Goal: Task Accomplishment & Management: Manage account settings

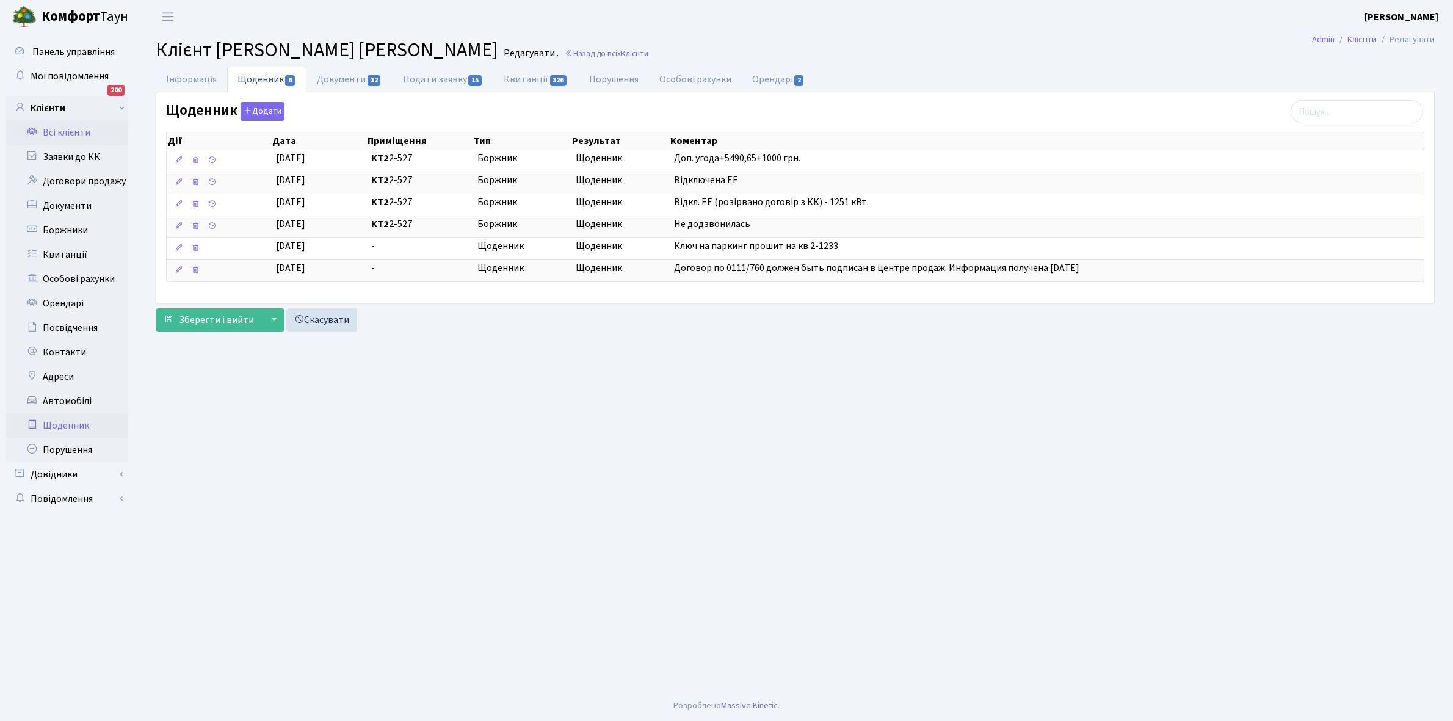
click at [70, 421] on link "Щоденник" at bounding box center [67, 425] width 122 height 24
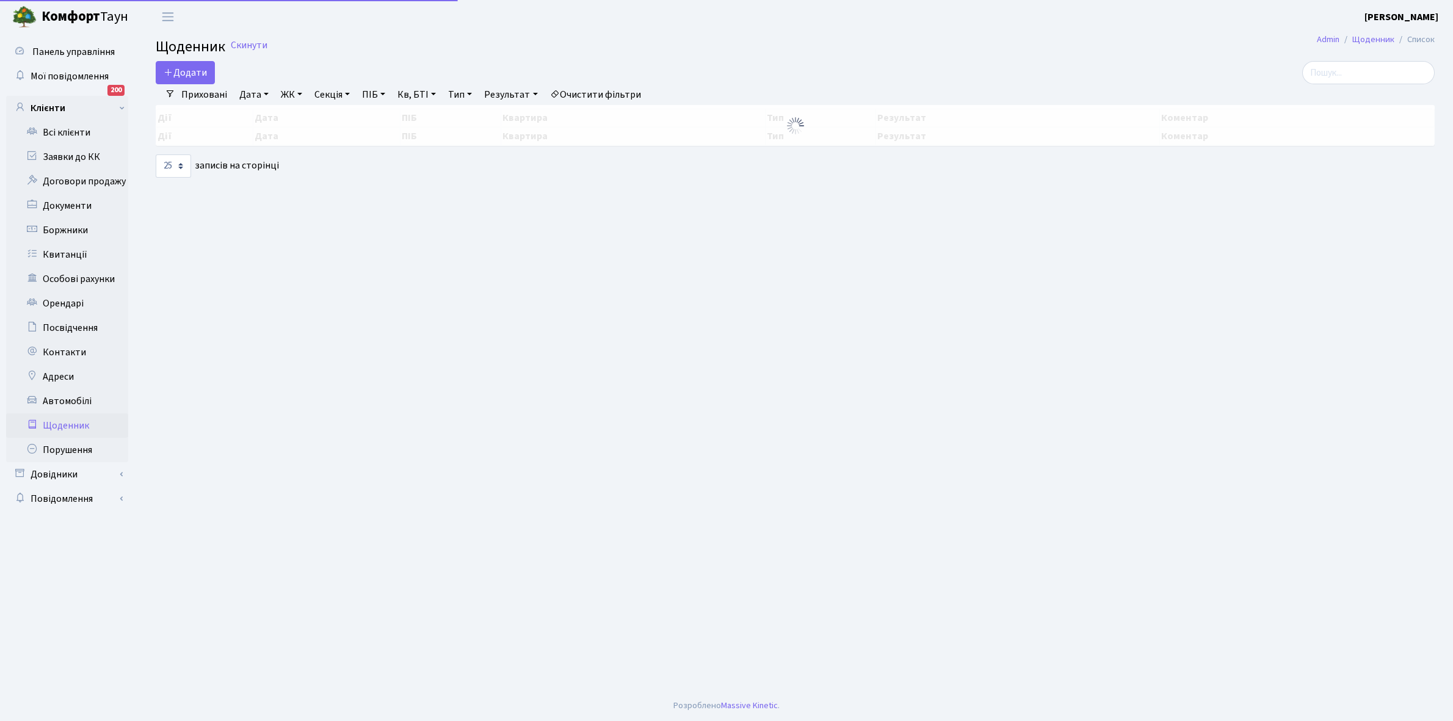
select select "25"
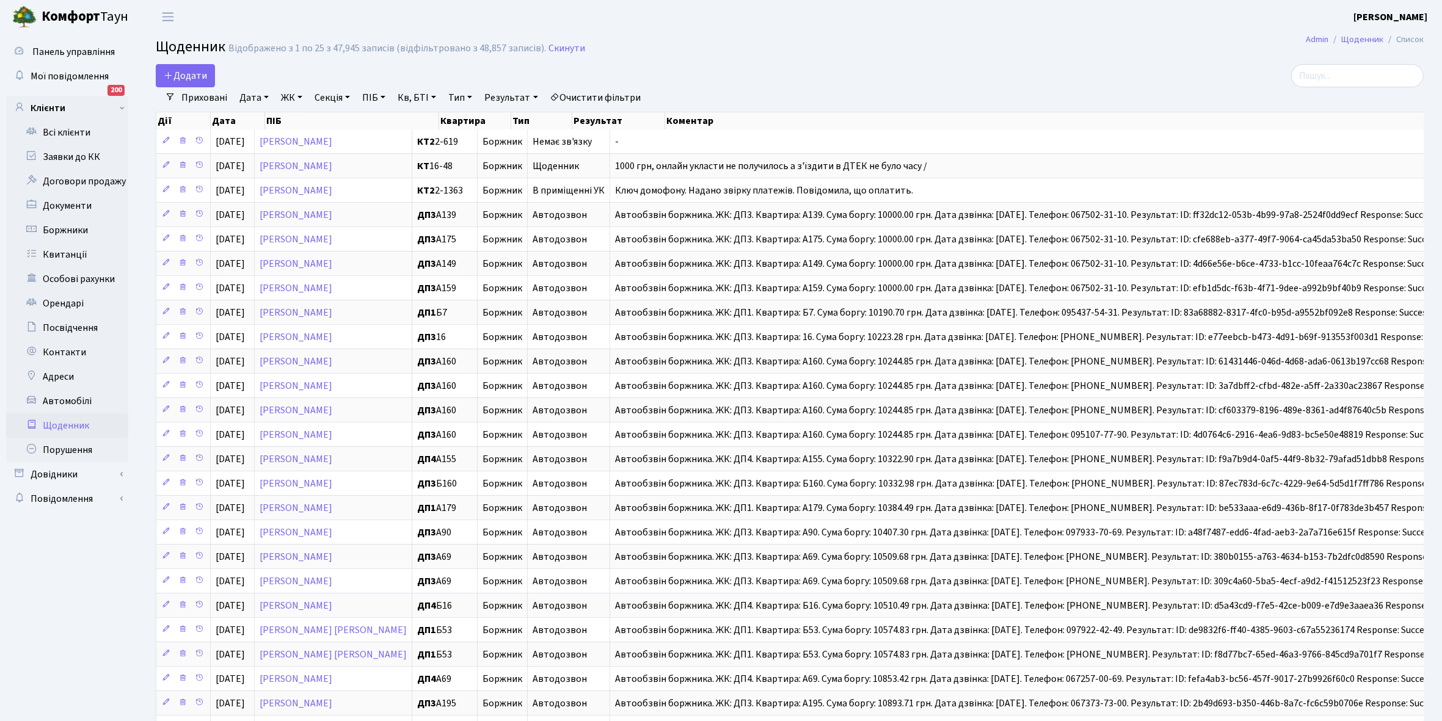
click at [196, 101] on link "Приховані" at bounding box center [204, 97] width 56 height 21
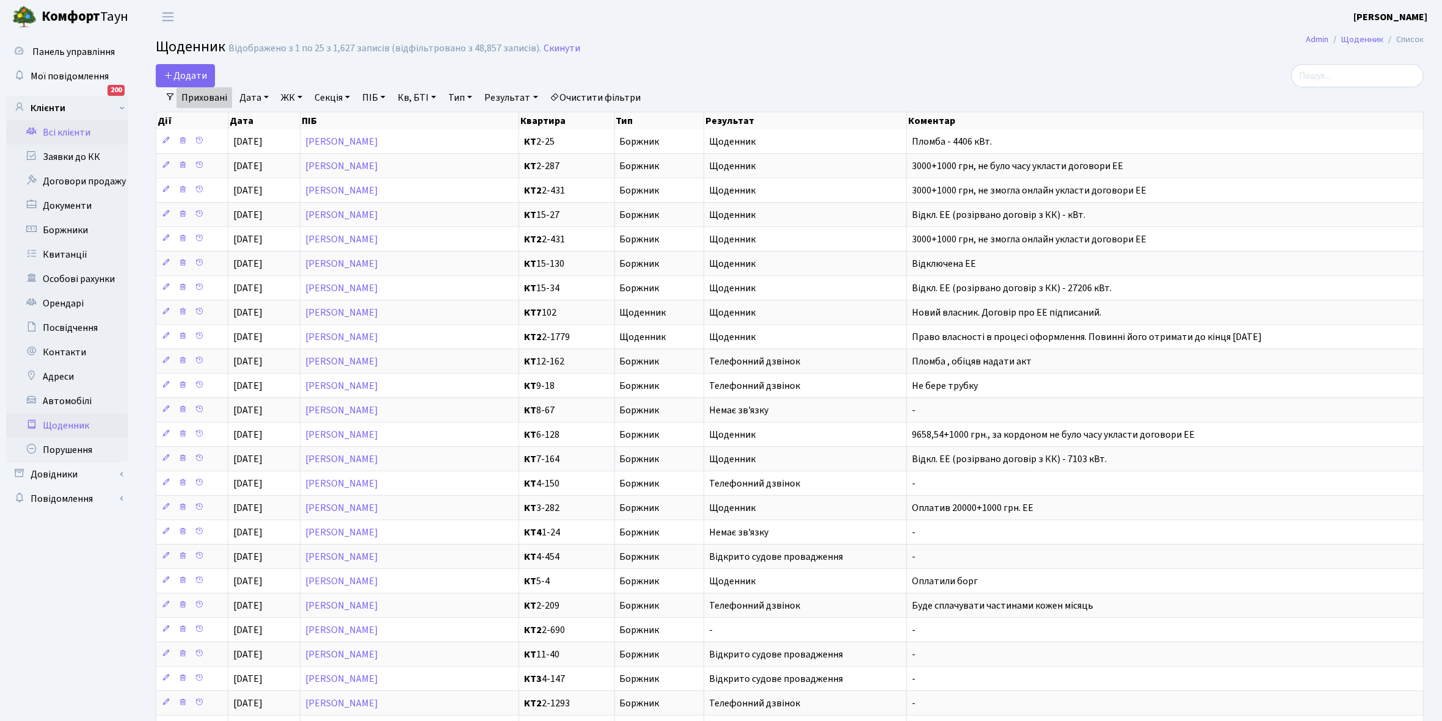
click at [62, 128] on link "Всі клієнти" at bounding box center [67, 132] width 122 height 24
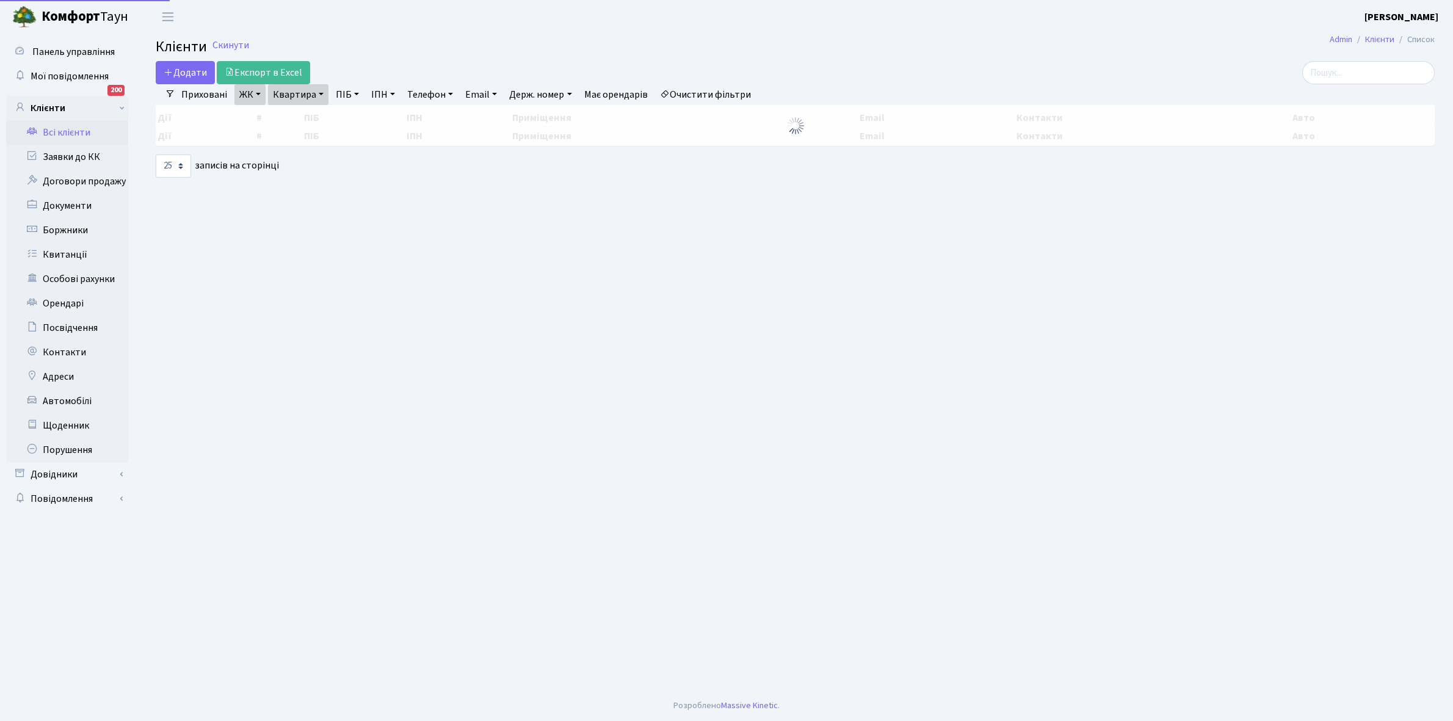
select select "25"
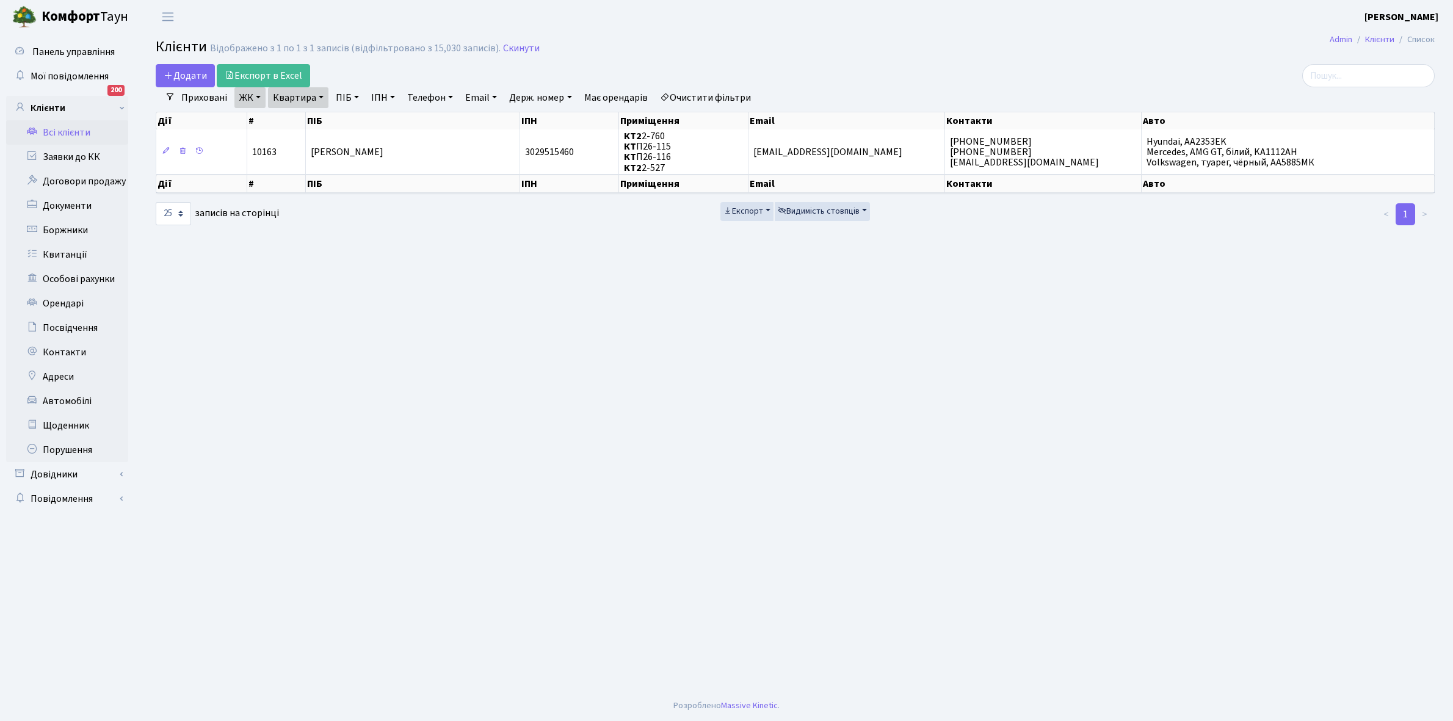
click at [321, 95] on link "Квартира" at bounding box center [298, 97] width 60 height 21
click at [313, 126] on input "2-527" at bounding box center [304, 121] width 71 height 23
type input "2"
type input "14-147"
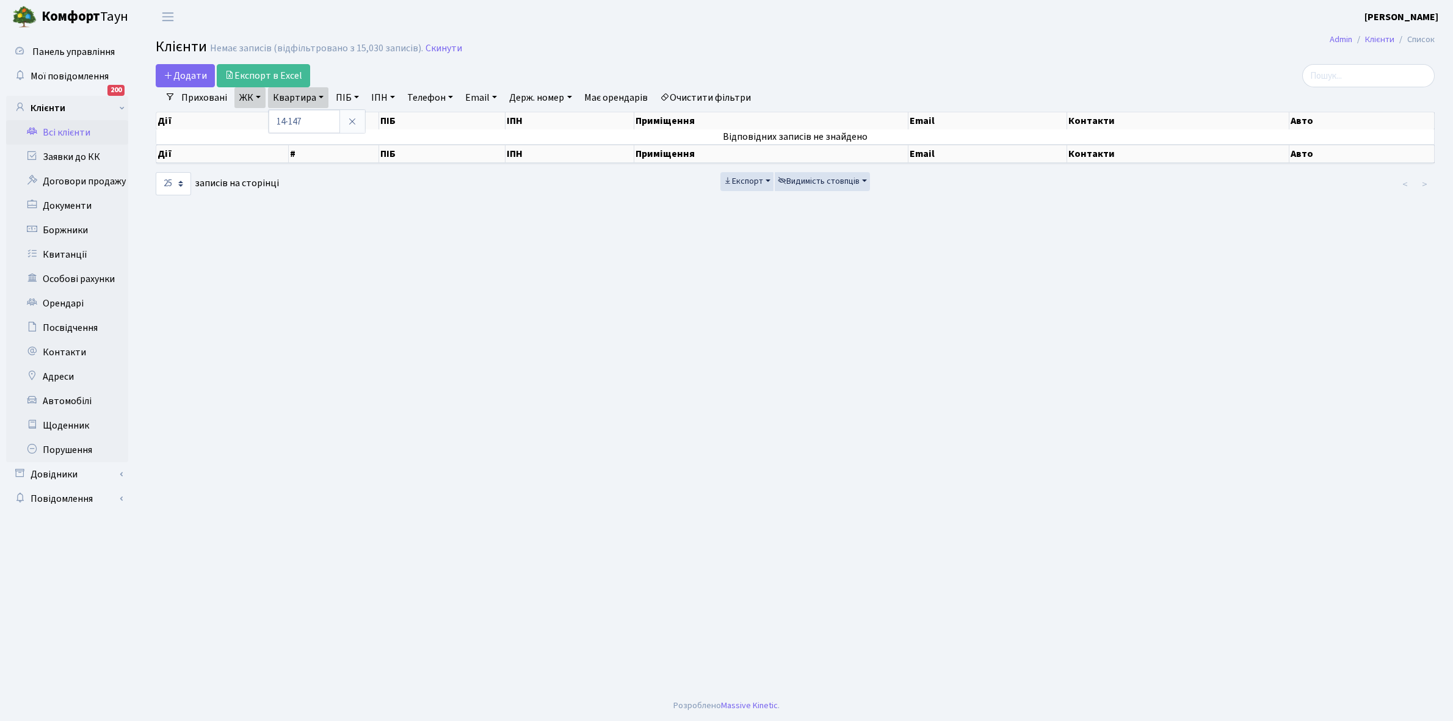
click at [697, 98] on link "Очистити фільтри" at bounding box center [705, 97] width 101 height 21
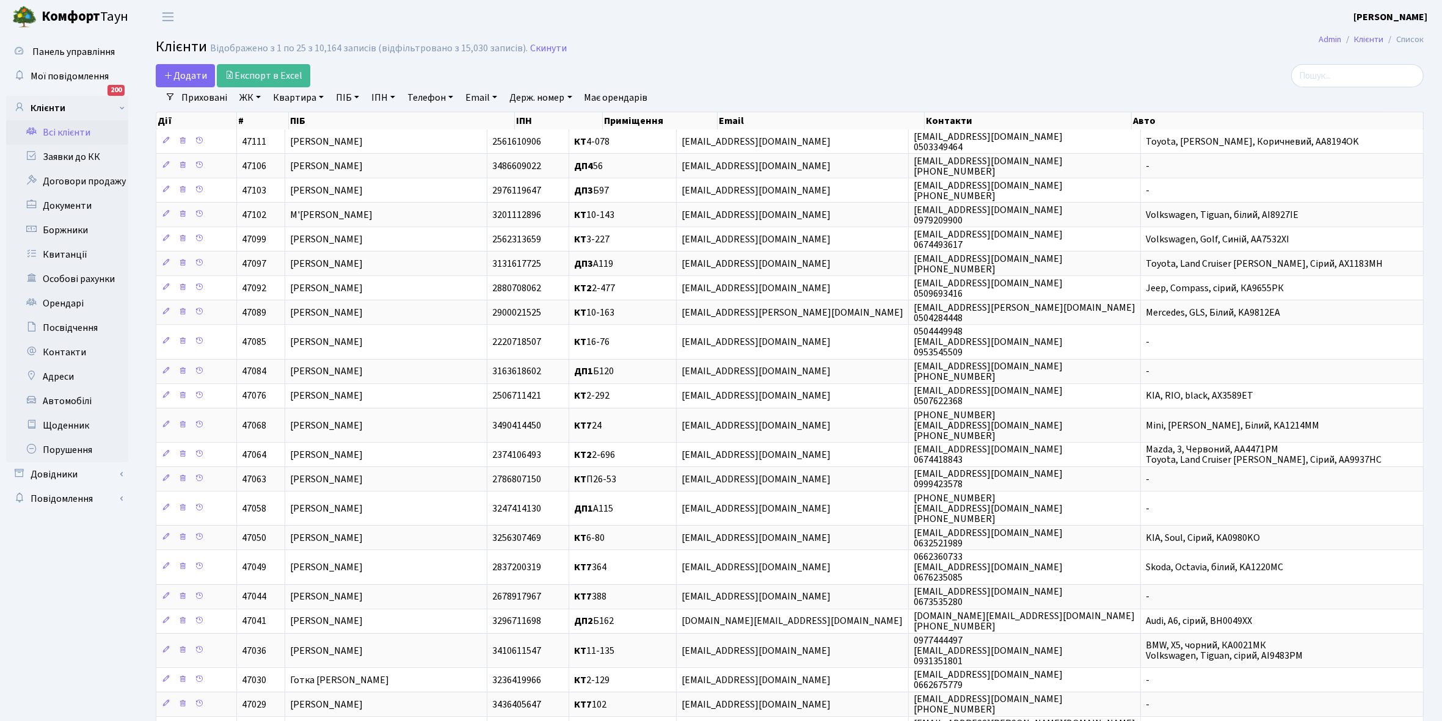
click at [260, 96] on link "ЖК" at bounding box center [250, 97] width 31 height 21
click at [283, 142] on li "КТ, вул. Регенераторна, 4" at bounding box center [311, 139] width 148 height 21
select select "271"
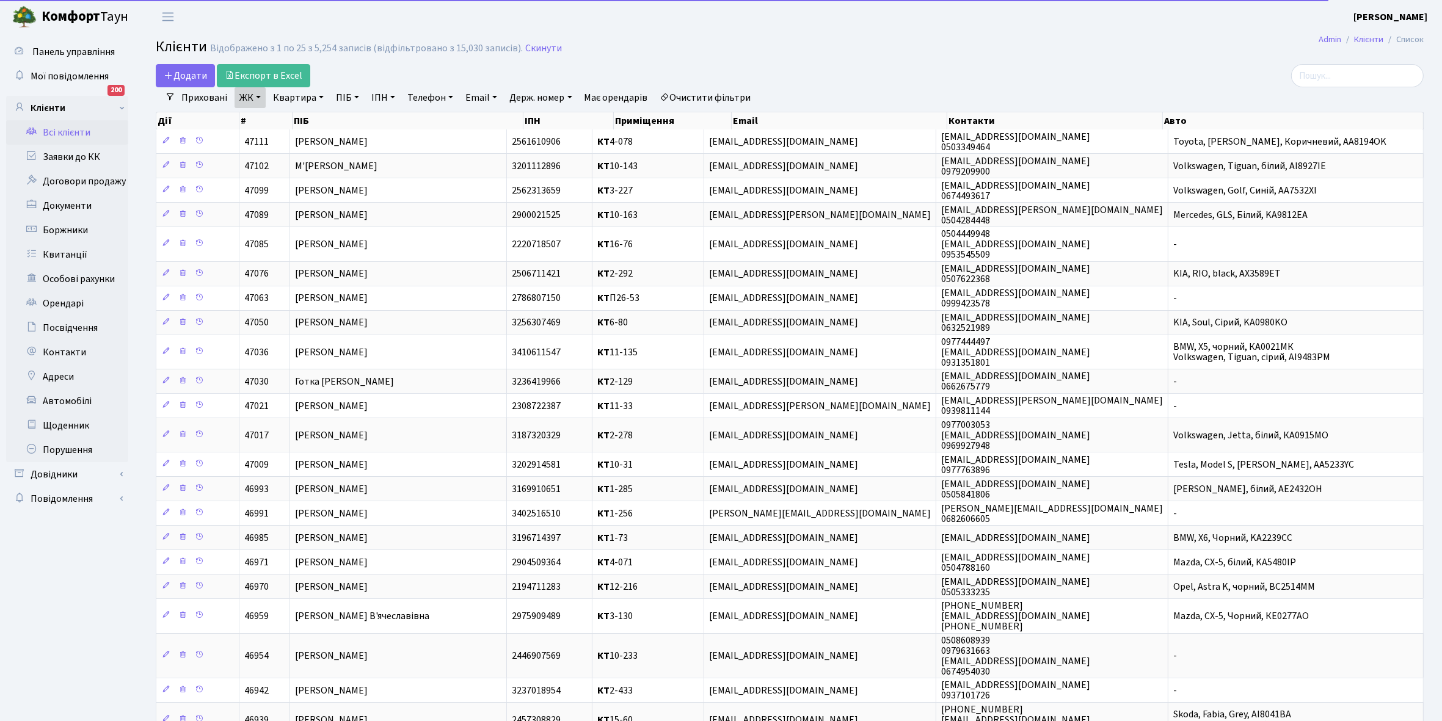
click at [260, 95] on link "ЖК" at bounding box center [250, 97] width 31 height 21
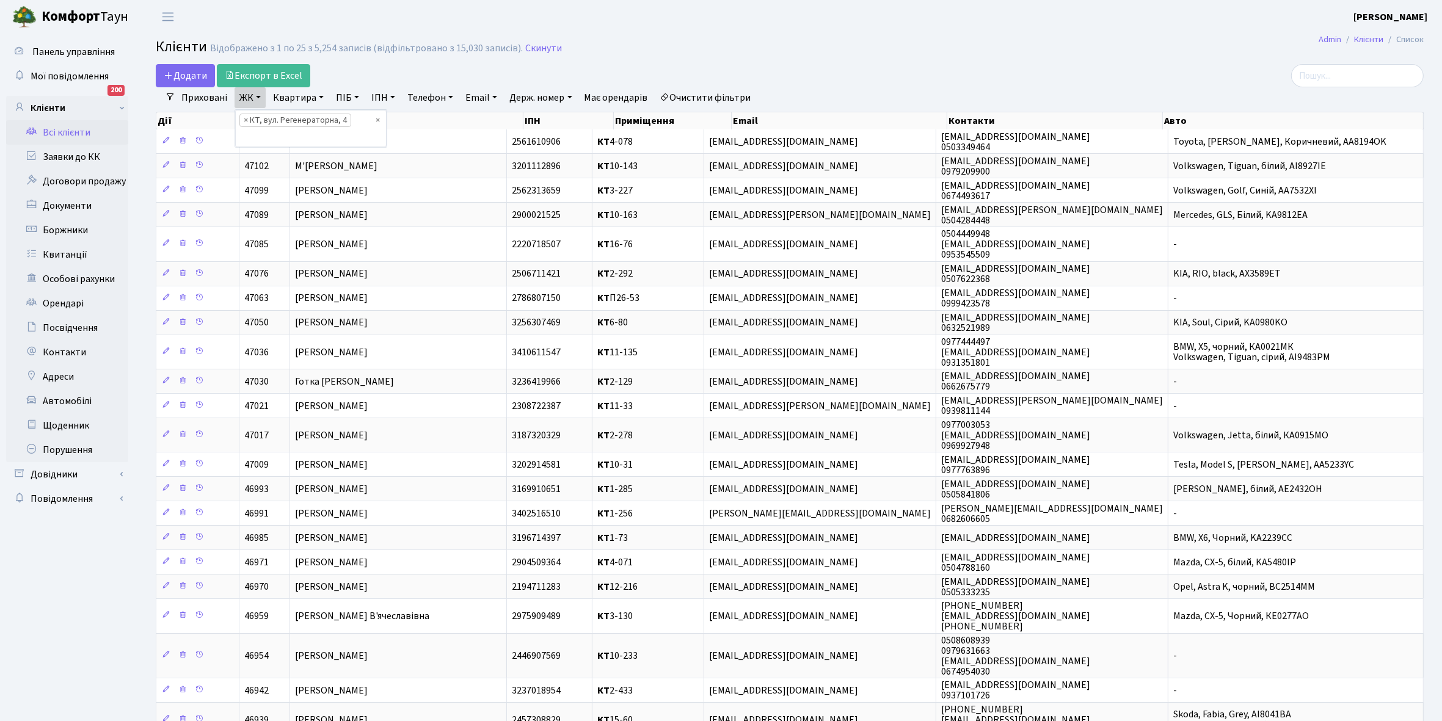
click at [322, 96] on link "Квартира" at bounding box center [298, 97] width 60 height 21
click at [310, 120] on input "text" at bounding box center [304, 121] width 71 height 23
type input "14-147"
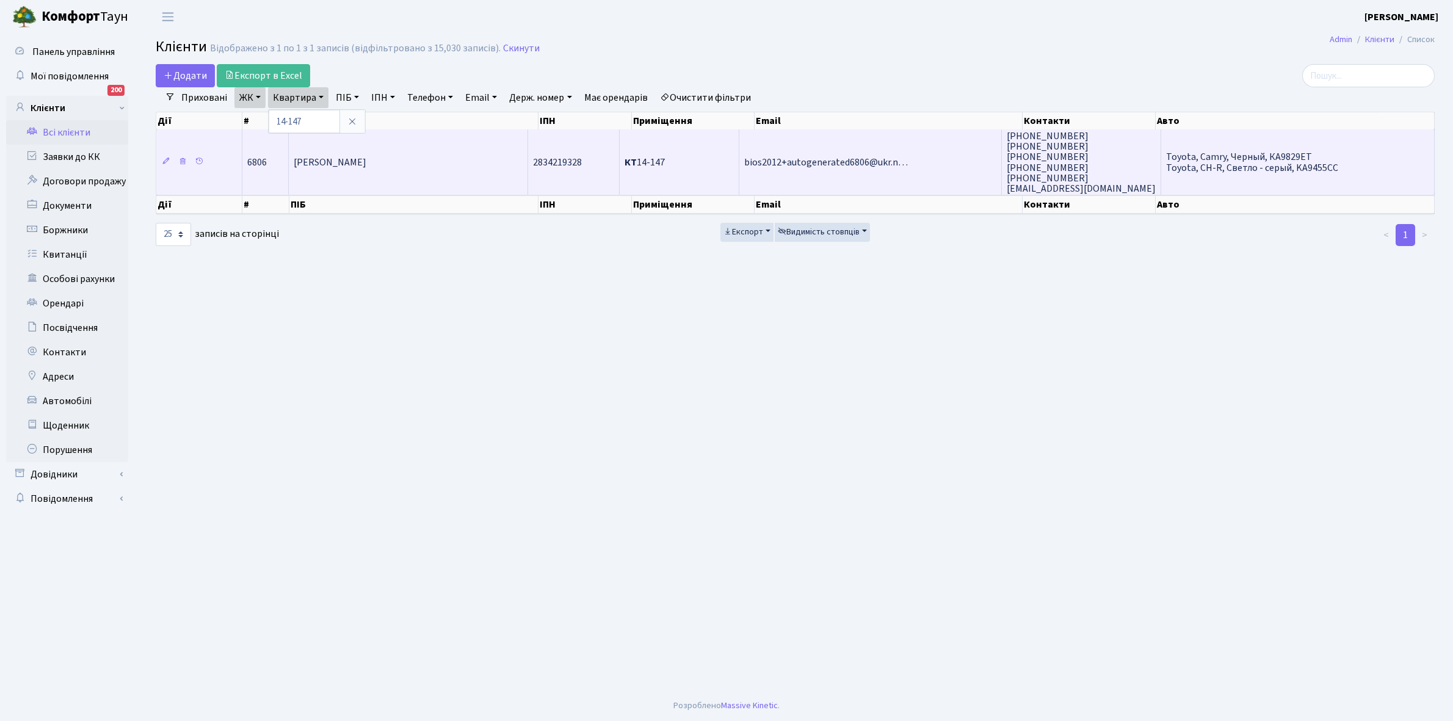
click at [380, 153] on td "[PERSON_NAME]" at bounding box center [408, 161] width 239 height 65
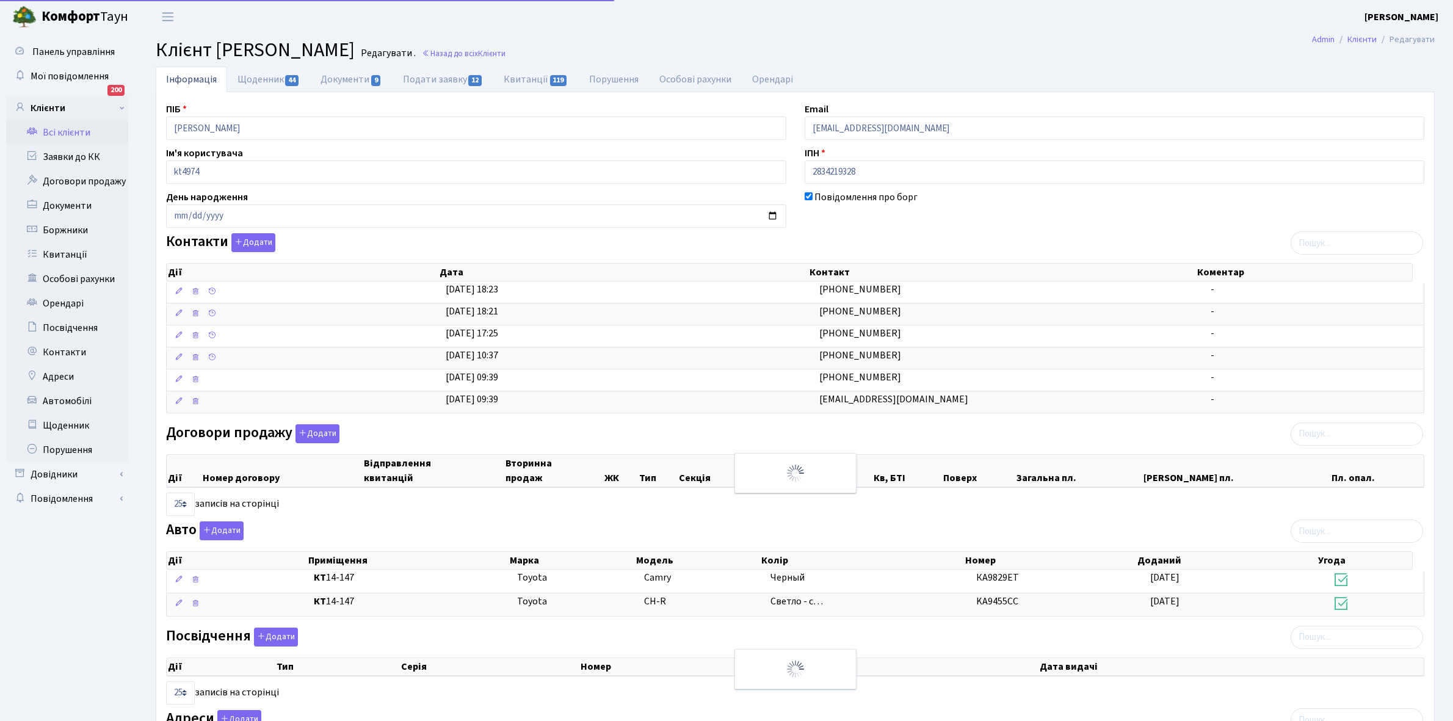
select select "25"
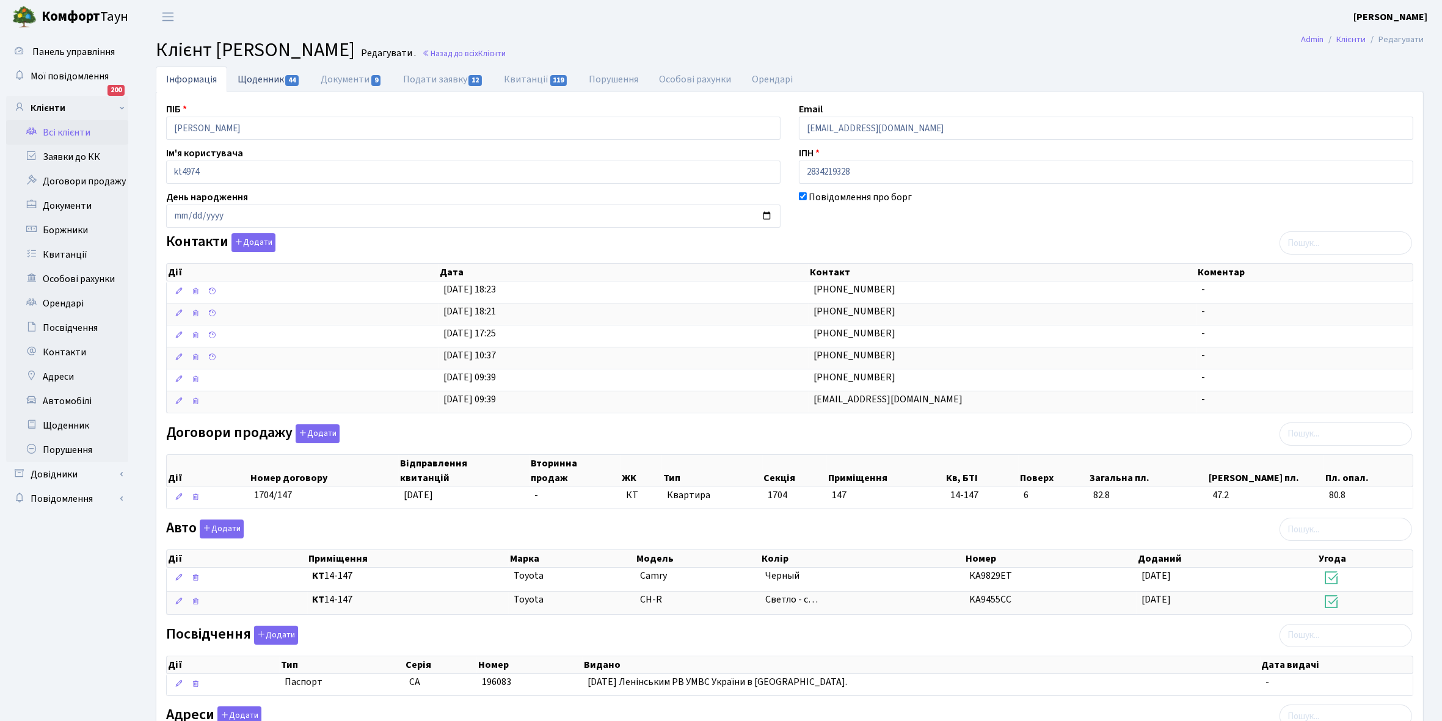
click at [251, 71] on link "Щоденник 44" at bounding box center [268, 79] width 83 height 25
select select "25"
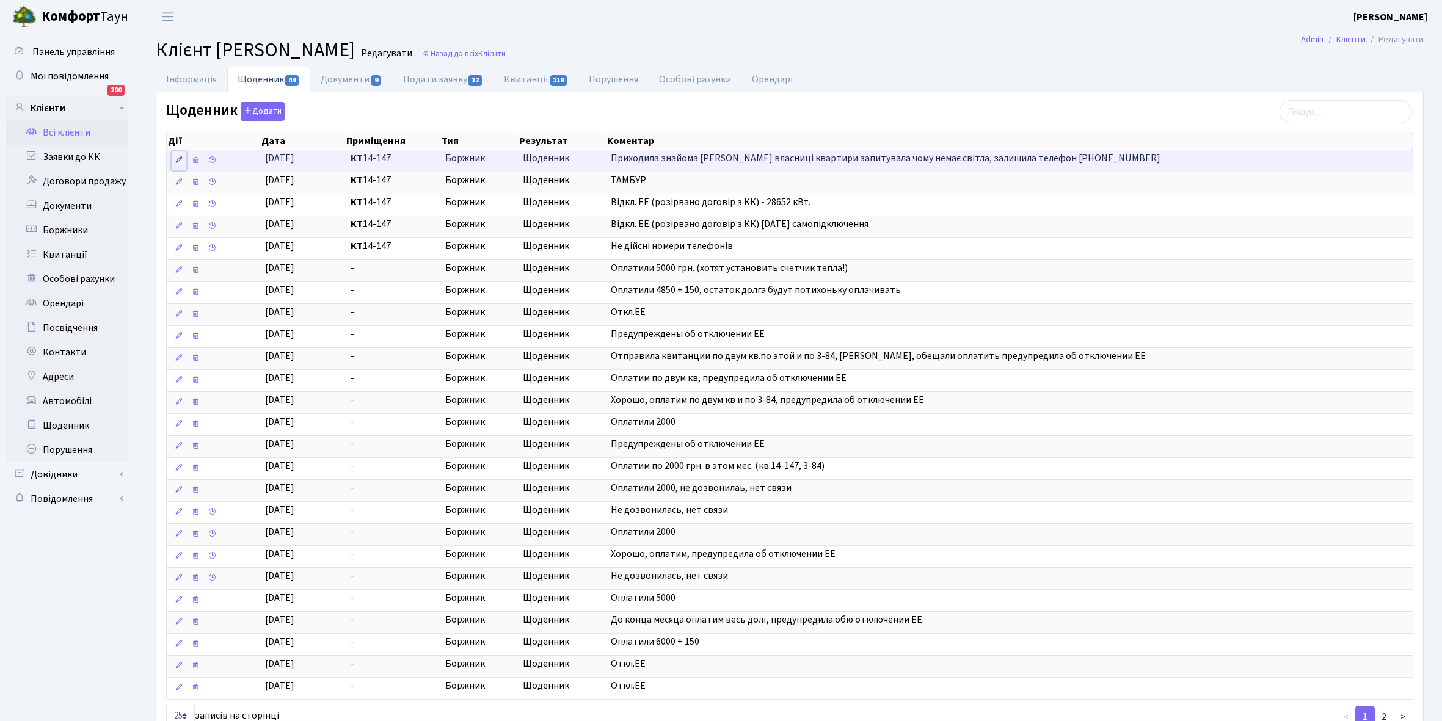
click at [181, 162] on icon at bounding box center [179, 160] width 9 height 9
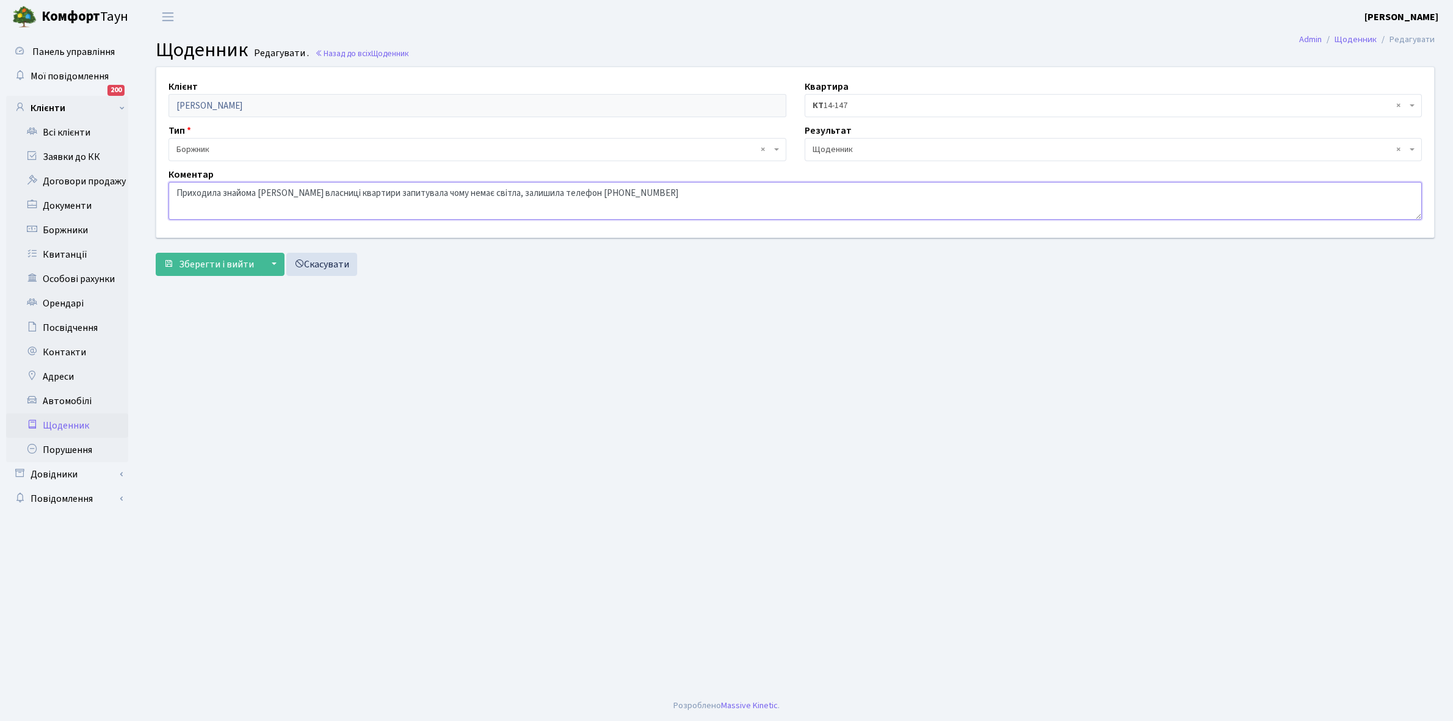
click at [175, 194] on textarea "Приходила знайома [PERSON_NAME] власниці квартири запитувала чому немає світла,…" at bounding box center [796, 201] width 1254 height 38
click at [242, 187] on textarea "Приходила знайома [PERSON_NAME] власниці квартири запитувала чому немає світла,…" at bounding box center [796, 201] width 1254 height 38
click at [283, 191] on textarea "Приходила знайома [PERSON_NAME] власниці квартири запитувала чому немає світла,…" at bounding box center [796, 201] width 1254 height 38
click at [376, 191] on textarea "Приходила знайома [PERSON_NAME] власниці квартири запитувала чому немає світла,…" at bounding box center [796, 201] width 1254 height 38
click at [299, 190] on textarea "Приходила знайома [PERSON_NAME] власниці квартири запитувала чому немає світла,…" at bounding box center [796, 201] width 1254 height 38
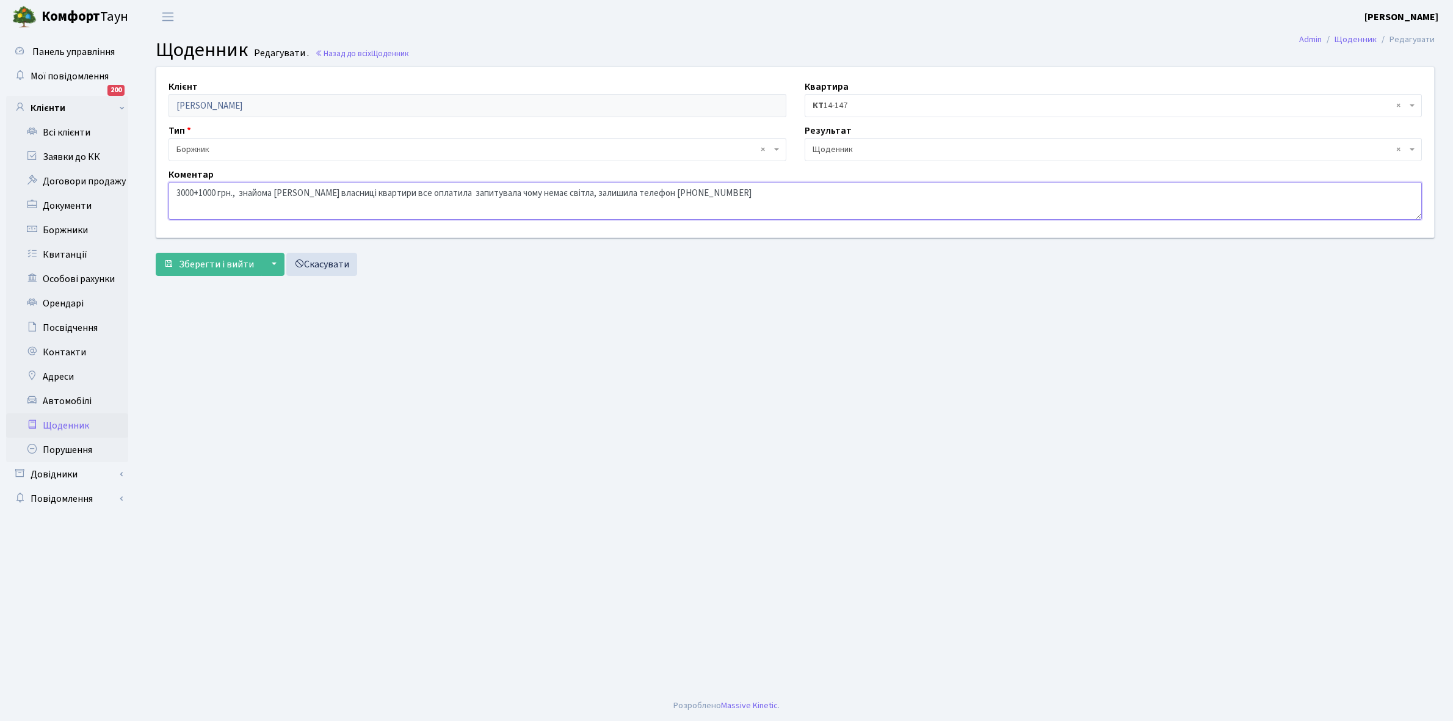
click at [602, 191] on textarea "Приходила знайома [PERSON_NAME] власниці квартири запитувала чому немає світла,…" at bounding box center [796, 201] width 1254 height 38
click at [558, 188] on textarea "Приходила знайома [PERSON_NAME] власниці квартири запитувала чому немає світла,…" at bounding box center [796, 201] width 1254 height 38
click at [278, 195] on textarea "Приходила знайома [PERSON_NAME] власниці квартири запитувала чому немає світла,…" at bounding box center [796, 201] width 1254 height 38
click at [534, 193] on textarea "Приходила знайома [PERSON_NAME] власниці квартири запитувала чому немає світла,…" at bounding box center [796, 201] width 1254 height 38
click at [509, 190] on textarea "Приходила знайома [PERSON_NAME] власниці квартири запитувала чому немає світла,…" at bounding box center [796, 201] width 1254 height 38
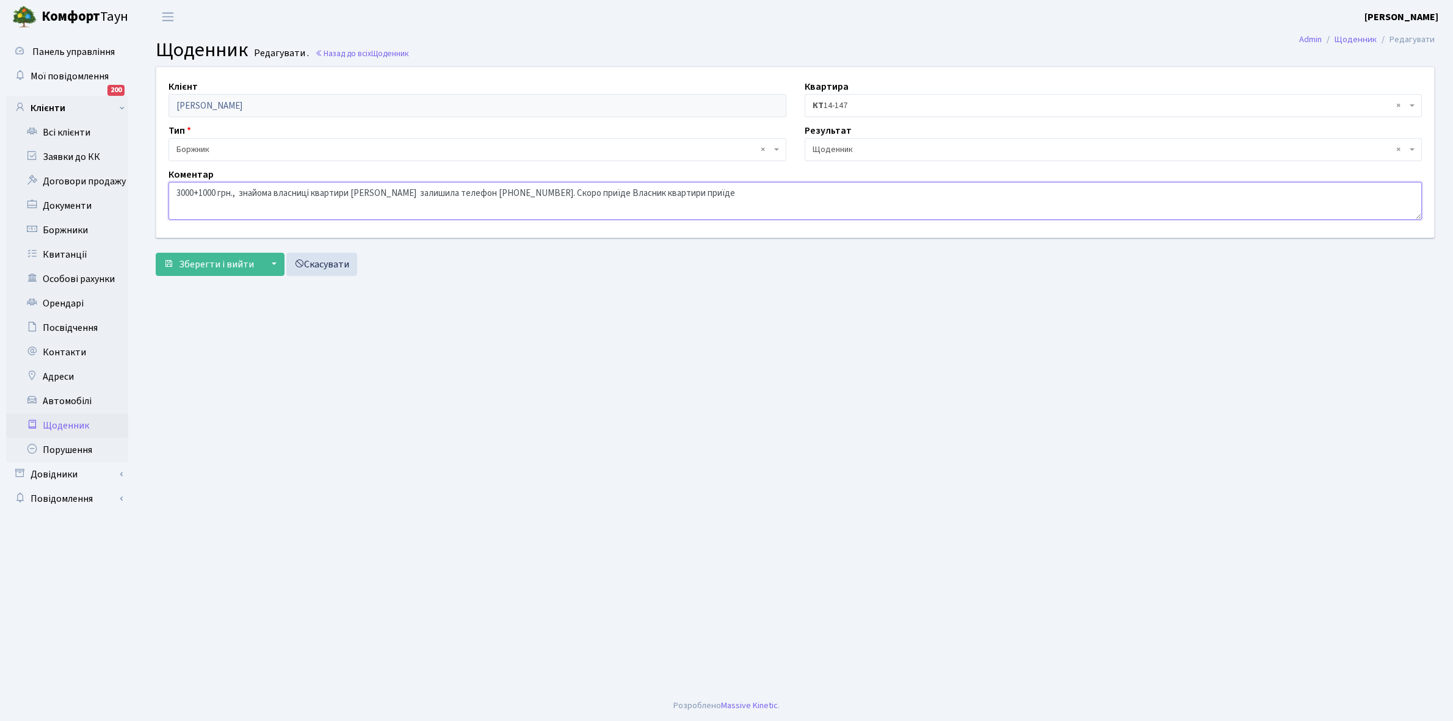
click at [569, 192] on textarea "Приходила знайома [PERSON_NAME] власниці квартири запитувала чому немає світла,…" at bounding box center [796, 201] width 1254 height 38
click at [674, 192] on textarea "Приходила знайома [PERSON_NAME] власниці квартири запитувала чому немає світла,…" at bounding box center [796, 201] width 1254 height 38
type textarea "3000+1000 грн., знайома власниці квартири Єлла залишила телефон 0766272524. Ско…"
click at [227, 264] on span "Зберегти і вийти" at bounding box center [216, 264] width 75 height 13
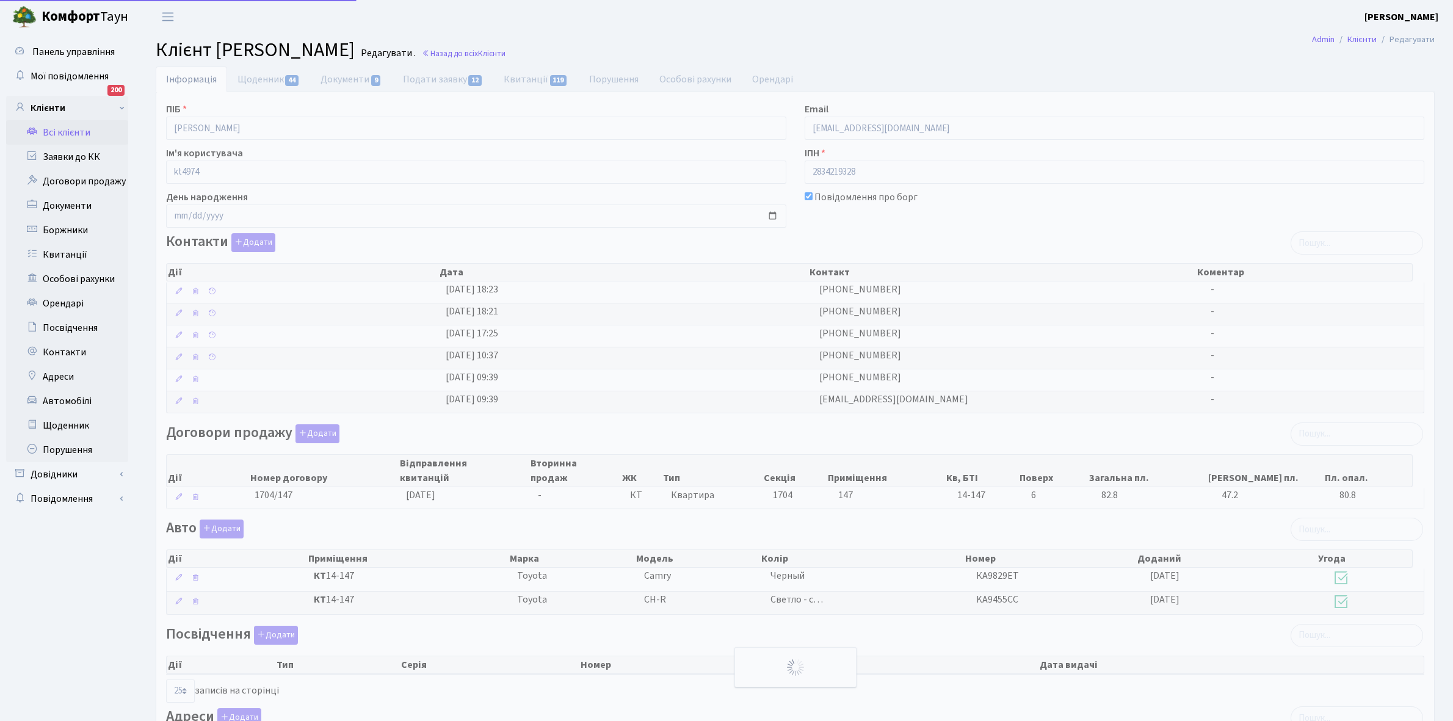
select select "25"
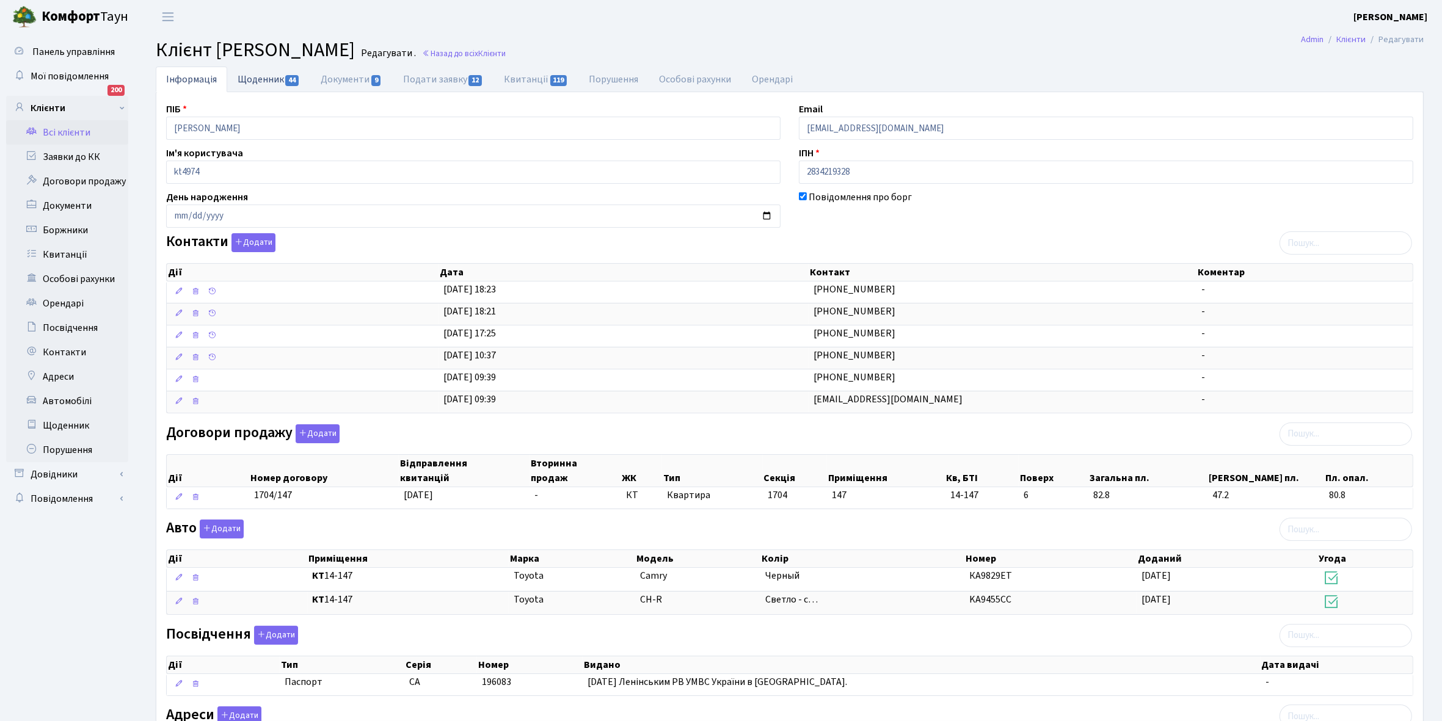
click at [249, 79] on link "Щоденник 44" at bounding box center [268, 79] width 83 height 25
select select "25"
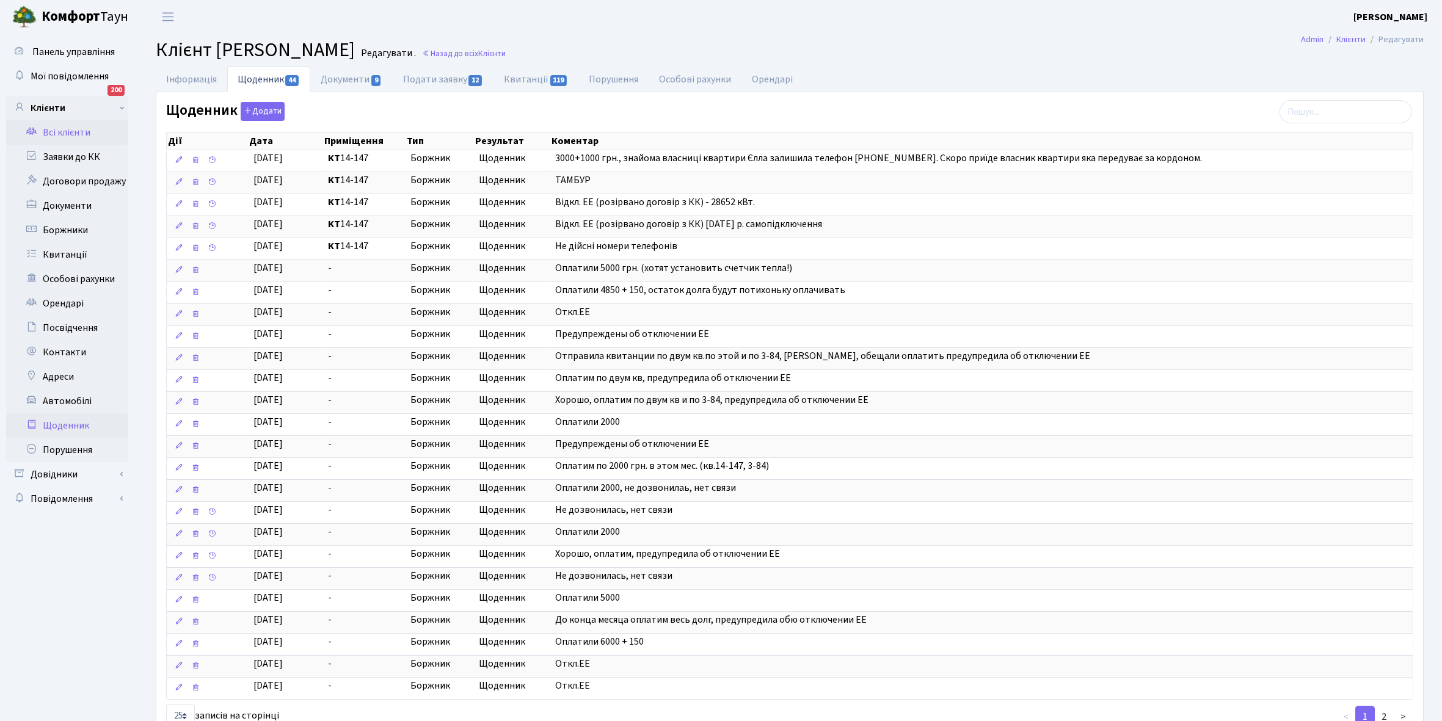
click at [59, 424] on link "Щоденник" at bounding box center [67, 425] width 122 height 24
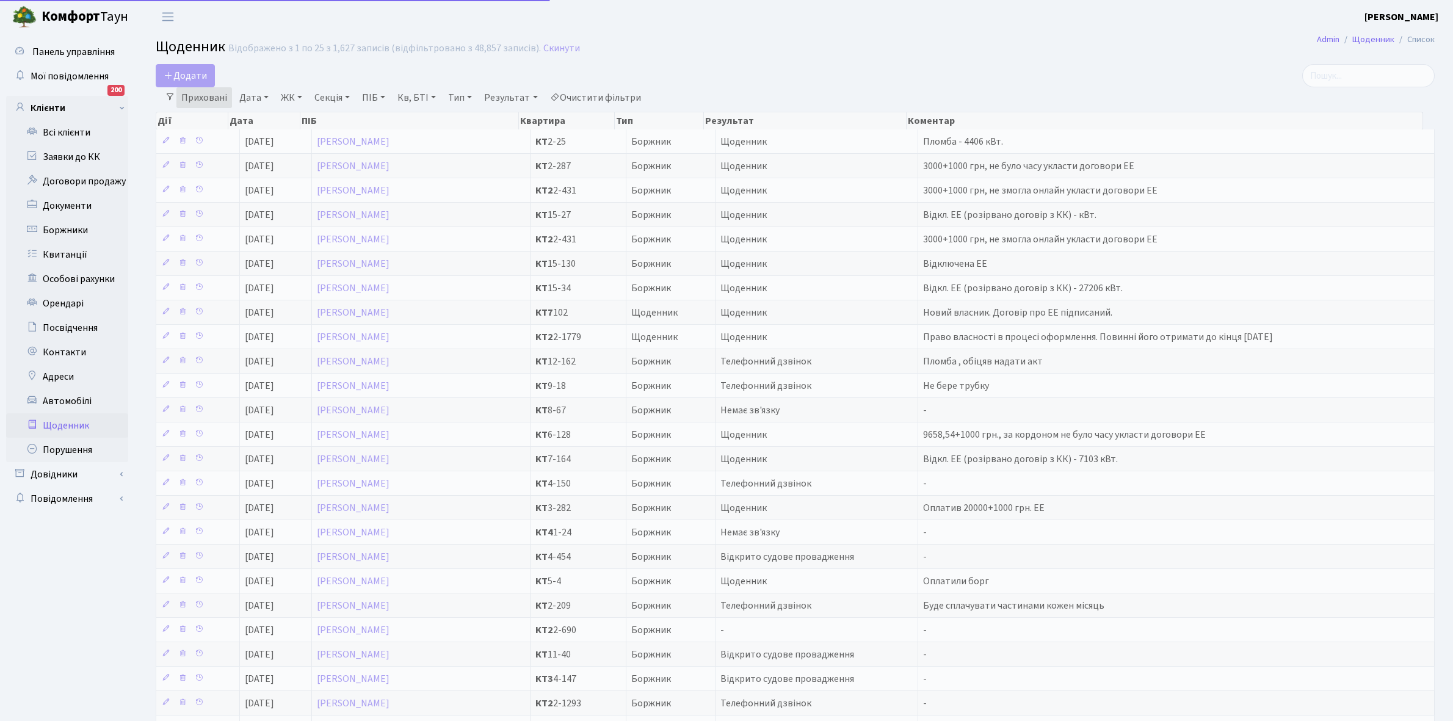
select select "25"
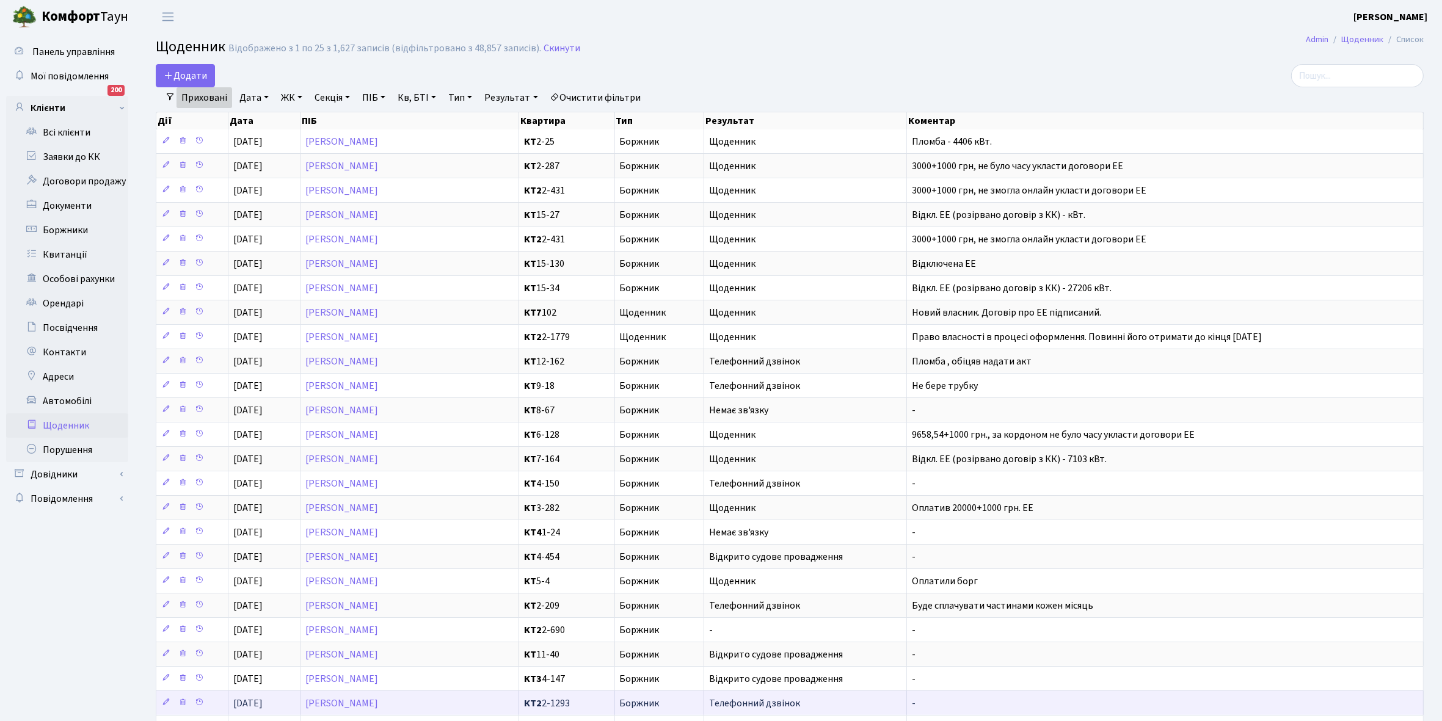
scroll to position [1, 0]
click at [68, 422] on link "Щоденник" at bounding box center [67, 425] width 122 height 24
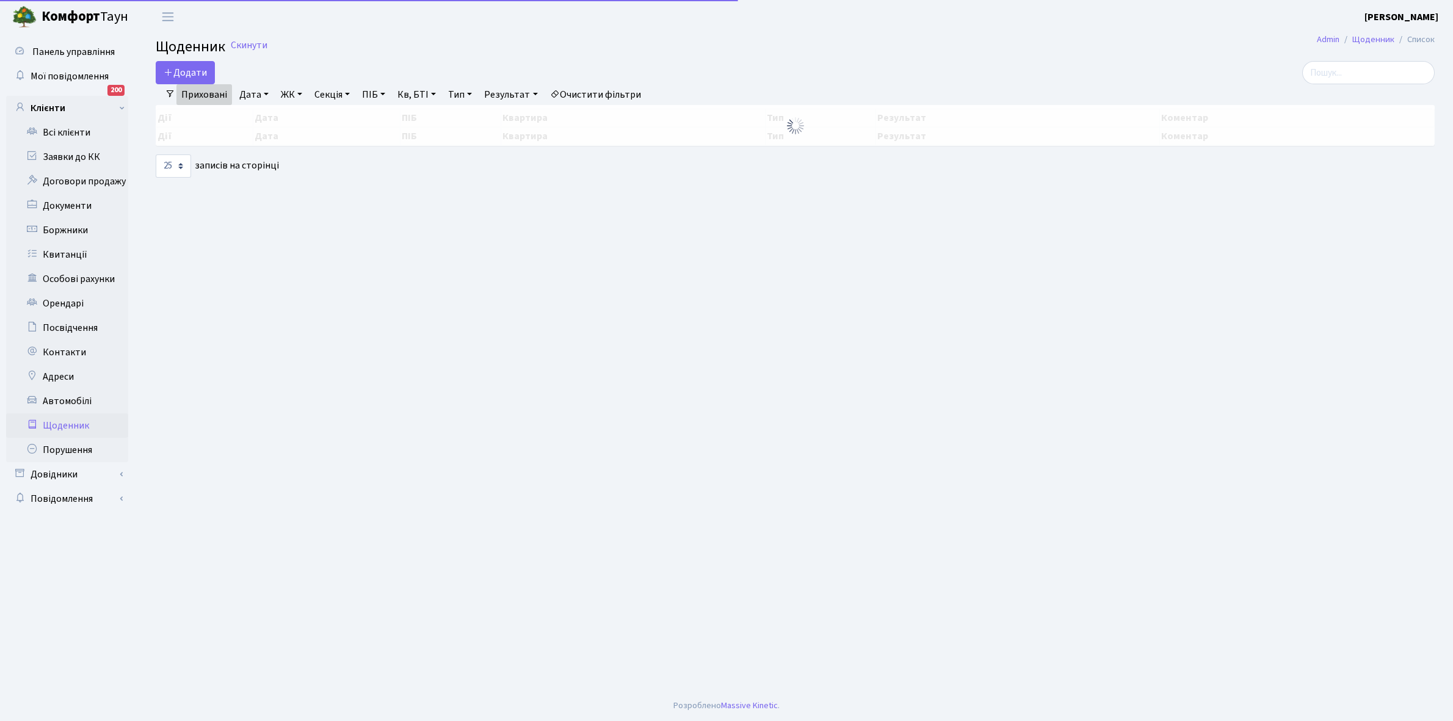
select select "25"
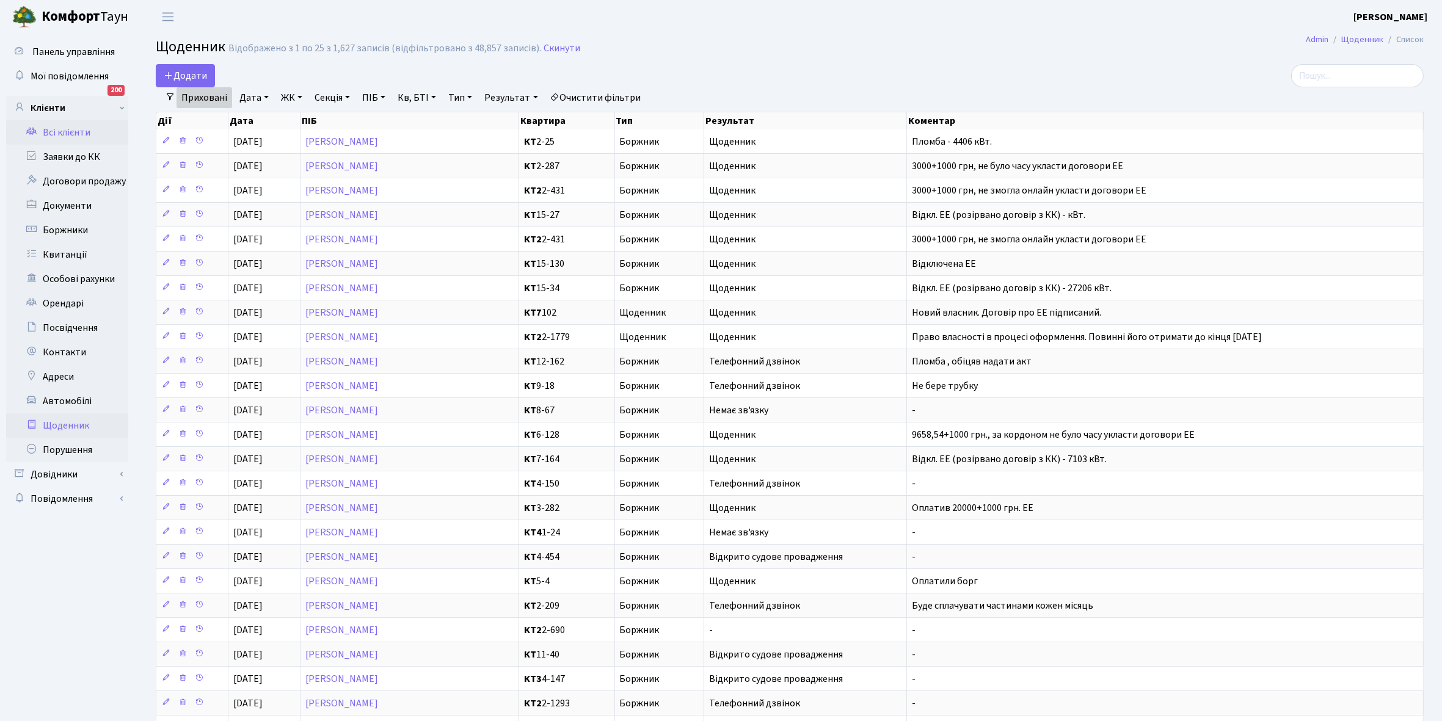
click at [66, 128] on link "Всі клієнти" at bounding box center [67, 132] width 122 height 24
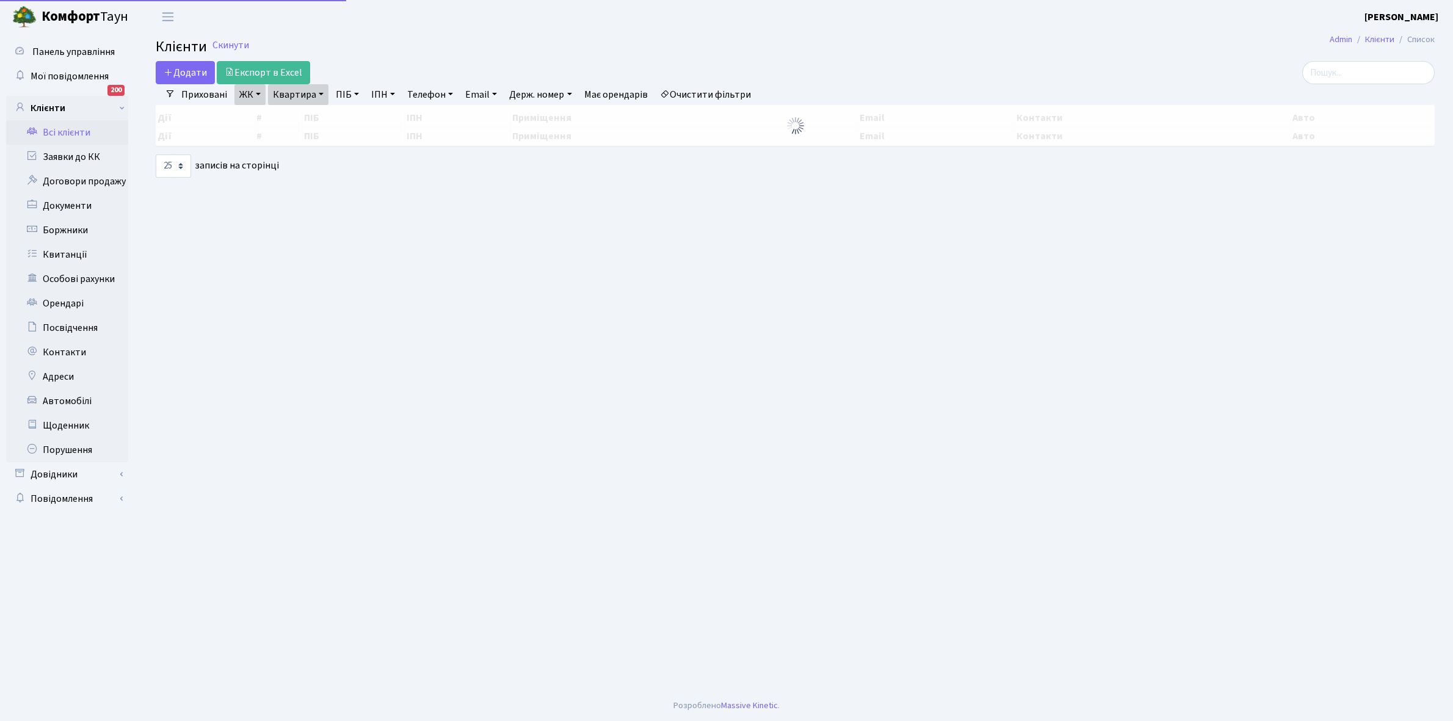
select select "25"
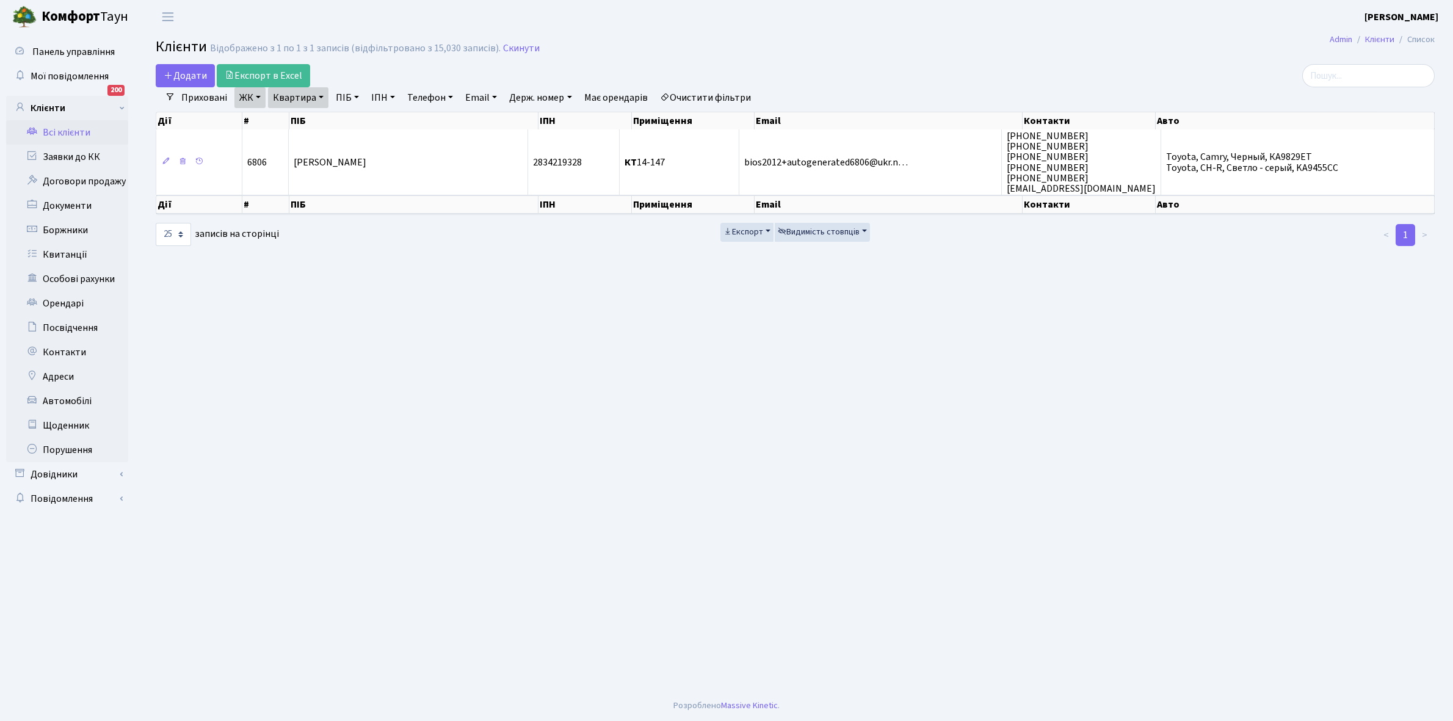
click at [709, 96] on link "Очистити фільтри" at bounding box center [705, 97] width 101 height 21
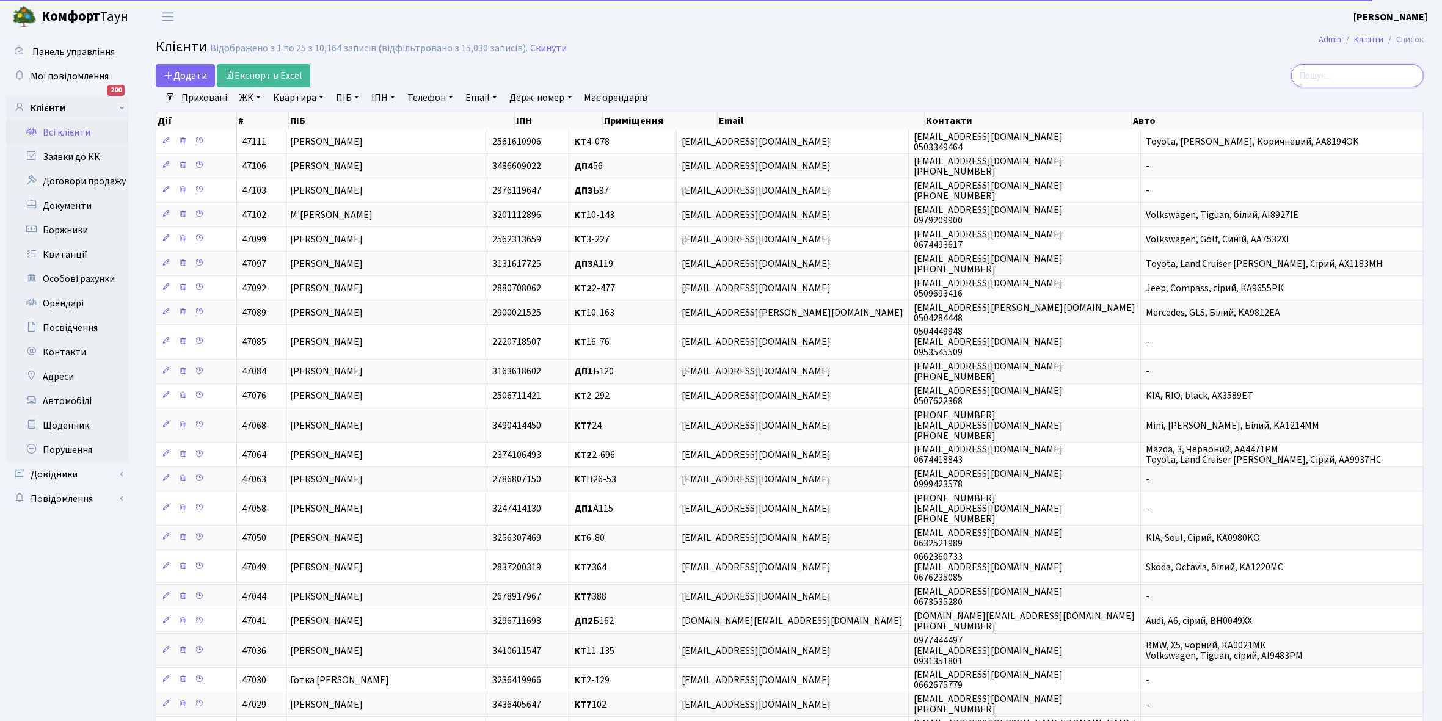
click at [1353, 78] on input "search" at bounding box center [1357, 75] width 133 height 23
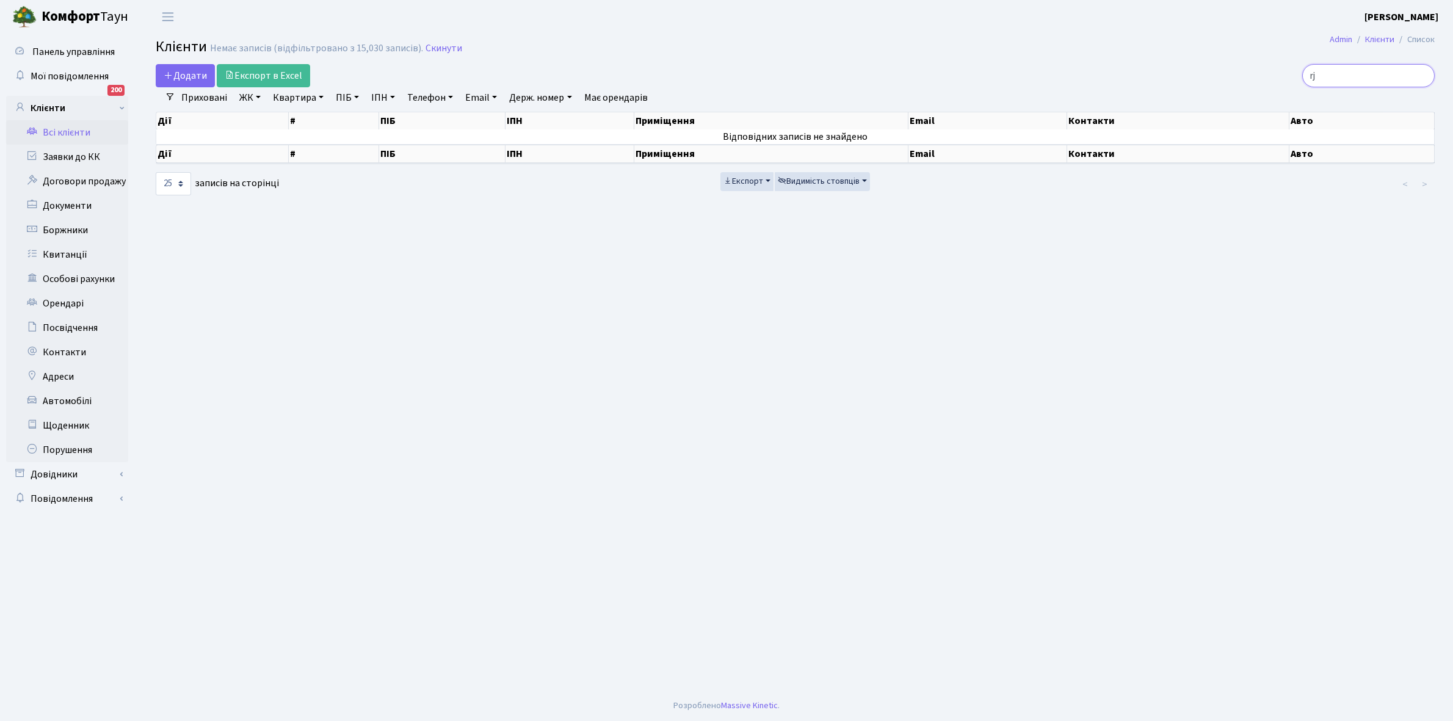
type input "r"
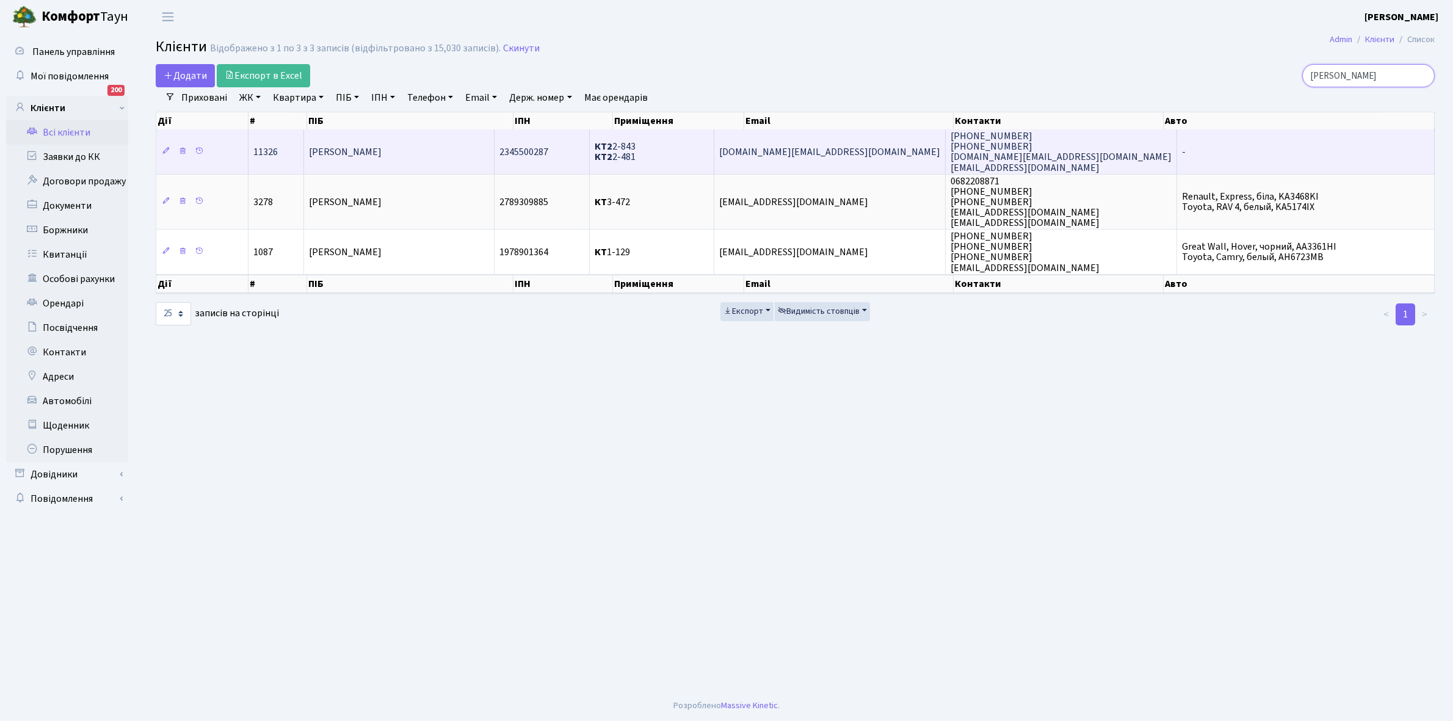
type input "костіна"
click at [429, 154] on td "Костіна Олена Вікторівна" at bounding box center [399, 151] width 191 height 44
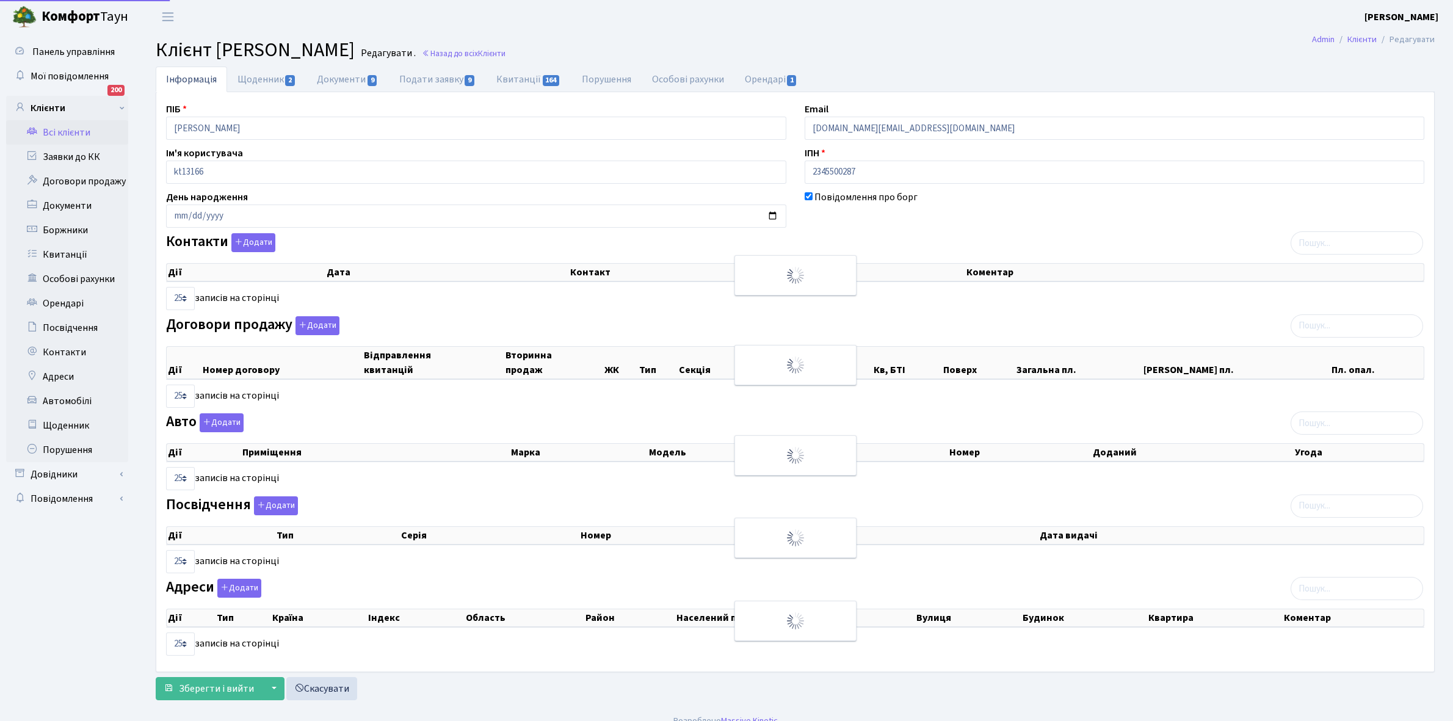
select select "25"
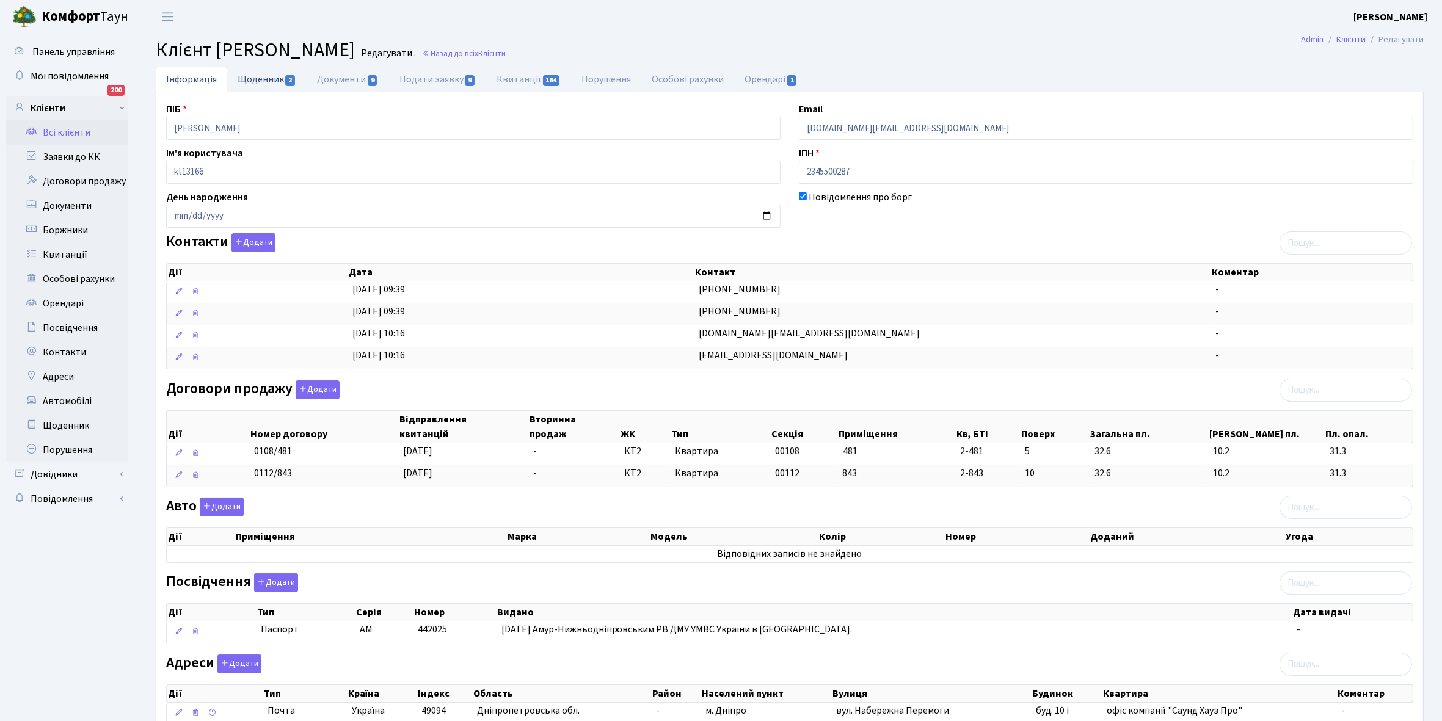
click at [242, 77] on link "Щоденник 2" at bounding box center [266, 79] width 79 height 25
select select "25"
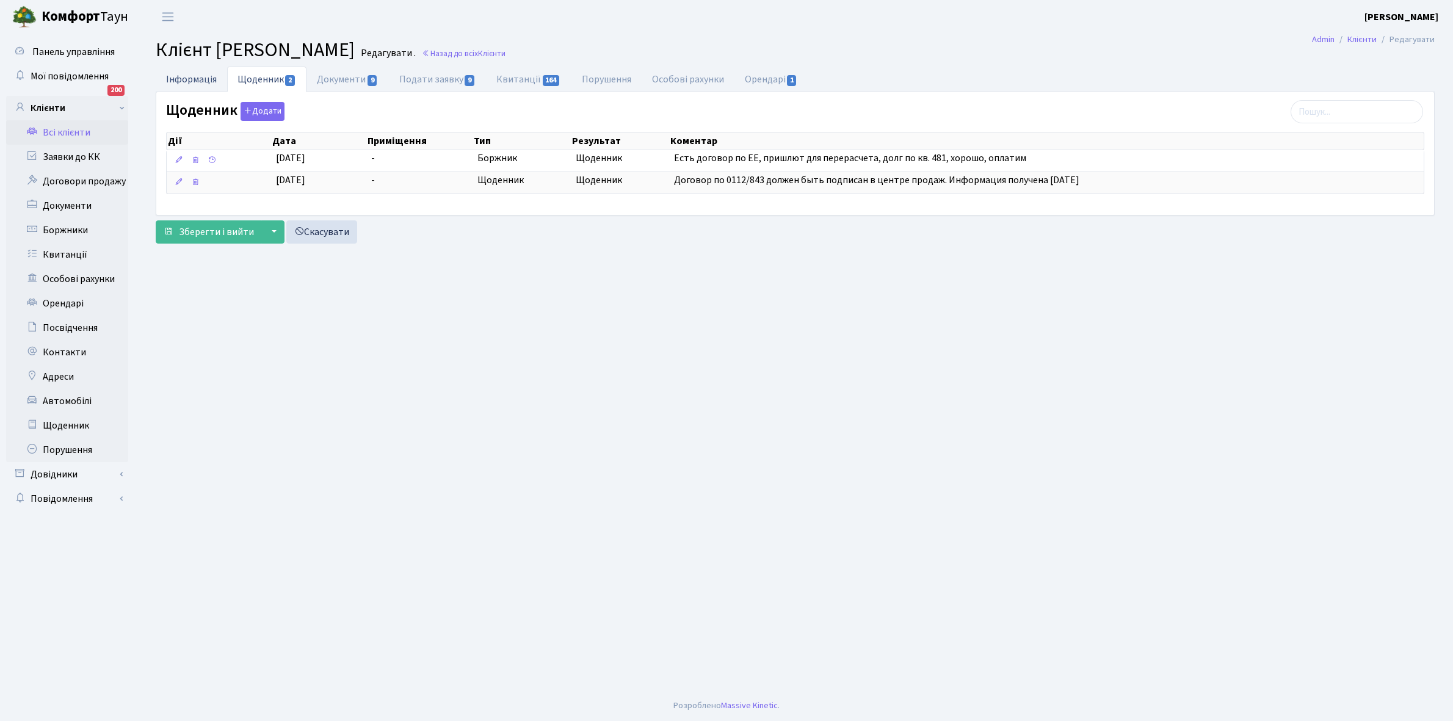
click at [184, 78] on link "Інформація" at bounding box center [191, 79] width 71 height 25
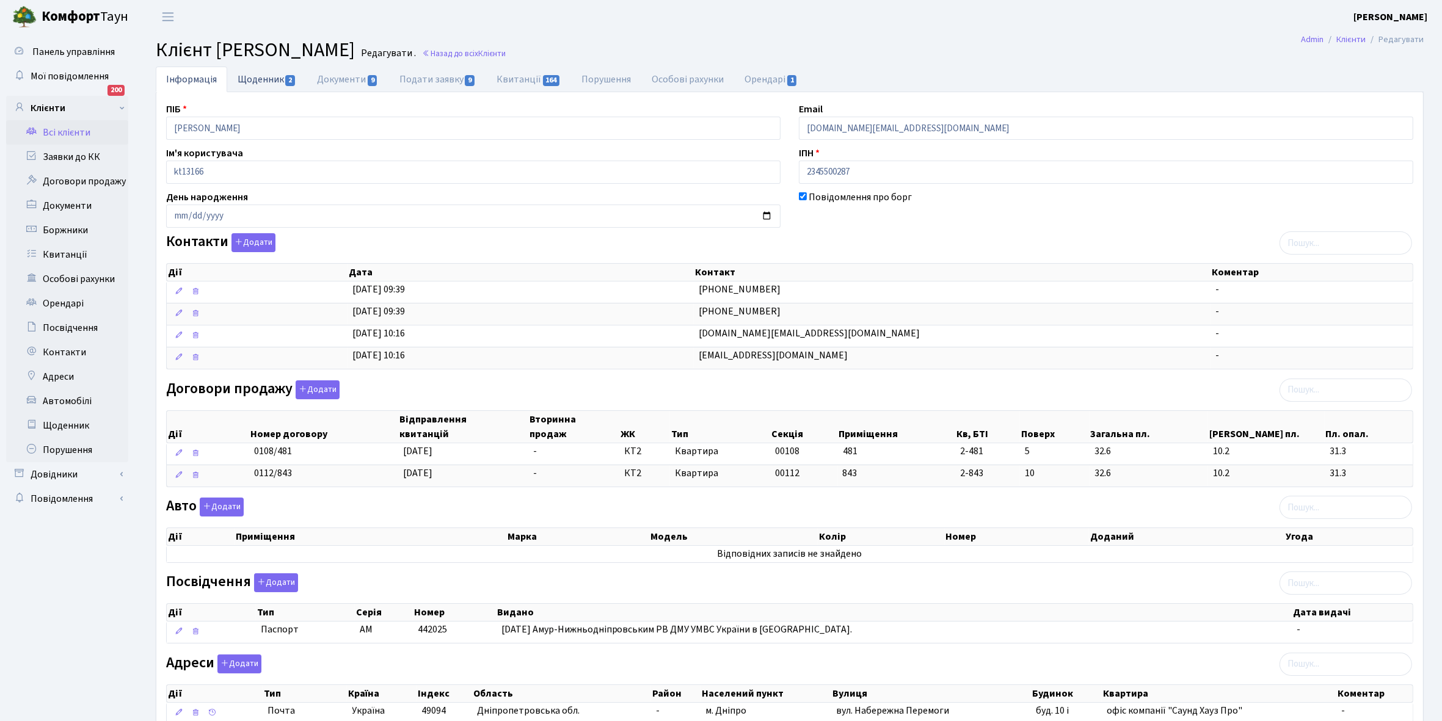
click at [247, 78] on link "Щоденник 2" at bounding box center [266, 79] width 79 height 25
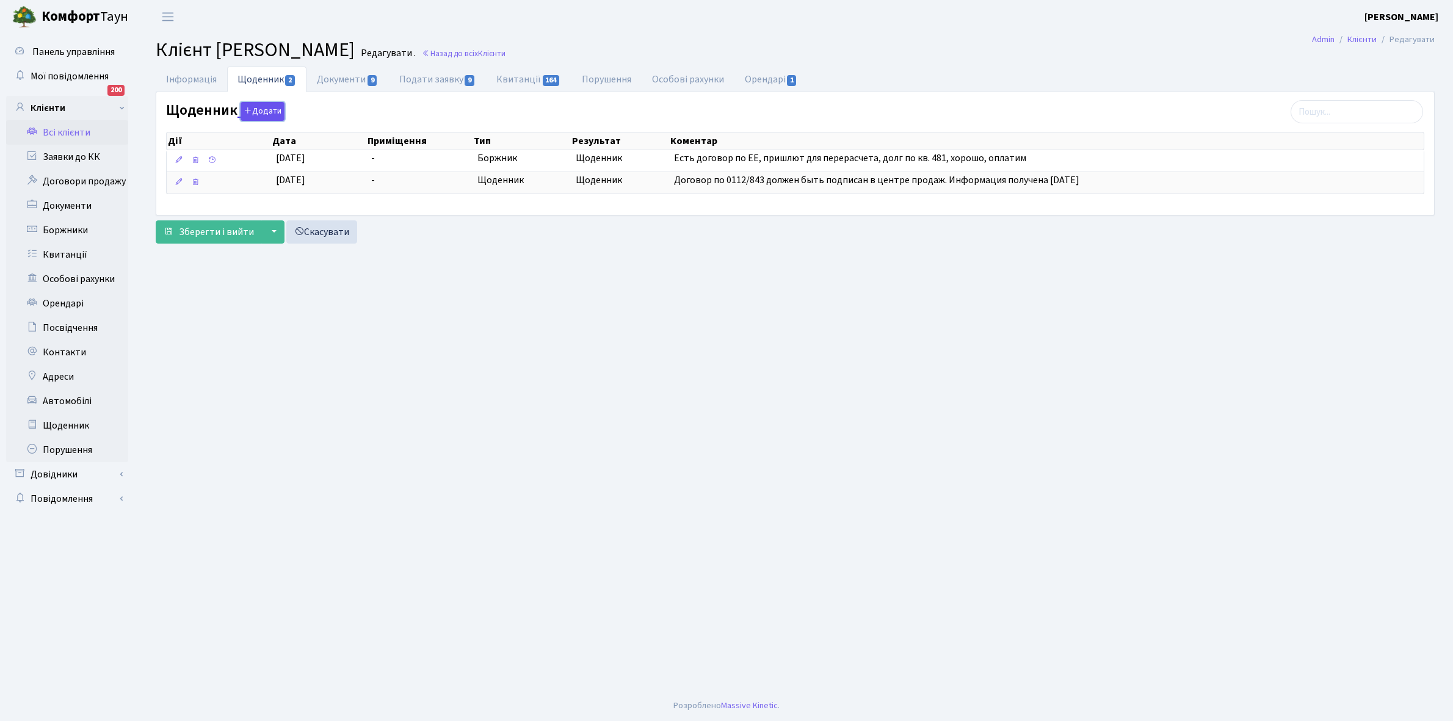
click at [260, 113] on button "Додати" at bounding box center [263, 111] width 44 height 19
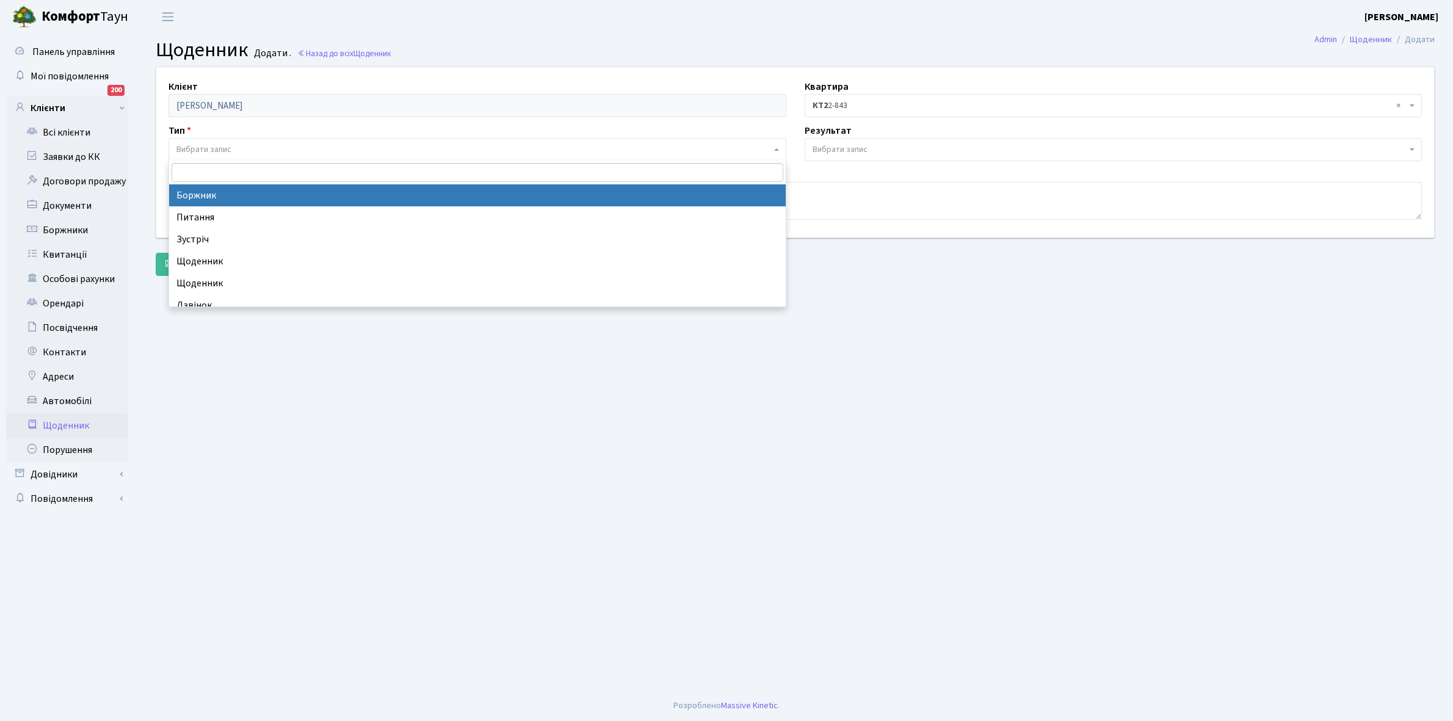
click at [227, 145] on span "Вибрати запис" at bounding box center [203, 150] width 55 height 12
select select "189"
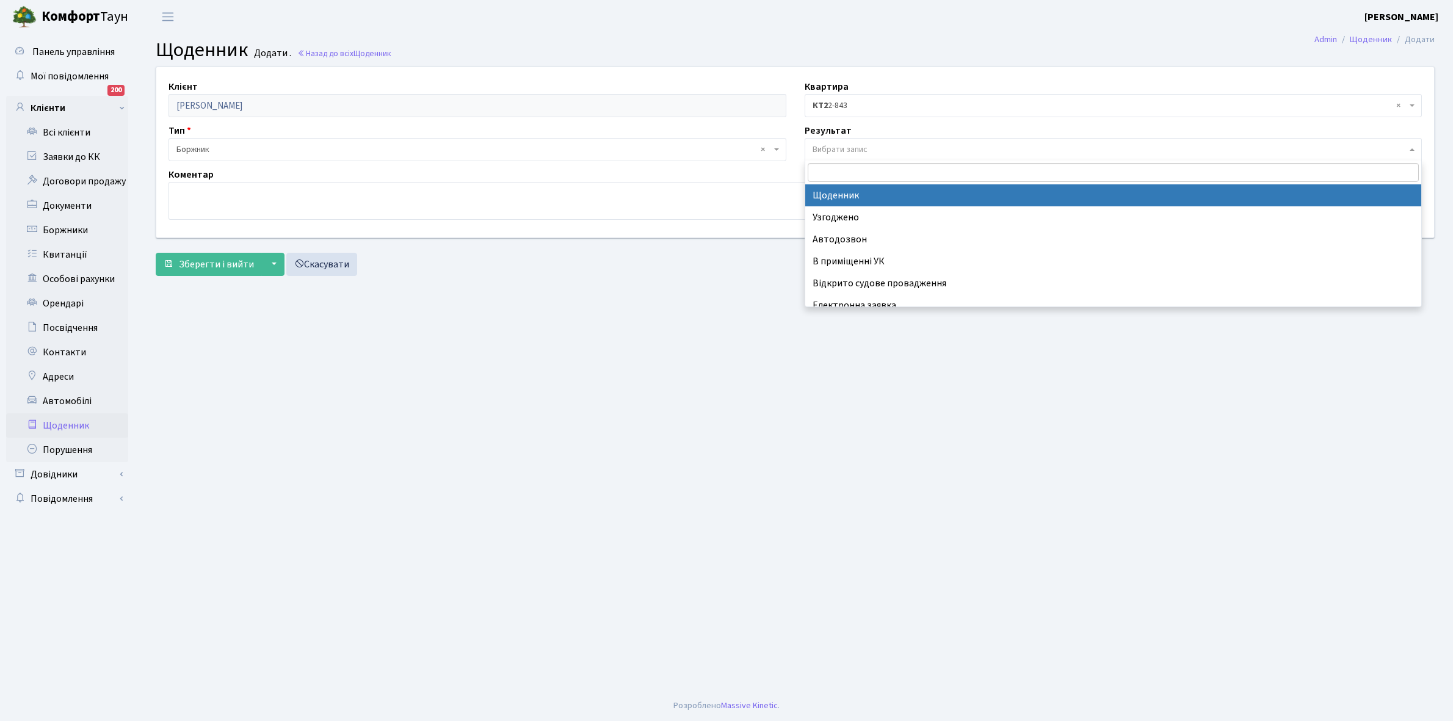
click at [834, 148] on span "Вибрати запис" at bounding box center [840, 150] width 55 height 12
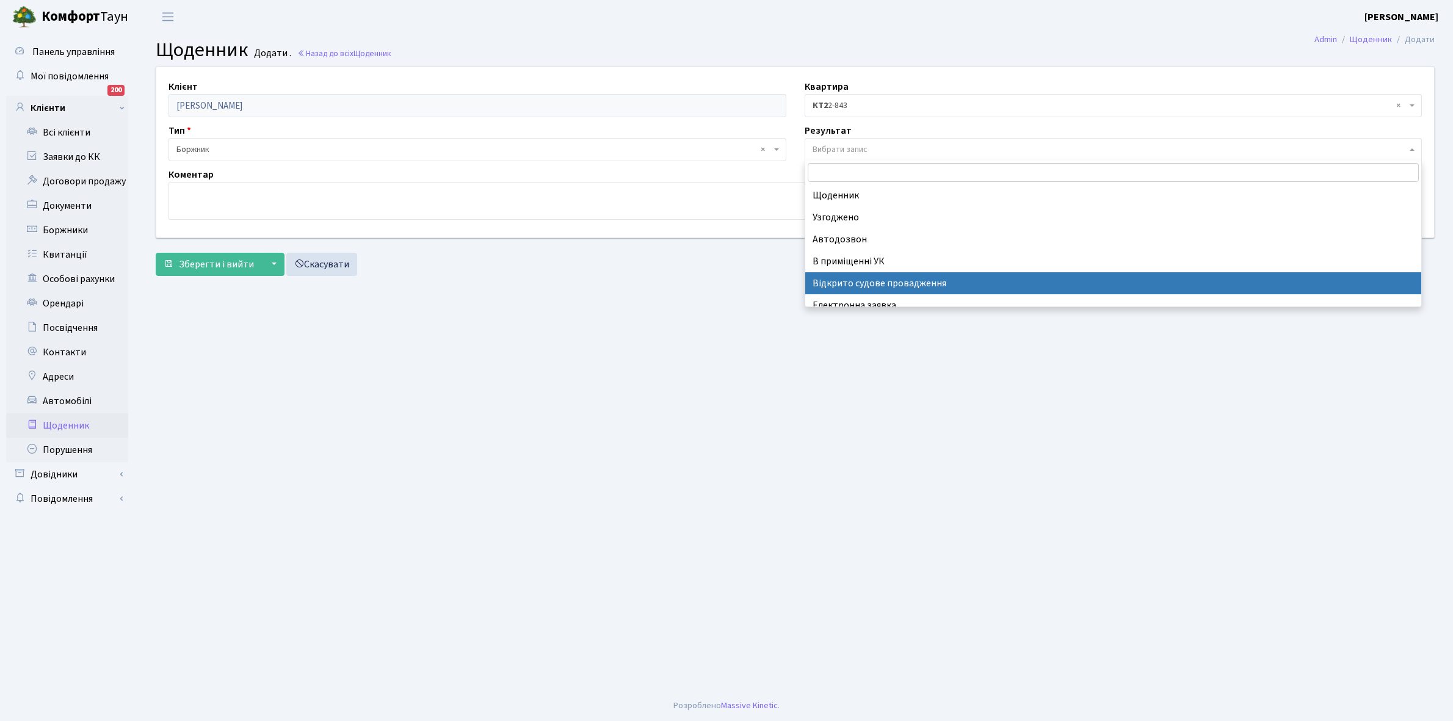
scroll to position [75, 0]
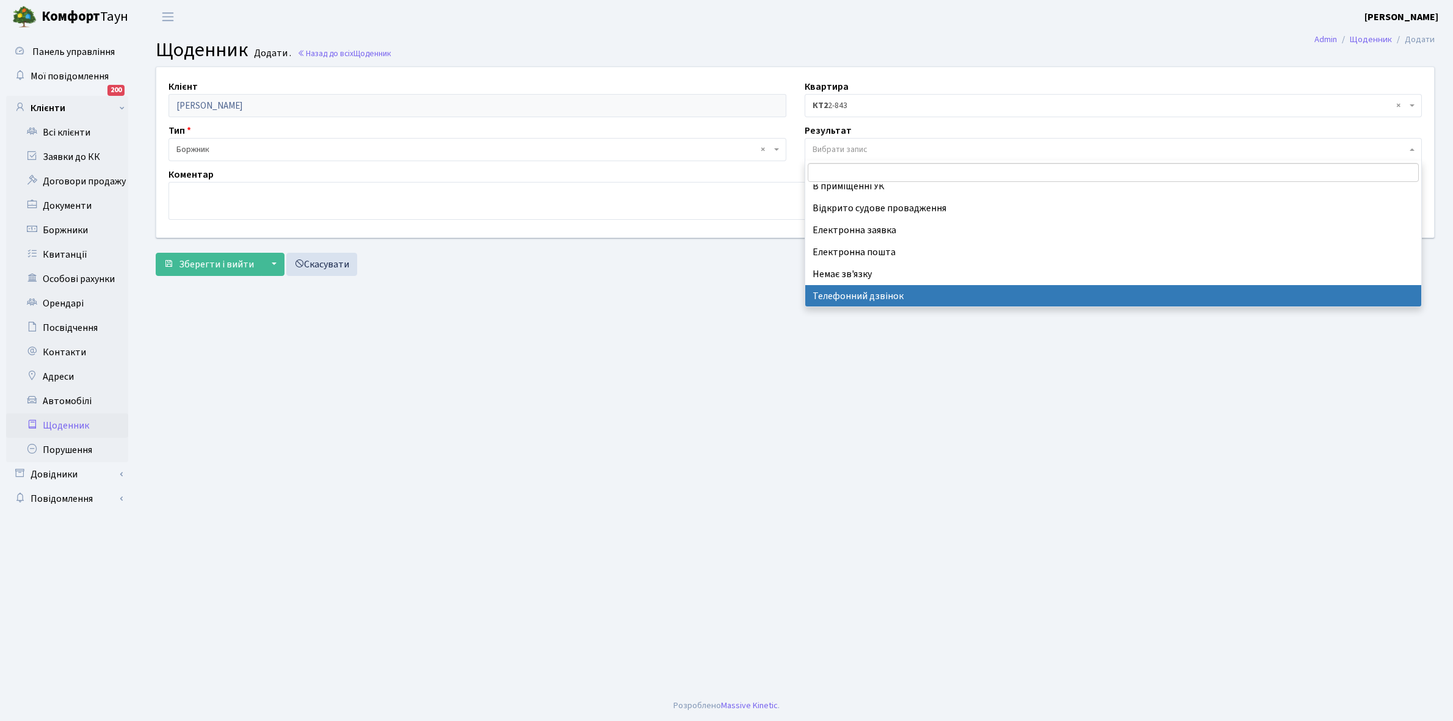
select select "196"
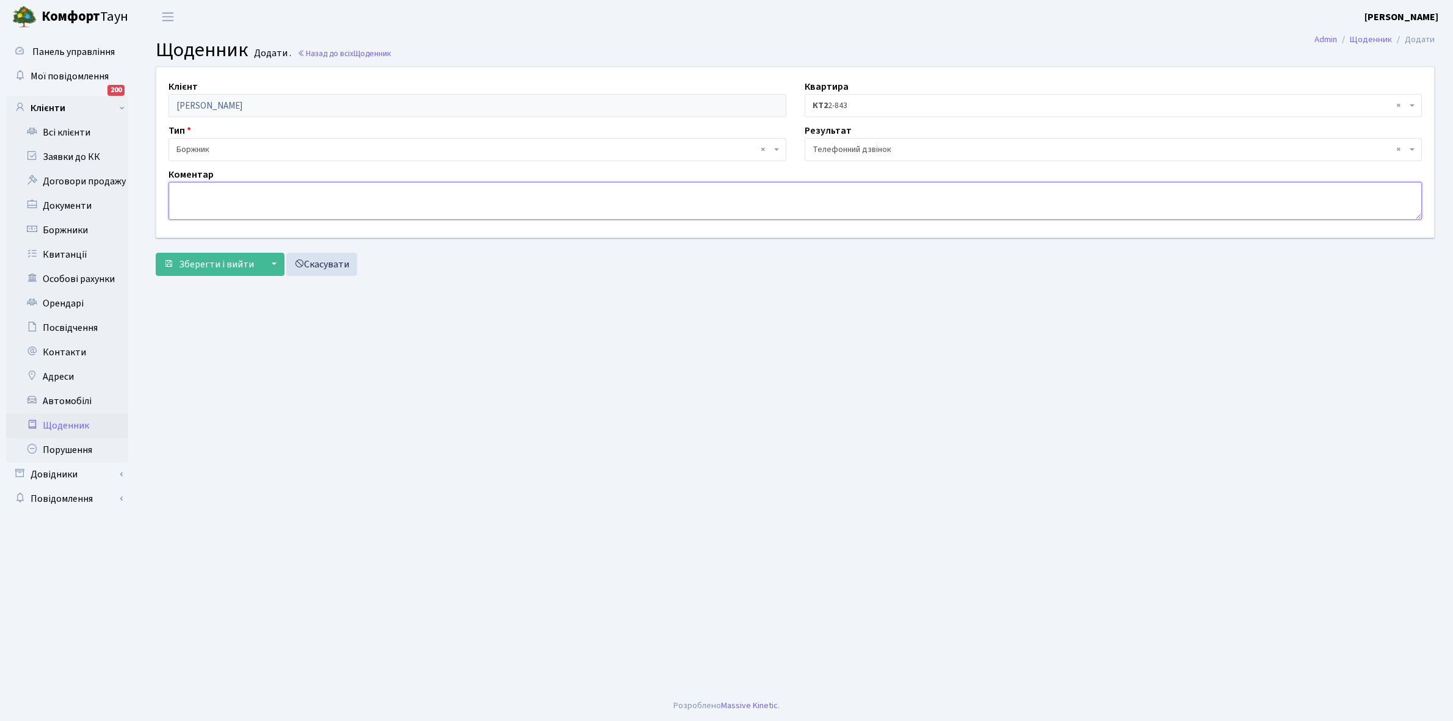
click at [192, 205] on textarea at bounding box center [796, 201] width 1254 height 38
type textarea "Через тиждень оплатить борг"
click at [196, 254] on button "Зберегти і вийти" at bounding box center [209, 264] width 106 height 23
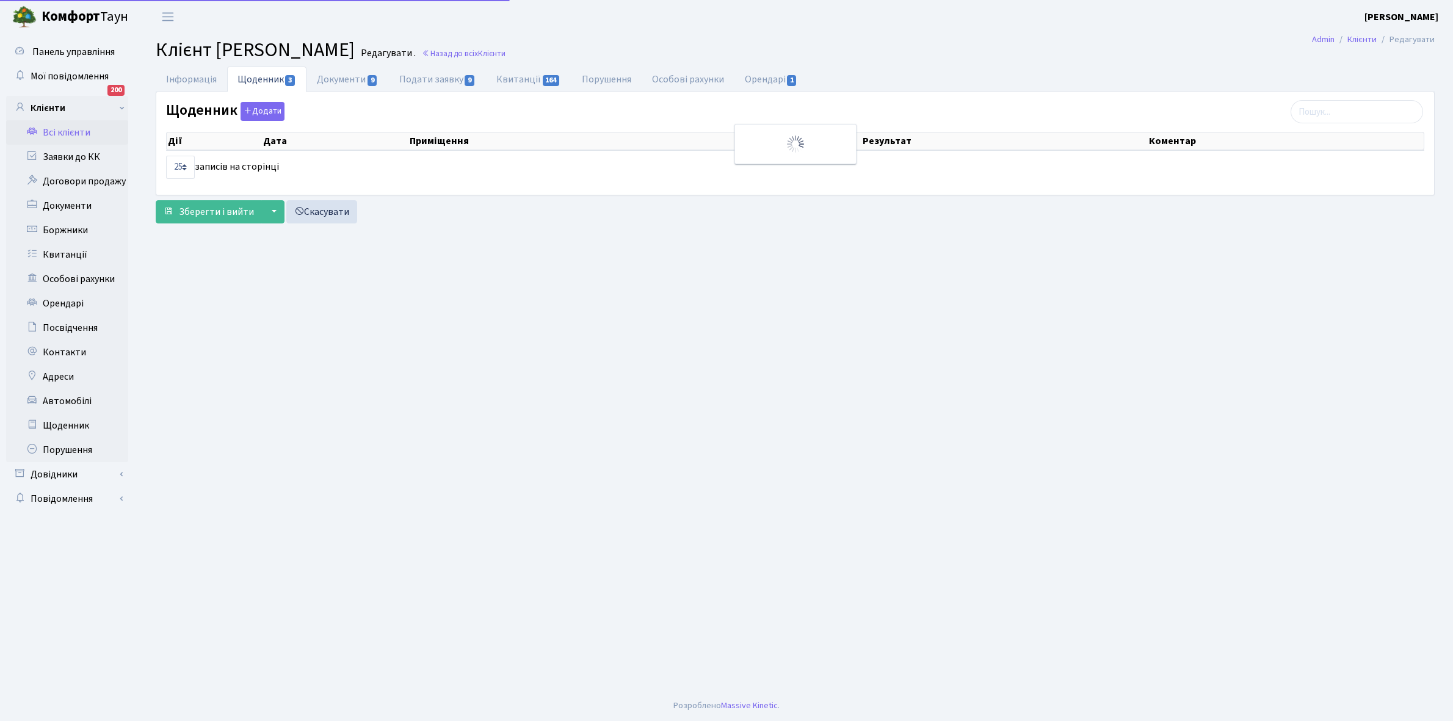
select select "25"
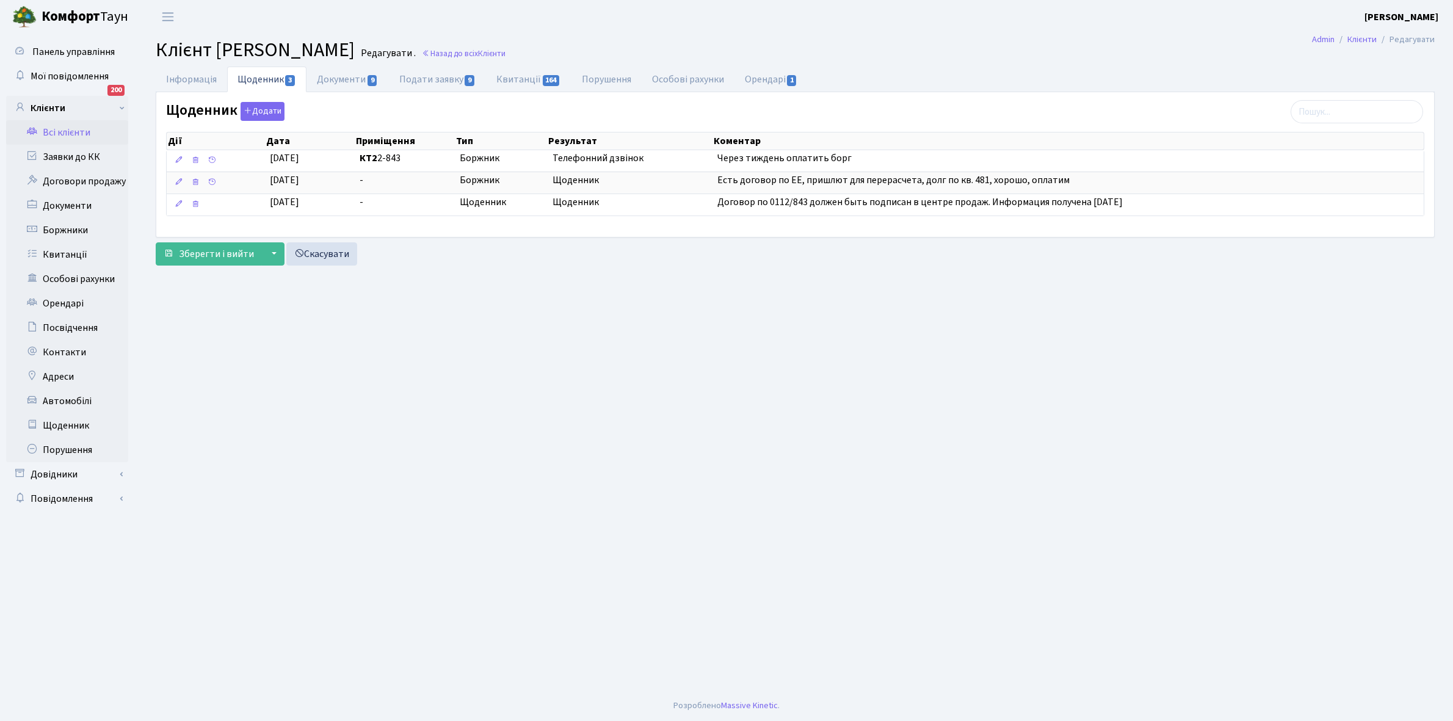
click at [65, 133] on link "Всі клієнти" at bounding box center [67, 132] width 122 height 24
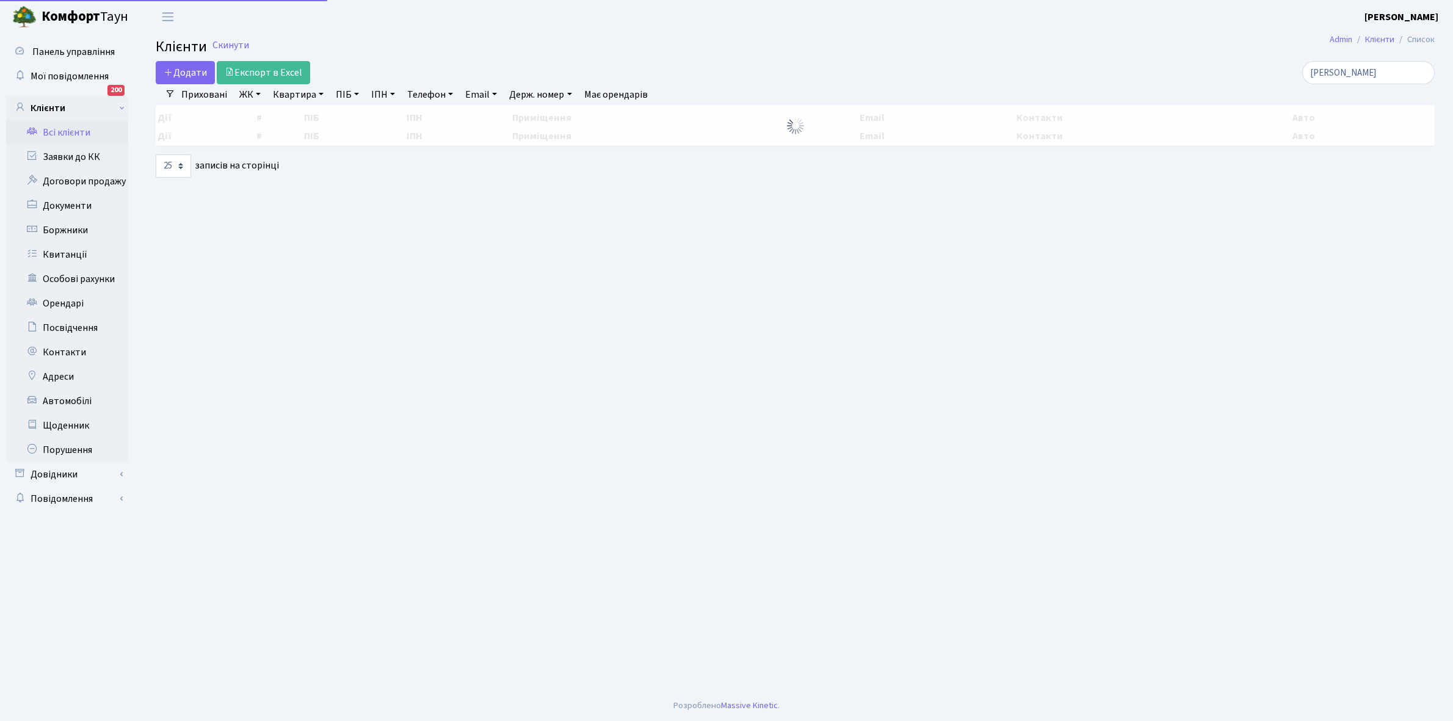
select select "25"
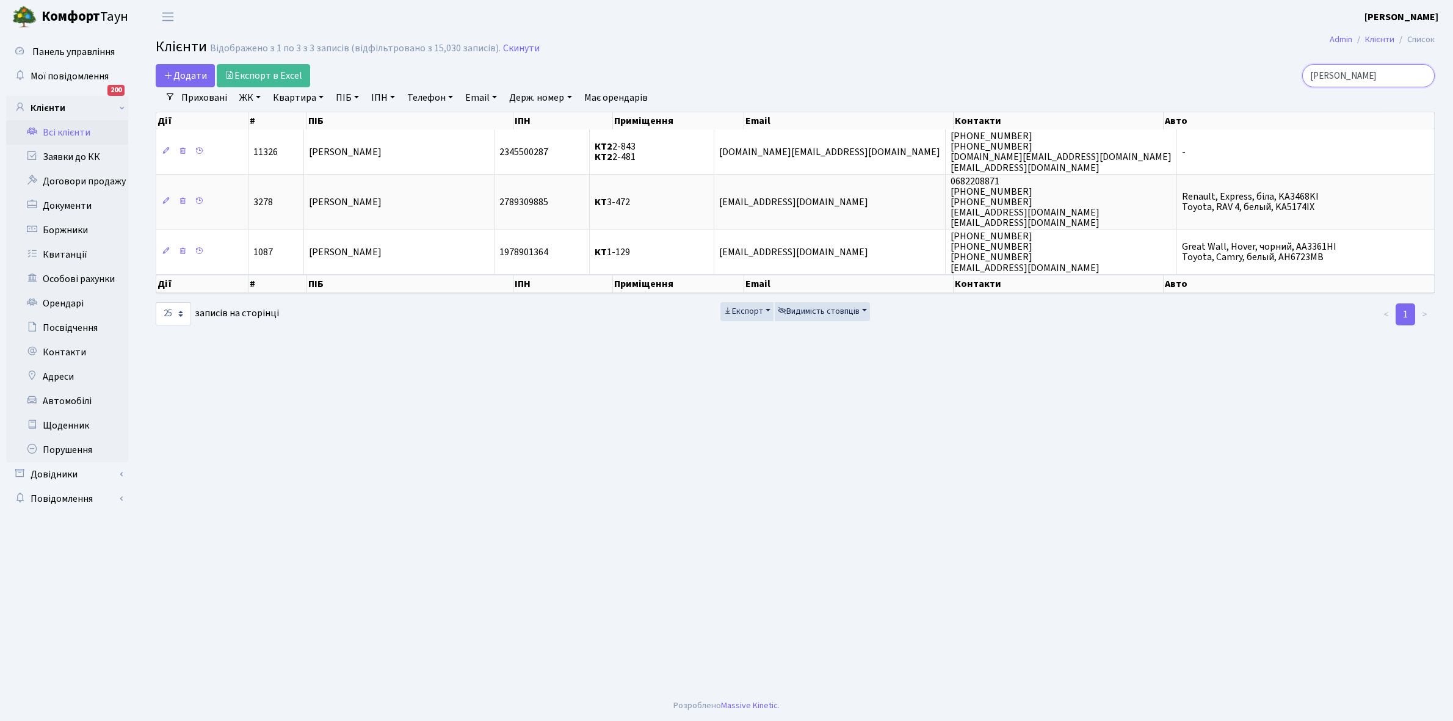
click at [1369, 70] on input "[PERSON_NAME]" at bounding box center [1369, 75] width 133 height 23
type input "к"
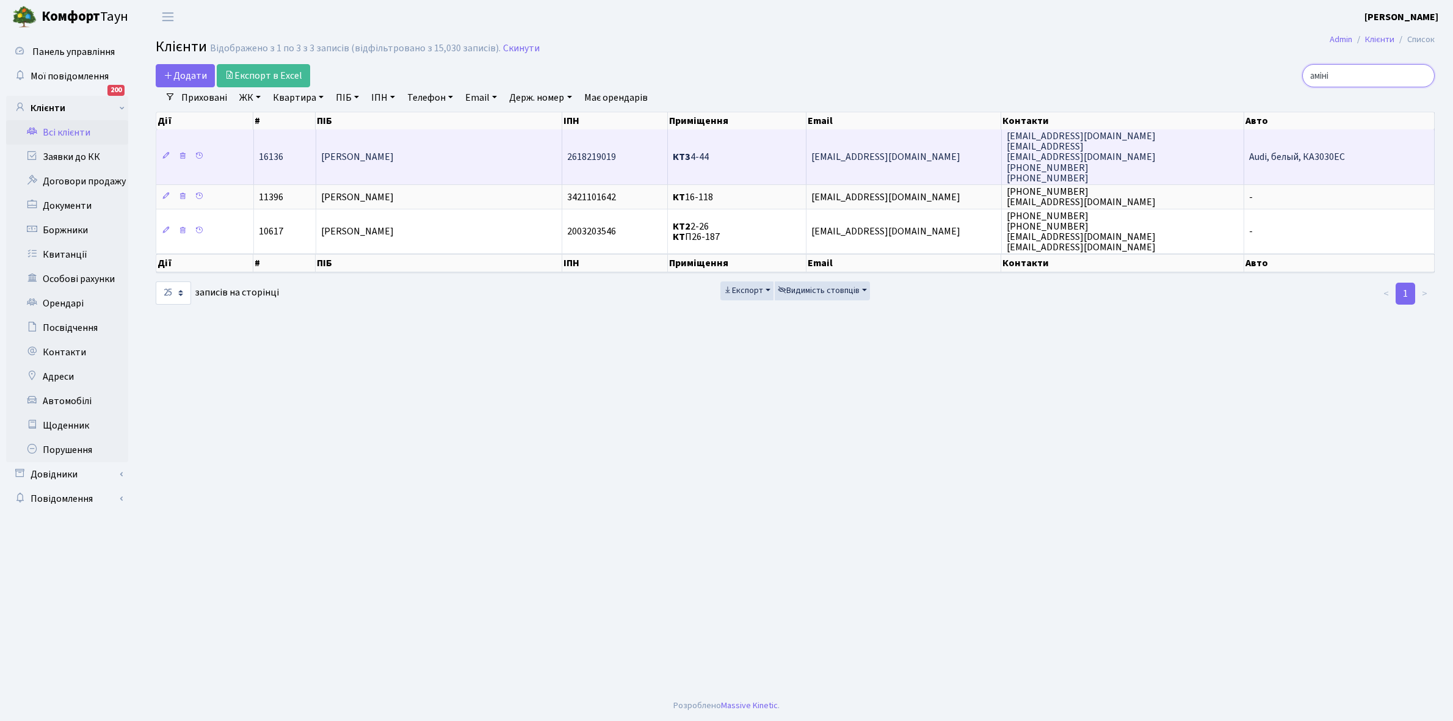
type input "аміні"
click at [435, 162] on td "[PERSON_NAME]" at bounding box center [439, 156] width 246 height 55
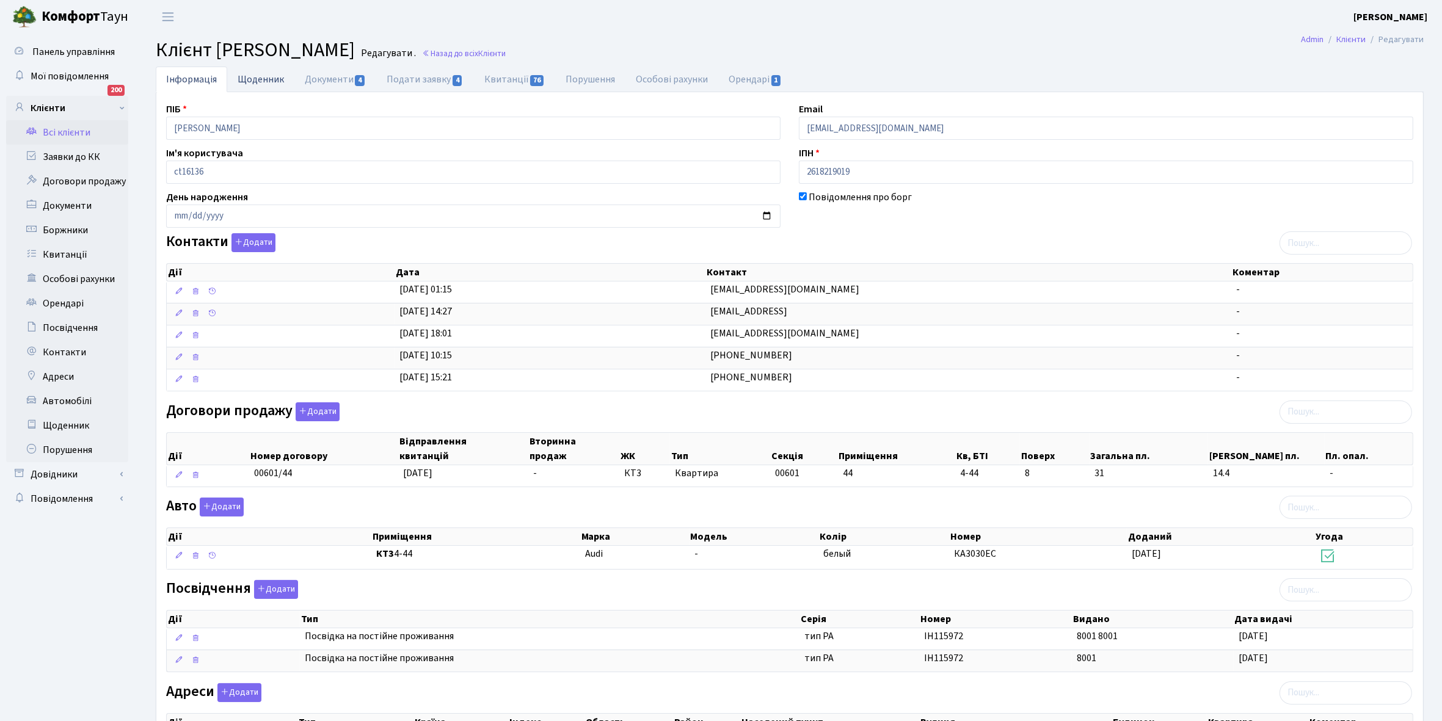
click at [240, 78] on link "Щоденник" at bounding box center [260, 79] width 67 height 25
select select "25"
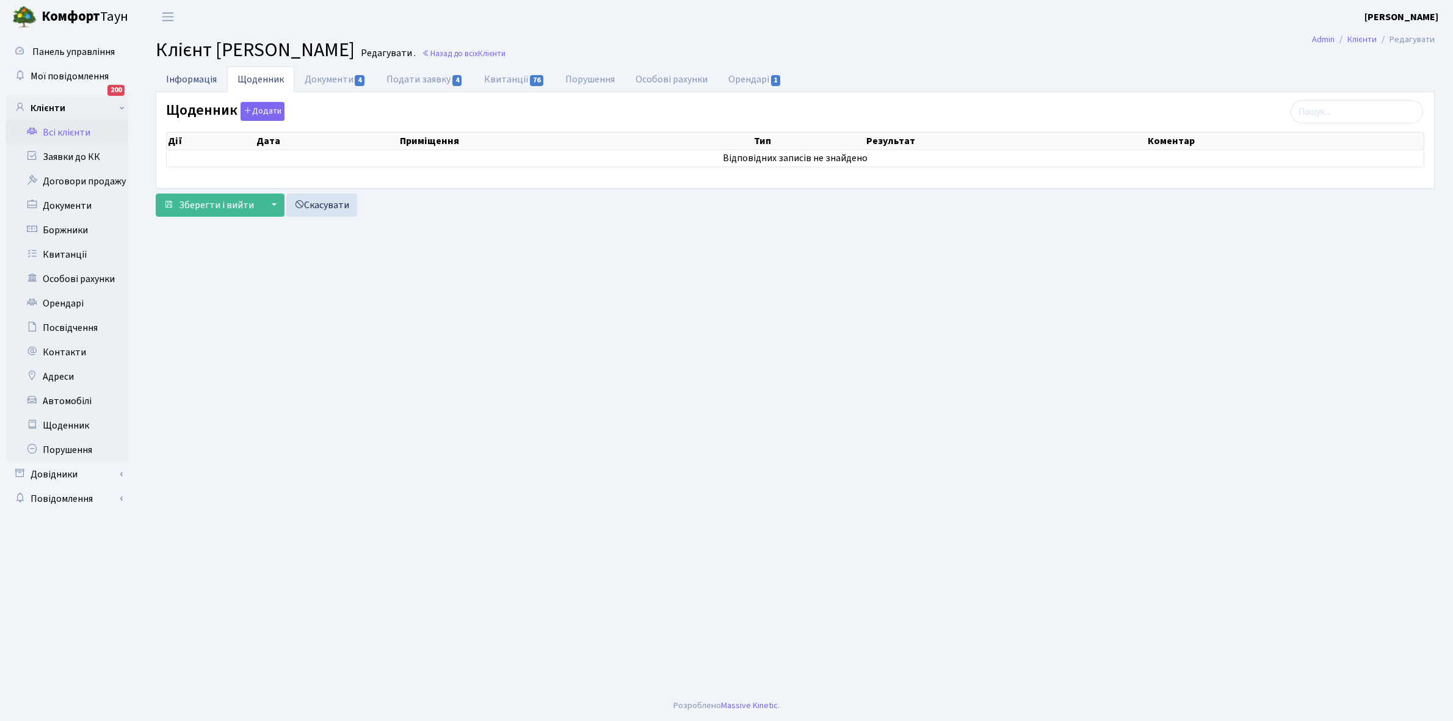
click at [192, 73] on link "Інформація" at bounding box center [191, 79] width 71 height 25
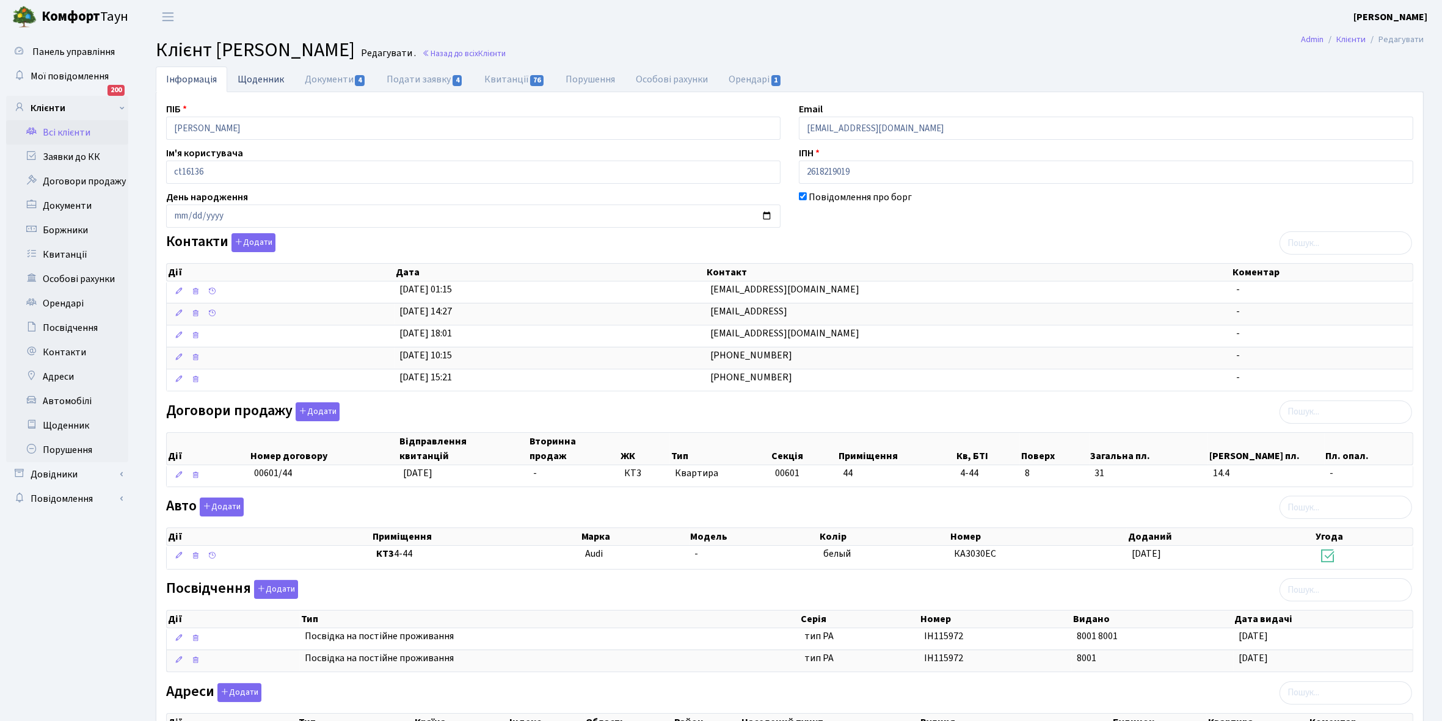
click at [255, 77] on link "Щоденник" at bounding box center [260, 79] width 67 height 25
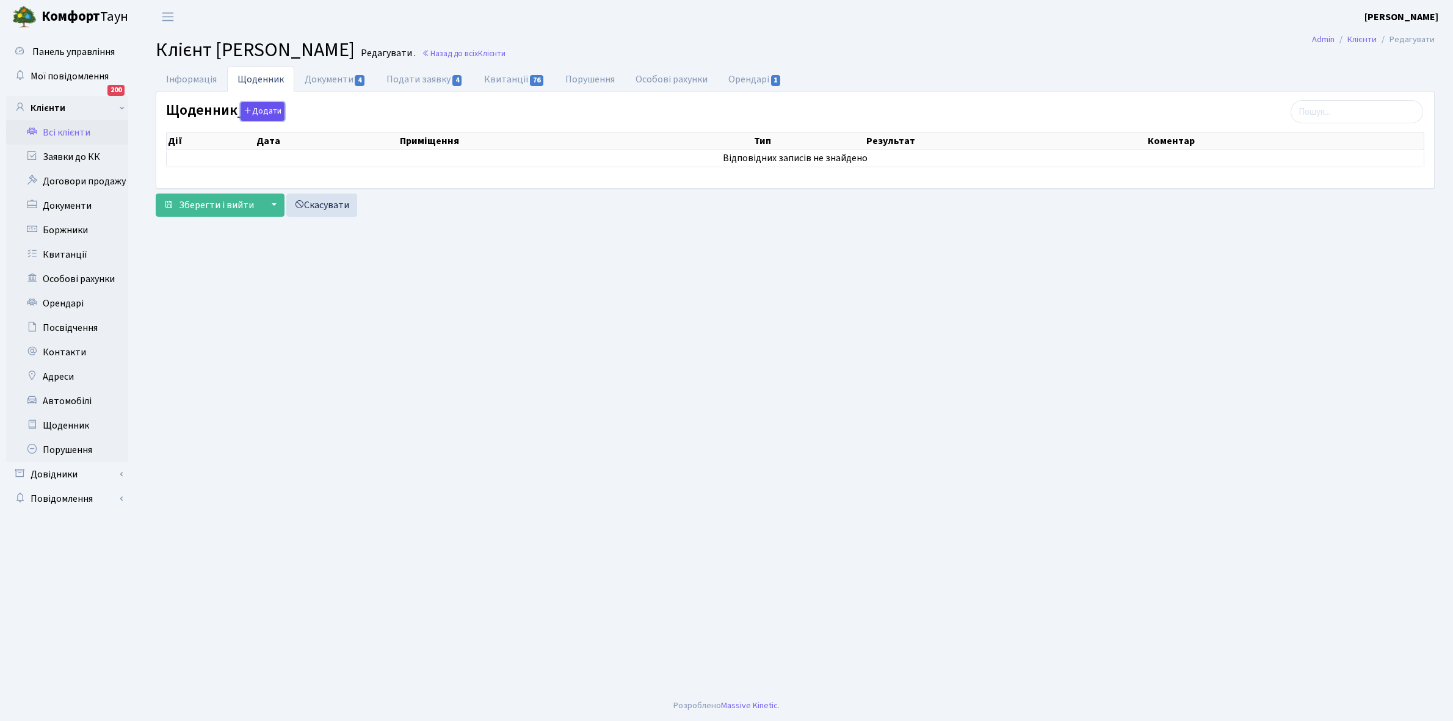
click at [260, 106] on button "Додати" at bounding box center [263, 111] width 44 height 19
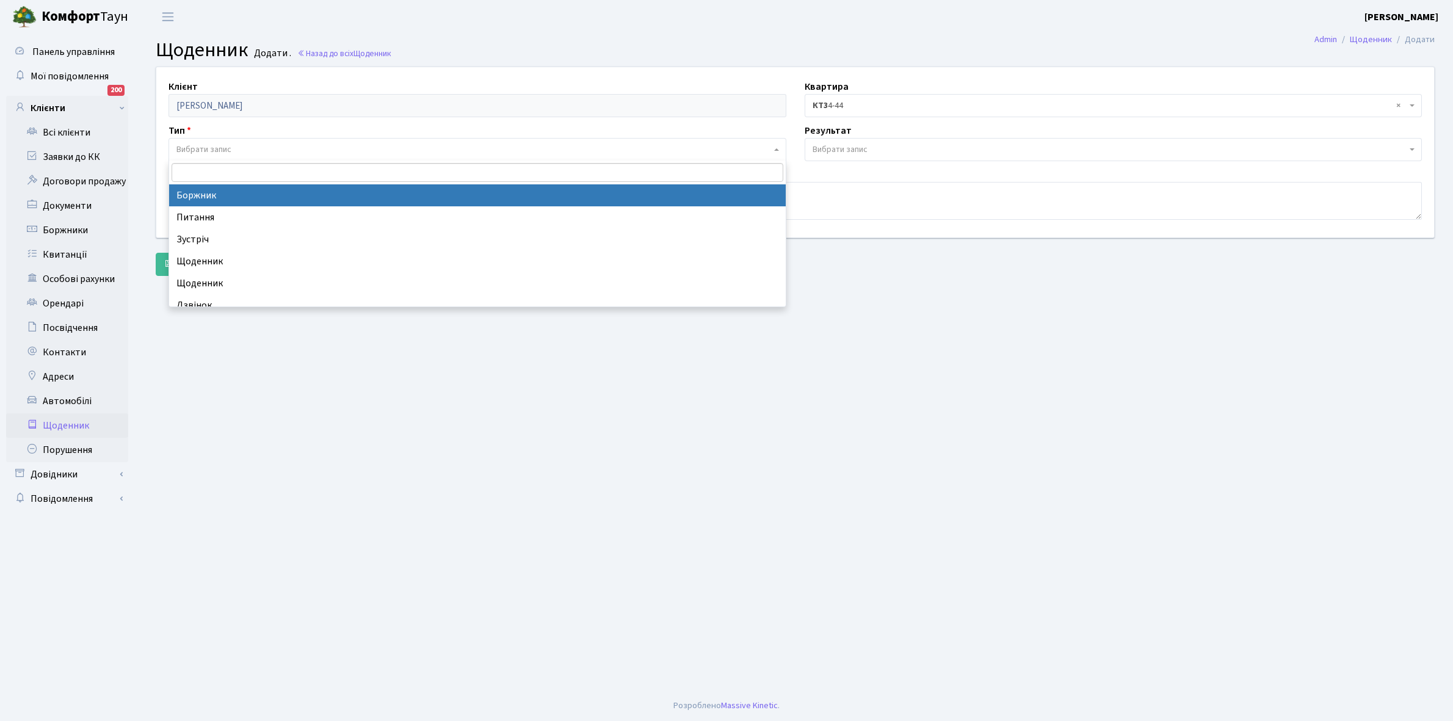
click at [220, 145] on span "Вибрати запис" at bounding box center [203, 150] width 55 height 12
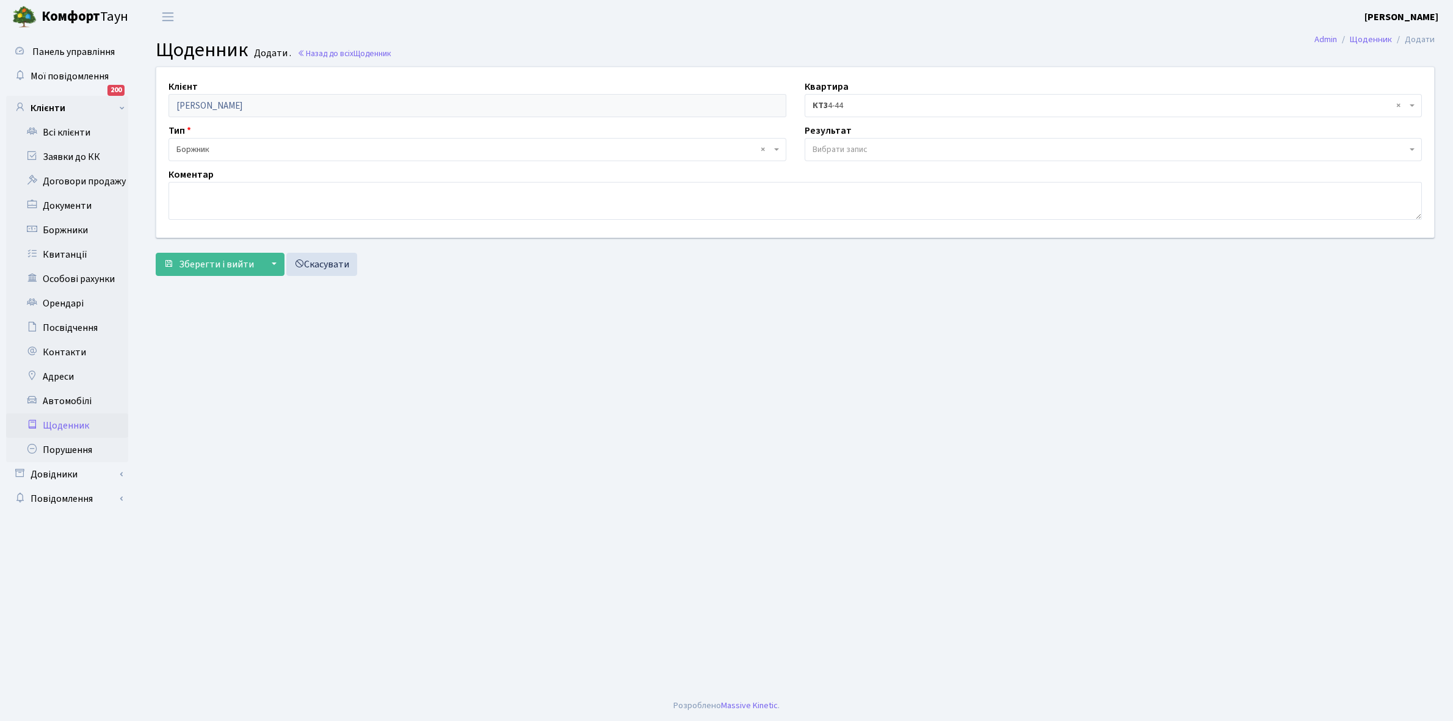
select select "189"
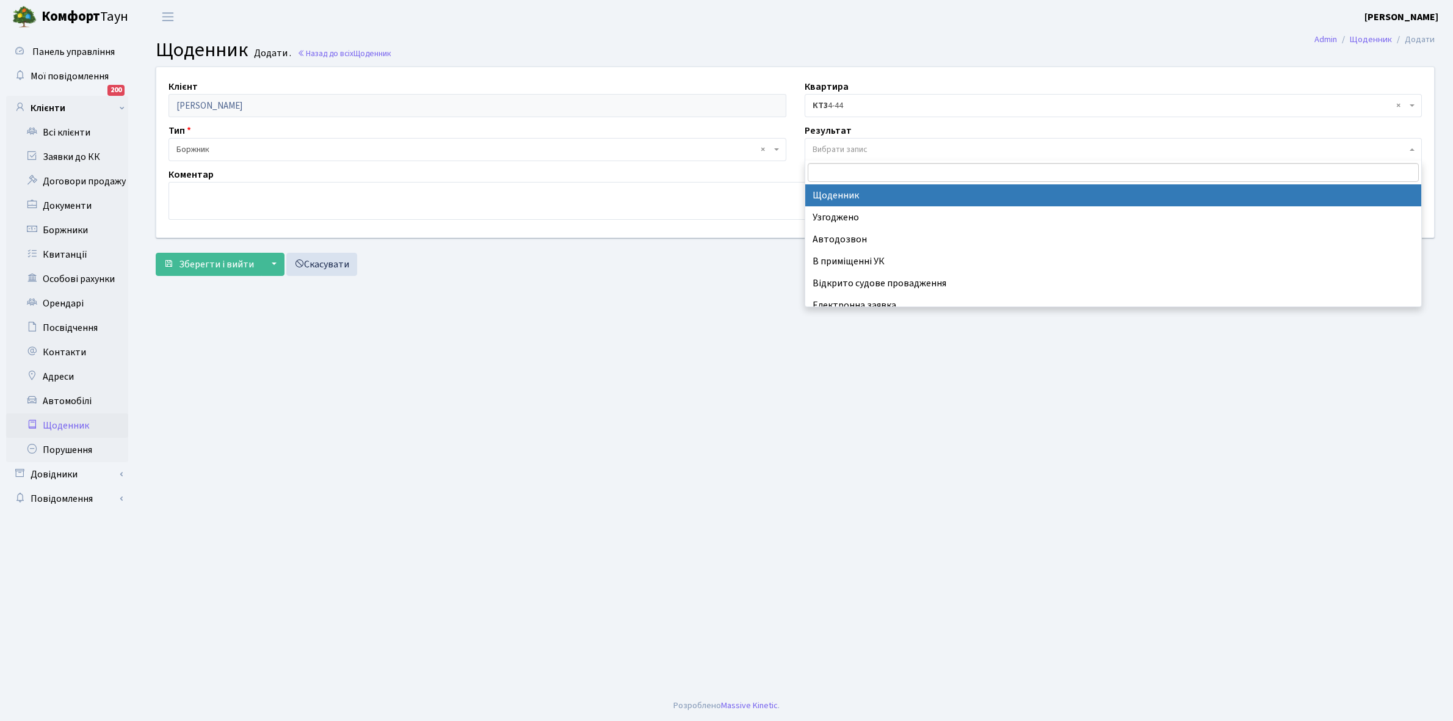
click at [859, 147] on span "Вибрати запис" at bounding box center [840, 150] width 55 height 12
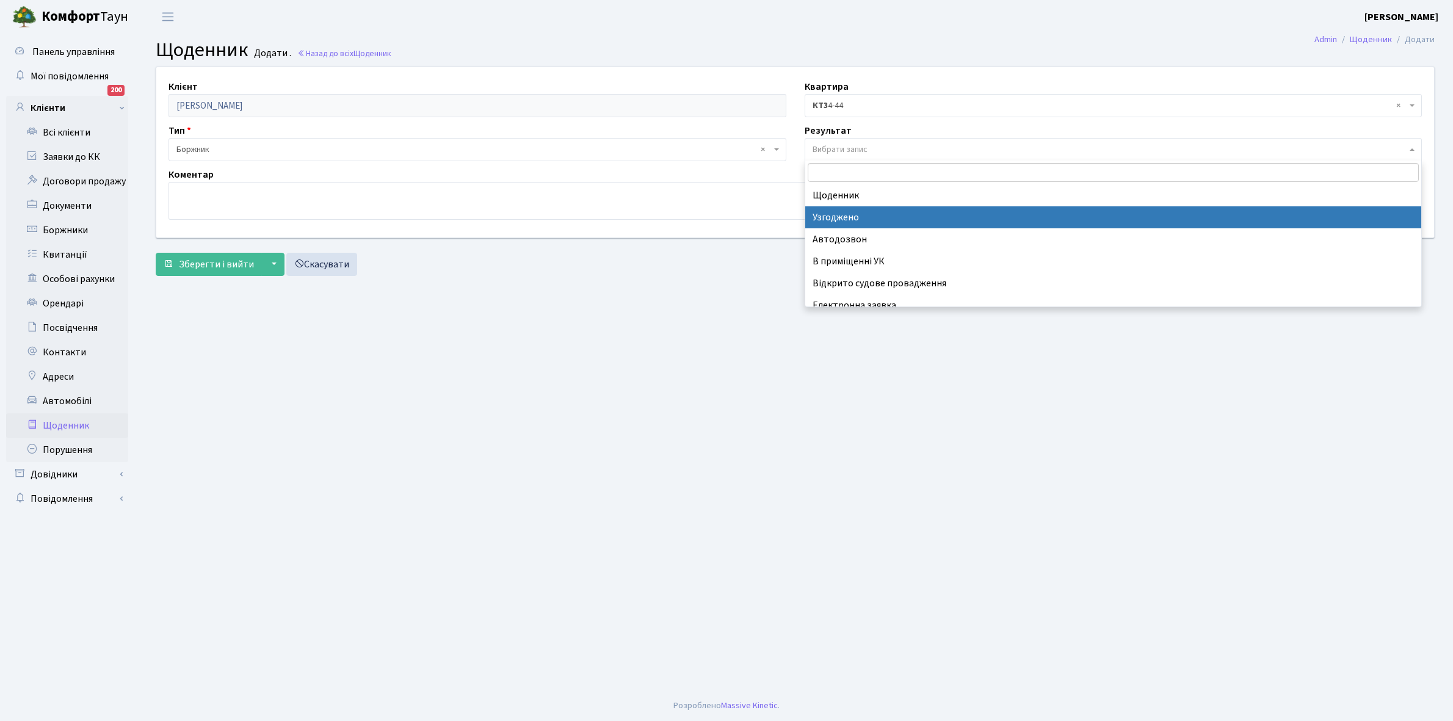
scroll to position [75, 0]
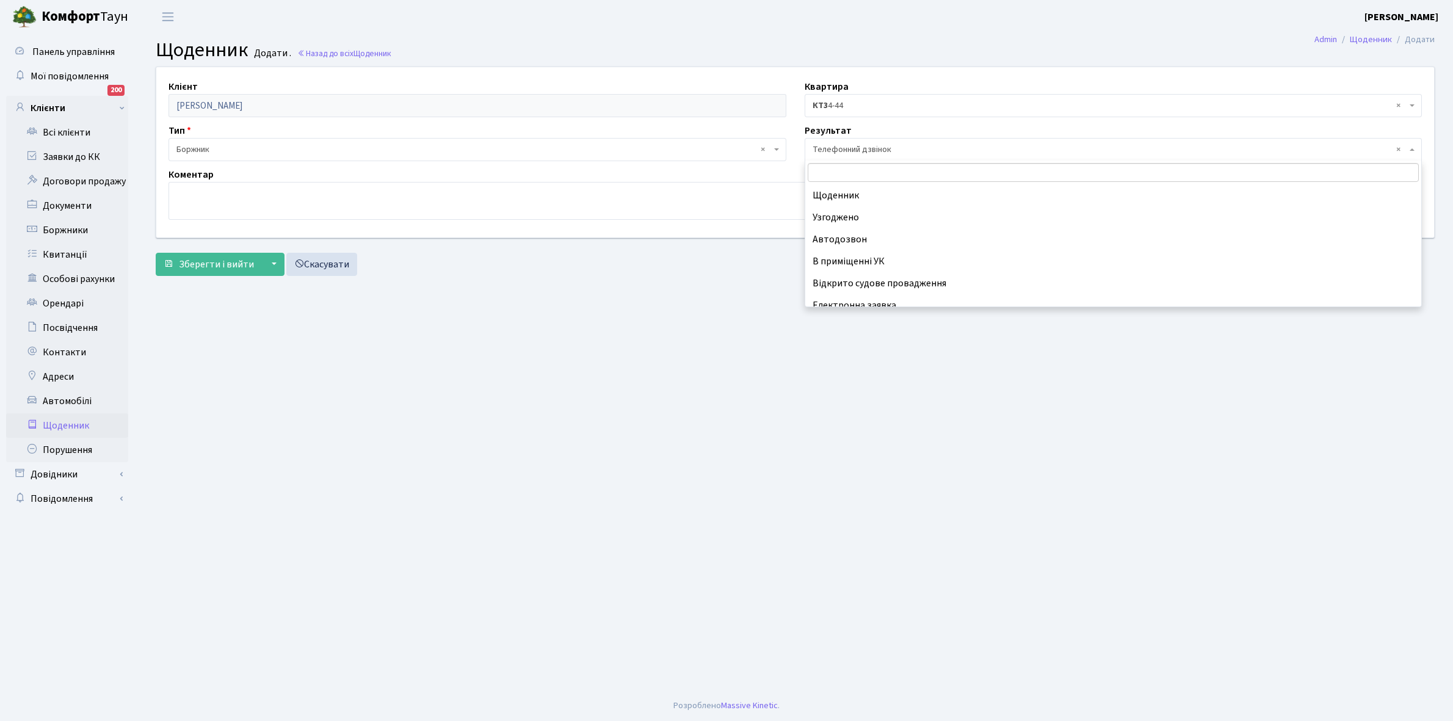
click at [838, 148] on span "× Телефонний дзвінок" at bounding box center [1110, 150] width 595 height 12
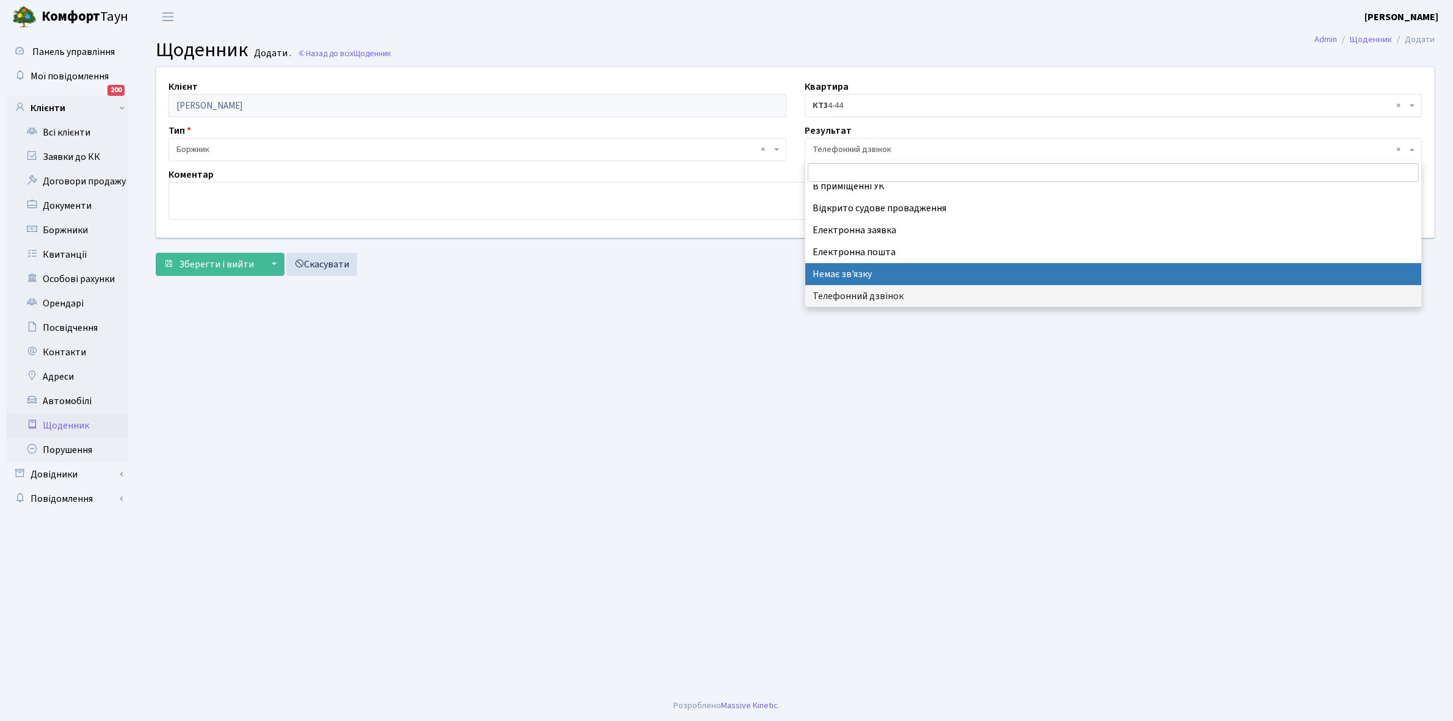
select select "197"
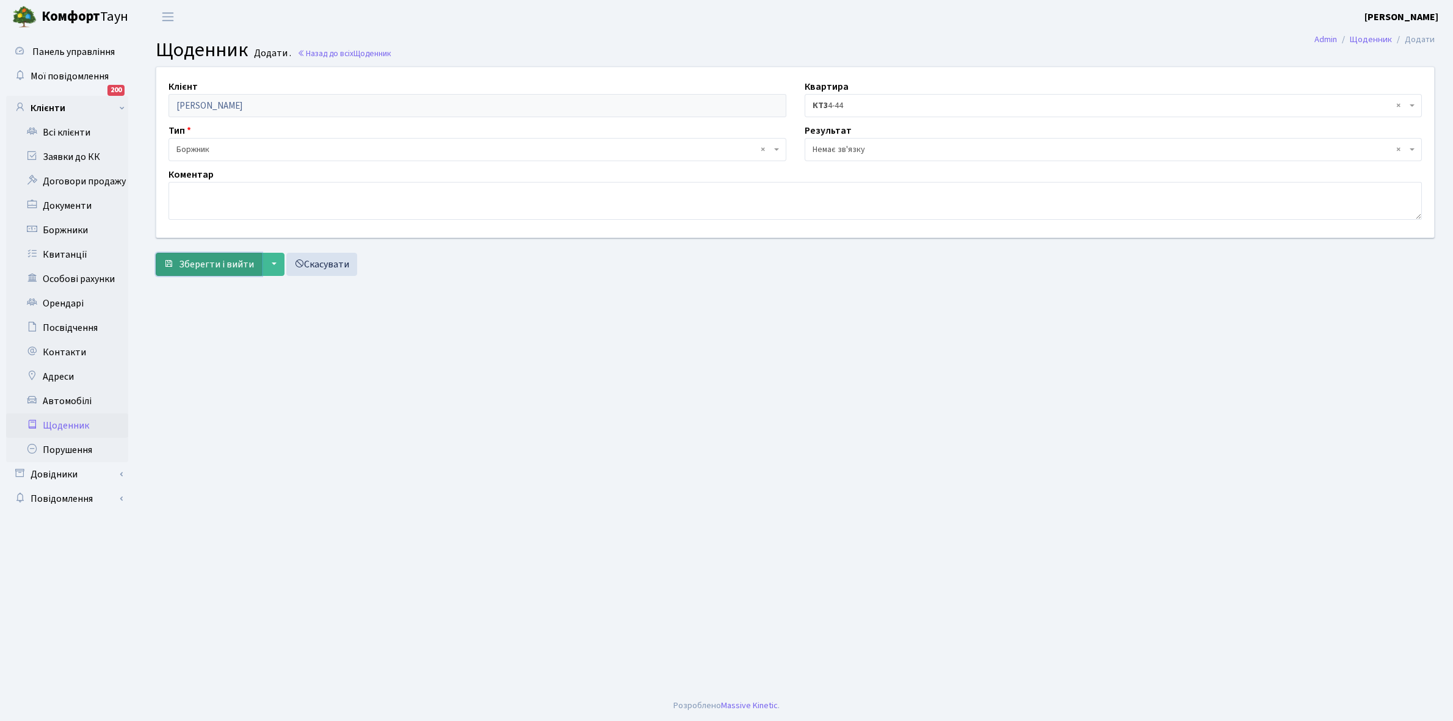
click at [209, 266] on span "Зберегти і вийти" at bounding box center [216, 264] width 75 height 13
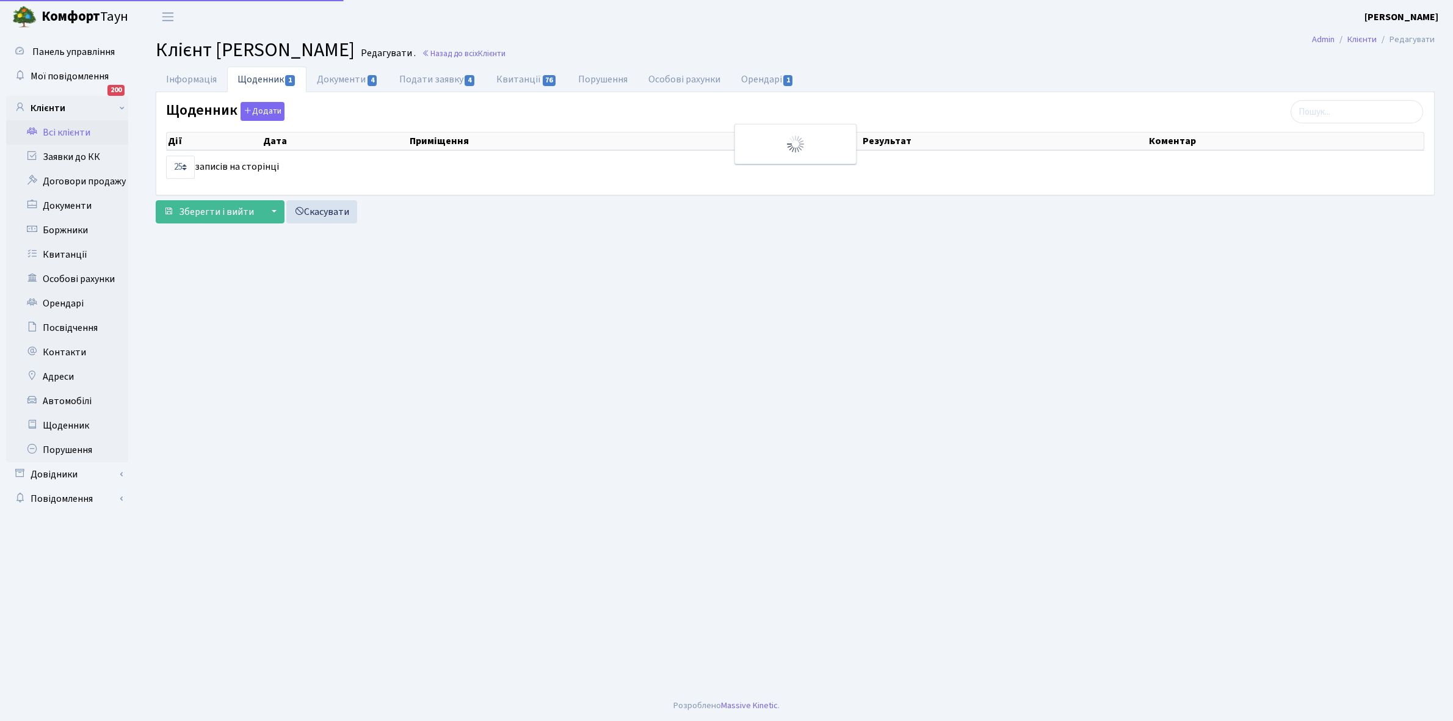
select select "25"
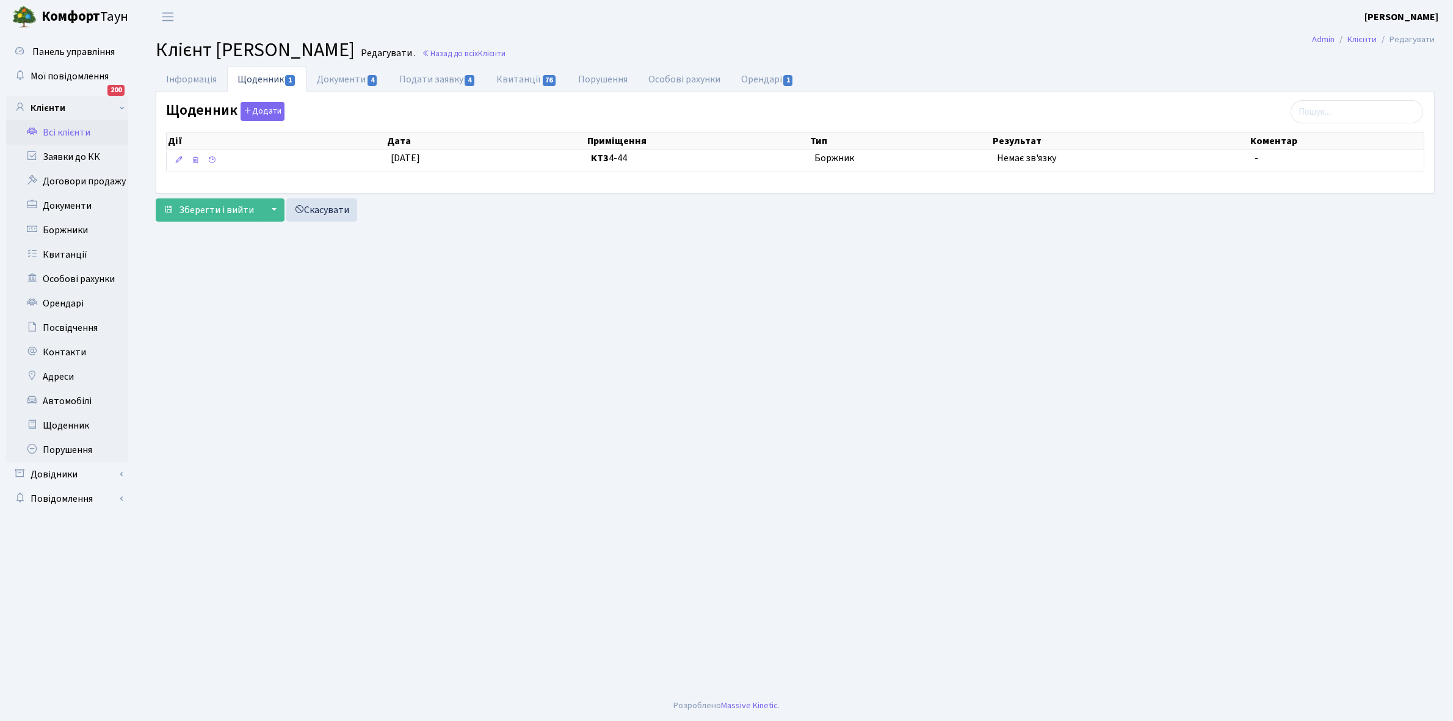
click at [75, 129] on link "Всі клієнти" at bounding box center [67, 132] width 122 height 24
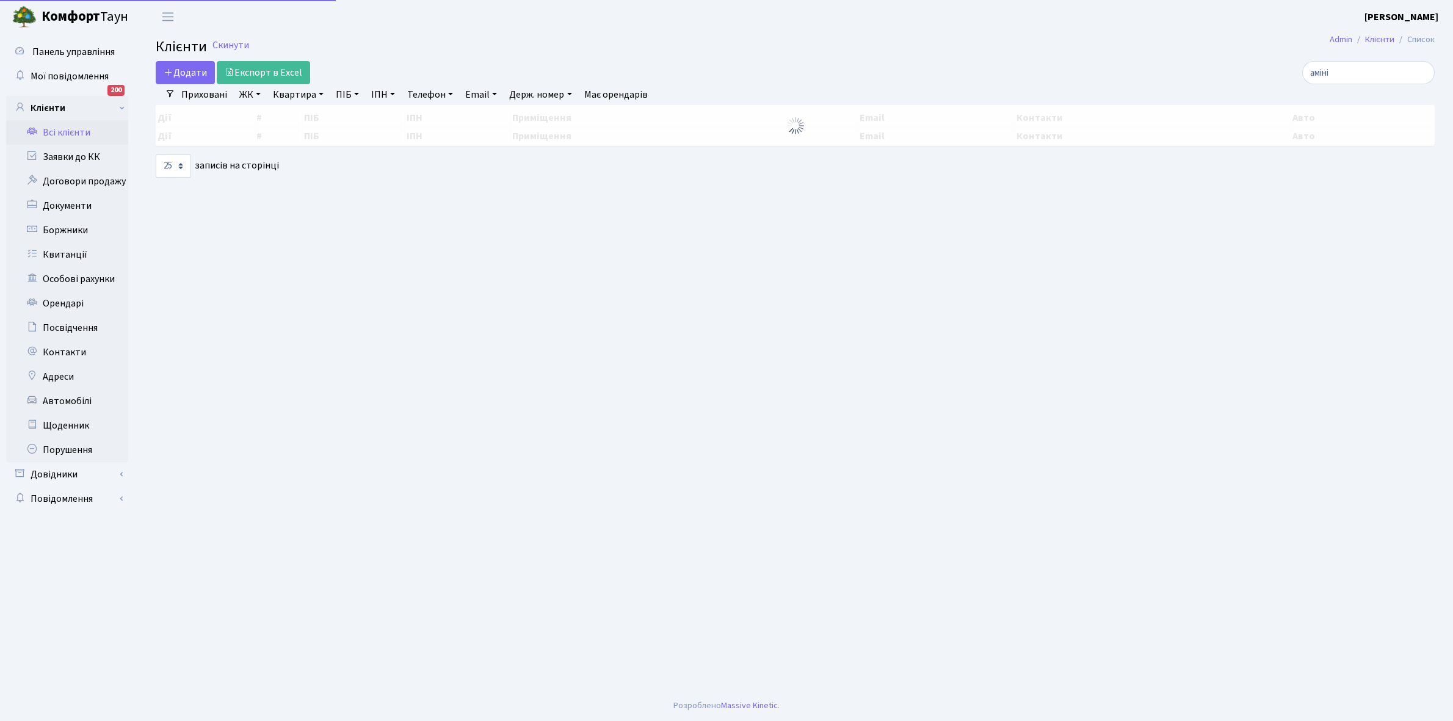
select select "25"
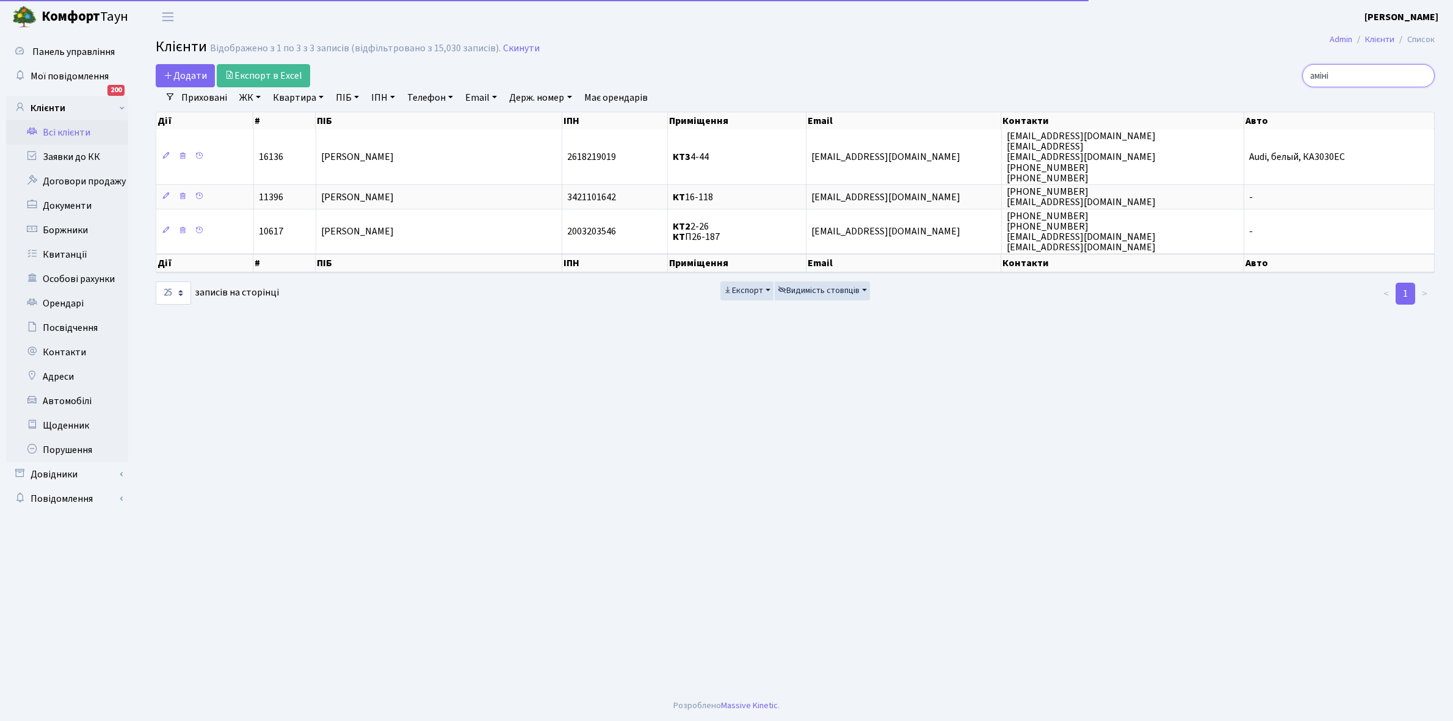
click at [1356, 77] on input "аміні" at bounding box center [1369, 75] width 133 height 23
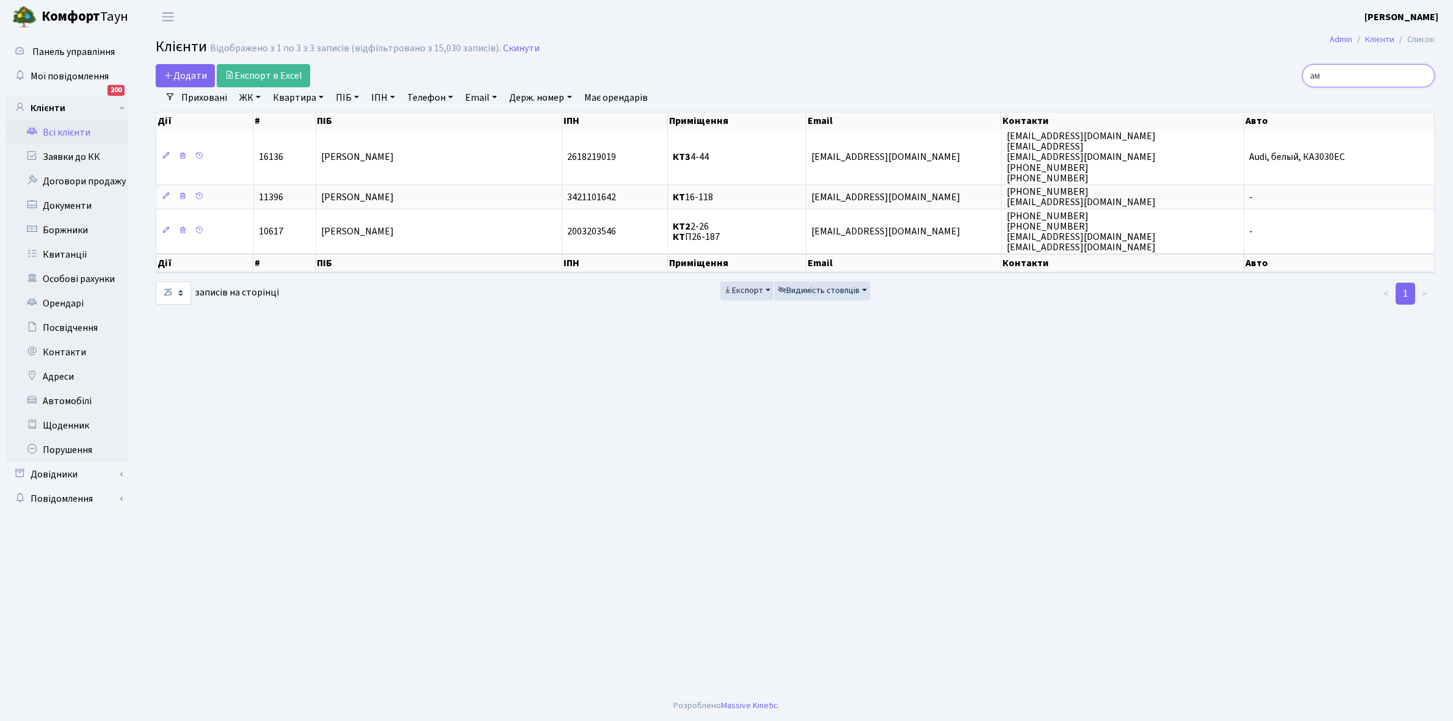
type input "[PERSON_NAME]"
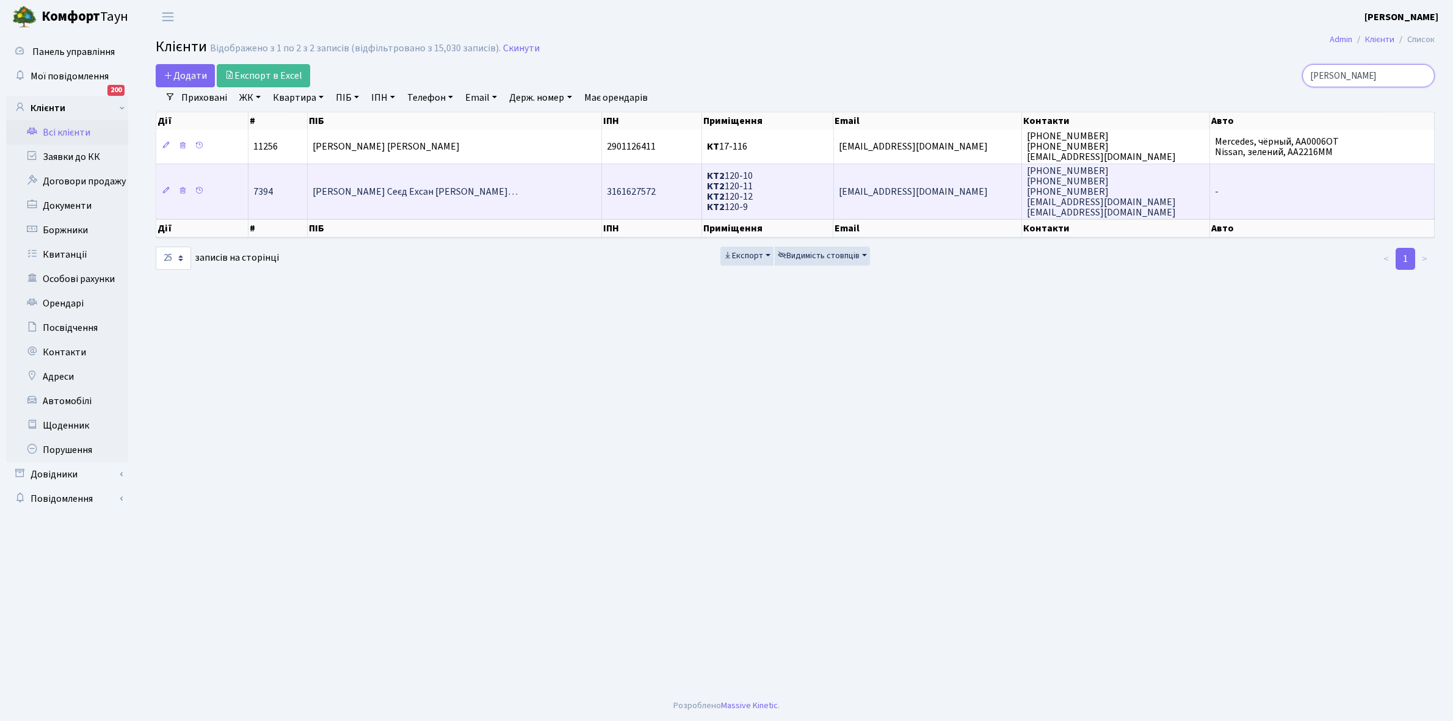
type input "[PERSON_NAME]"
click at [397, 200] on td "[PERSON_NAME] Сеєд Ехсан [PERSON_NAME]…" at bounding box center [455, 192] width 294 height 56
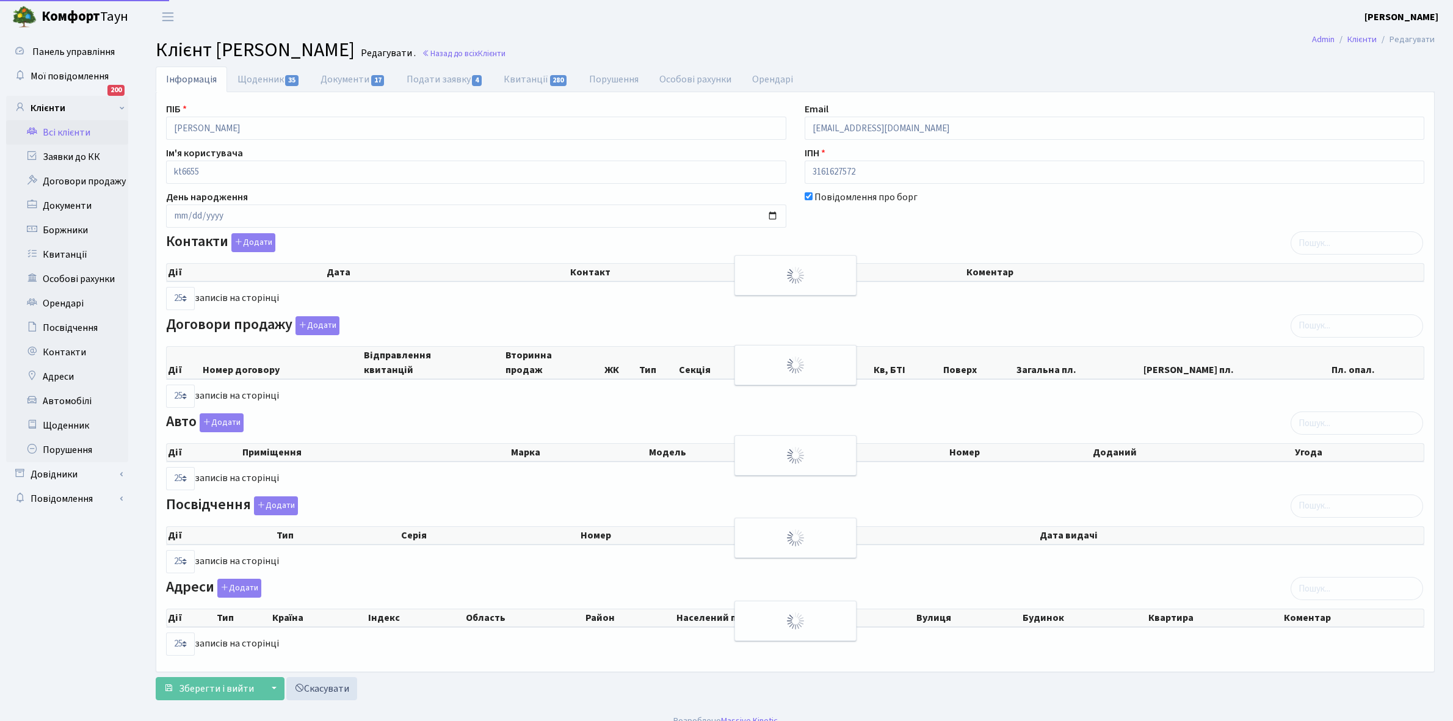
select select "25"
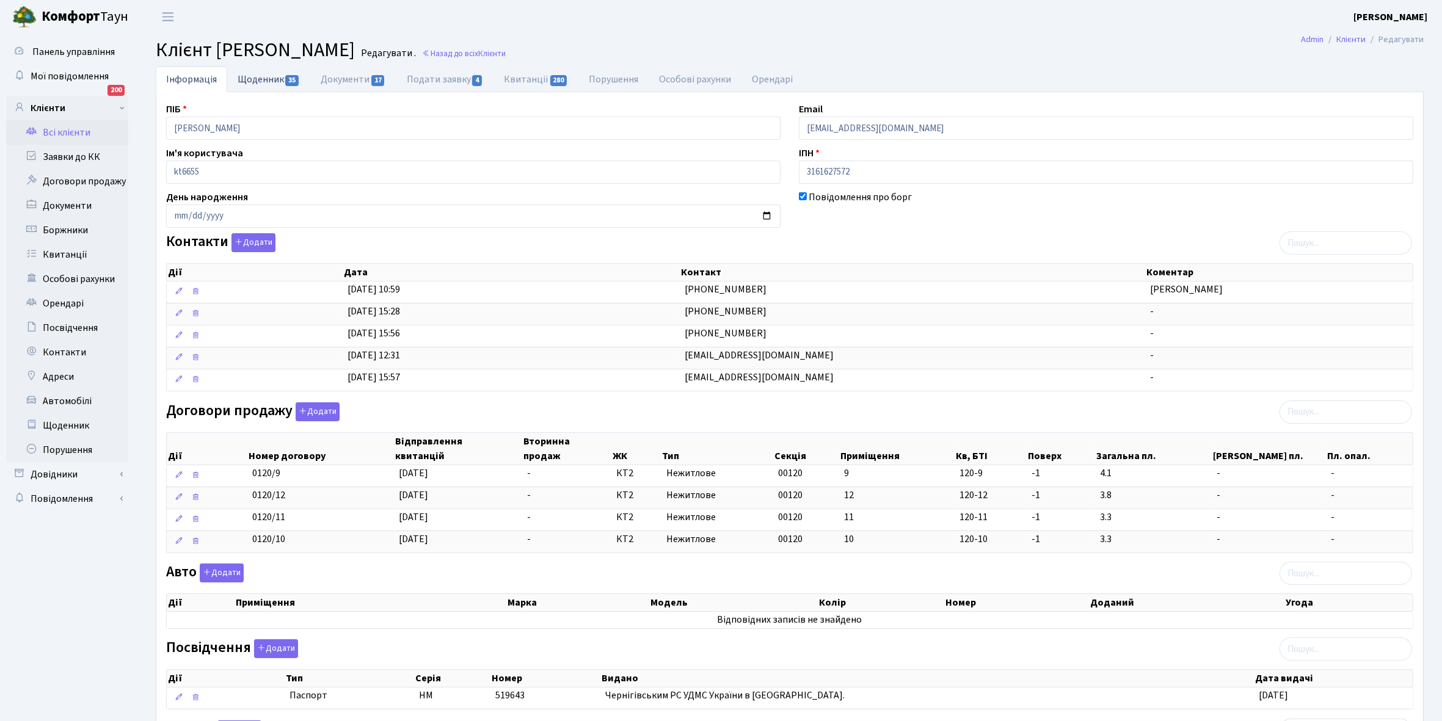
click at [263, 80] on link "Щоденник 35" at bounding box center [268, 79] width 83 height 25
select select "25"
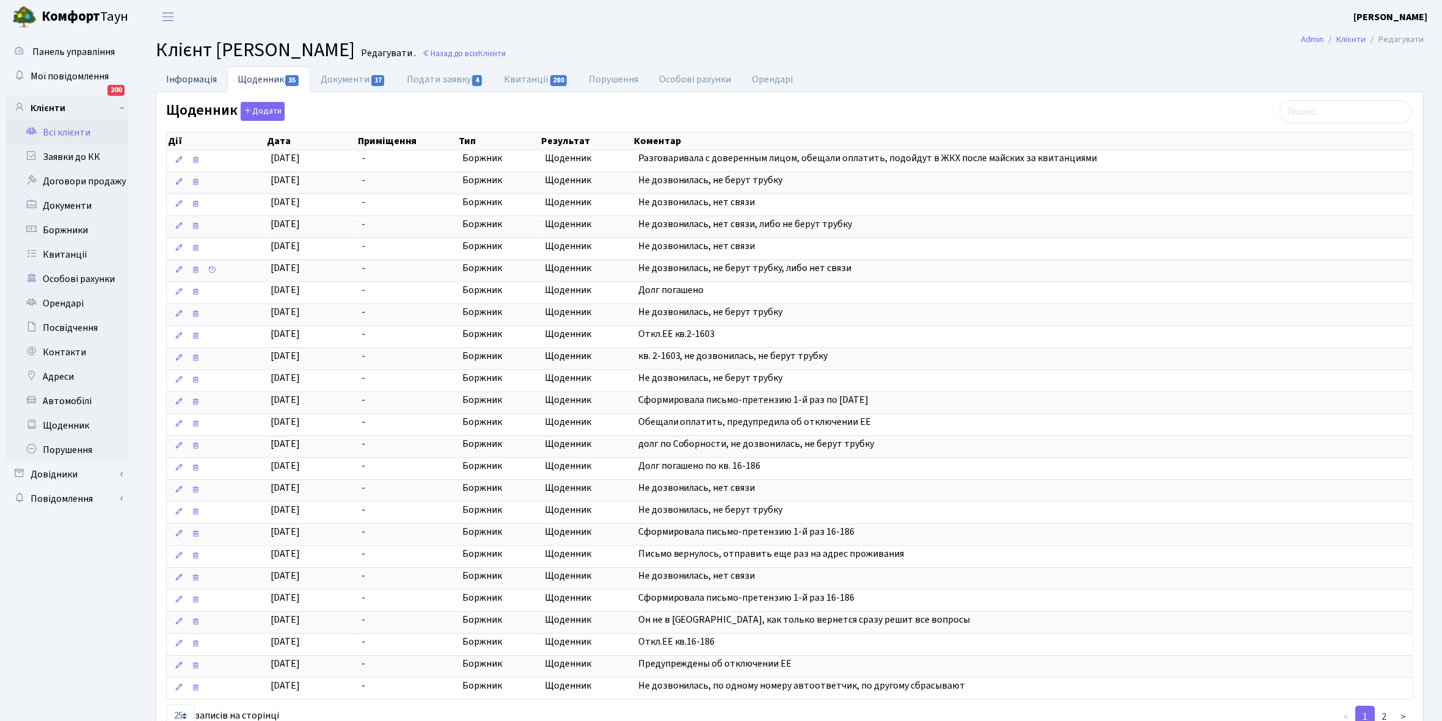
click at [178, 84] on link "Інформація" at bounding box center [191, 79] width 71 height 25
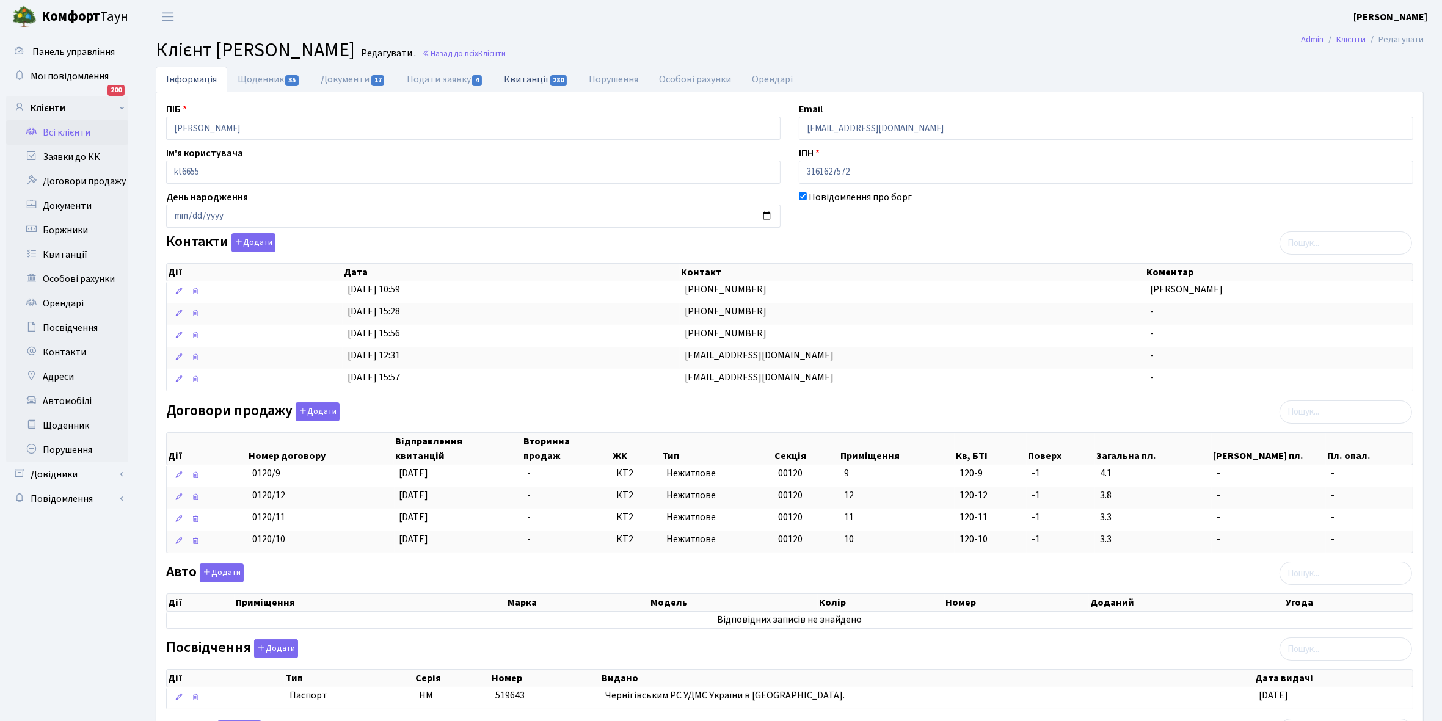
click at [520, 80] on link "Квитанції 280" at bounding box center [535, 79] width 85 height 25
select select "25"
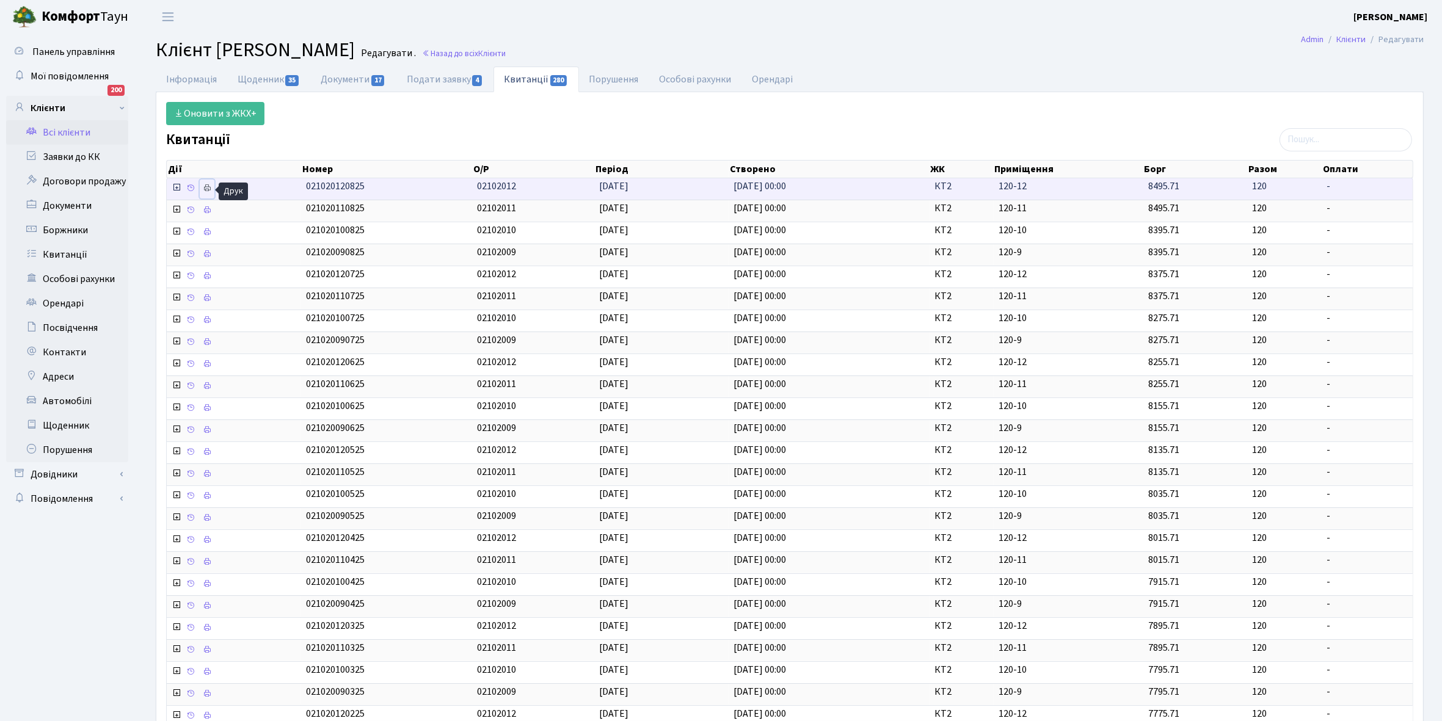
click at [206, 189] on icon at bounding box center [207, 188] width 9 height 9
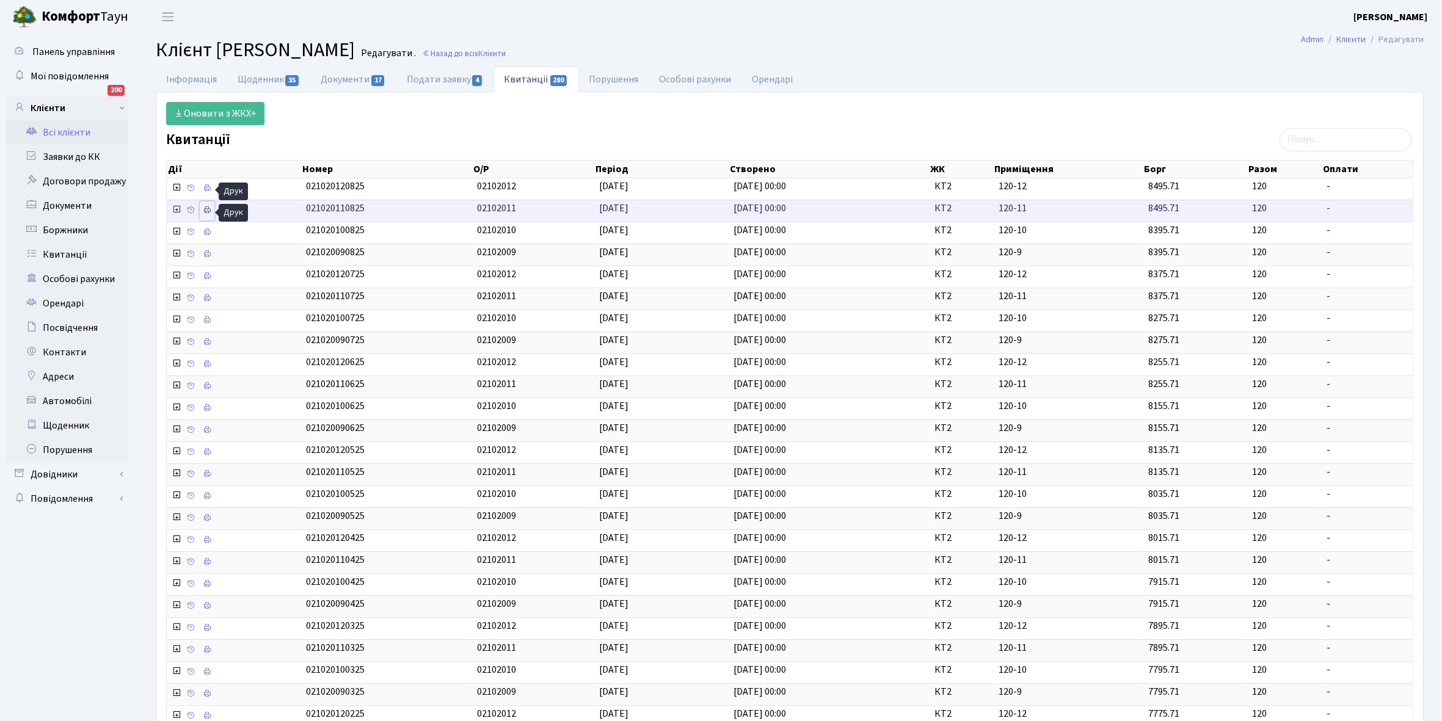
click at [211, 211] on icon at bounding box center [207, 210] width 9 height 9
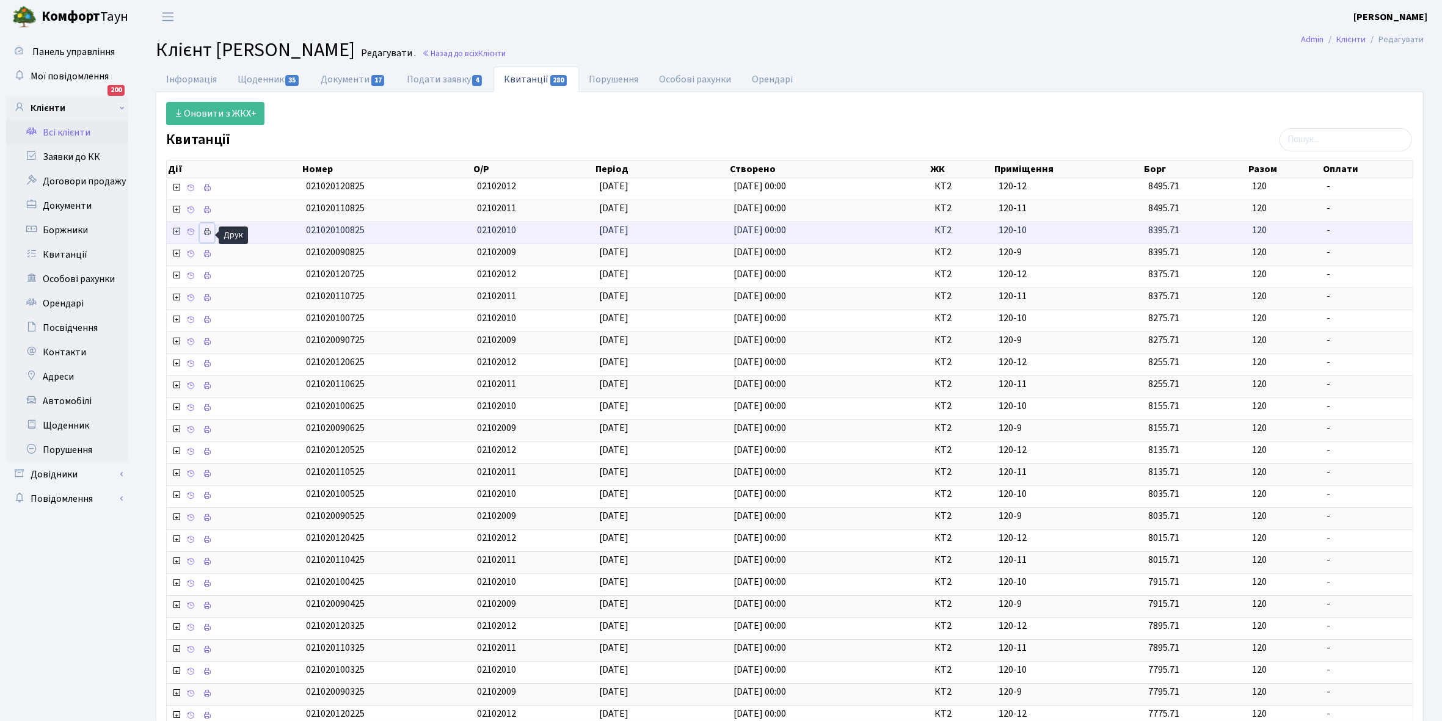
click at [203, 234] on icon at bounding box center [207, 232] width 9 height 9
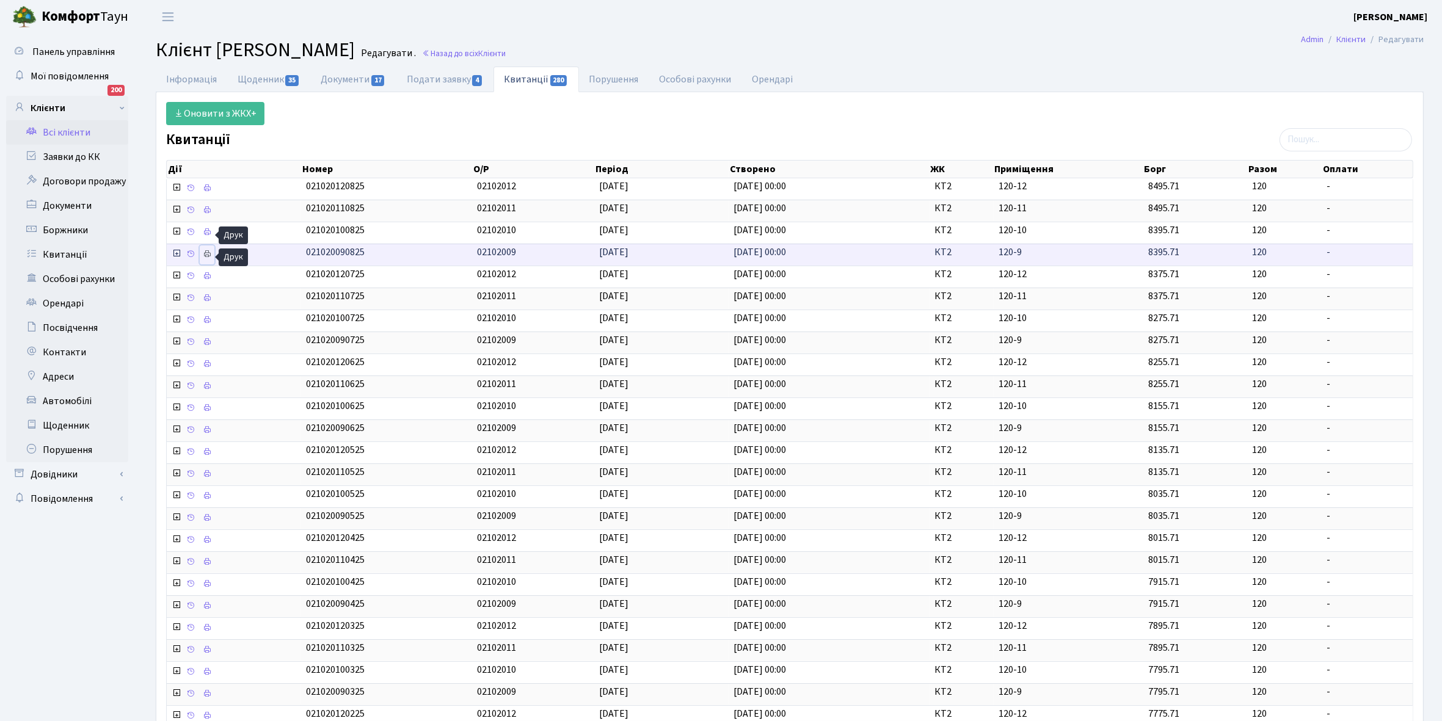
click at [206, 256] on icon at bounding box center [207, 254] width 9 height 9
click at [178, 79] on link "Інформація" at bounding box center [191, 79] width 71 height 25
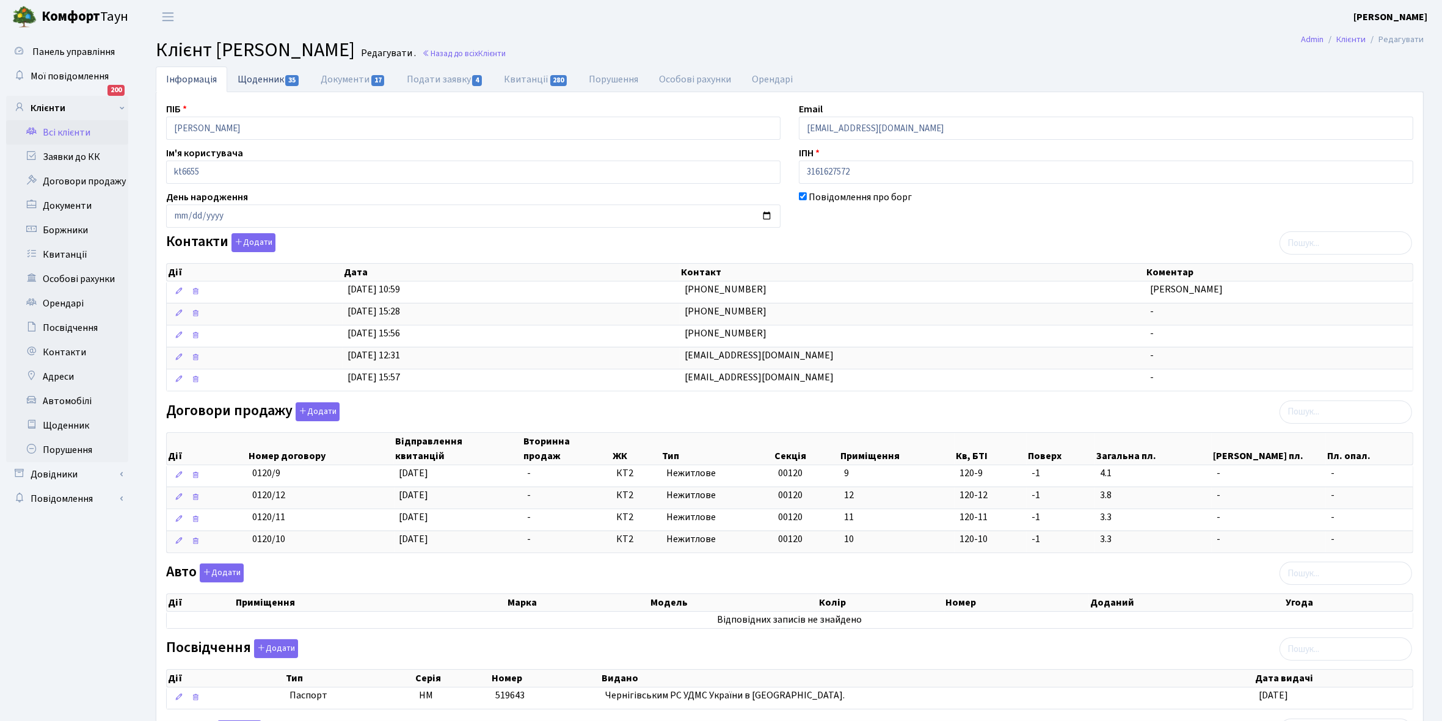
click at [258, 77] on link "Щоденник 35" at bounding box center [268, 79] width 83 height 25
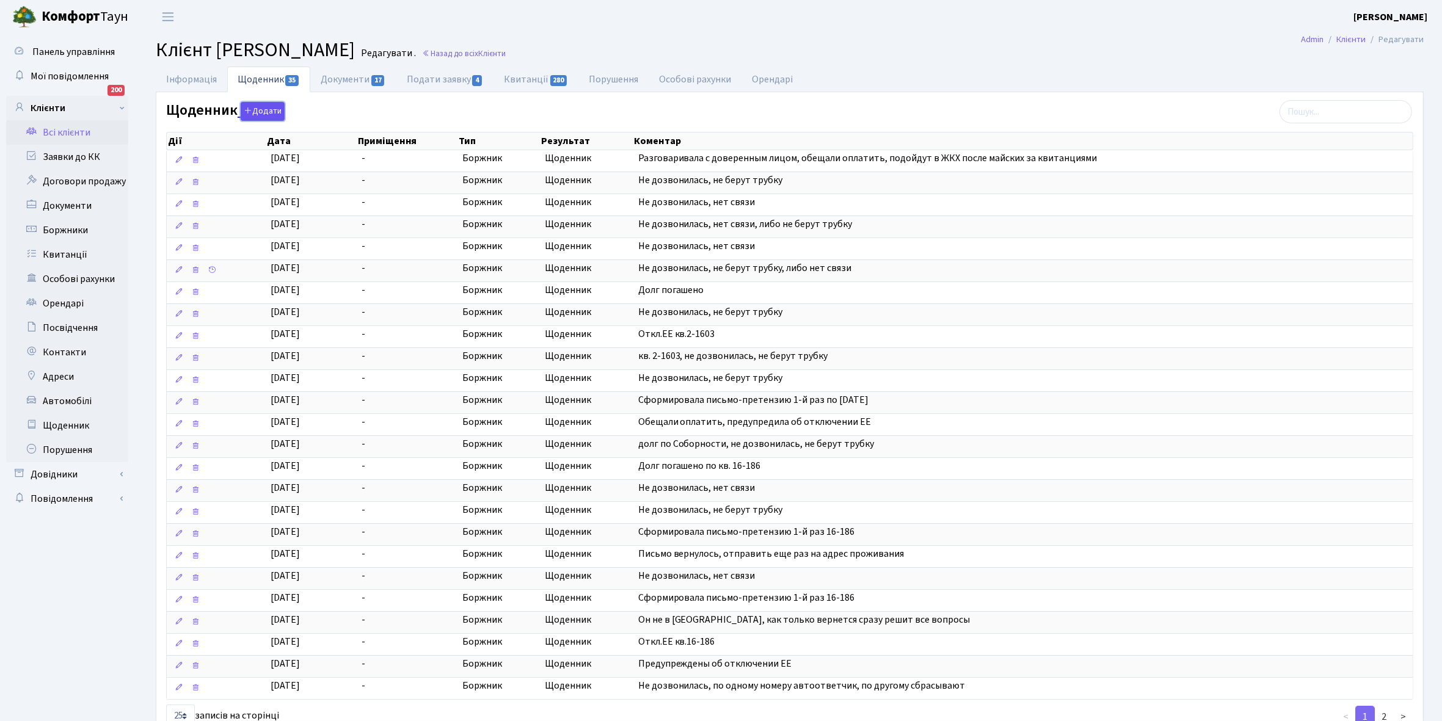
click at [256, 112] on button "Додати" at bounding box center [263, 111] width 44 height 19
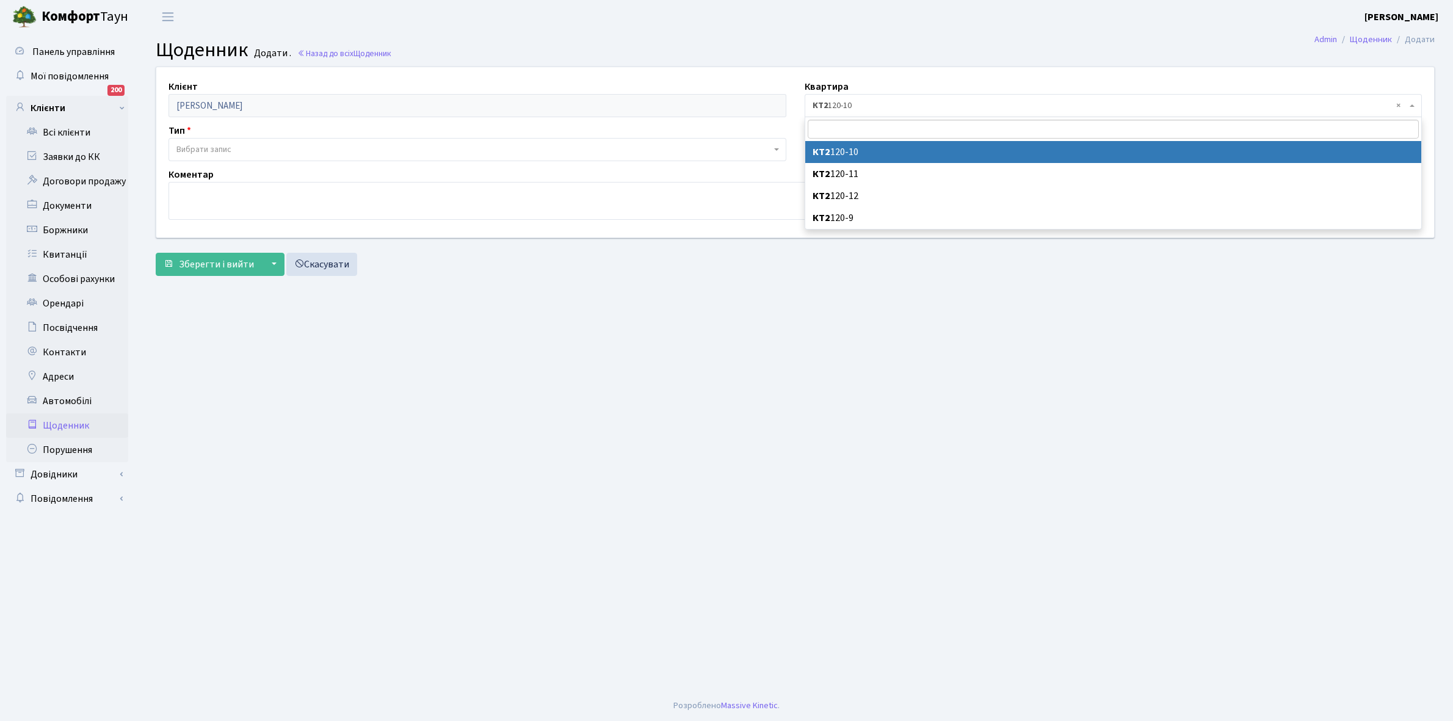
click at [868, 107] on span "× КТ2 120-10" at bounding box center [1110, 106] width 595 height 12
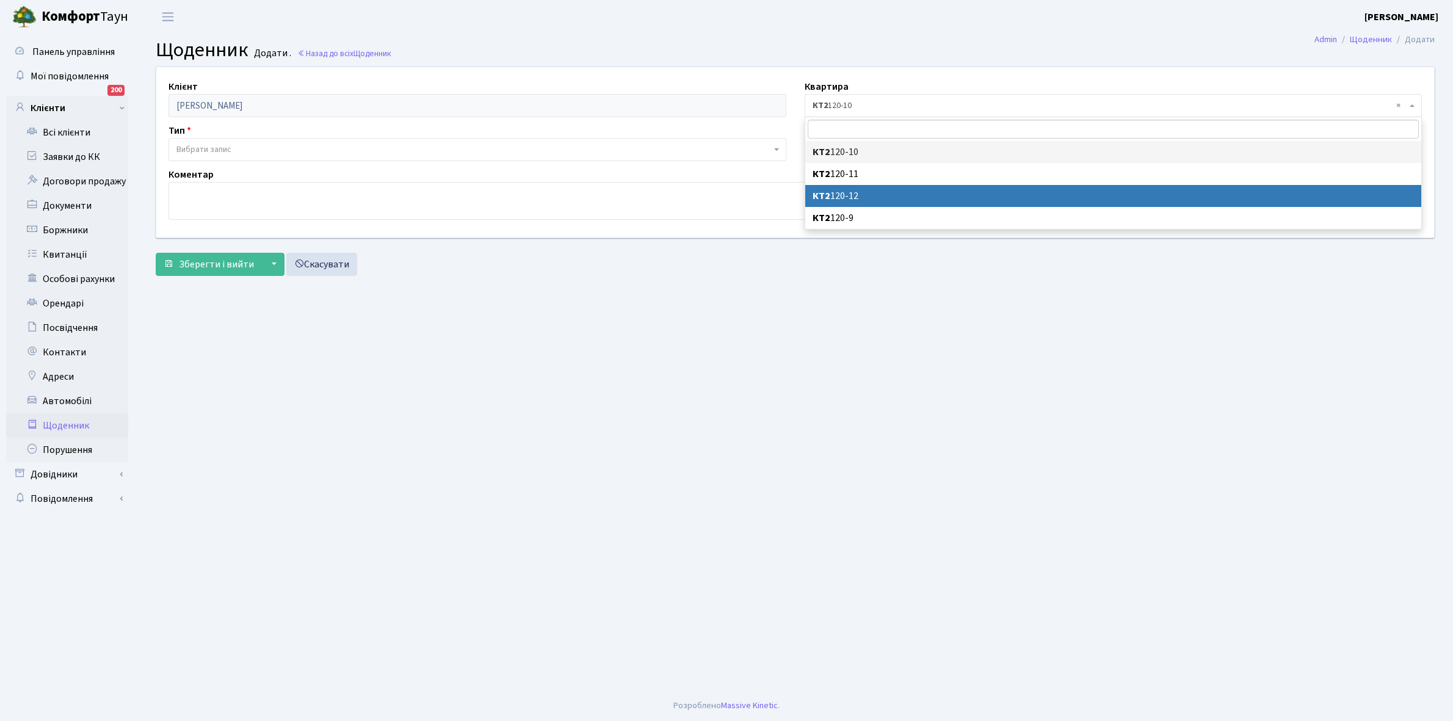
select select "8005"
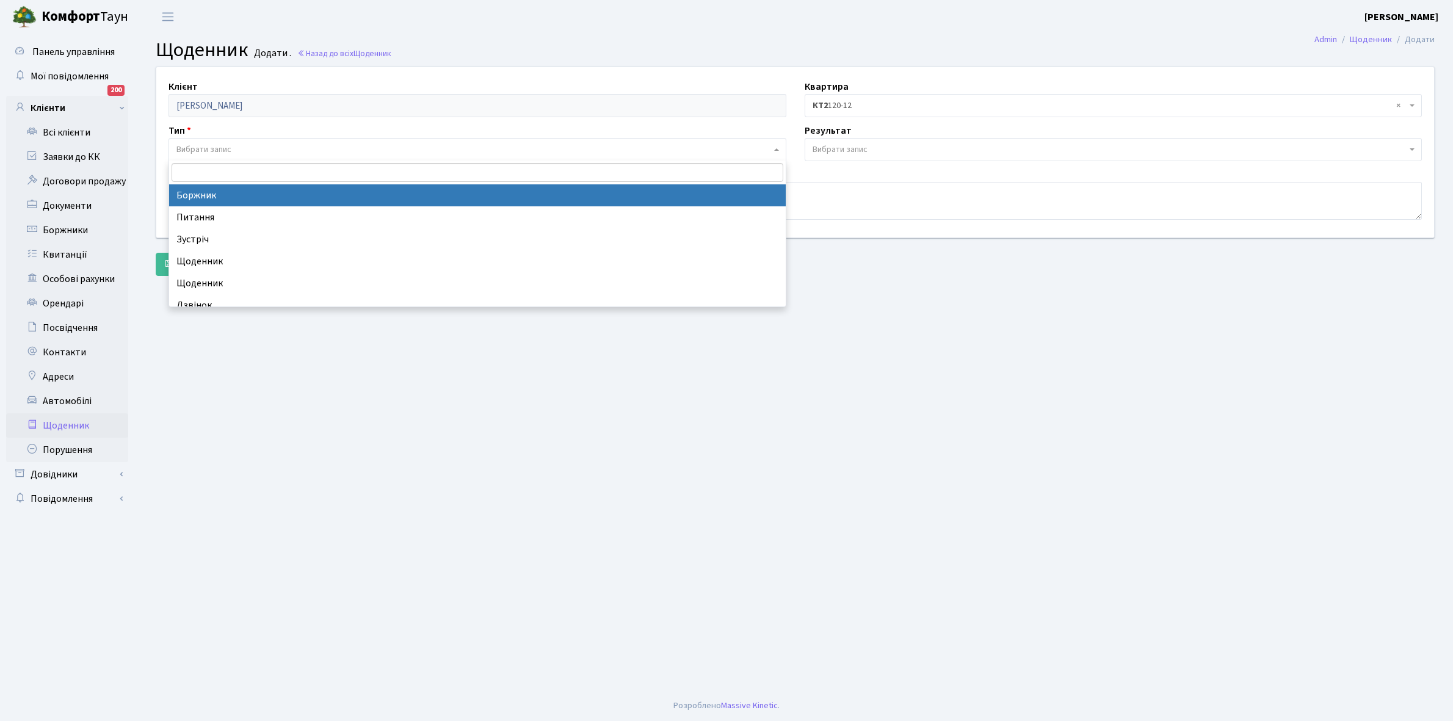
click at [290, 144] on span "Вибрати запис" at bounding box center [473, 150] width 595 height 12
select select "189"
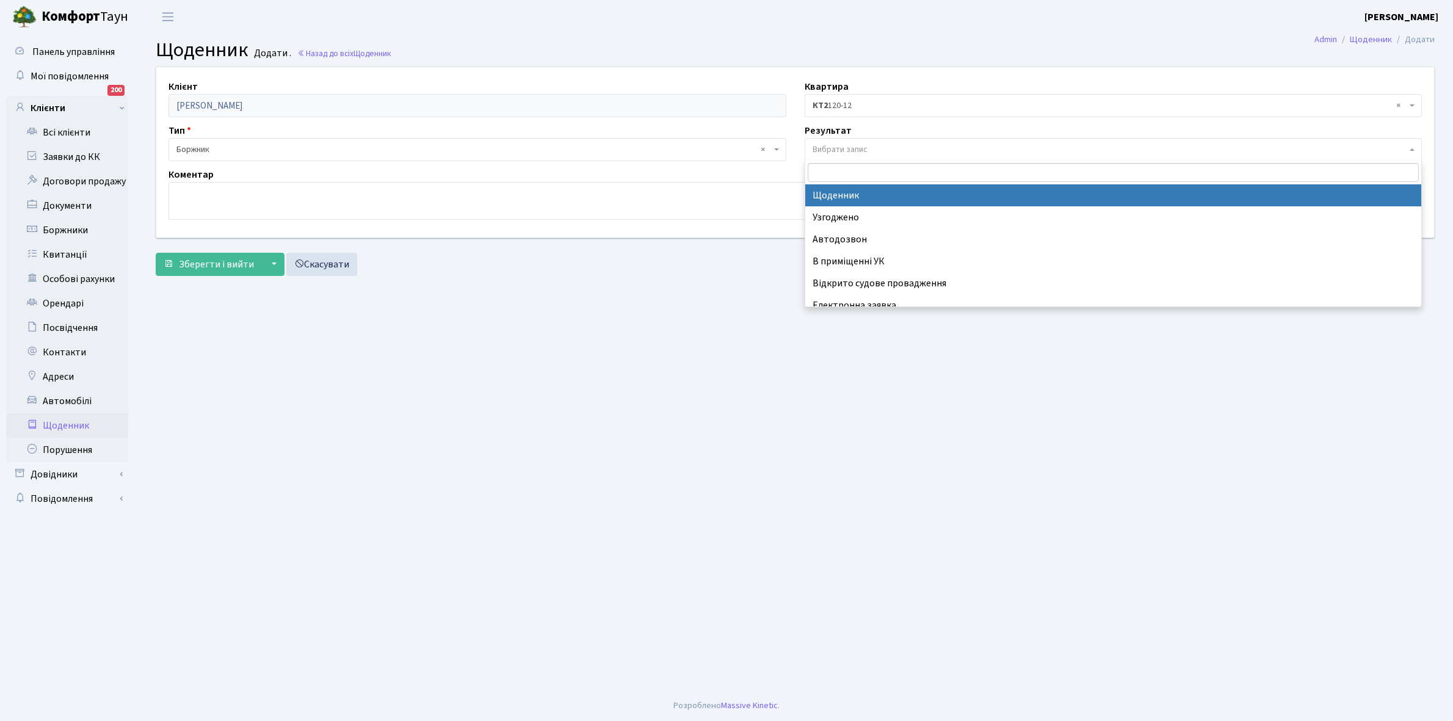
click at [872, 148] on span "Вибрати запис" at bounding box center [1110, 150] width 595 height 12
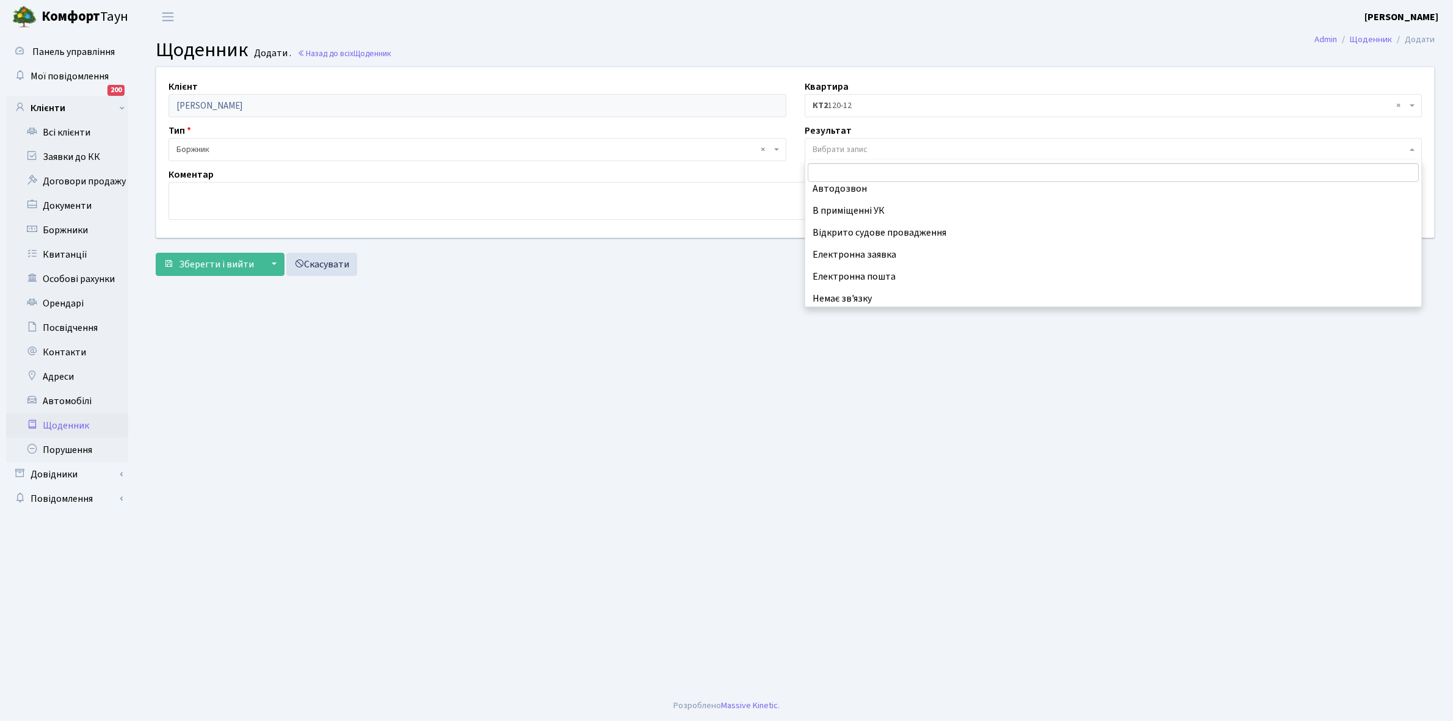
scroll to position [75, 0]
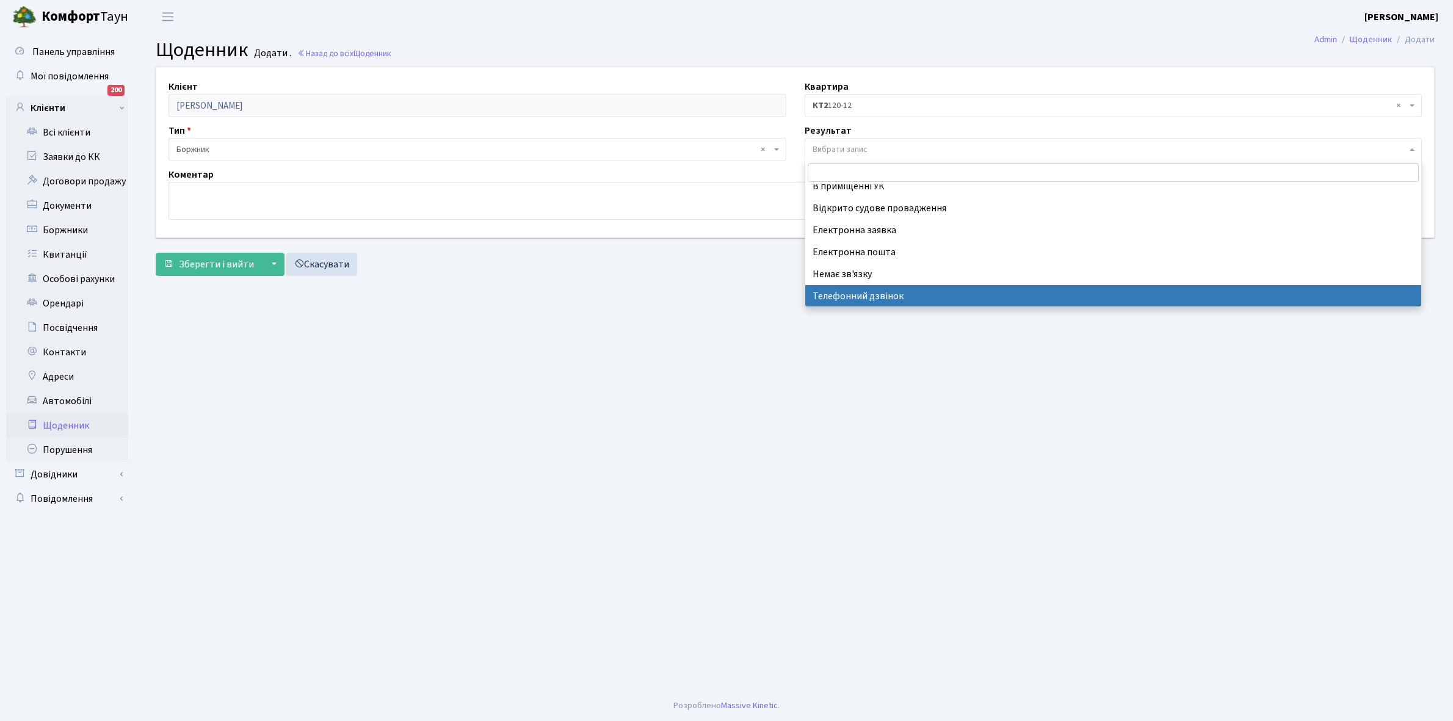
select select "196"
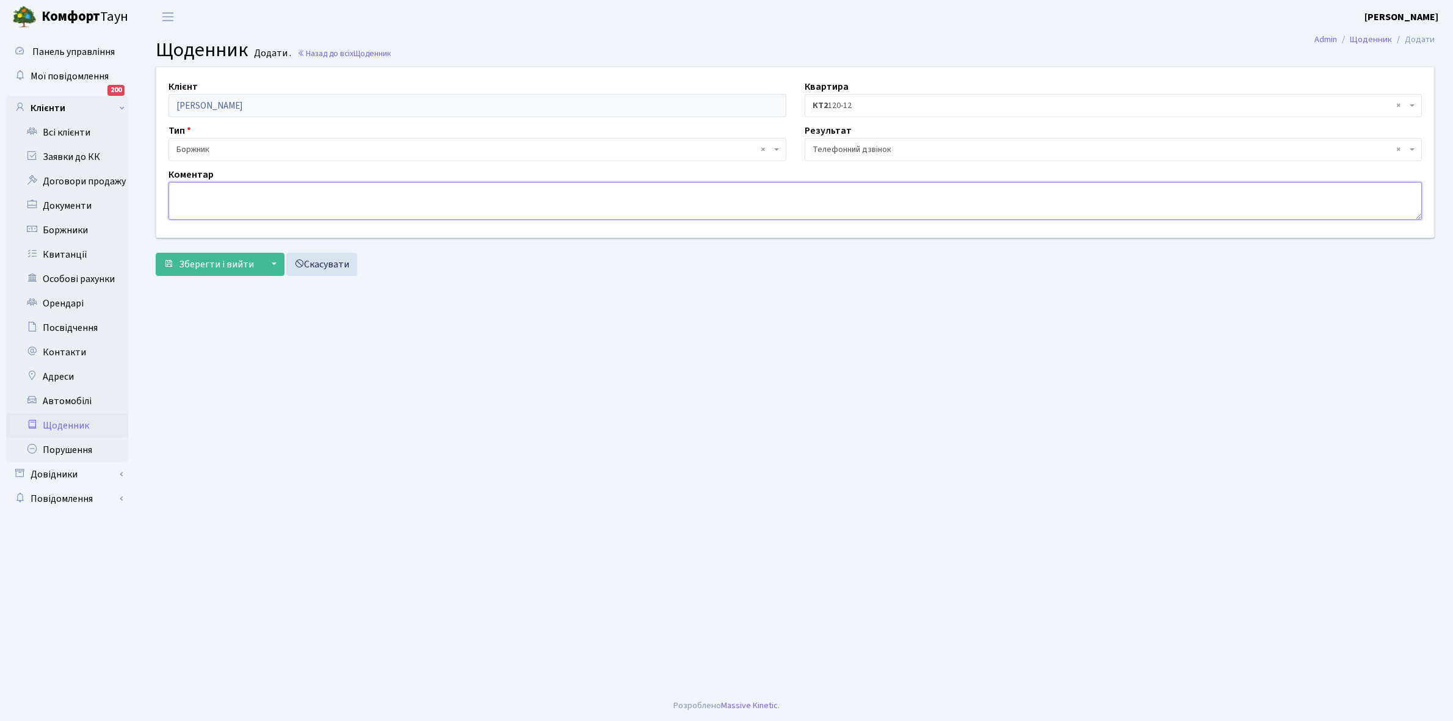
click at [202, 191] on textarea at bounding box center [796, 201] width 1254 height 38
type textarea "Не бере трубку телефона"
click at [191, 269] on span "Зберегти і вийти" at bounding box center [216, 264] width 75 height 13
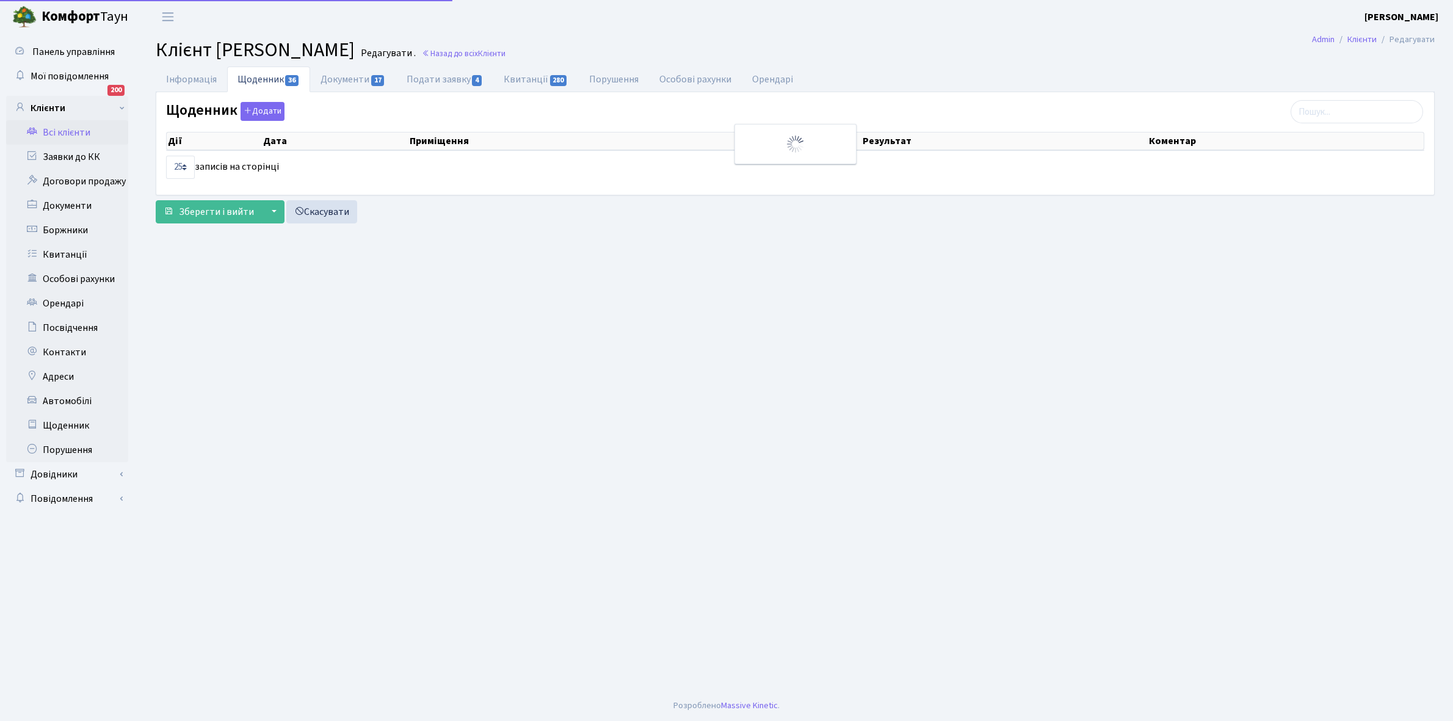
select select "25"
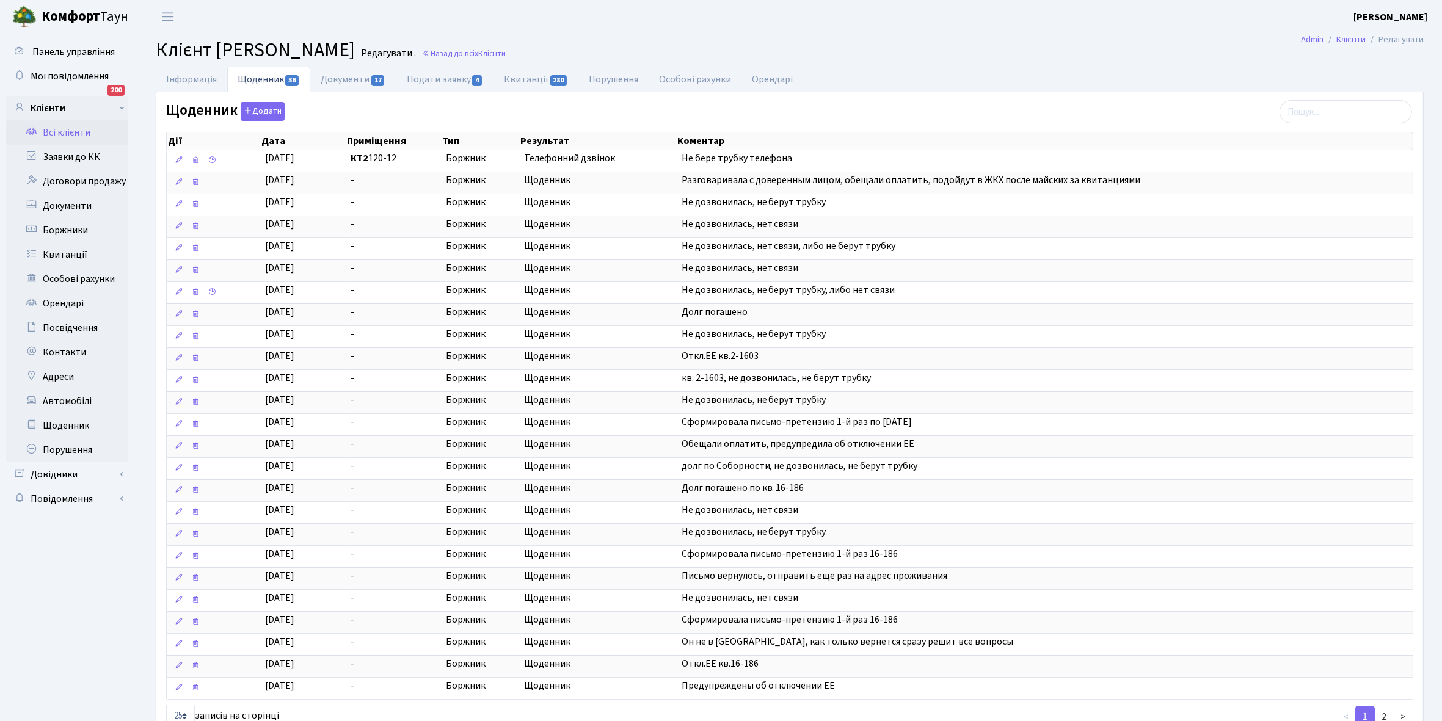
click at [73, 136] on link "Всі клієнти" at bounding box center [67, 132] width 122 height 24
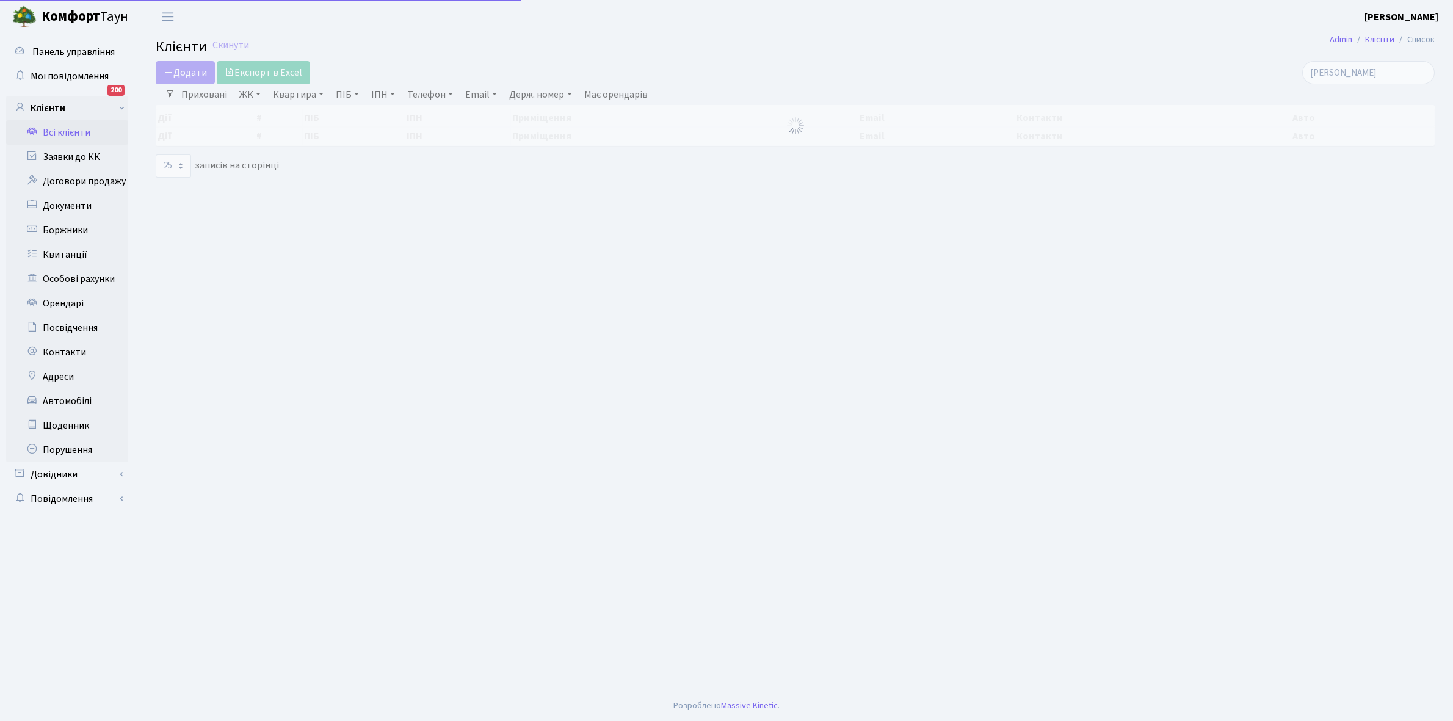
select select "25"
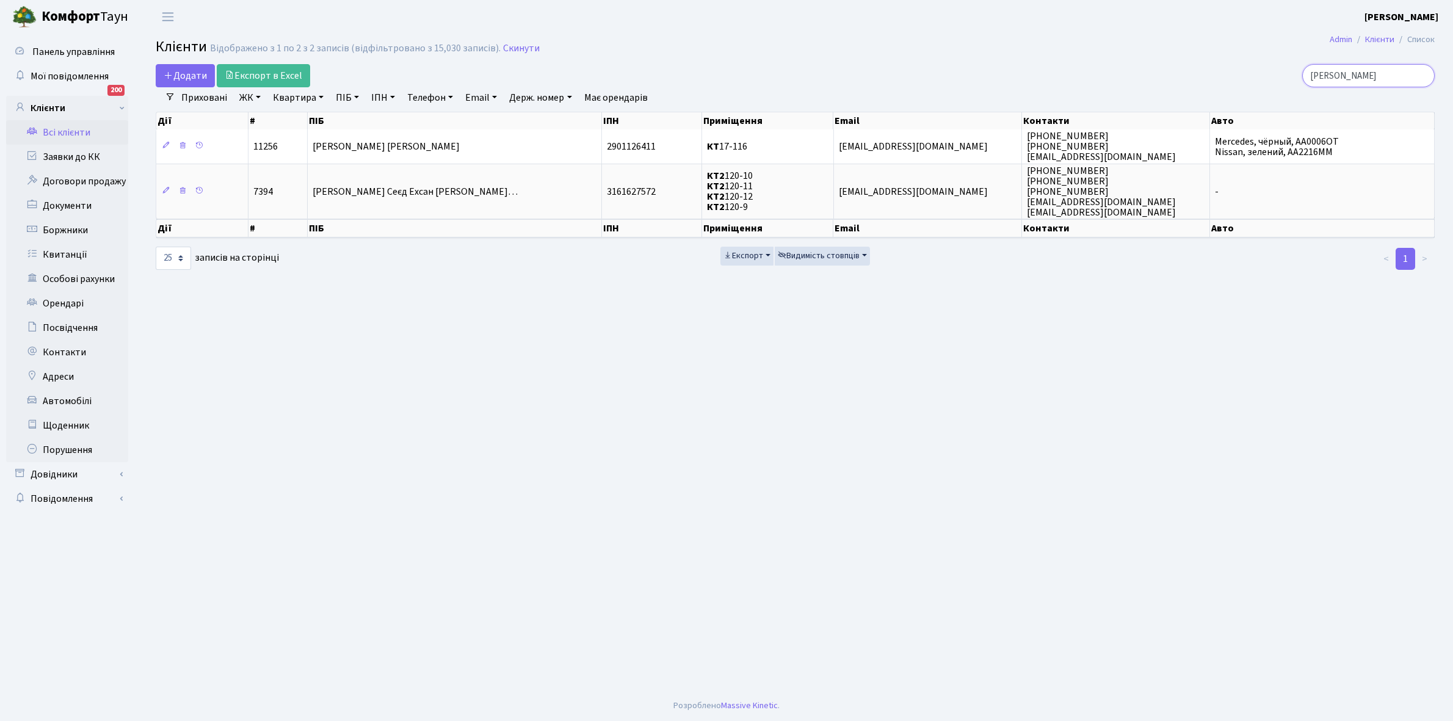
click at [1372, 75] on input "джафарі" at bounding box center [1369, 75] width 133 height 23
type input "д"
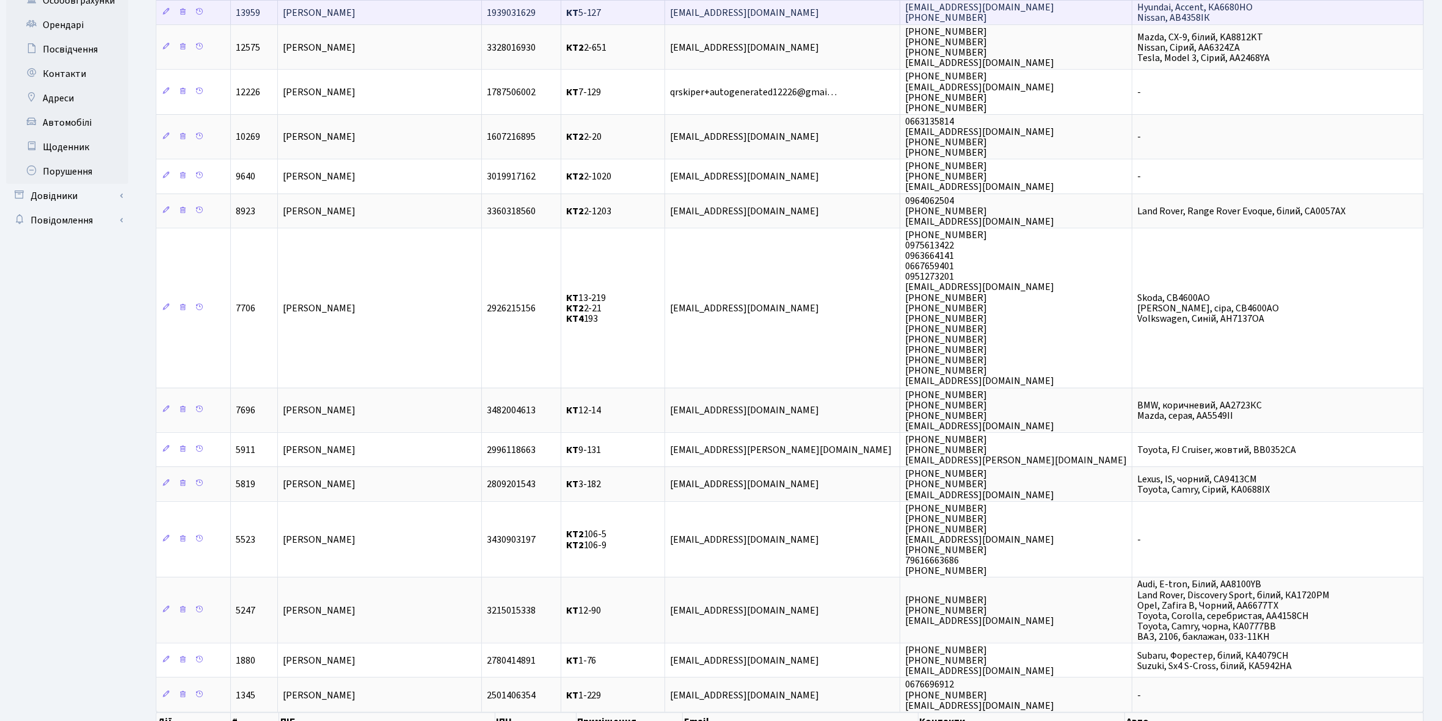
scroll to position [305, 0]
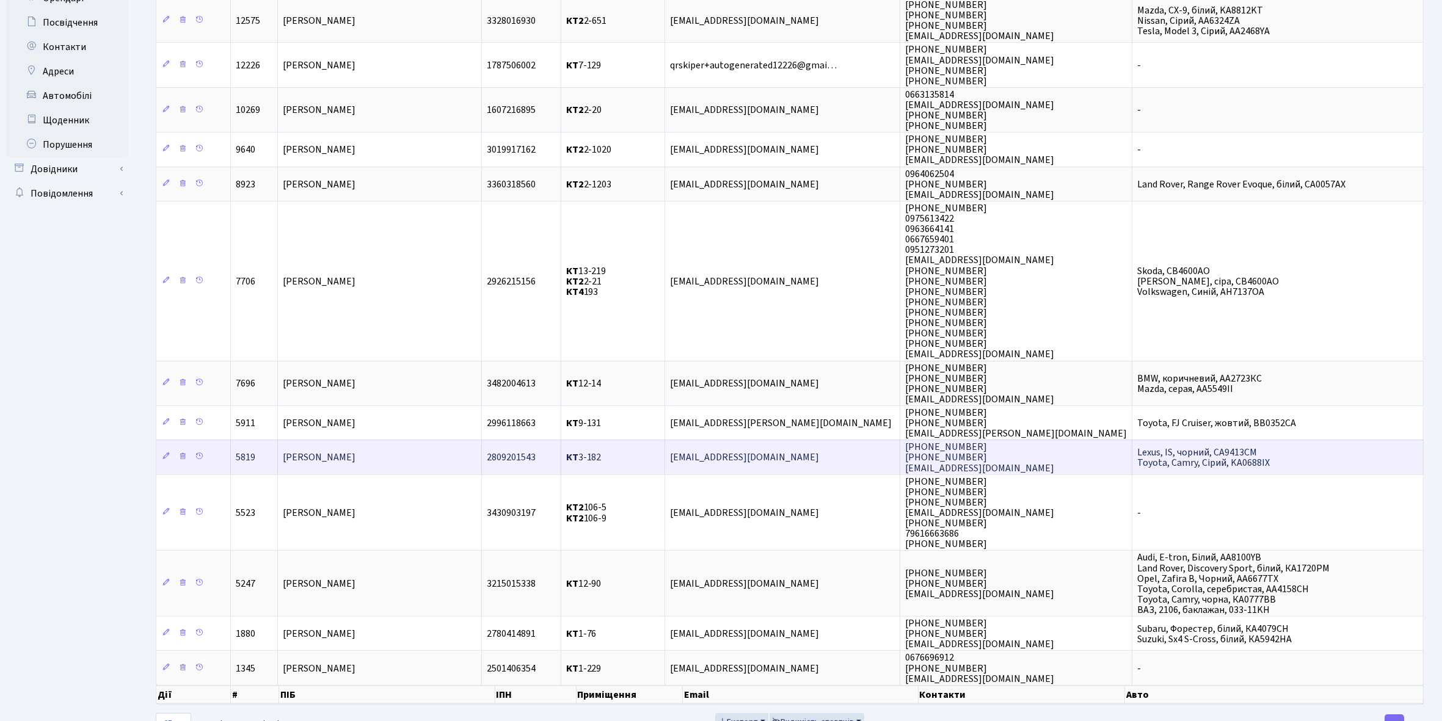
type input "сидоренко"
click at [387, 440] on td "[PERSON_NAME]" at bounding box center [380, 457] width 204 height 34
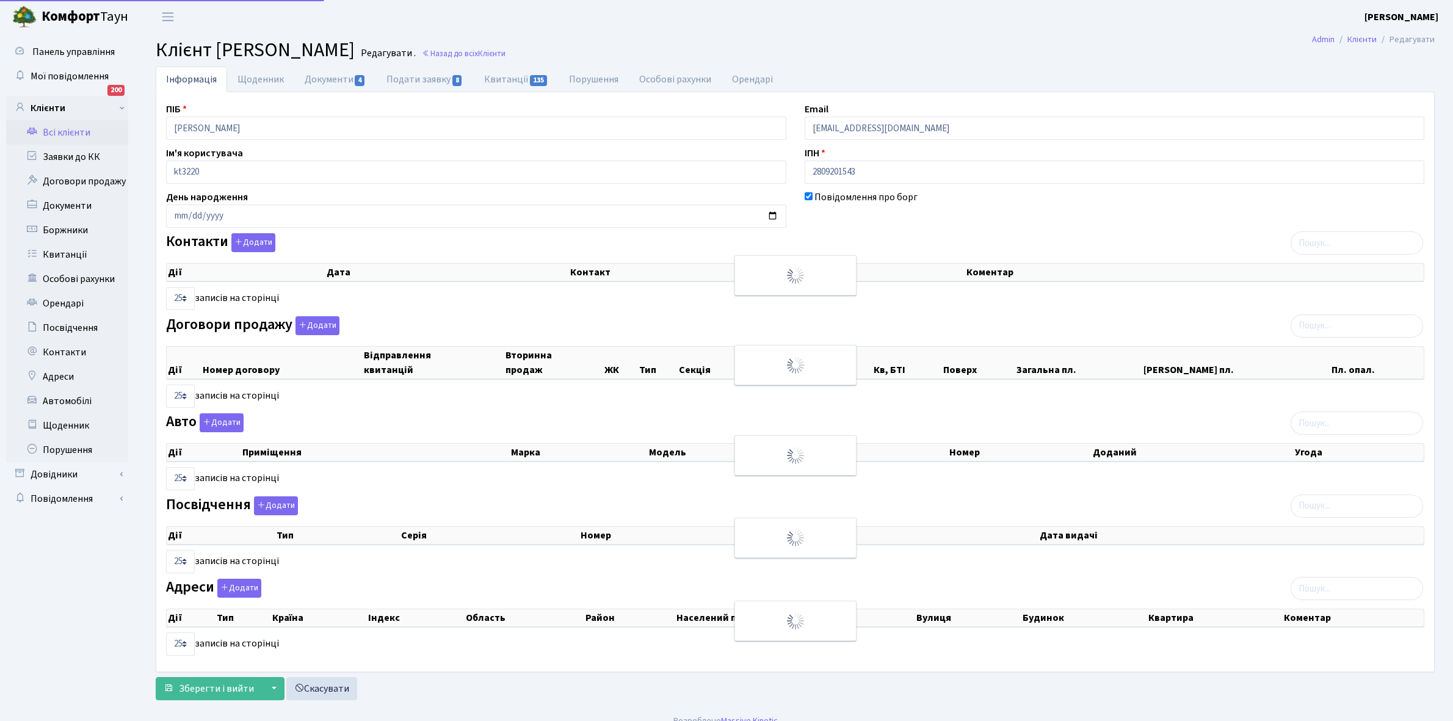
select select "25"
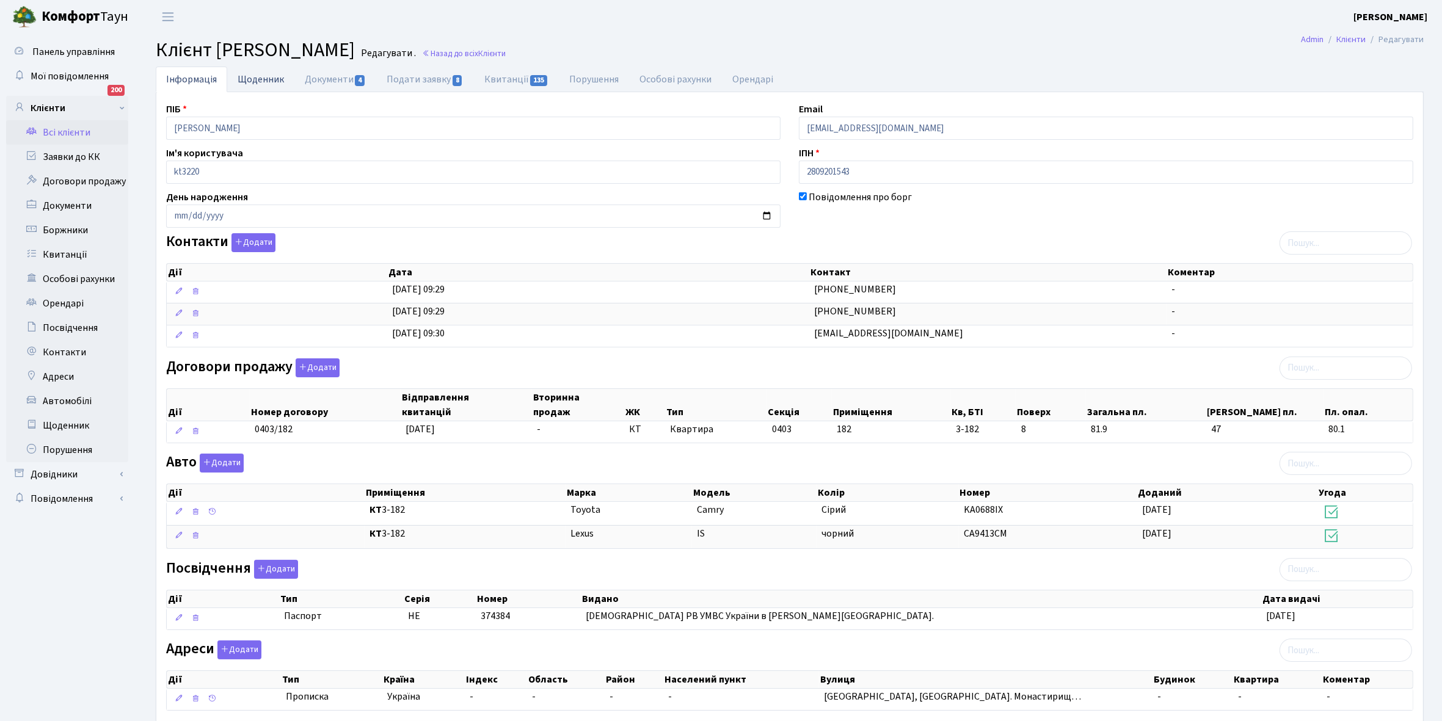
click at [252, 78] on link "Щоденник" at bounding box center [260, 79] width 67 height 25
select select "25"
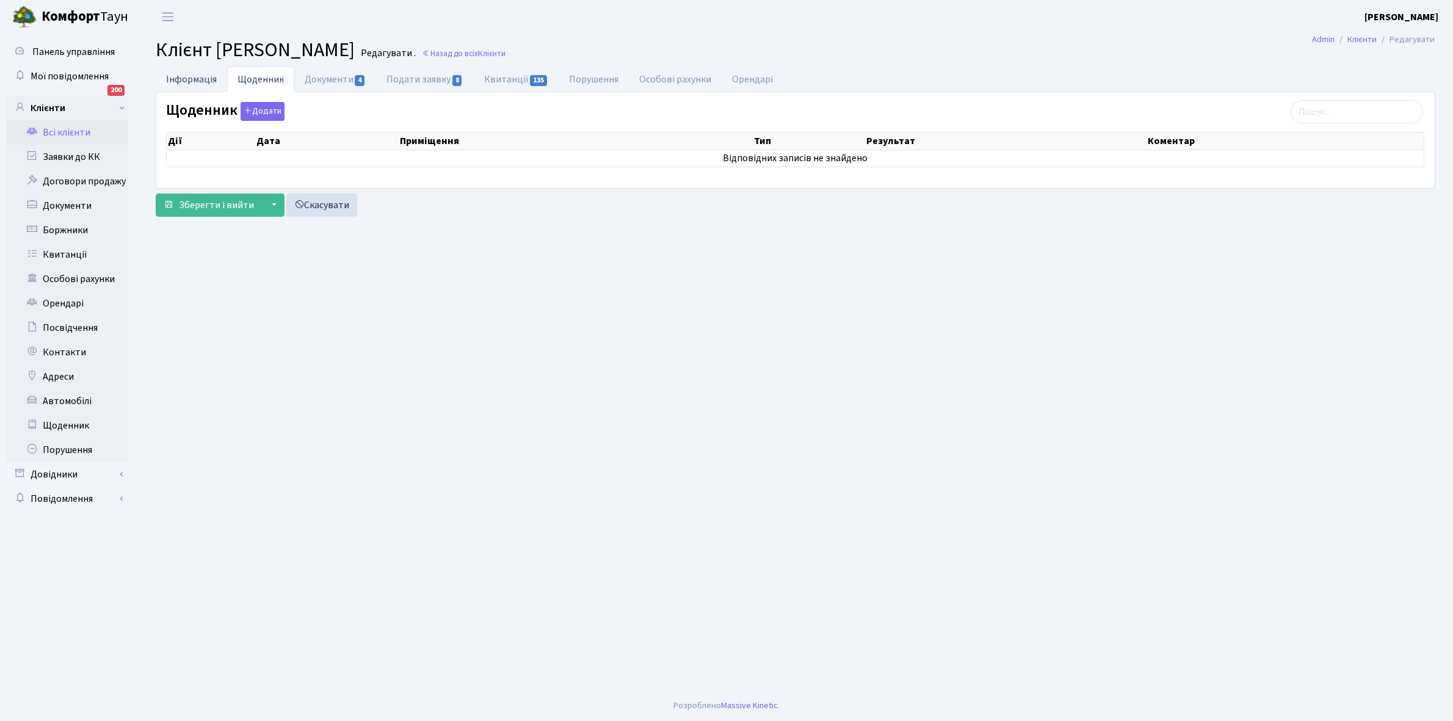
click at [185, 76] on link "Інформація" at bounding box center [191, 79] width 71 height 25
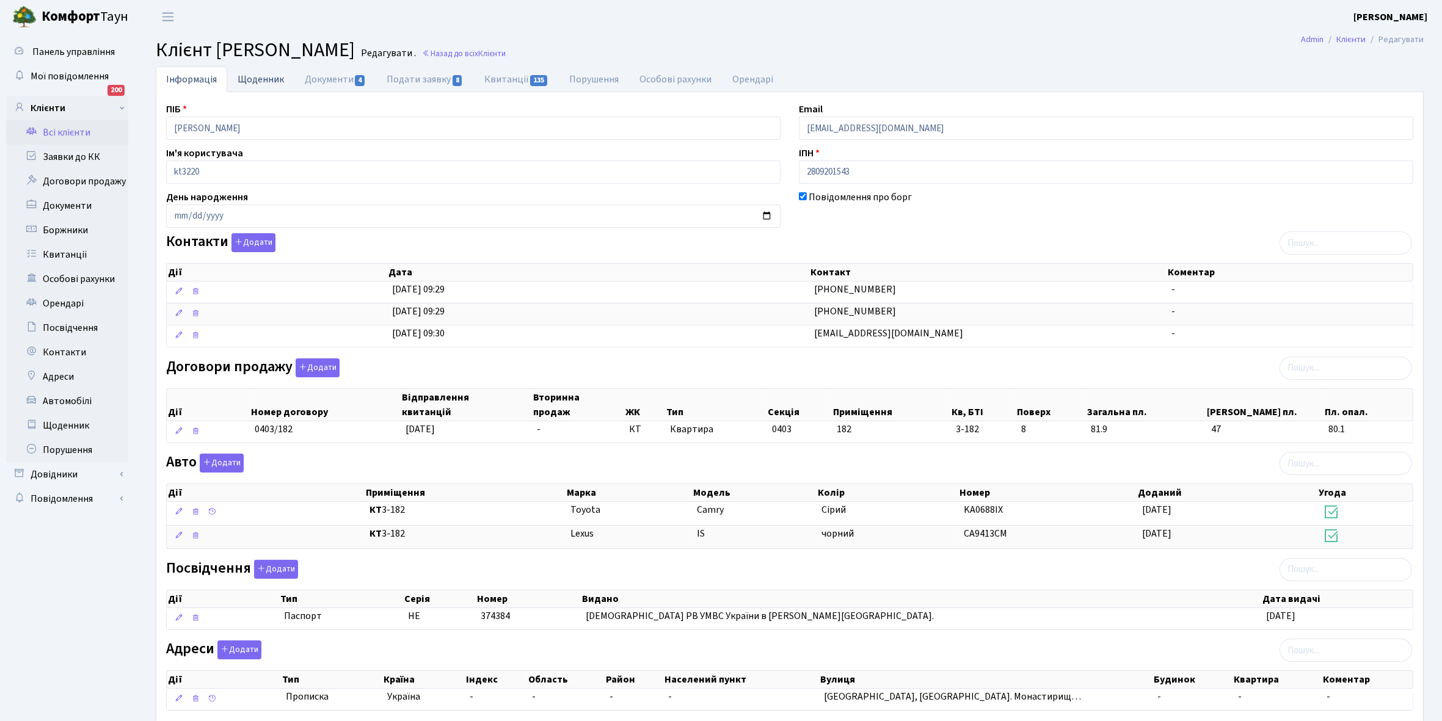
click at [255, 81] on link "Щоденник" at bounding box center [260, 79] width 67 height 25
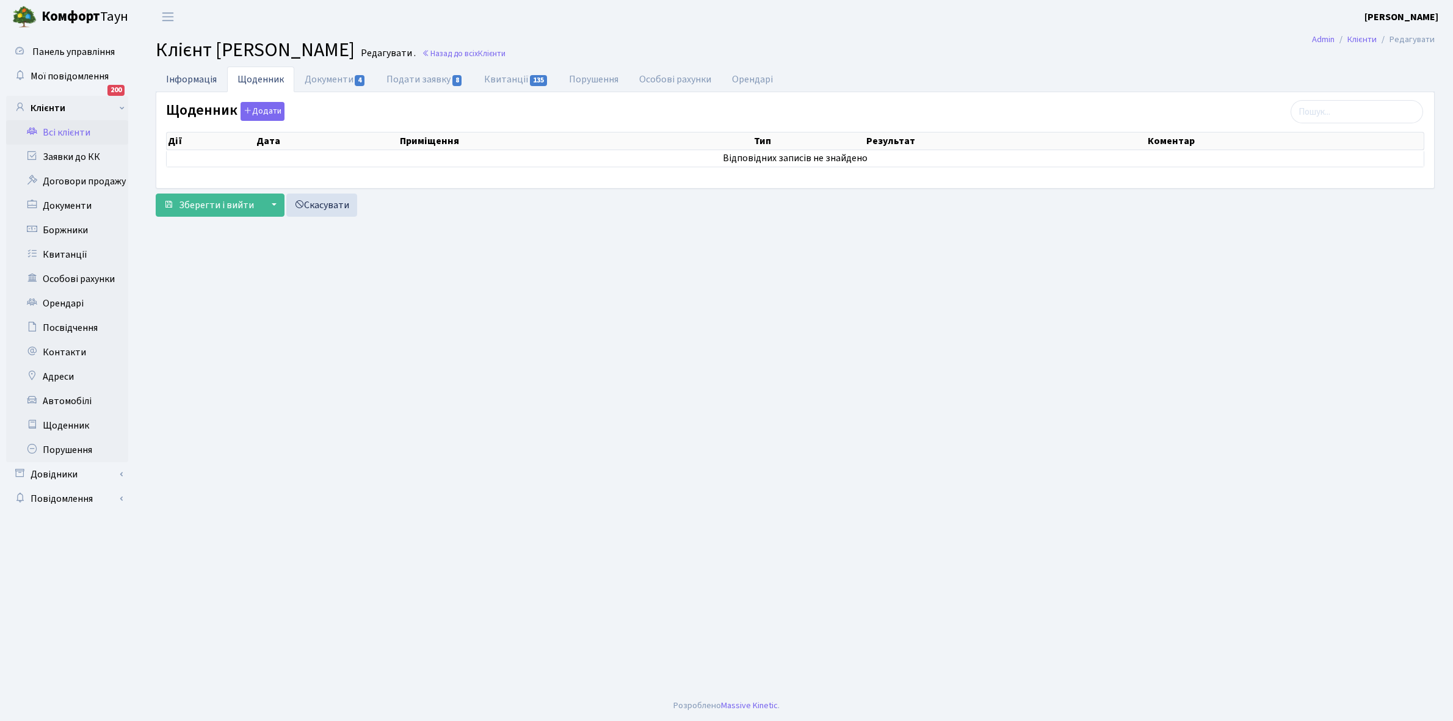
click at [191, 75] on link "Інформація" at bounding box center [191, 79] width 71 height 25
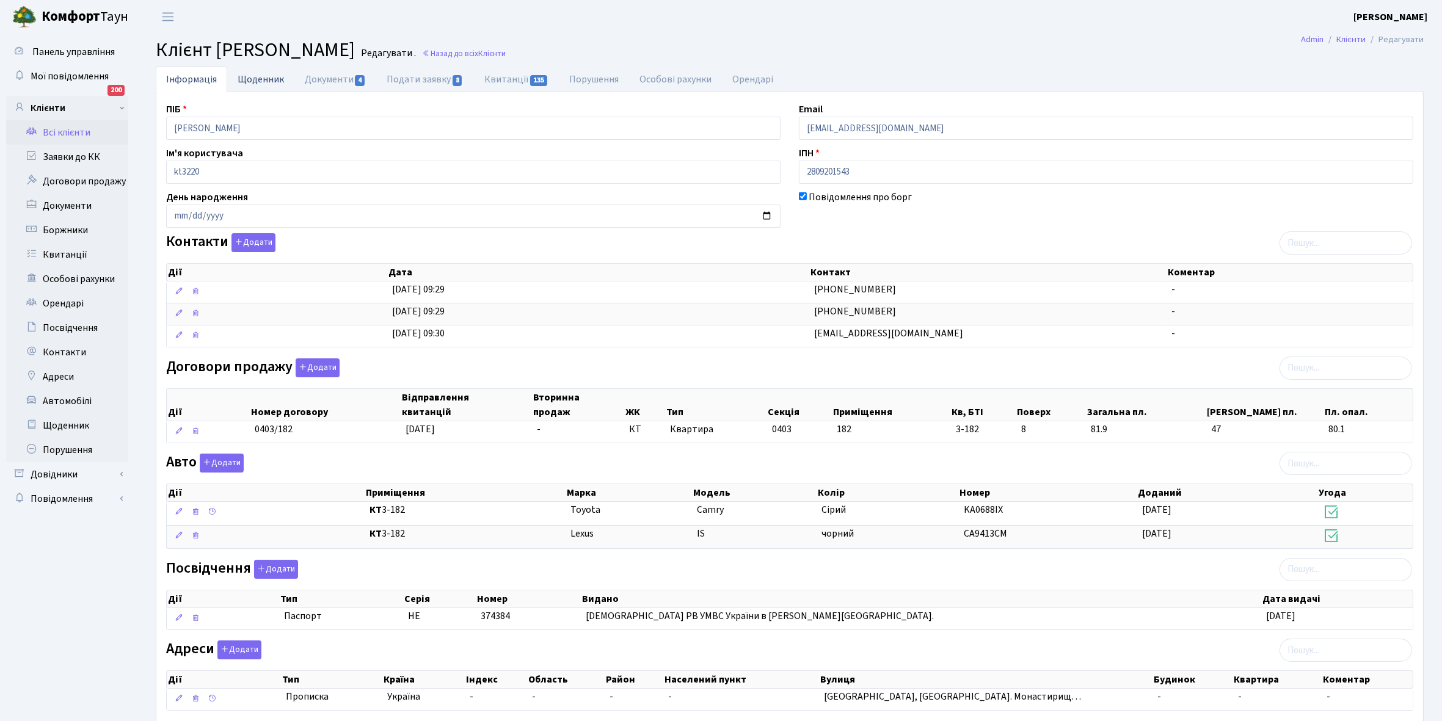
click at [263, 79] on link "Щоденник" at bounding box center [260, 79] width 67 height 25
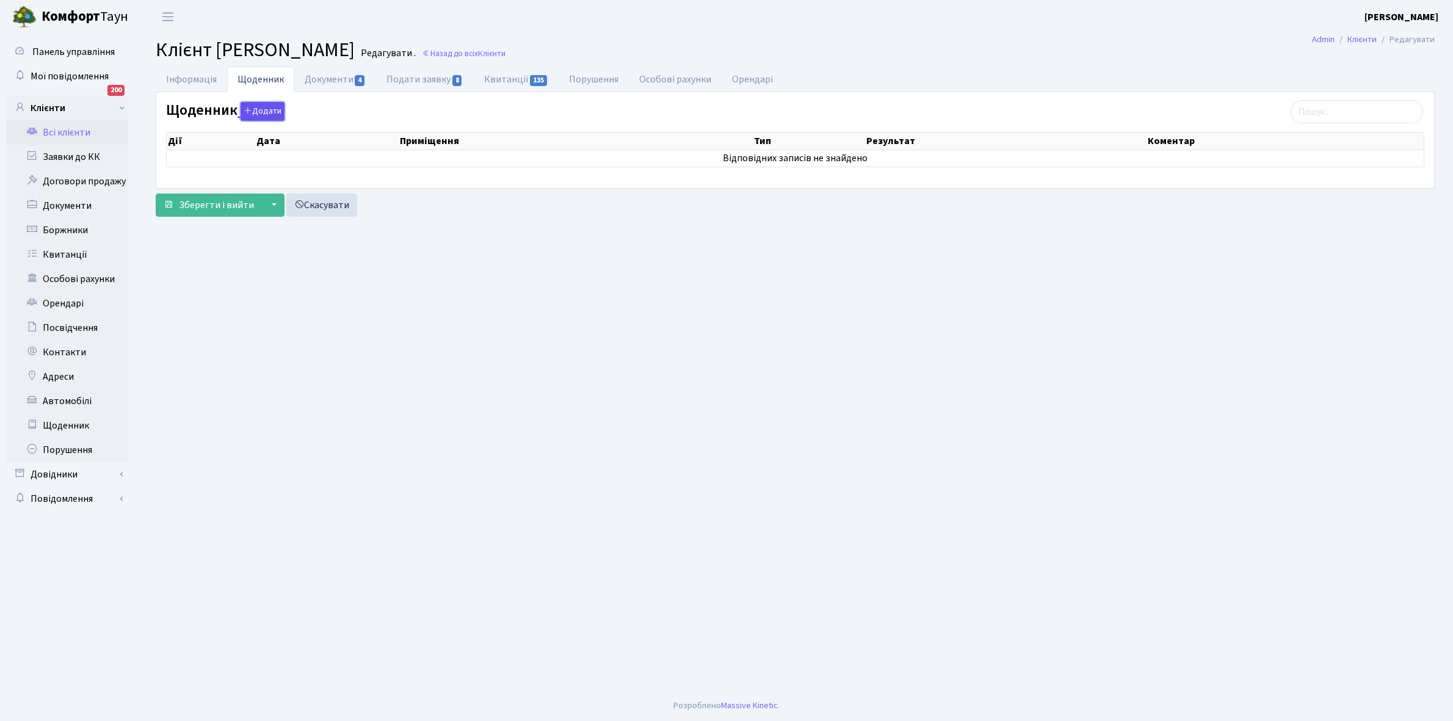
click at [267, 114] on button "Додати" at bounding box center [263, 111] width 44 height 19
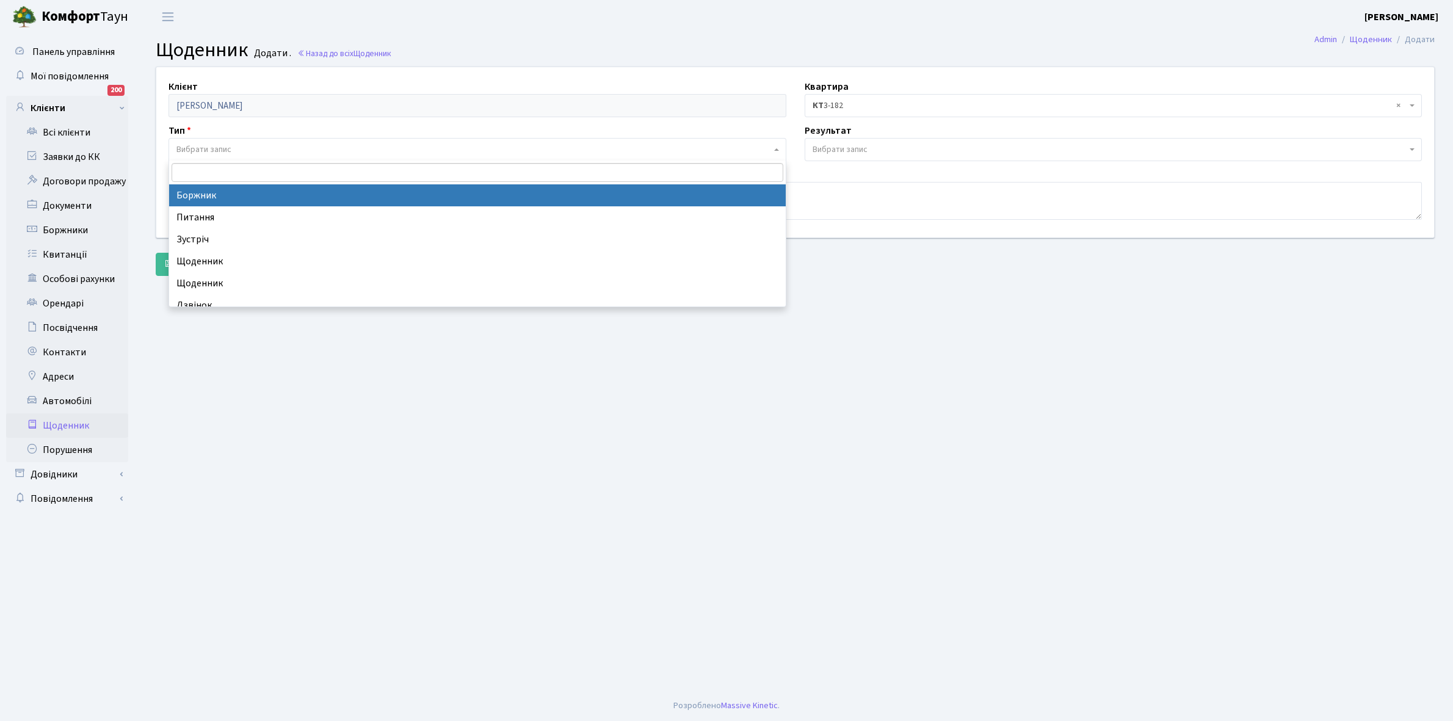
click at [244, 147] on span "Вибрати запис" at bounding box center [473, 150] width 595 height 12
select select "189"
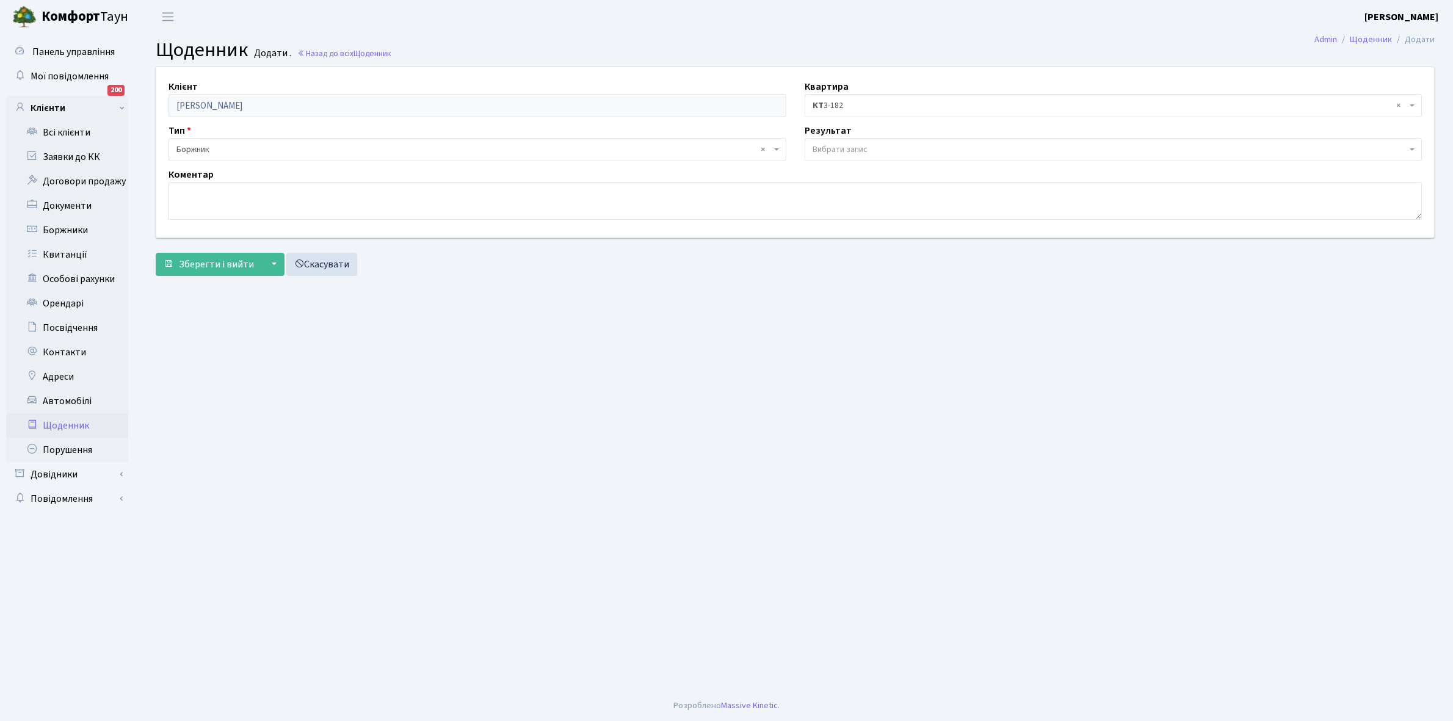
click at [860, 151] on span "Вибрати запис" at bounding box center [840, 150] width 55 height 12
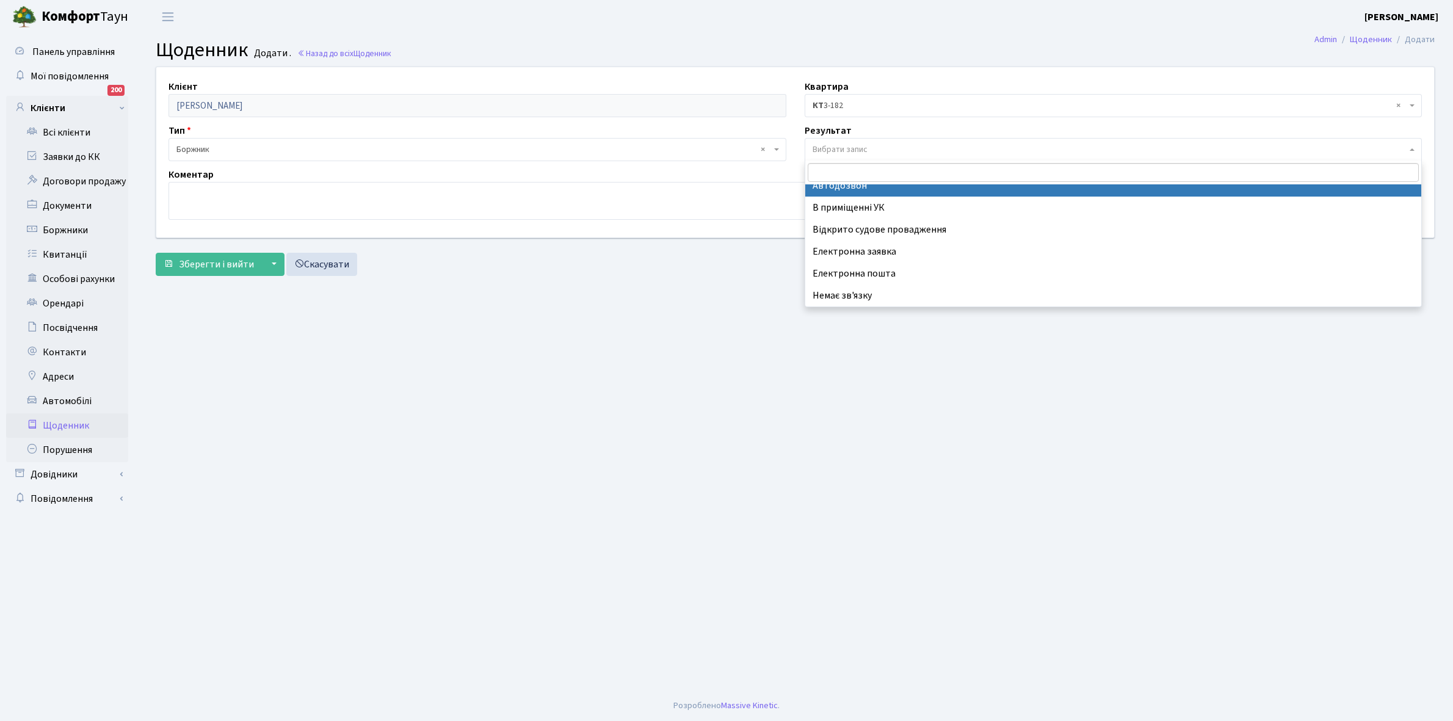
scroll to position [75, 0]
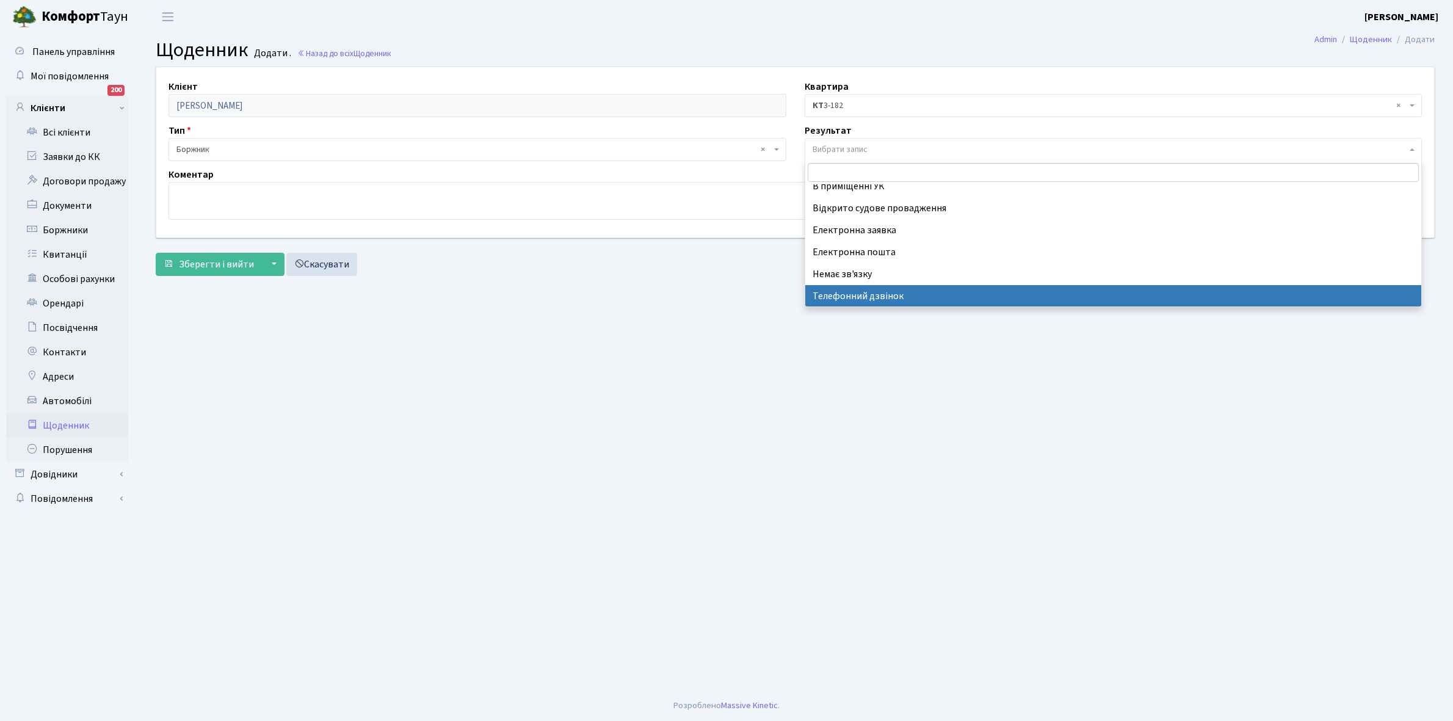
select select "196"
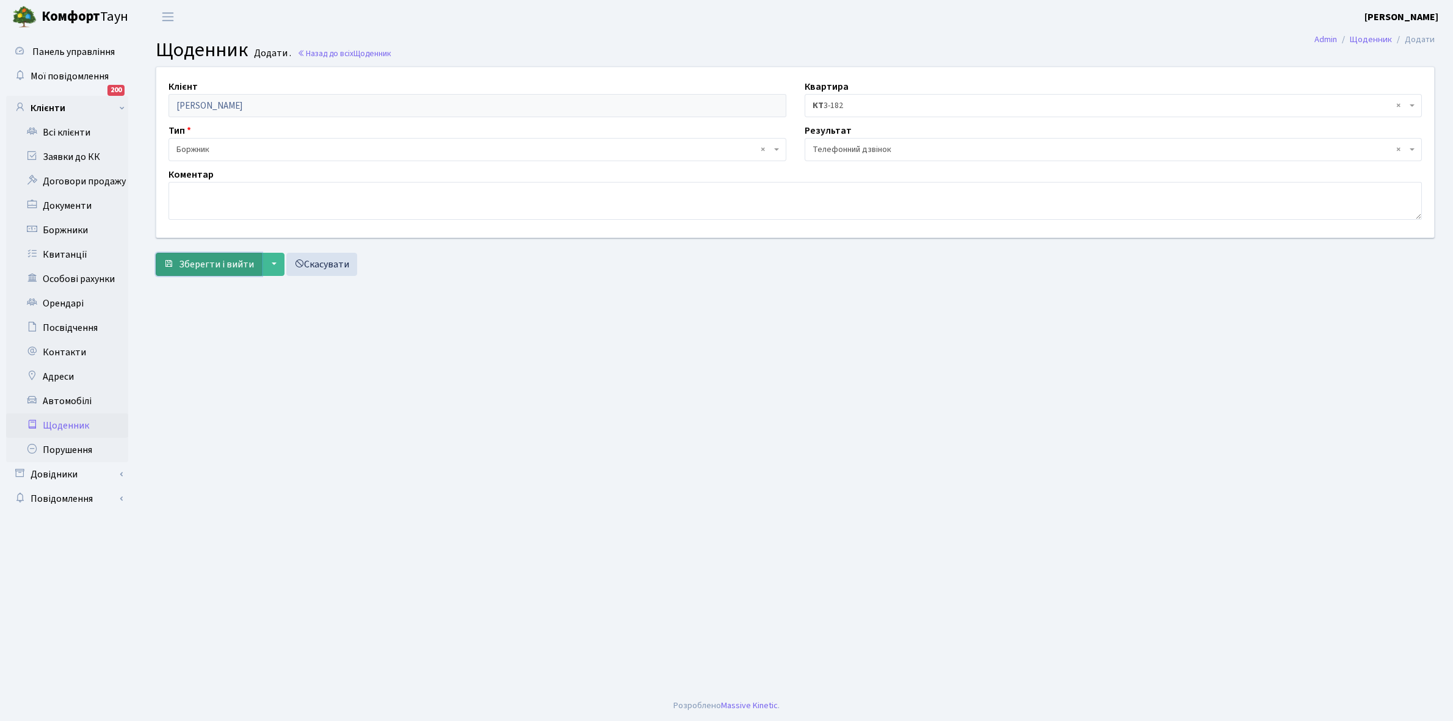
click at [222, 264] on span "Зберегти і вийти" at bounding box center [216, 264] width 75 height 13
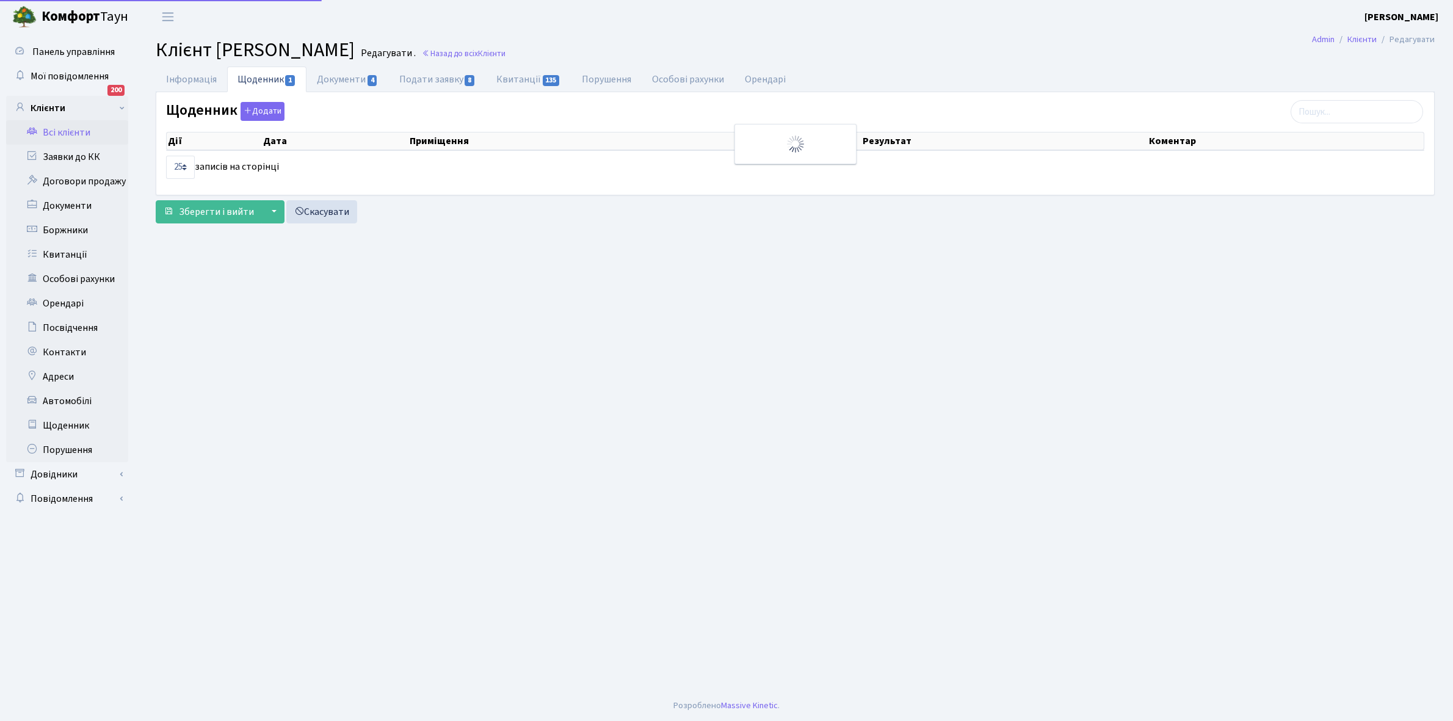
select select "25"
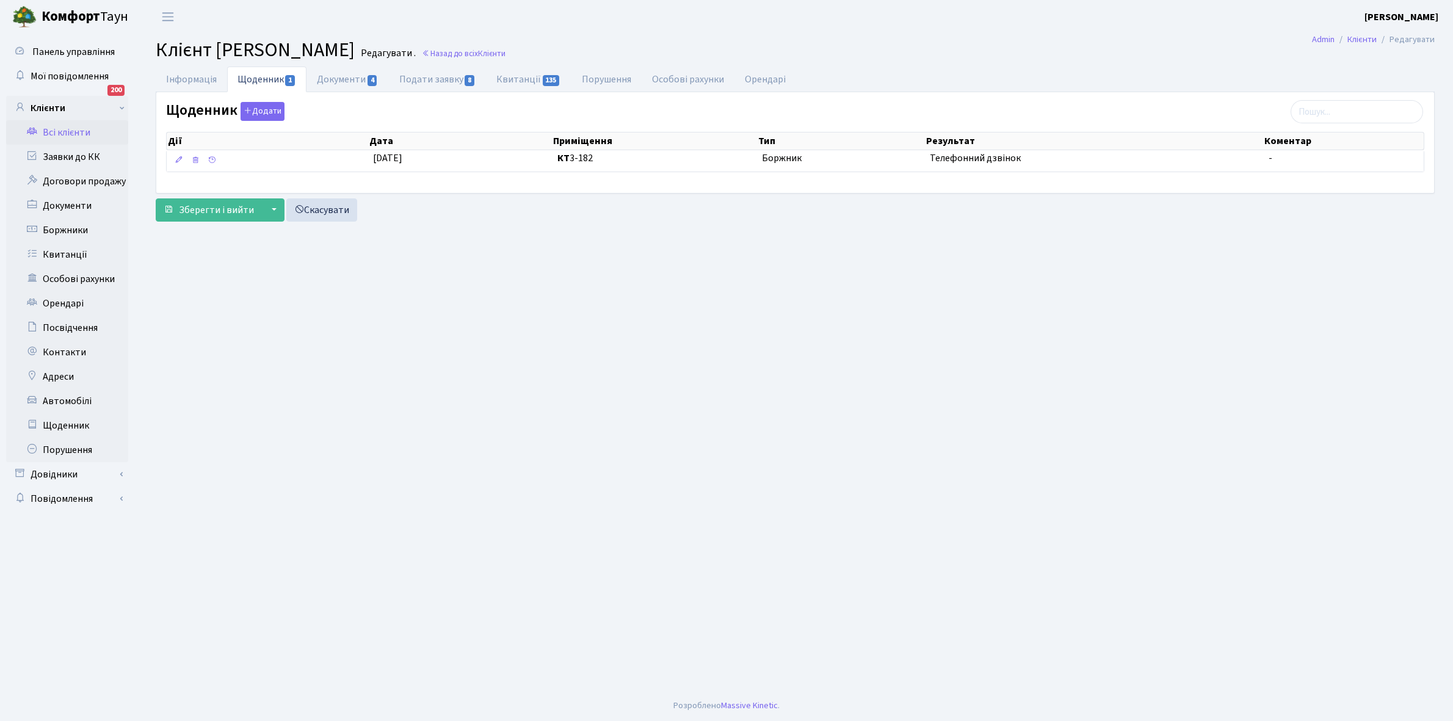
click at [73, 126] on link "Всі клієнти" at bounding box center [67, 132] width 122 height 24
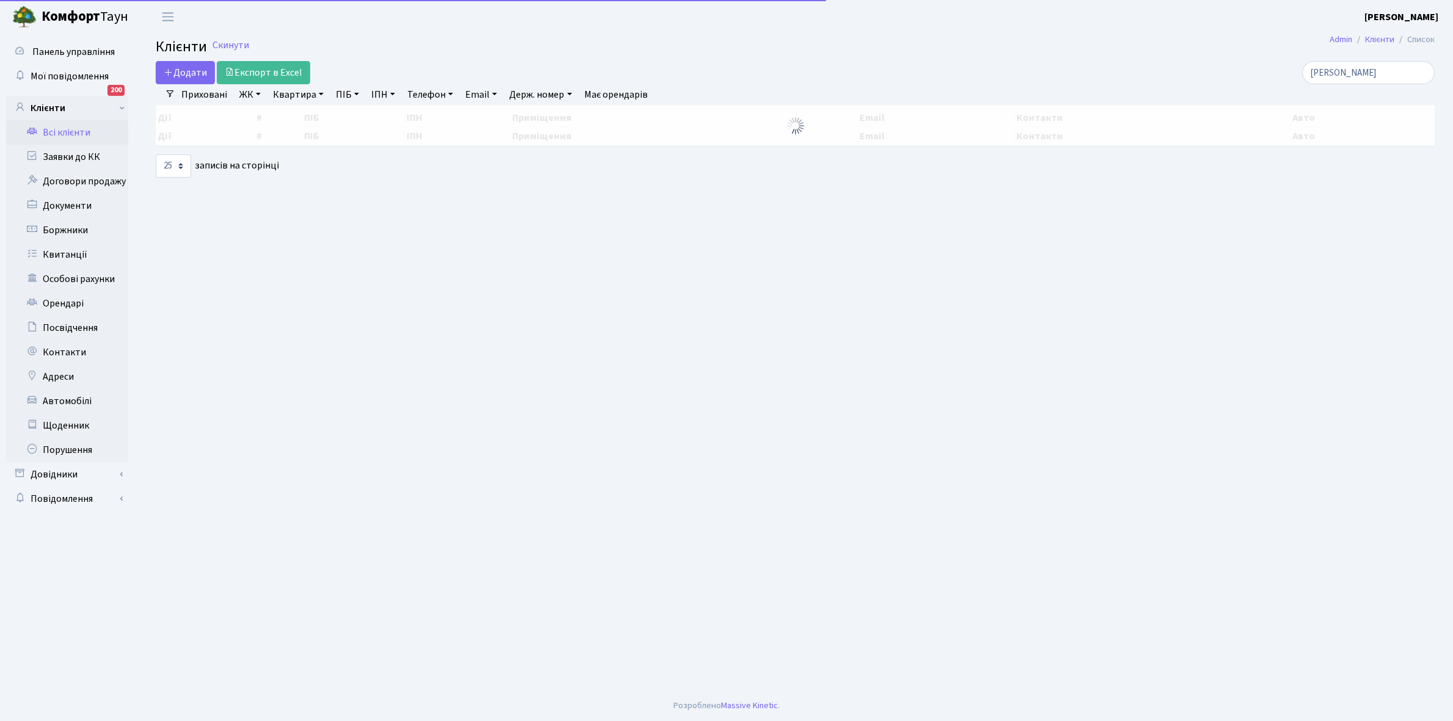
select select "25"
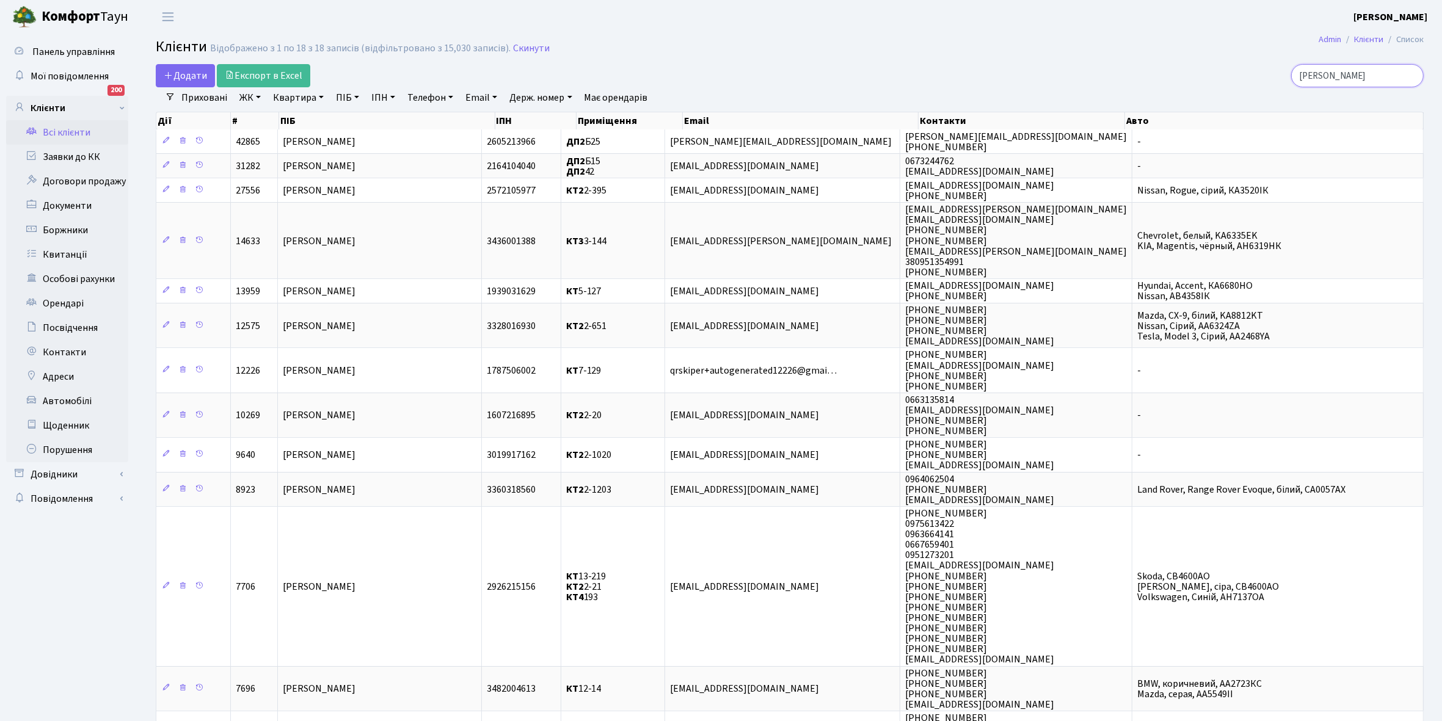
click at [1378, 71] on input "сидоренко" at bounding box center [1357, 75] width 133 height 23
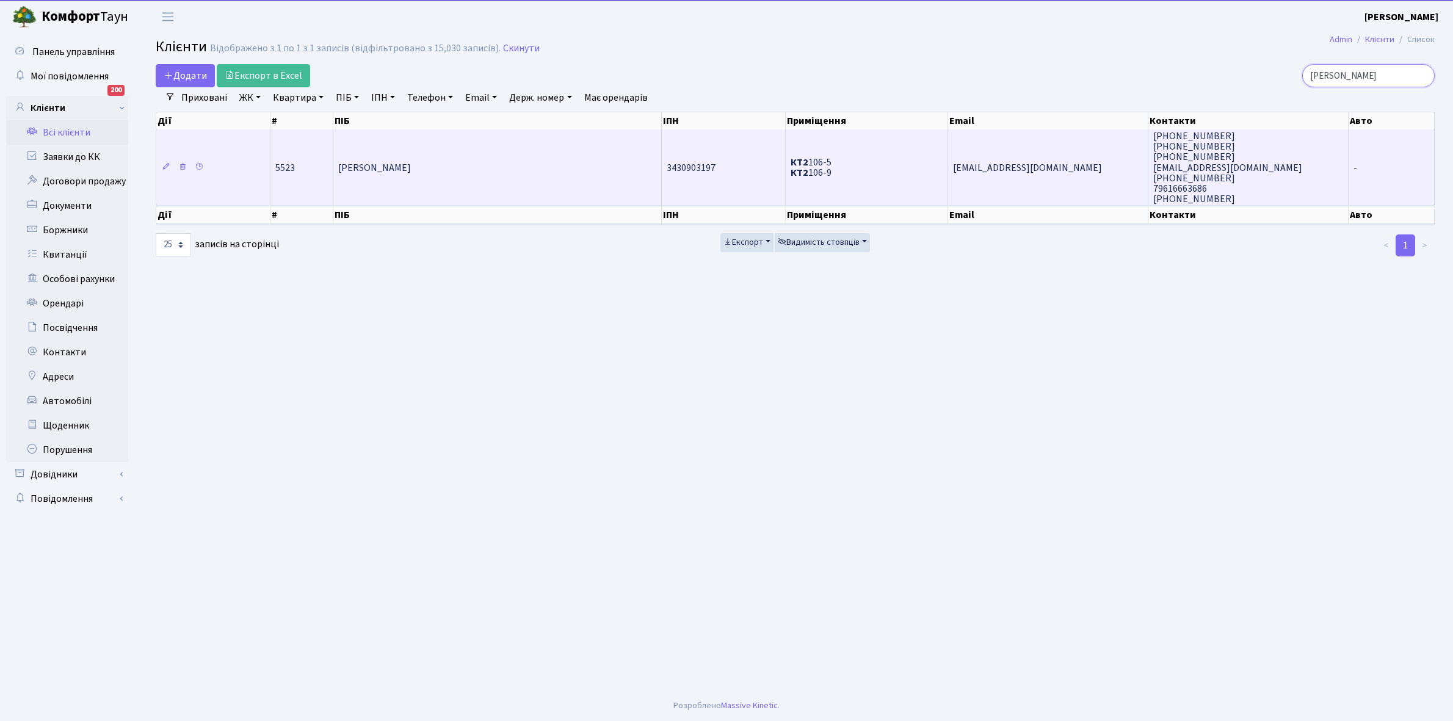
type input "сидоренко влад"
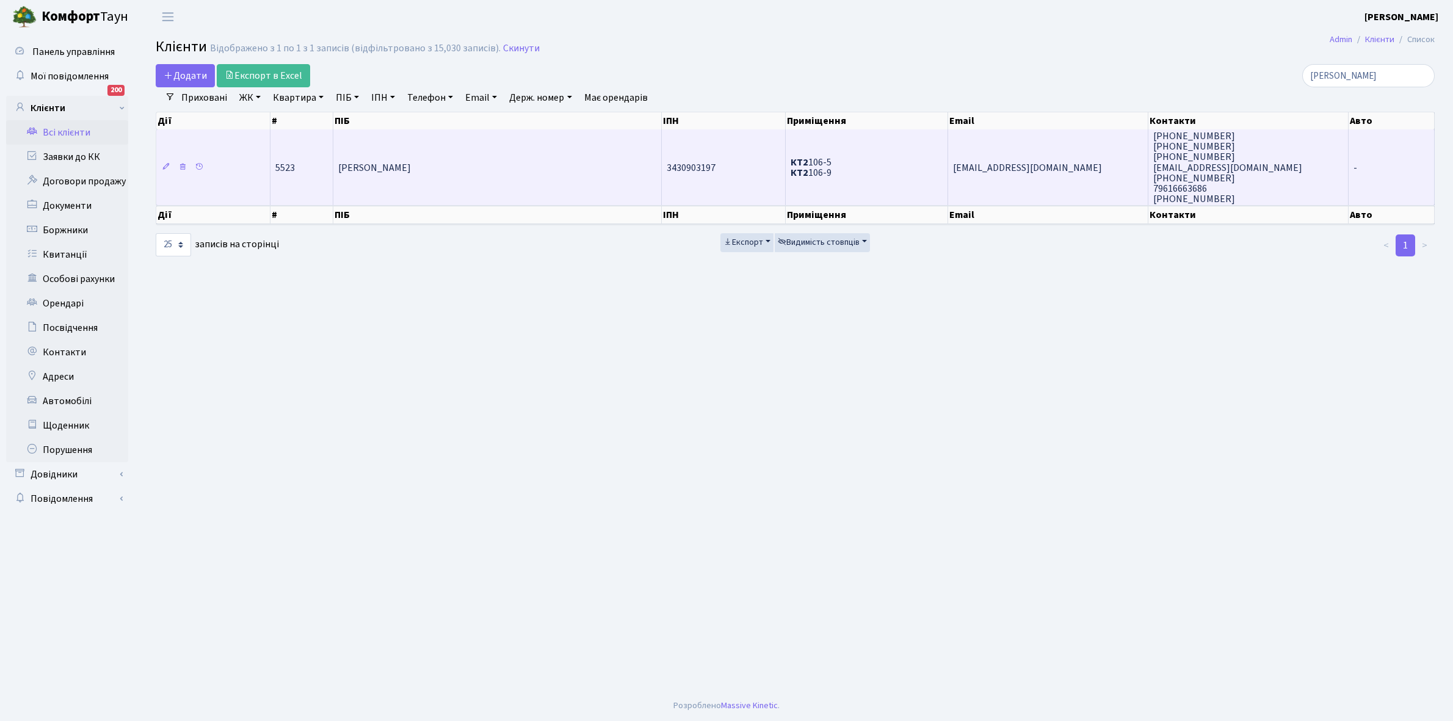
click at [477, 156] on td "Сидоренко Владислав Сергійович" at bounding box center [497, 167] width 329 height 76
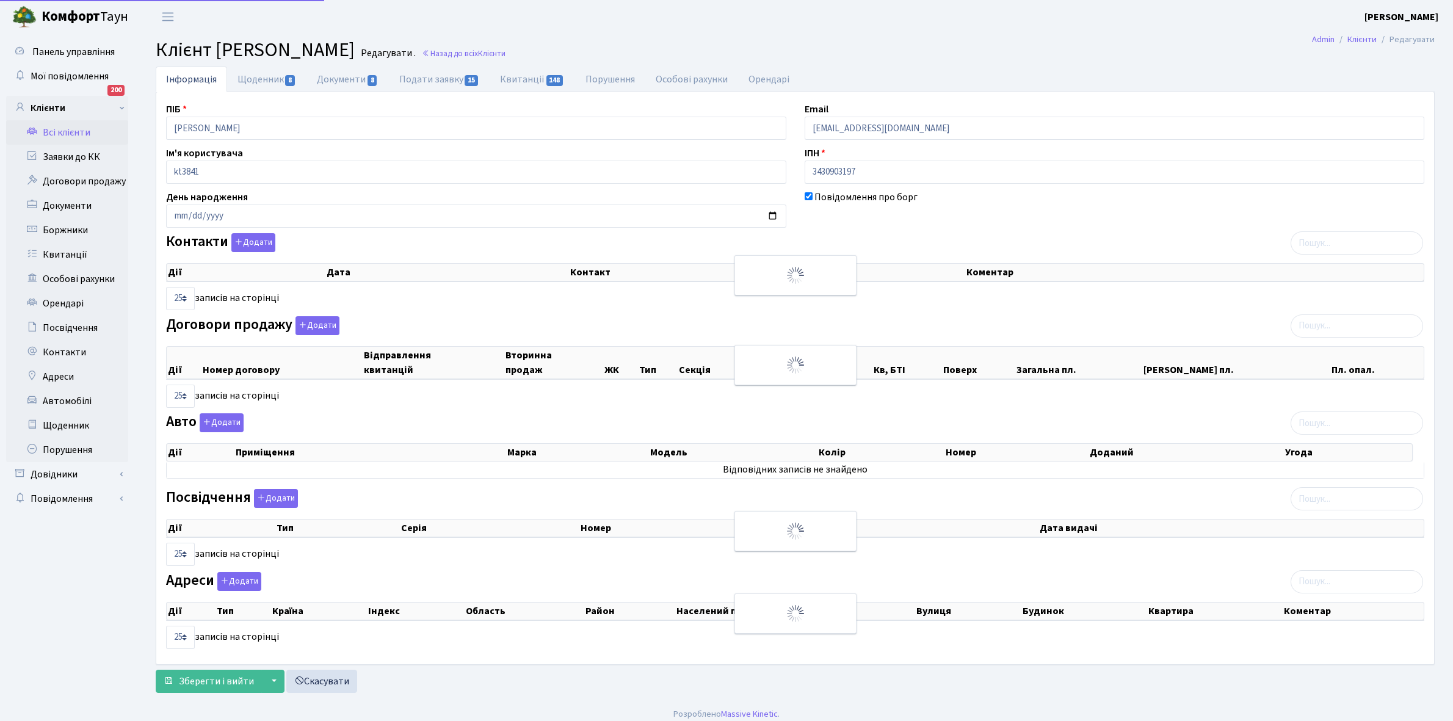
select select "25"
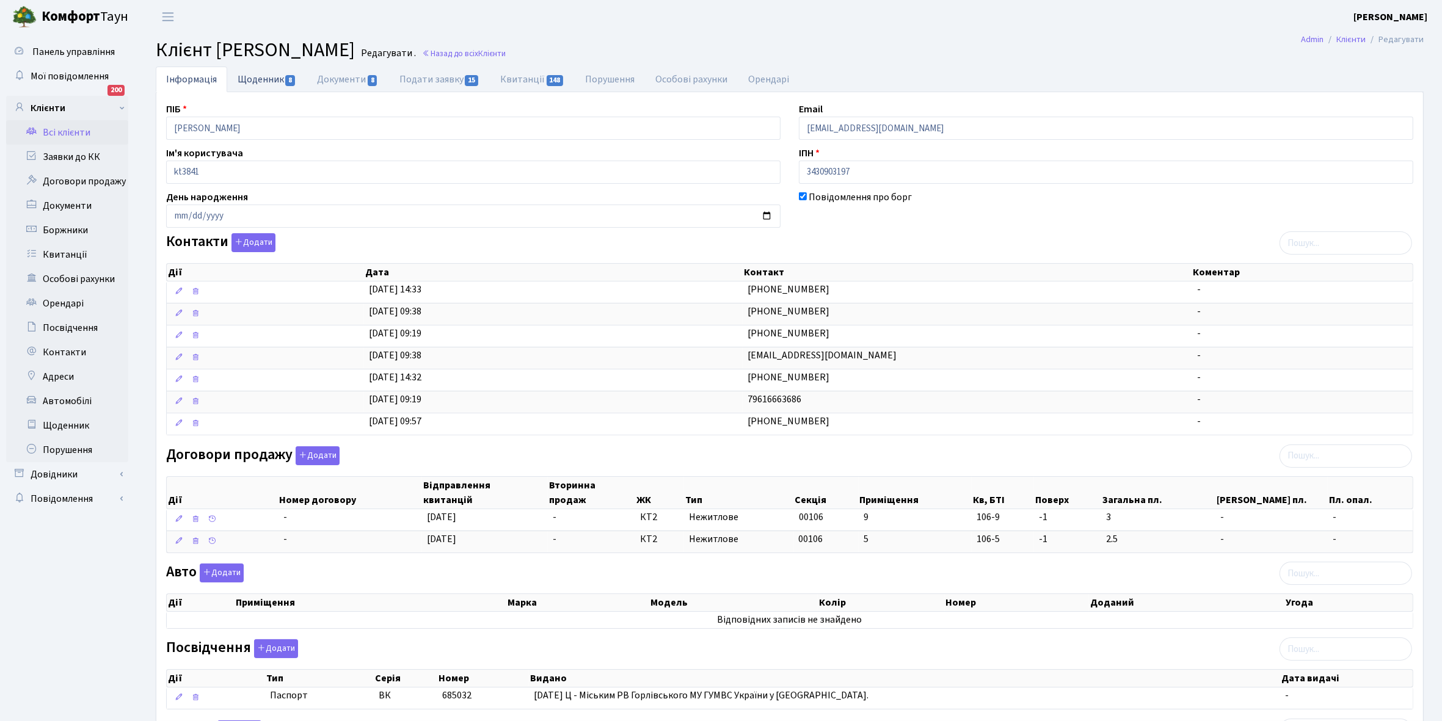
click at [246, 77] on link "Щоденник 8" at bounding box center [266, 79] width 79 height 25
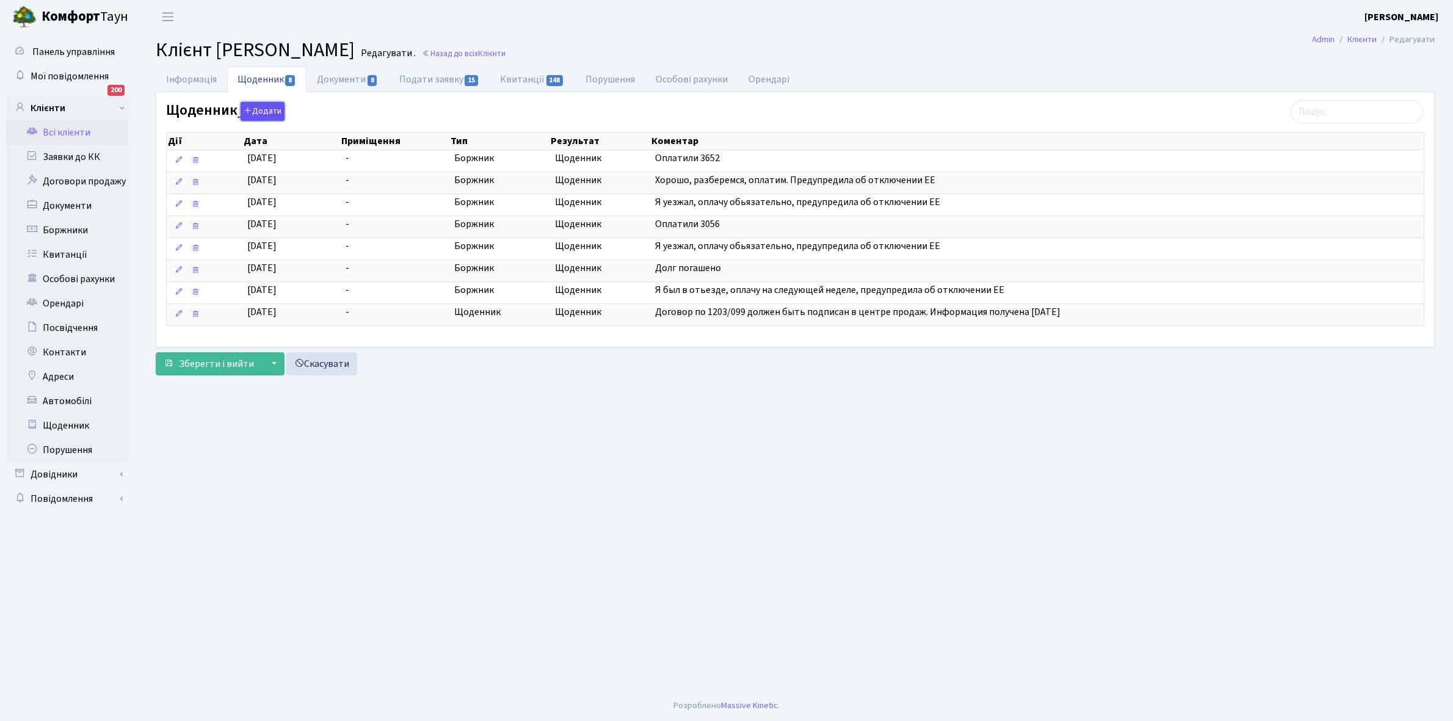
click at [264, 111] on button "Додати" at bounding box center [263, 111] width 44 height 19
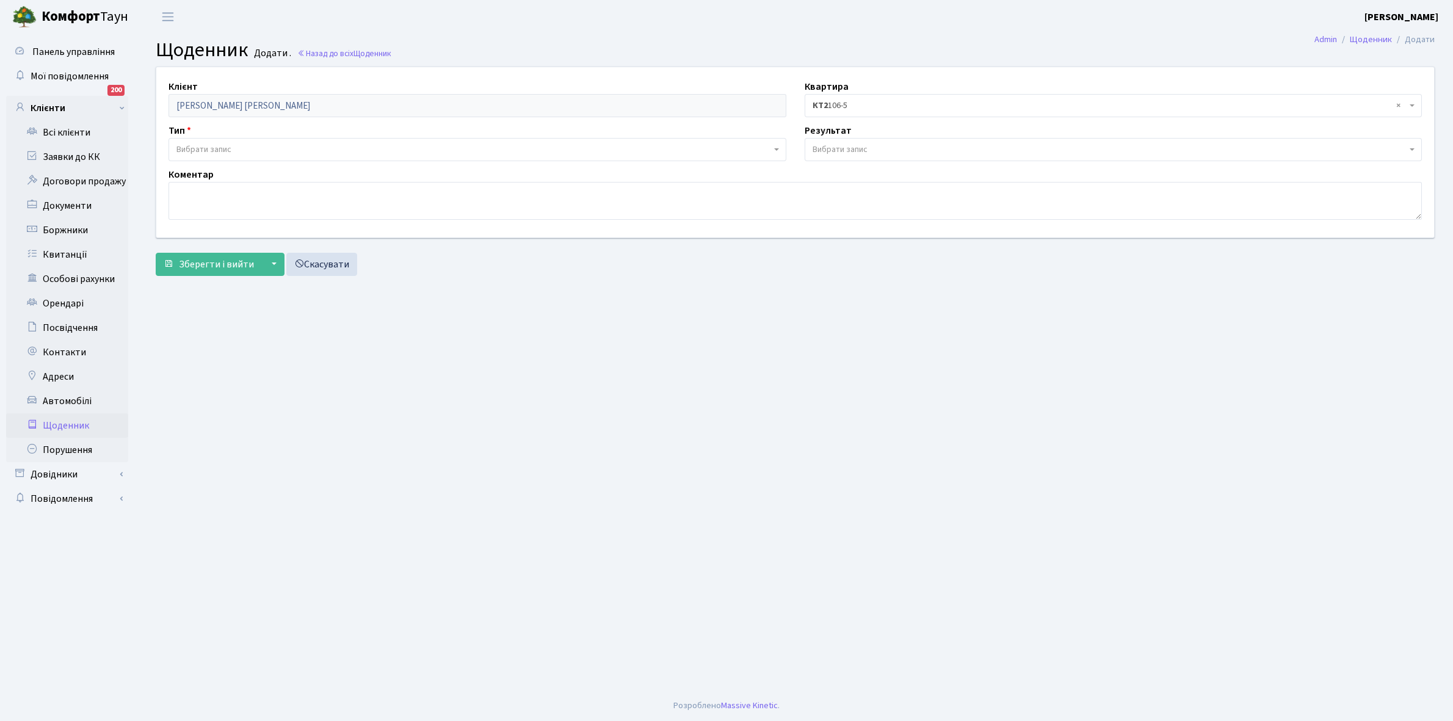
click at [217, 148] on span "Вибрати запис" at bounding box center [203, 150] width 55 height 12
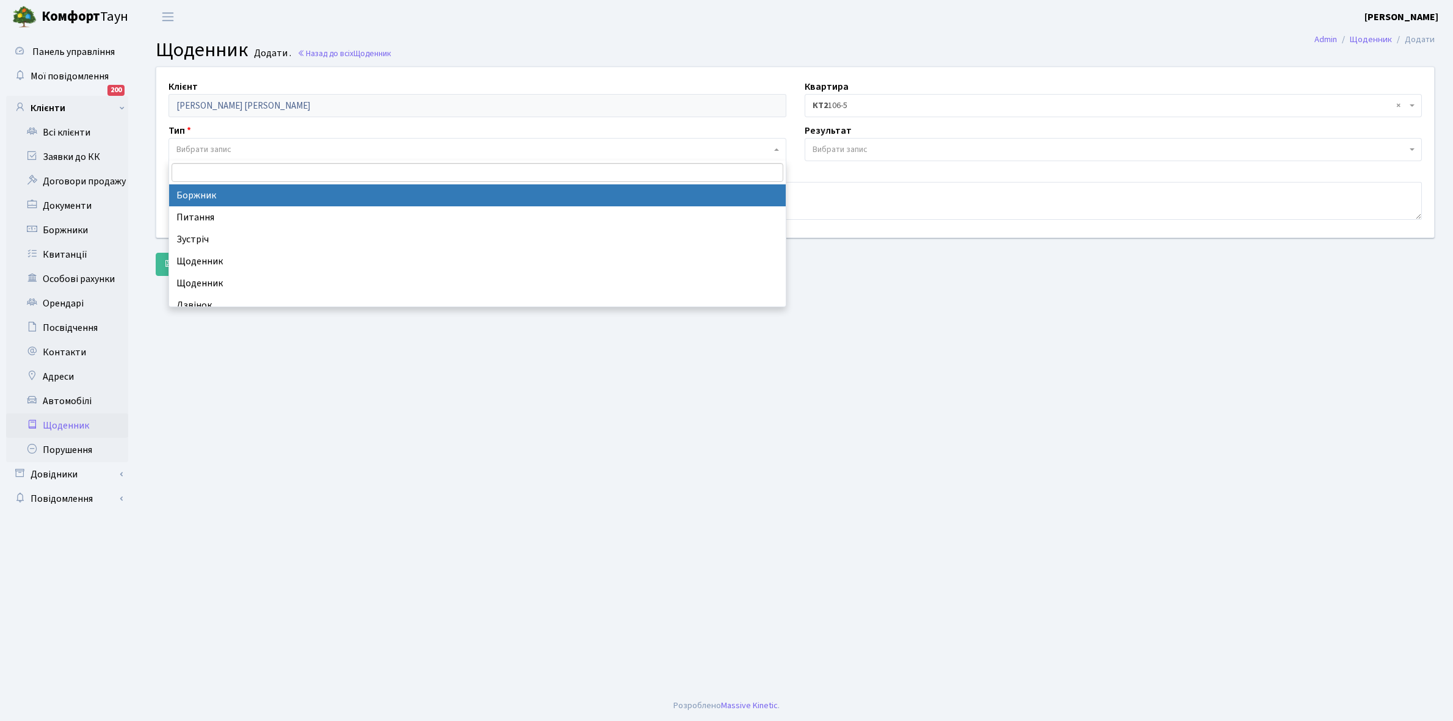
select select "189"
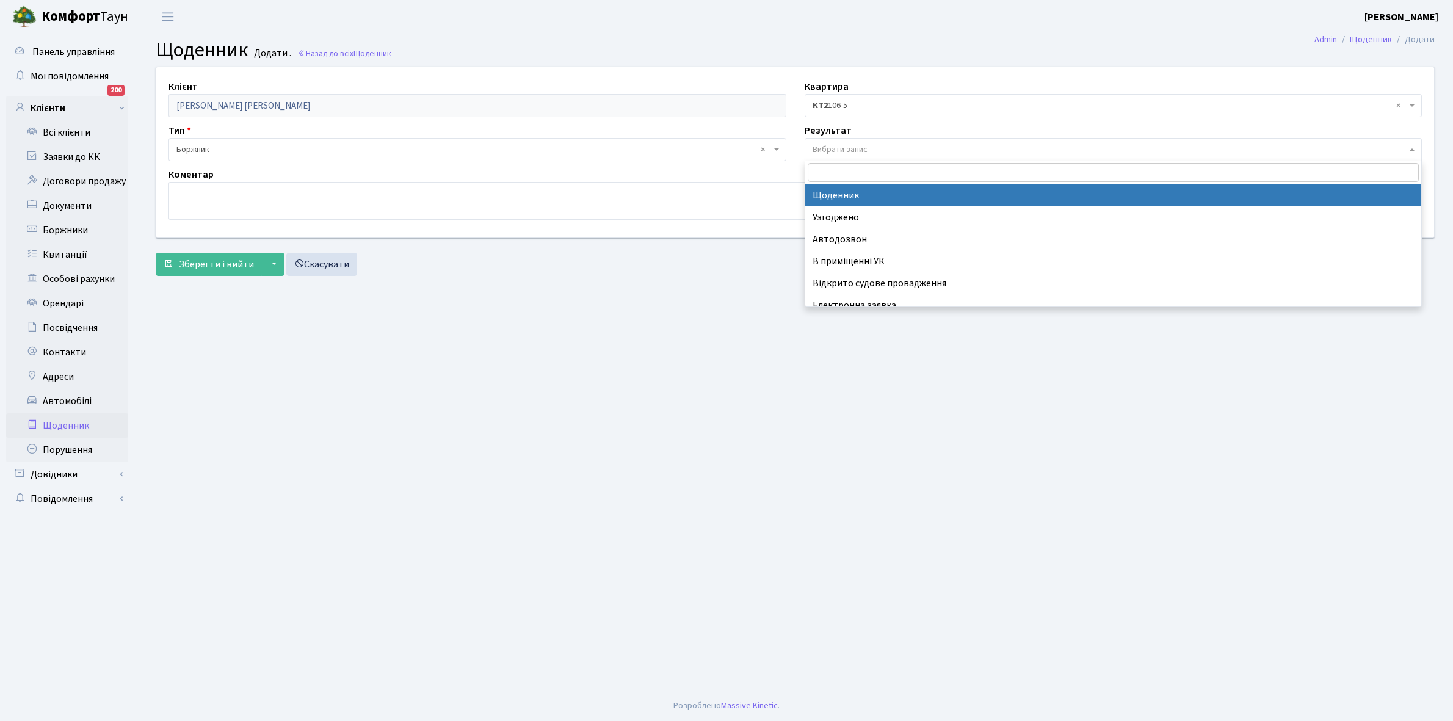
click at [839, 150] on span "Вибрати запис" at bounding box center [840, 150] width 55 height 12
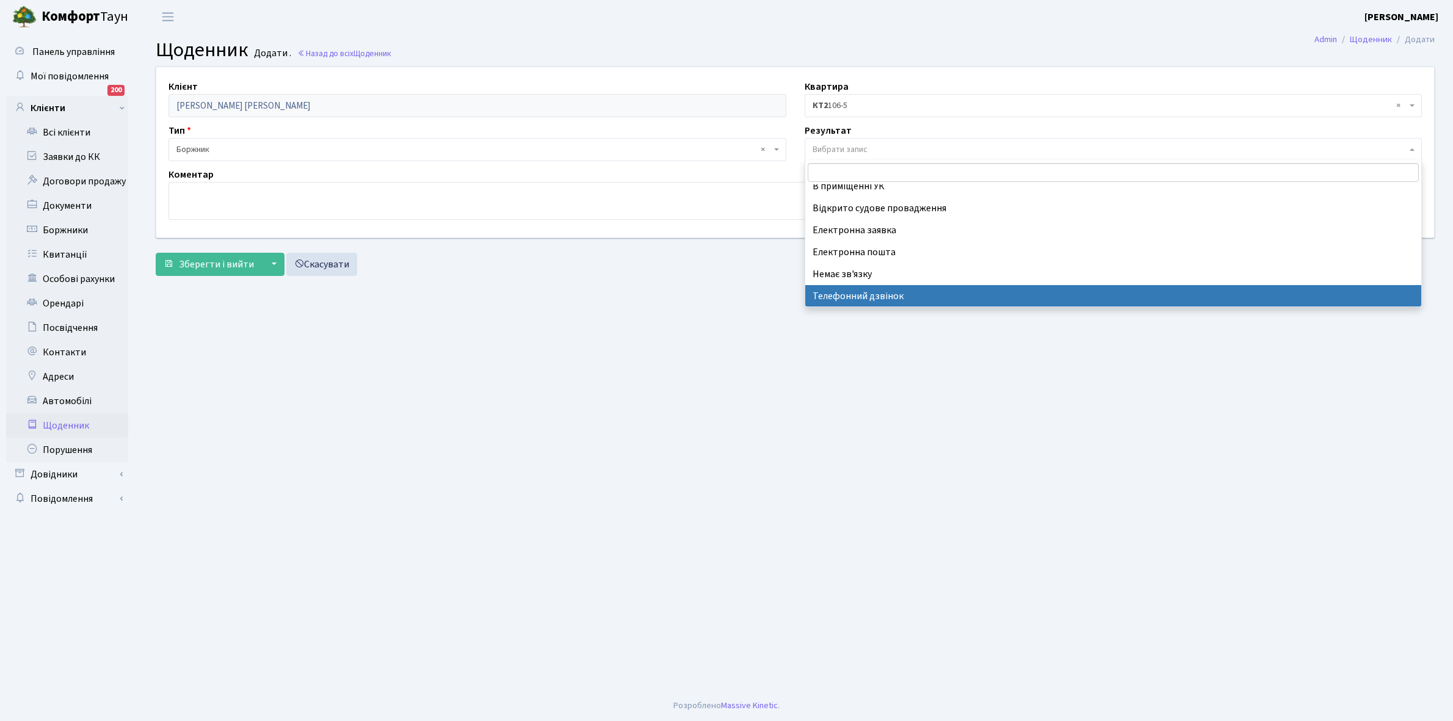
select select "196"
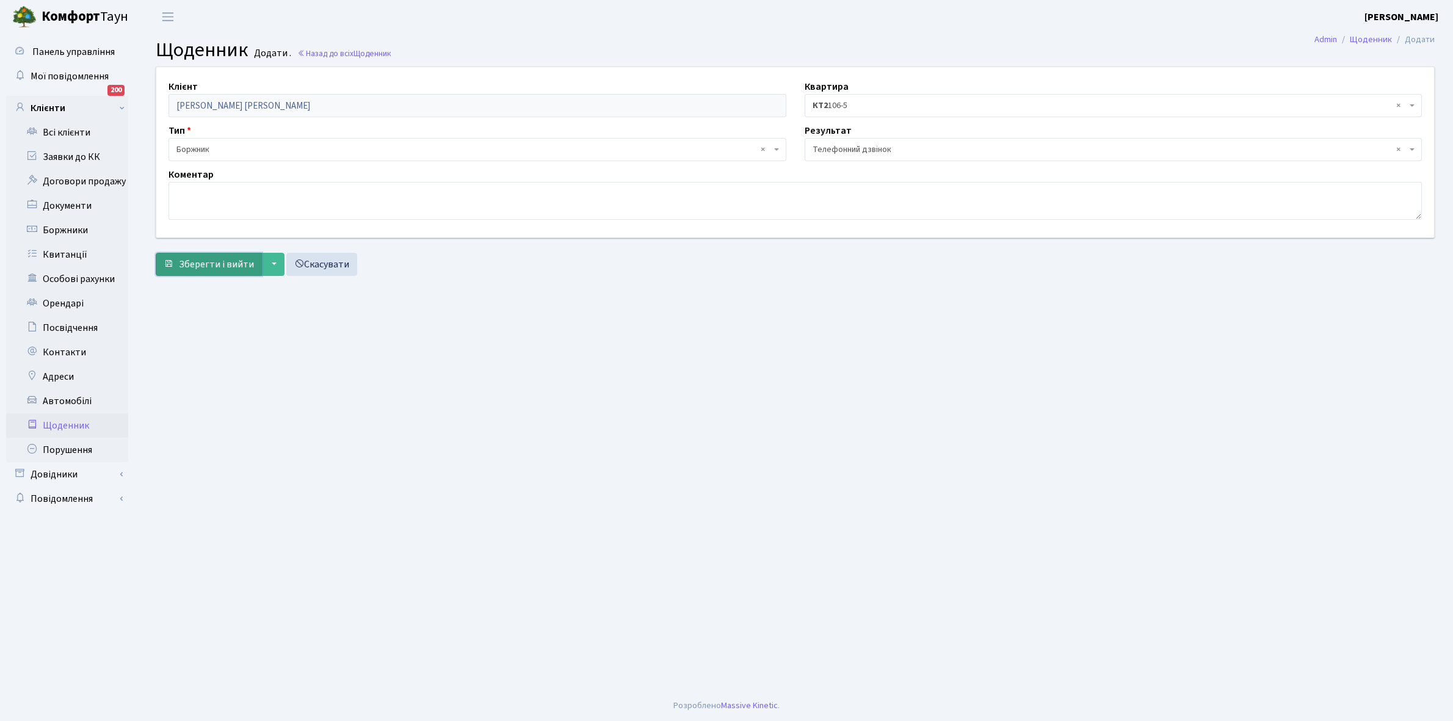
click at [208, 264] on span "Зберегти і вийти" at bounding box center [216, 264] width 75 height 13
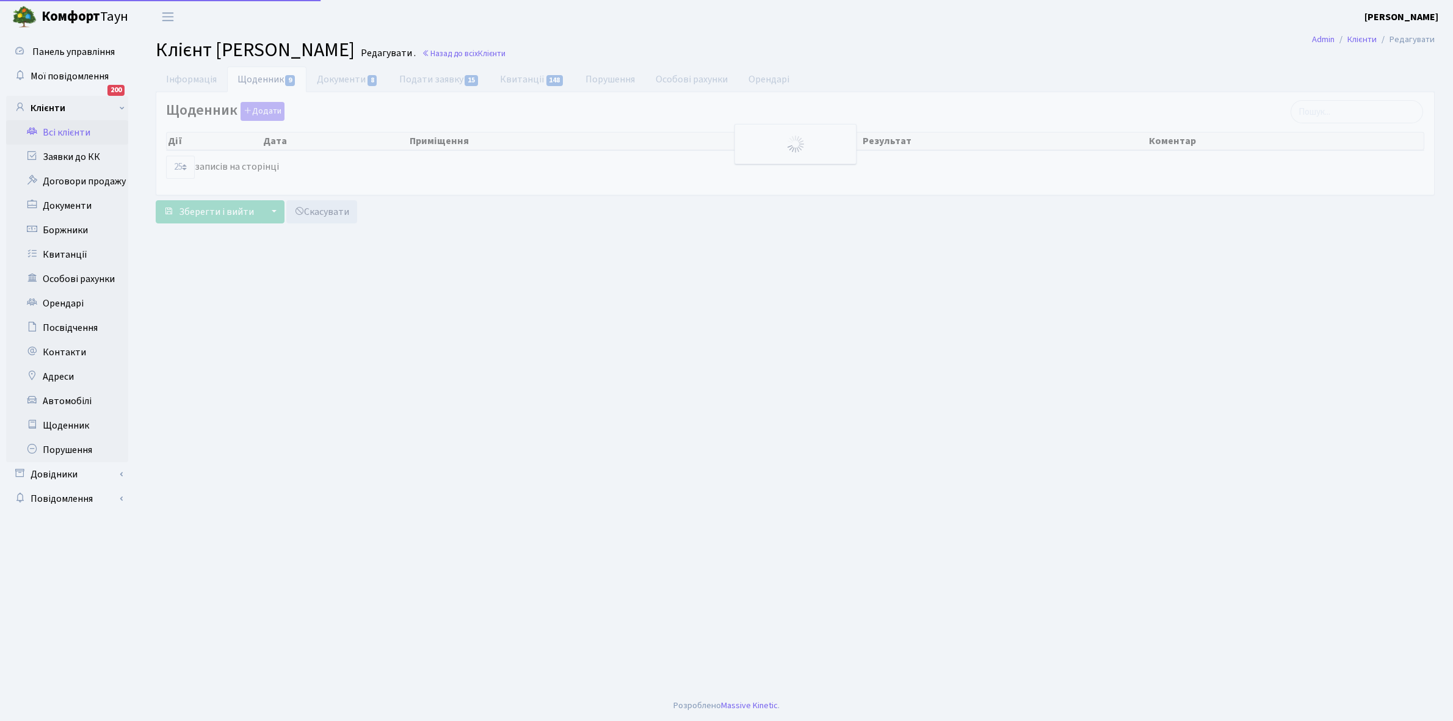
select select "25"
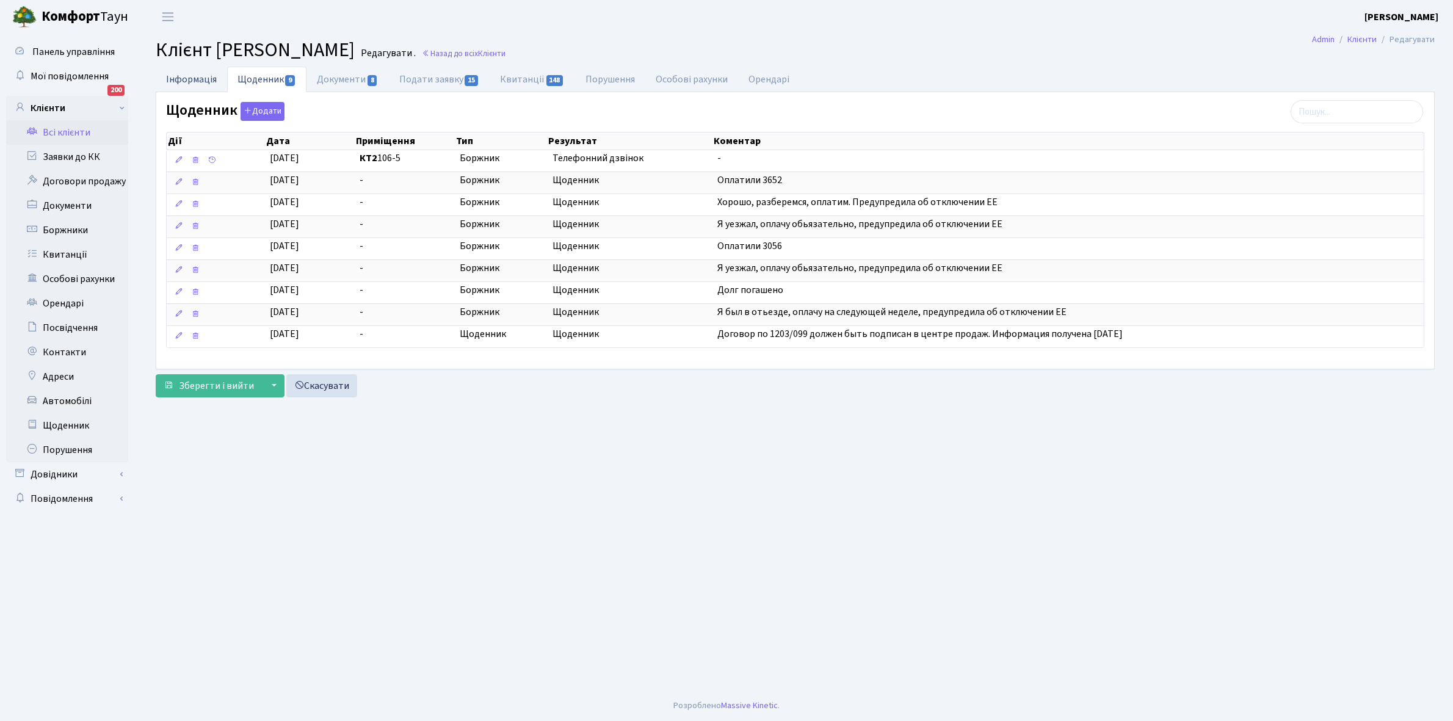
click at [189, 74] on link "Інформація" at bounding box center [191, 79] width 71 height 25
select select "25"
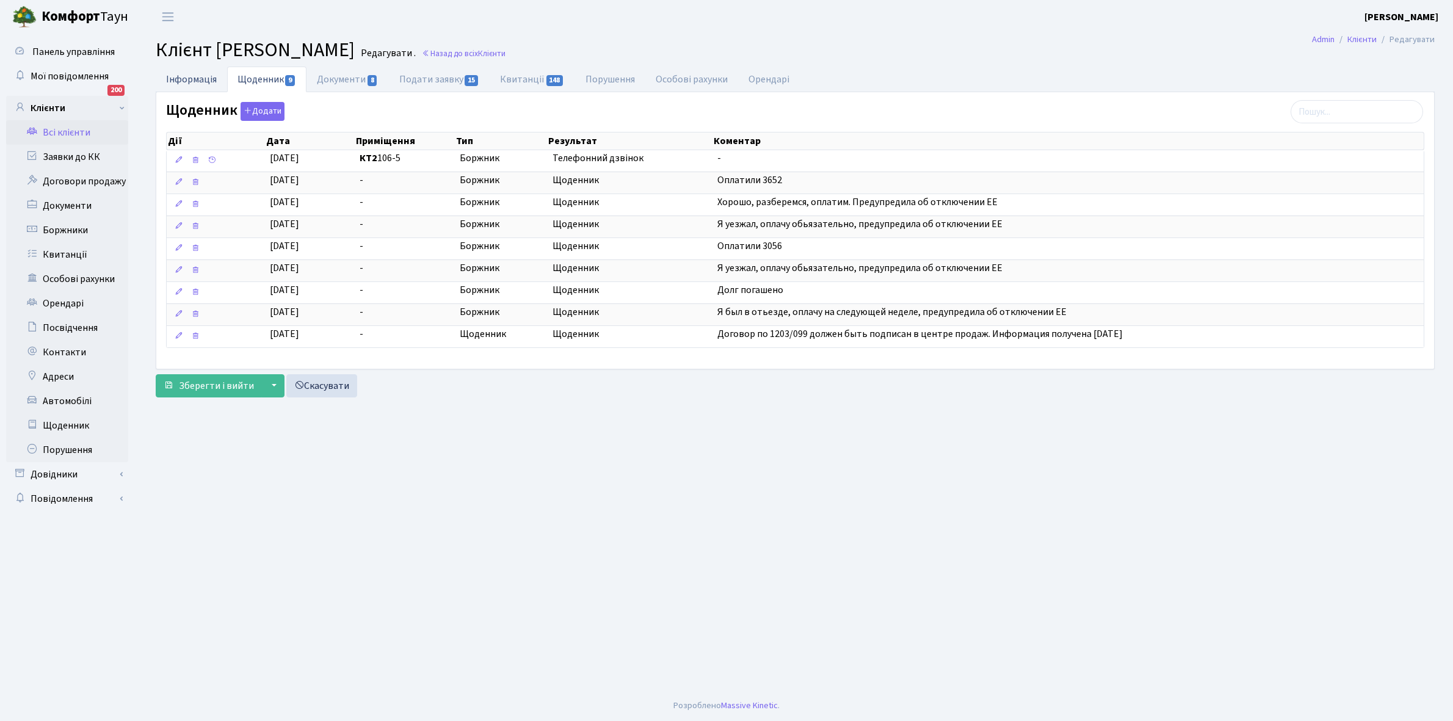
select select "25"
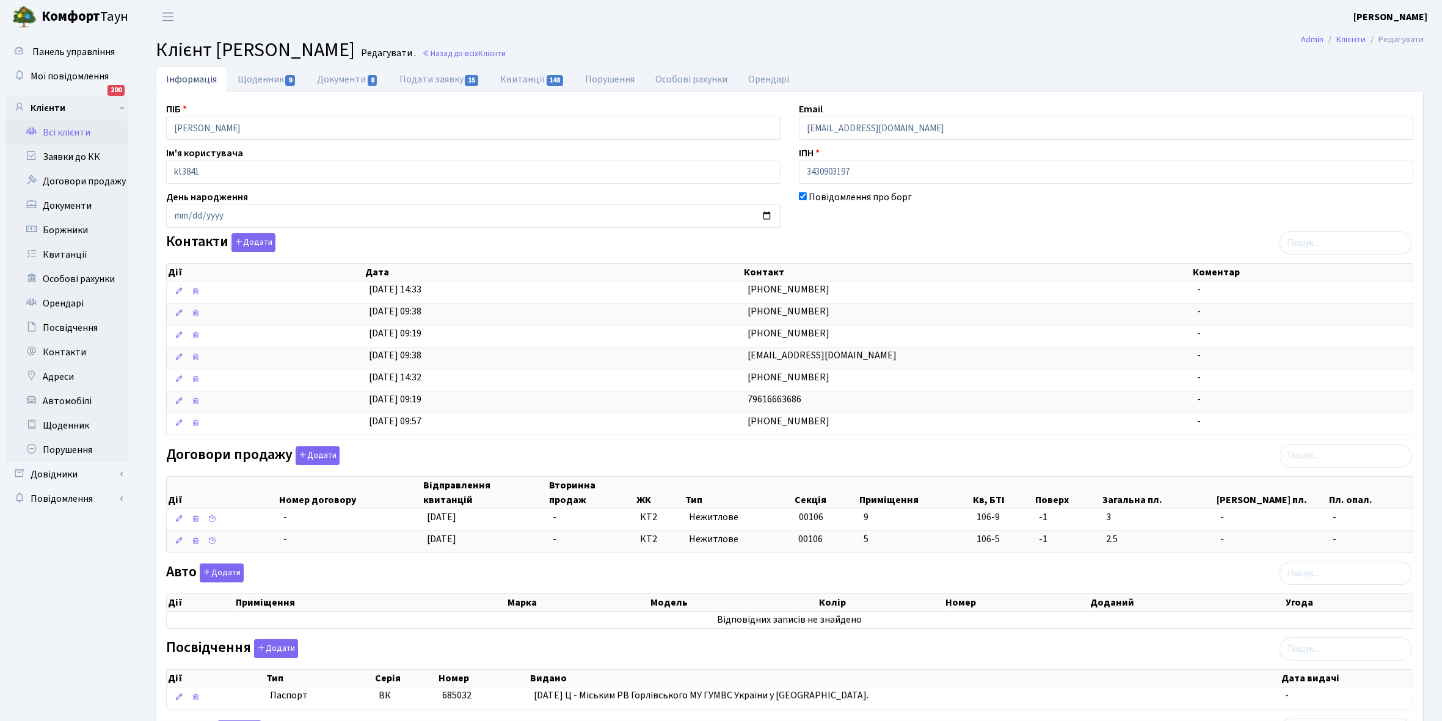
click at [68, 124] on link "Всі клієнти" at bounding box center [67, 132] width 122 height 24
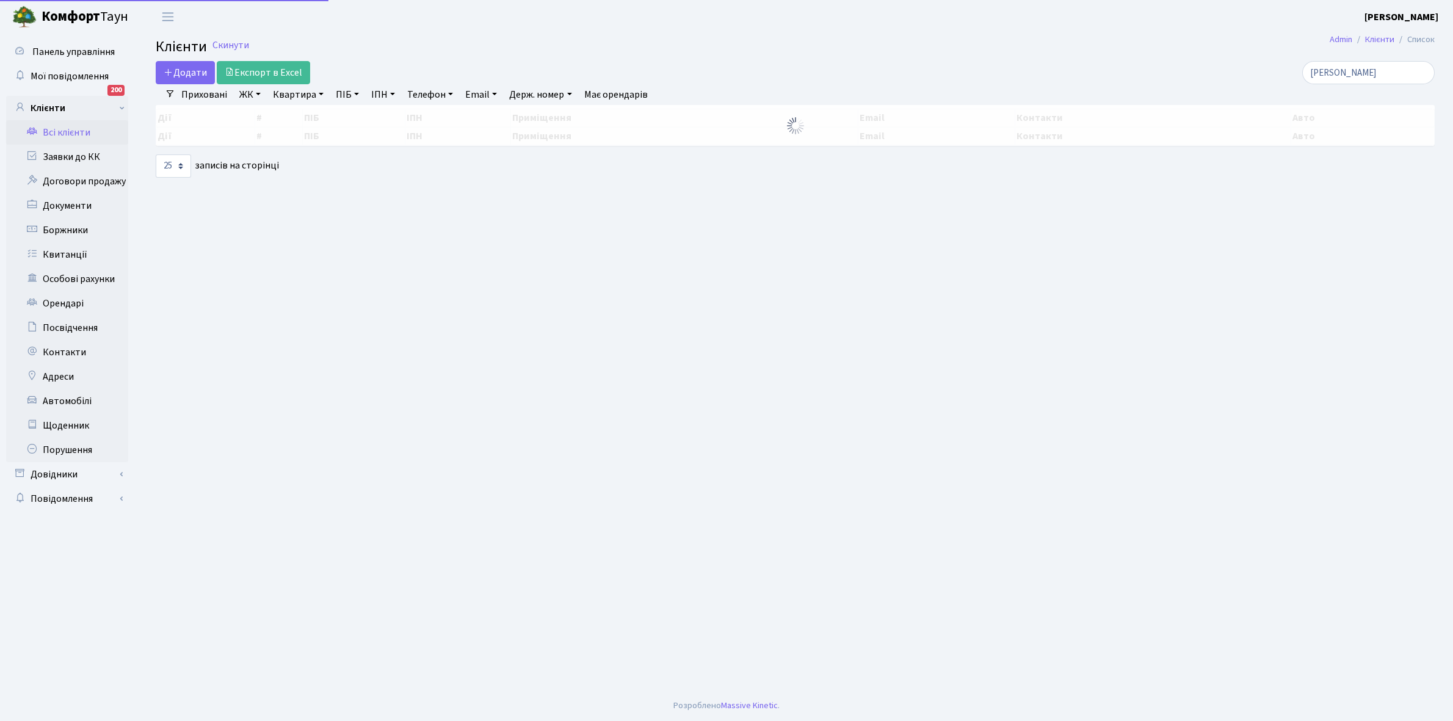
select select "25"
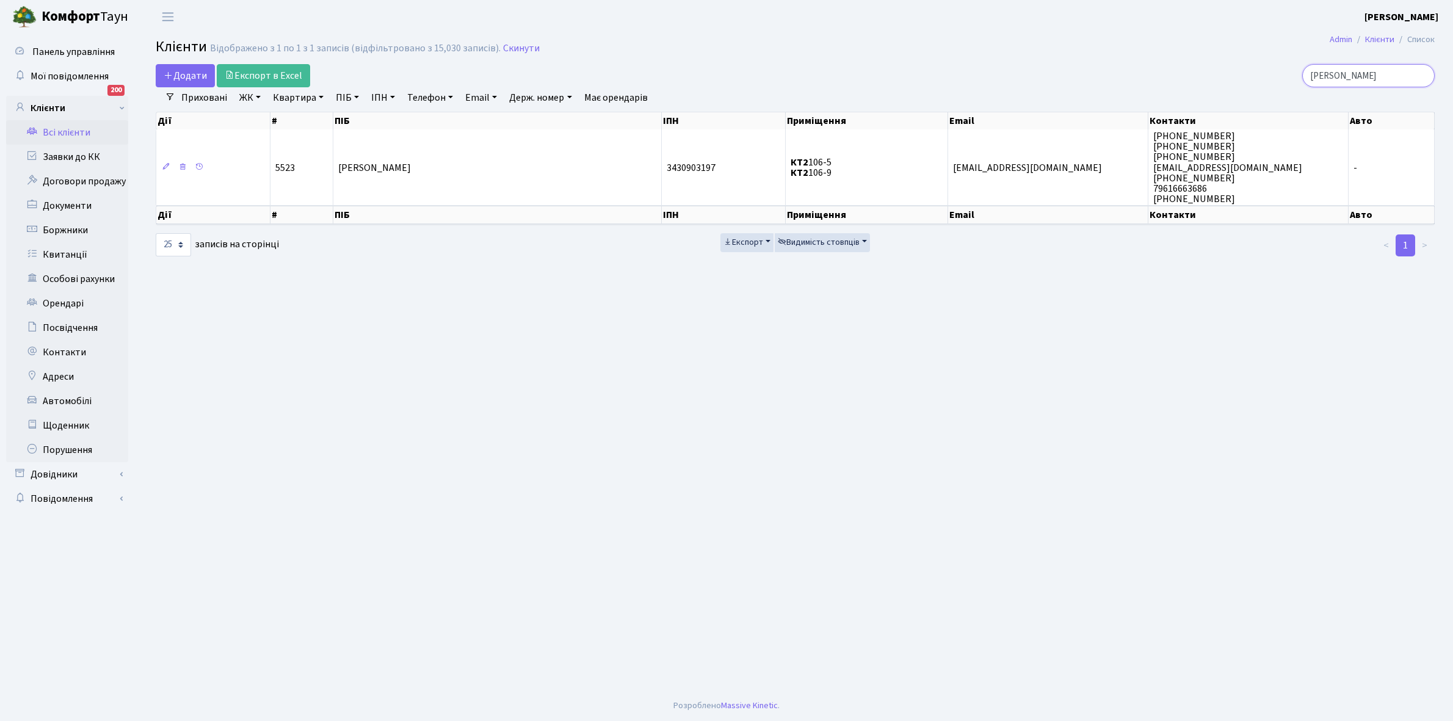
click at [1400, 79] on input "сидоренко влад" at bounding box center [1369, 75] width 133 height 23
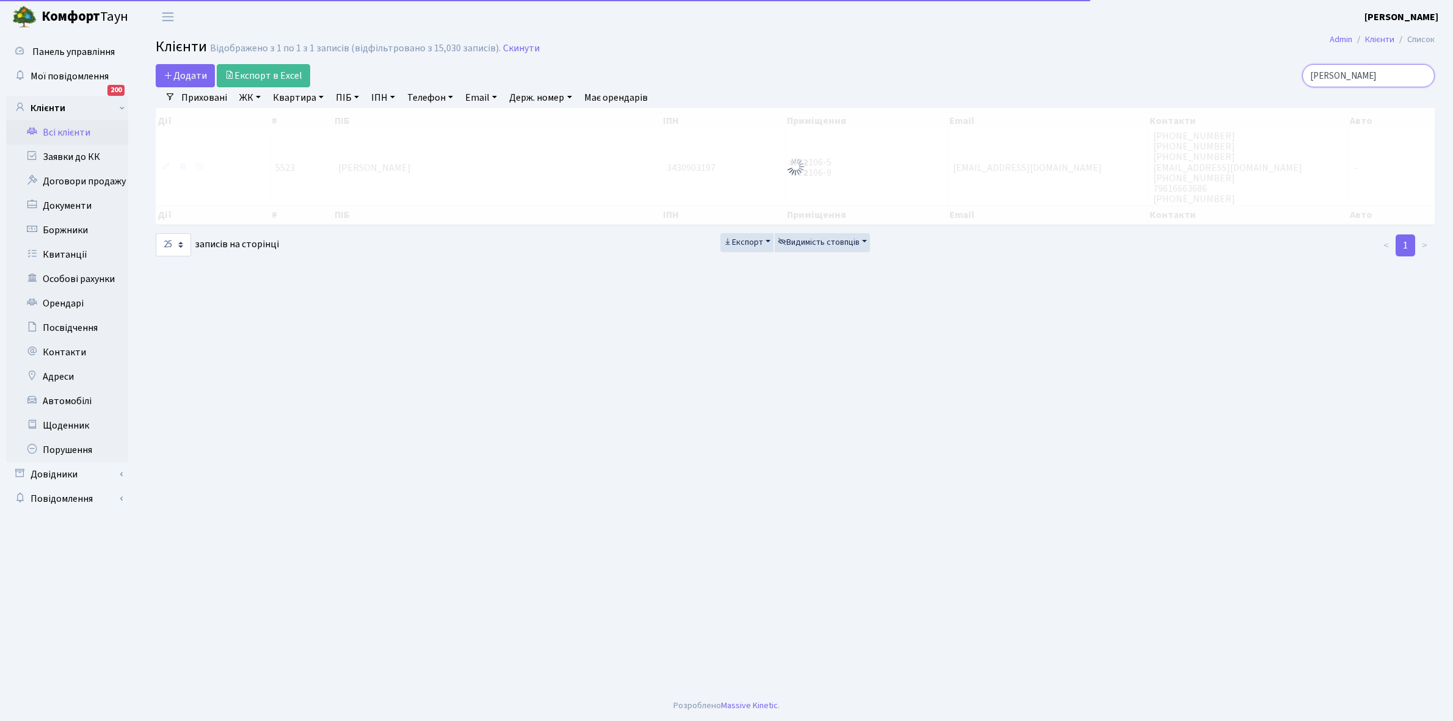
type input "сидоренко"
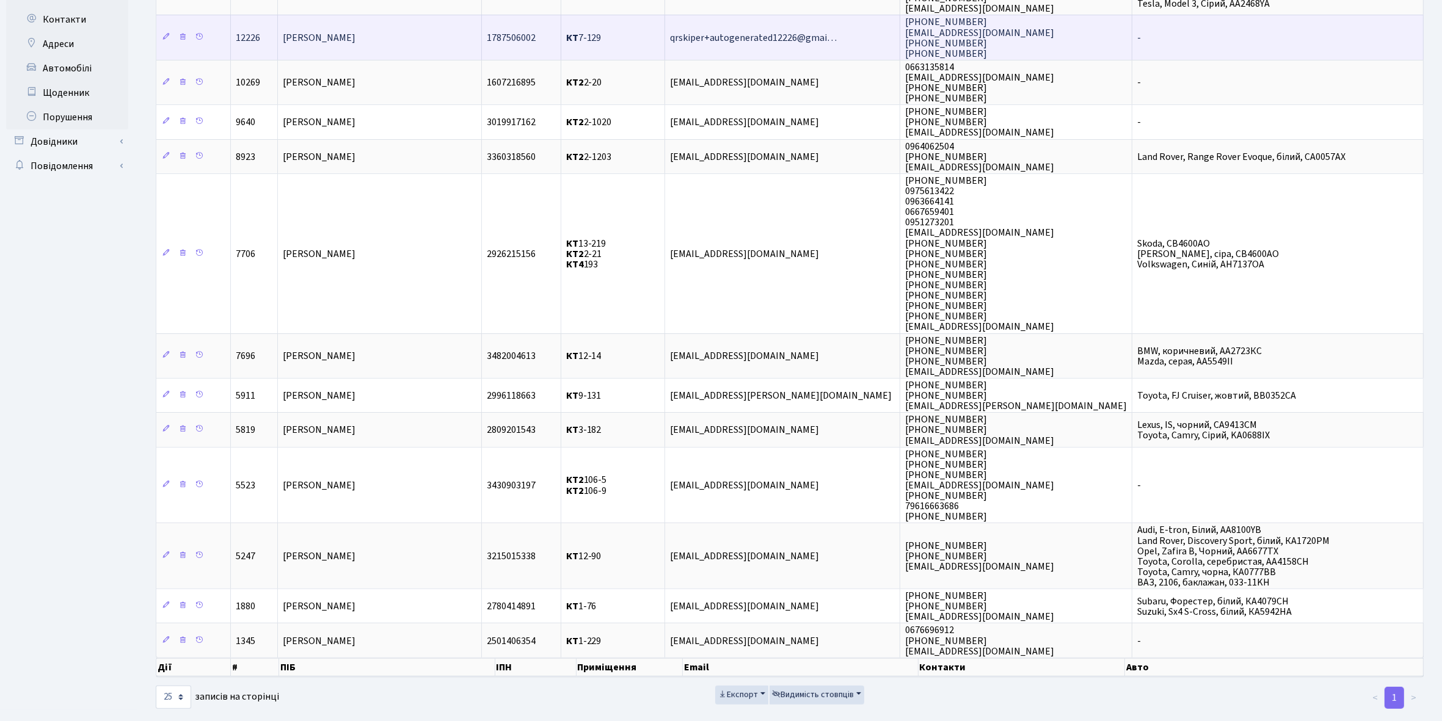
scroll to position [335, 0]
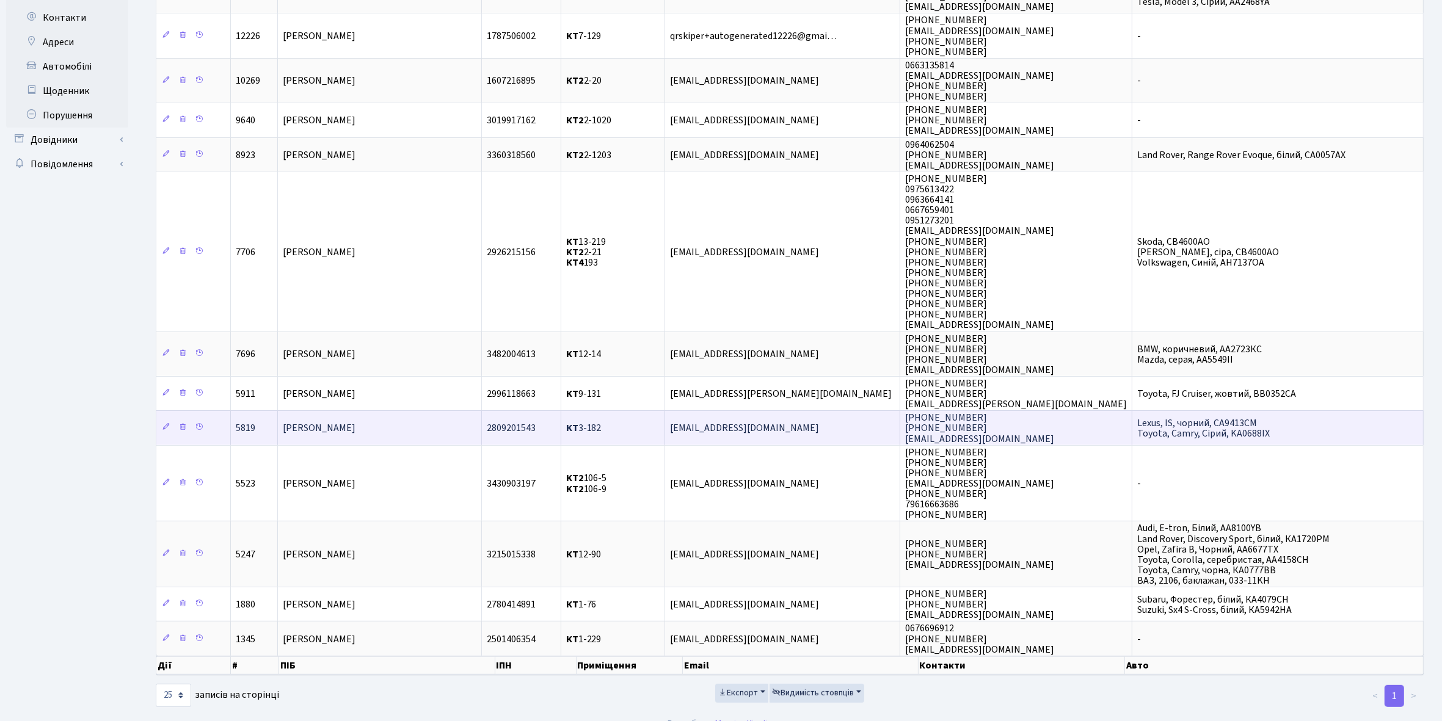
click at [355, 422] on span "Сидоренко Юлія Борисівна" at bounding box center [319, 428] width 73 height 13
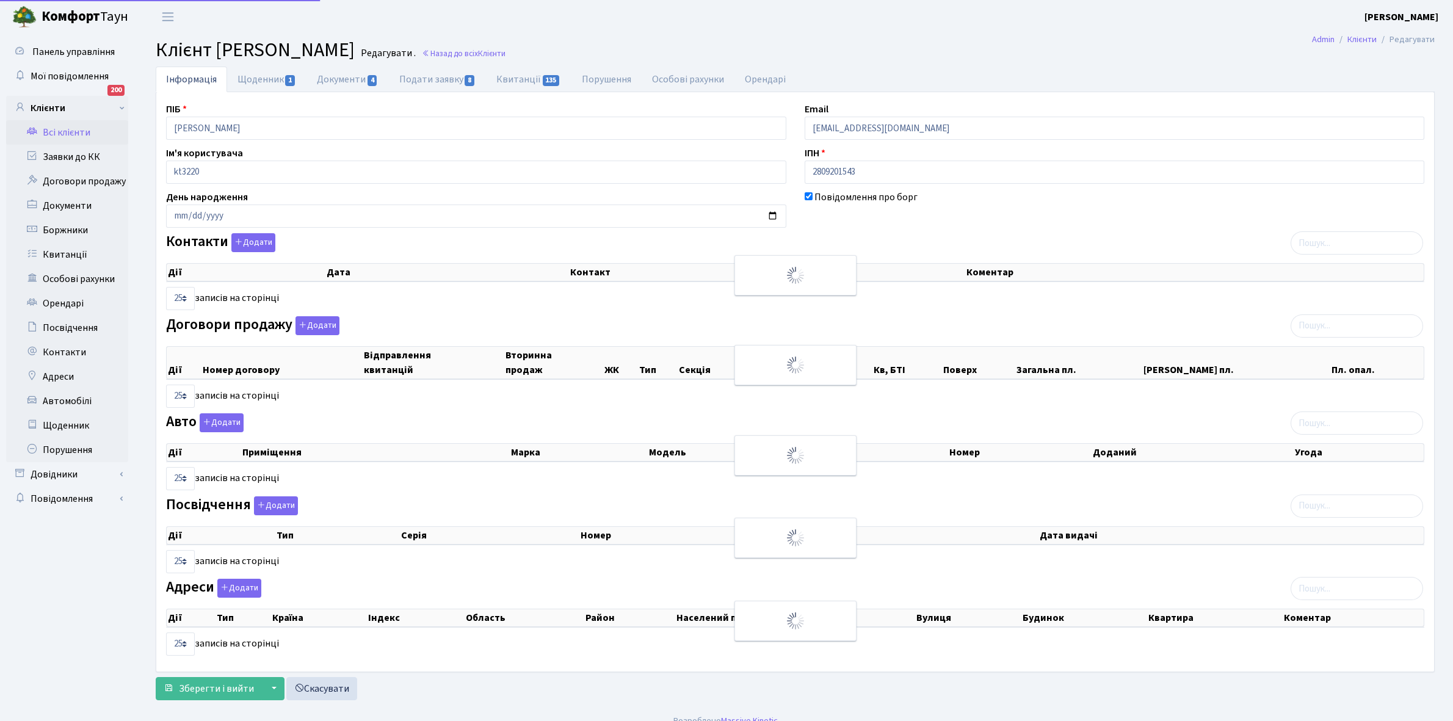
select select "25"
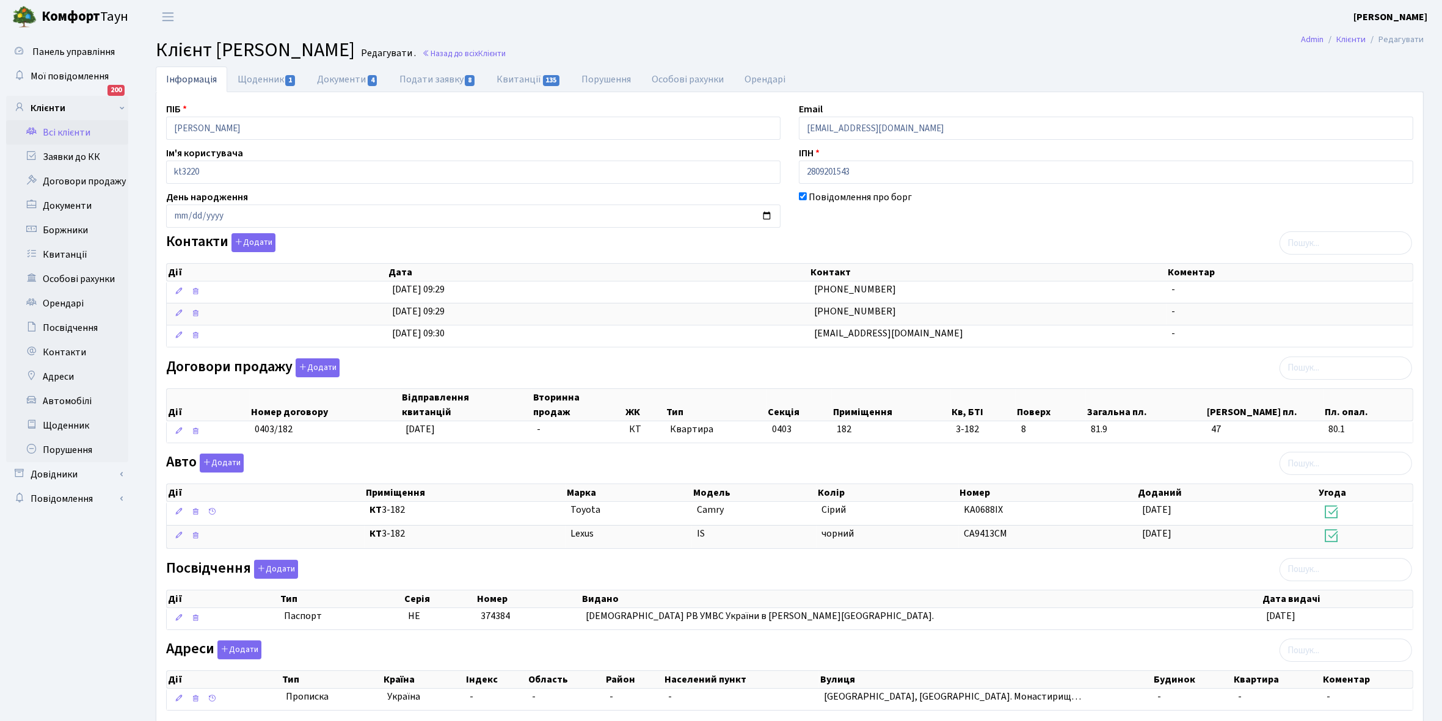
click at [67, 129] on link "Всі клієнти" at bounding box center [67, 132] width 122 height 24
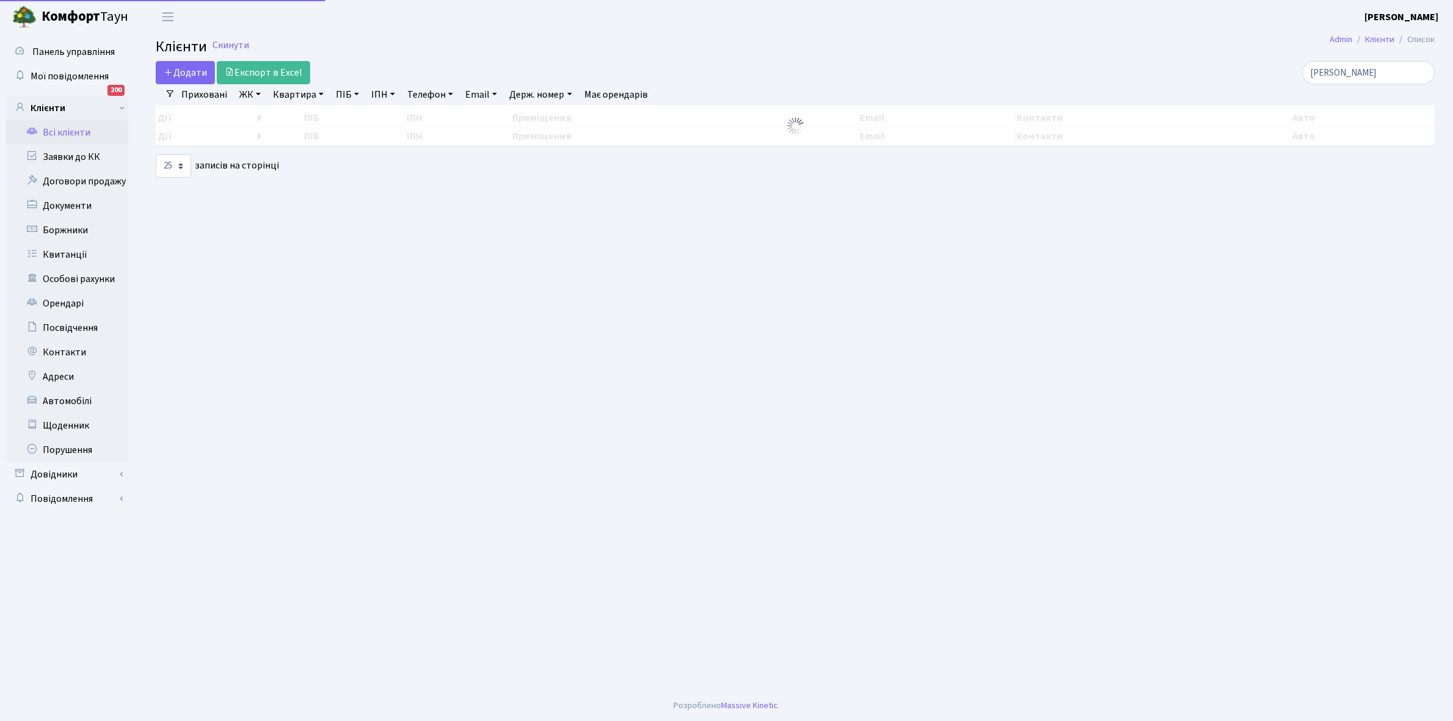
select select "25"
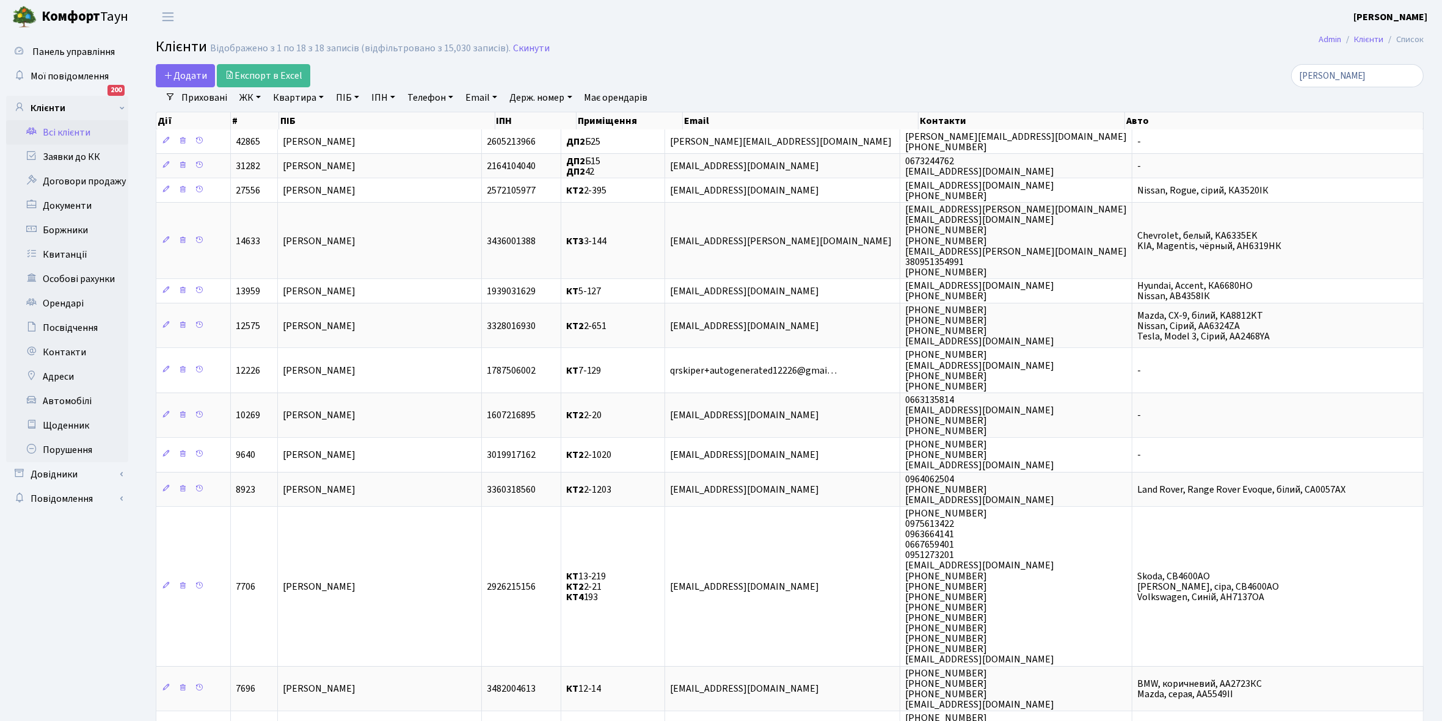
click at [319, 93] on link "Квартира" at bounding box center [298, 97] width 60 height 21
click at [1375, 75] on input "сидоренко" at bounding box center [1357, 75] width 133 height 23
type input "с"
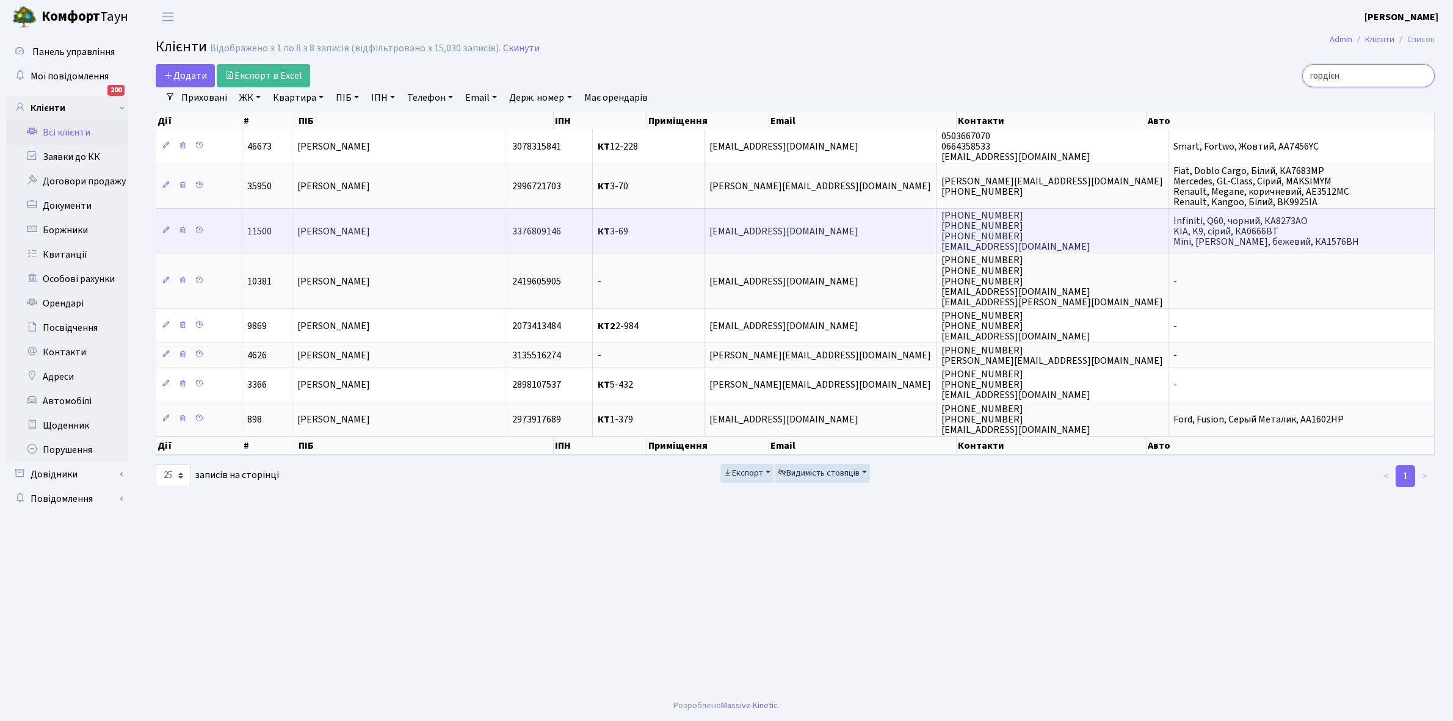
type input "гордієн"
click at [451, 226] on td "[PERSON_NAME]" at bounding box center [400, 230] width 215 height 45
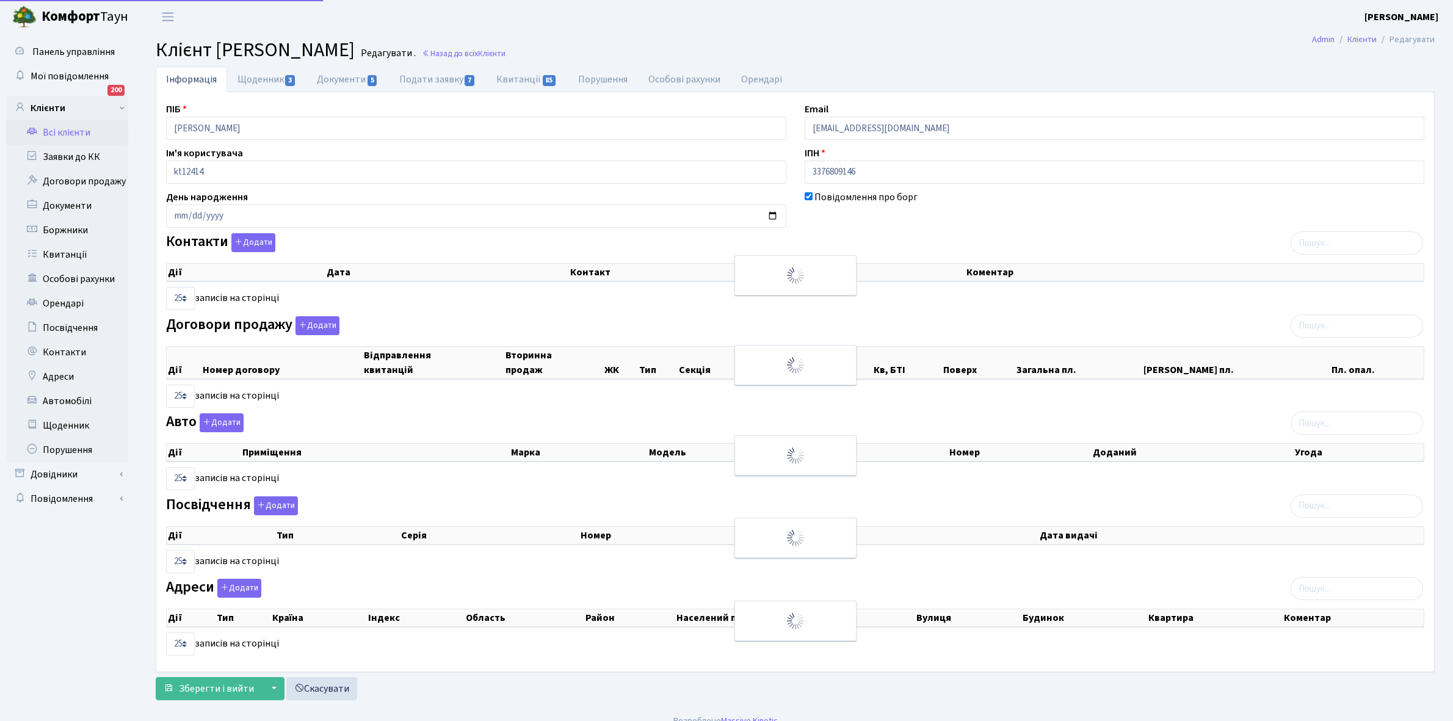
select select "25"
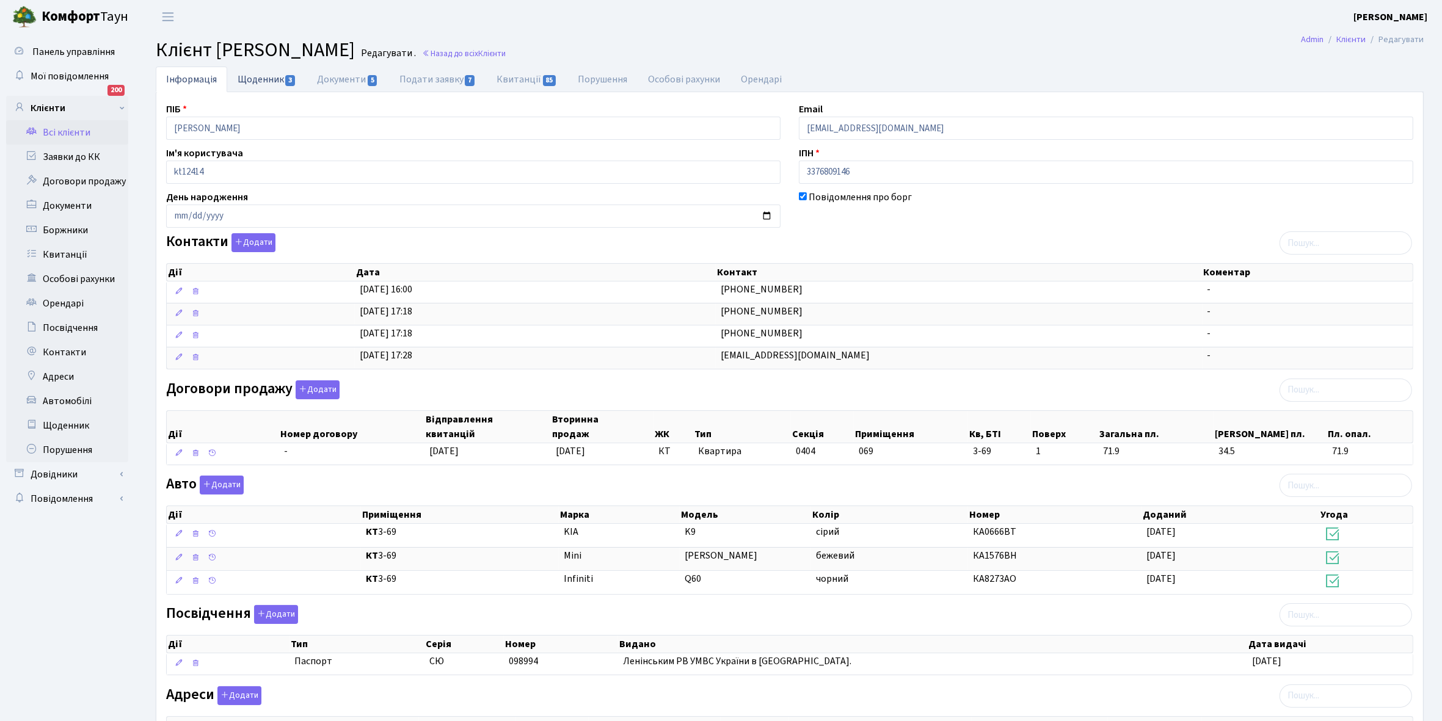
click at [252, 78] on link "Щоденник 3" at bounding box center [266, 79] width 79 height 25
select select "25"
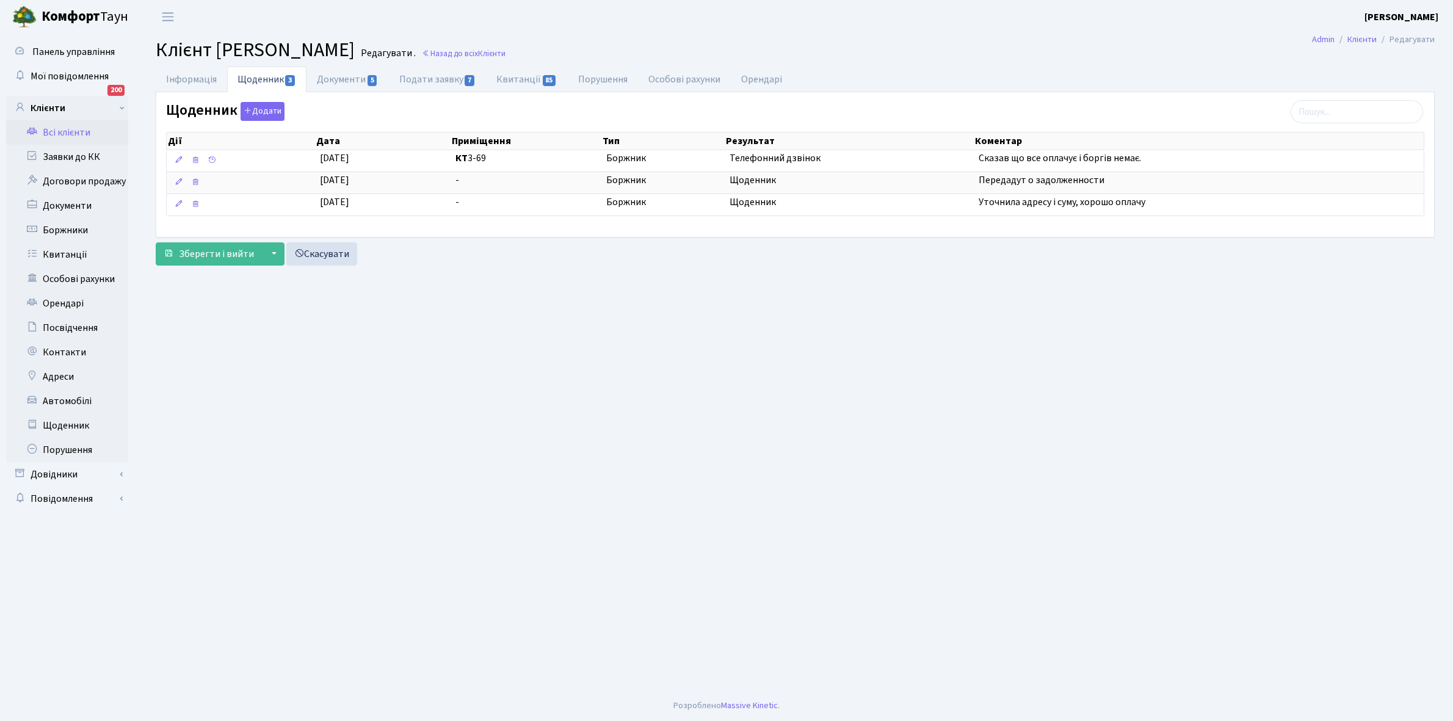
click at [72, 134] on link "Всі клієнти" at bounding box center [67, 132] width 122 height 24
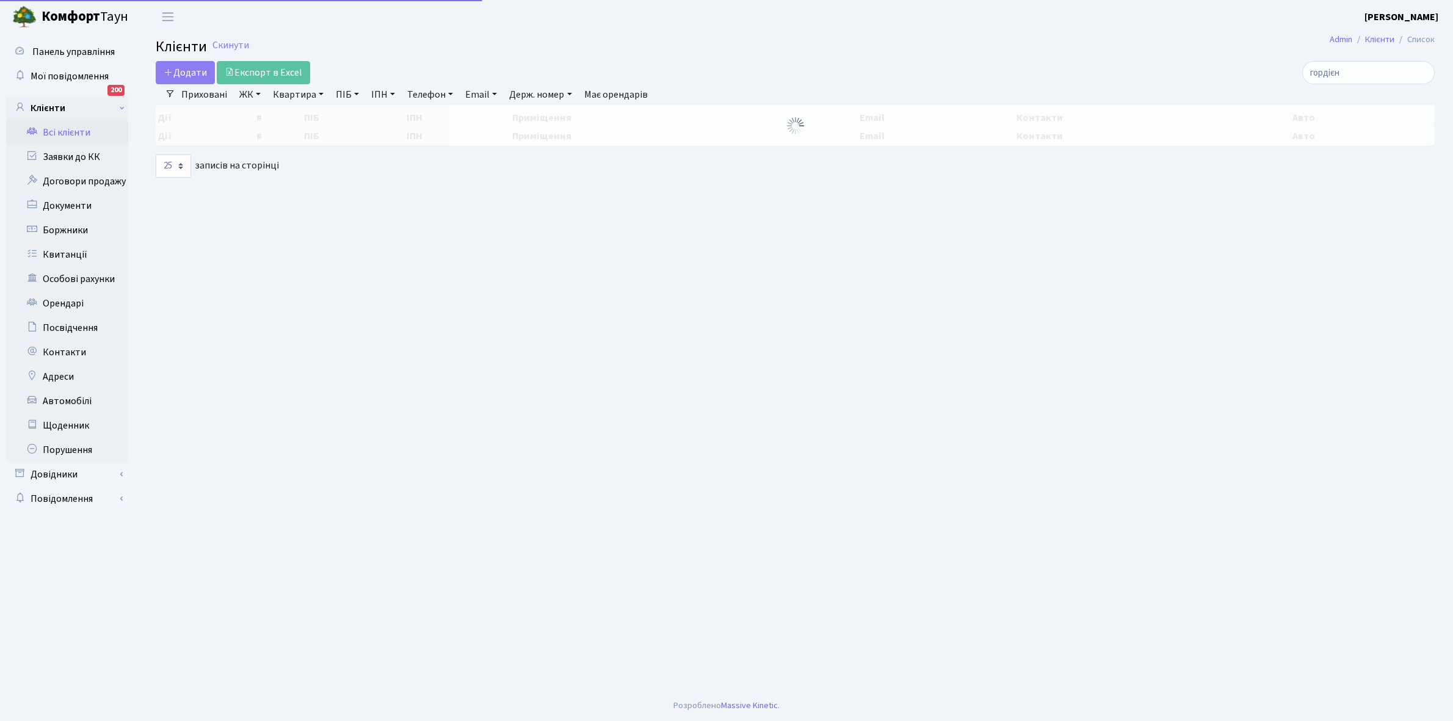
select select "25"
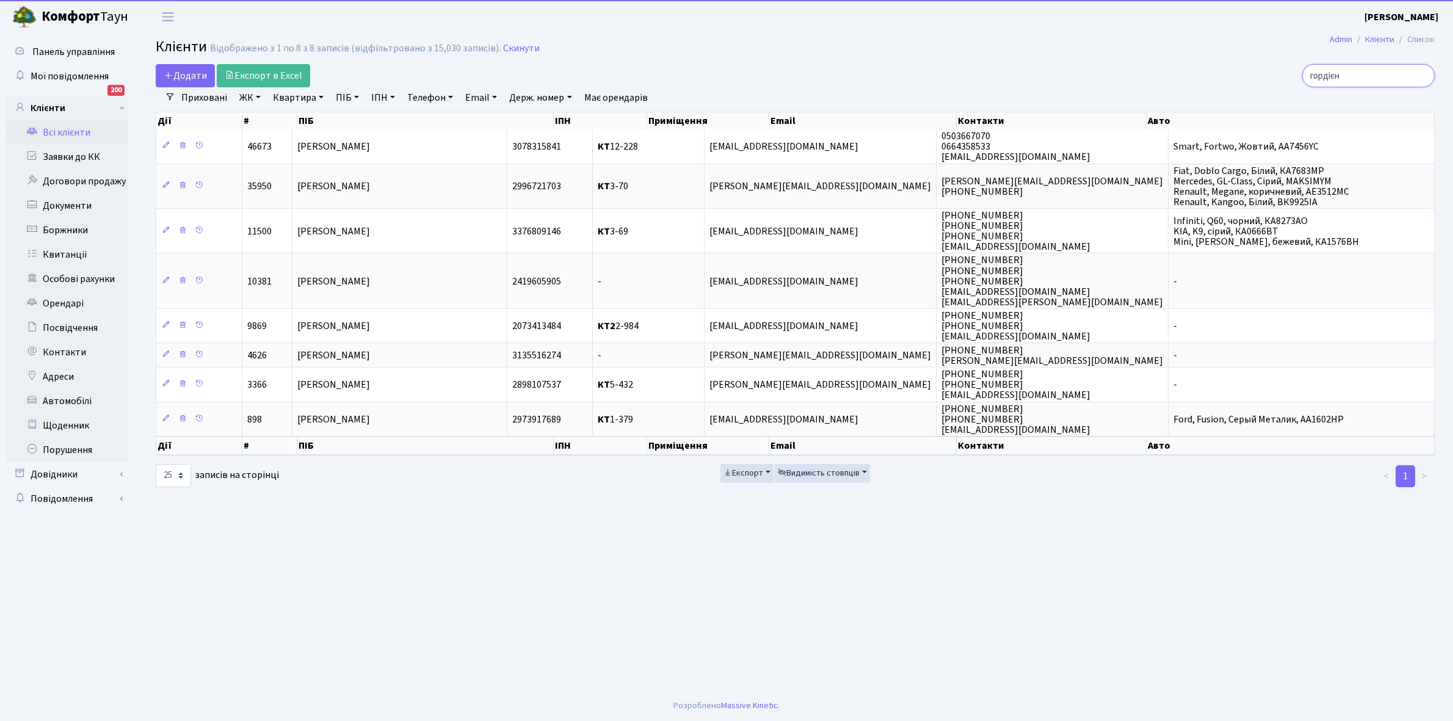
click at [1360, 68] on input "гордієн" at bounding box center [1369, 75] width 133 height 23
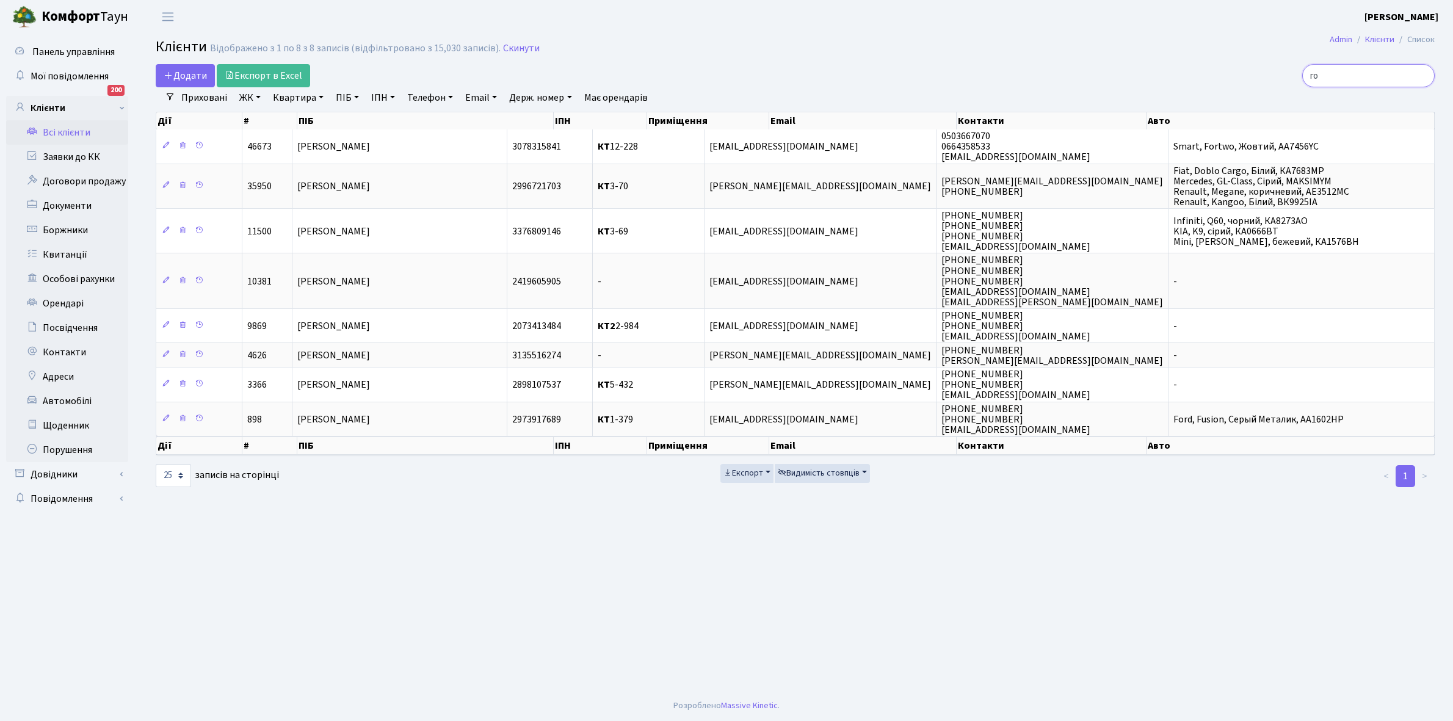
type input "г"
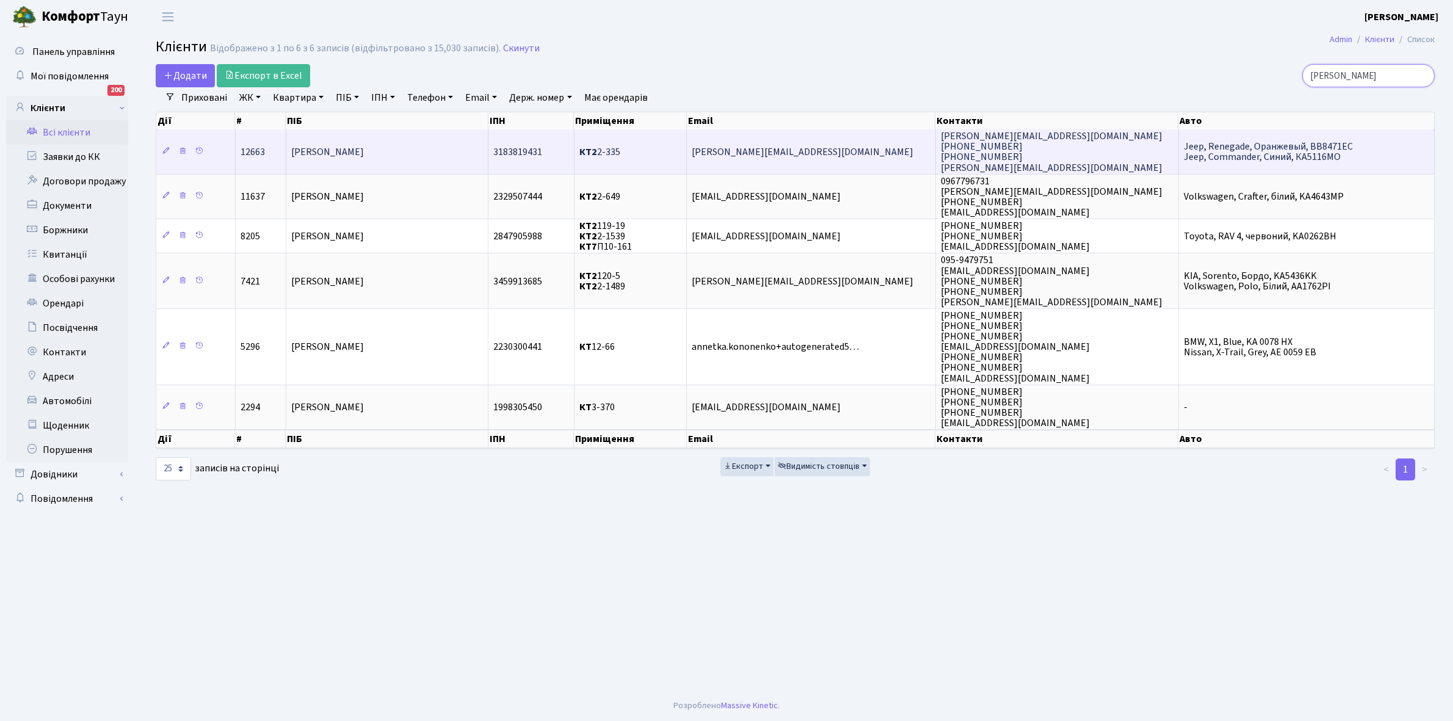
type input "[PERSON_NAME]"
click at [420, 148] on td "[PERSON_NAME]" at bounding box center [387, 151] width 202 height 44
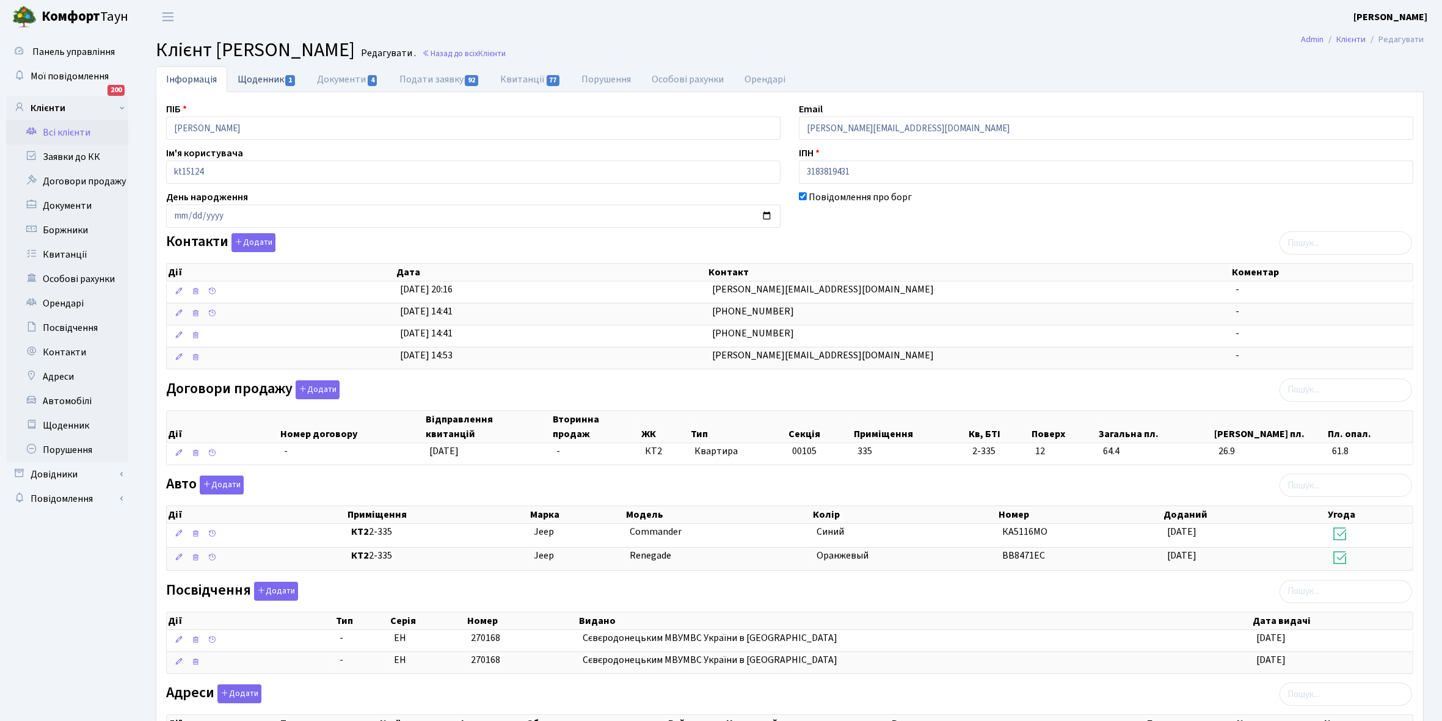
click at [245, 81] on link "Щоденник 1" at bounding box center [266, 79] width 79 height 25
select select "25"
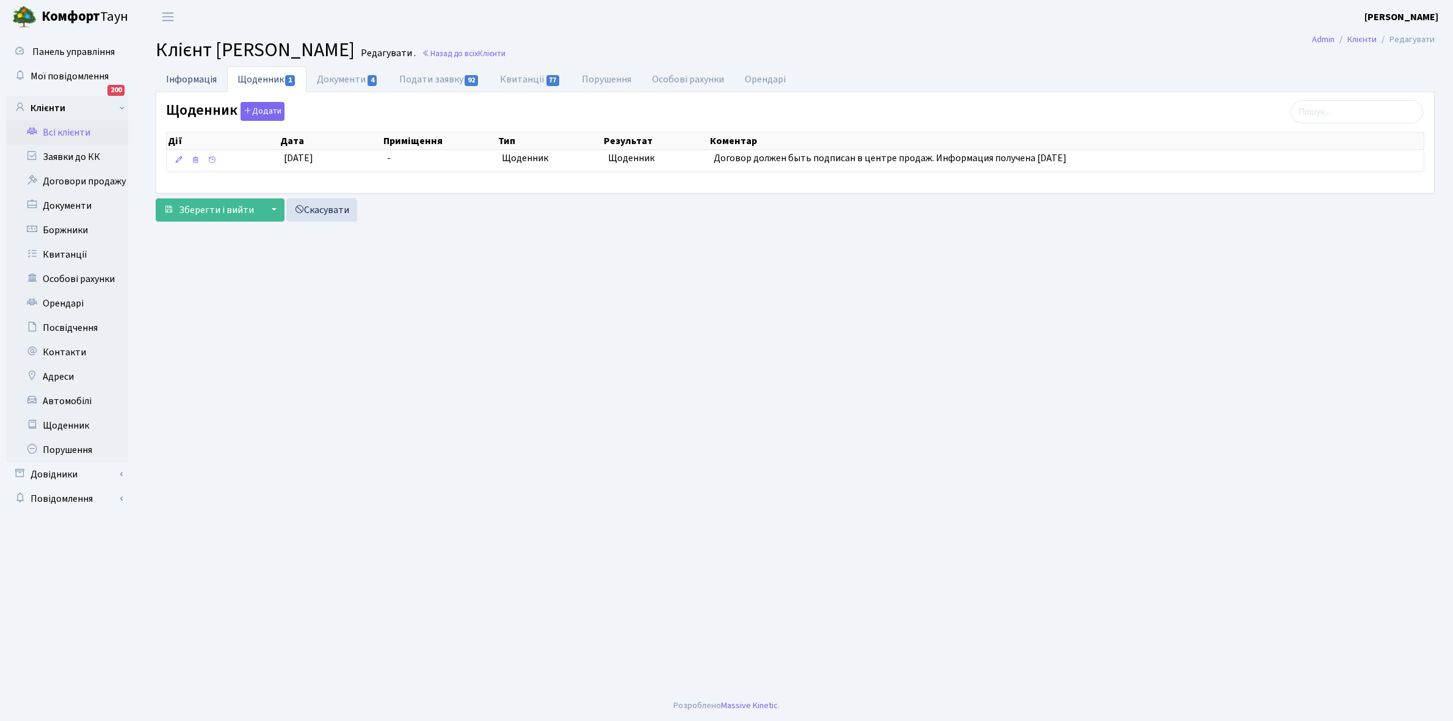
click at [187, 75] on link "Інформація" at bounding box center [191, 79] width 71 height 25
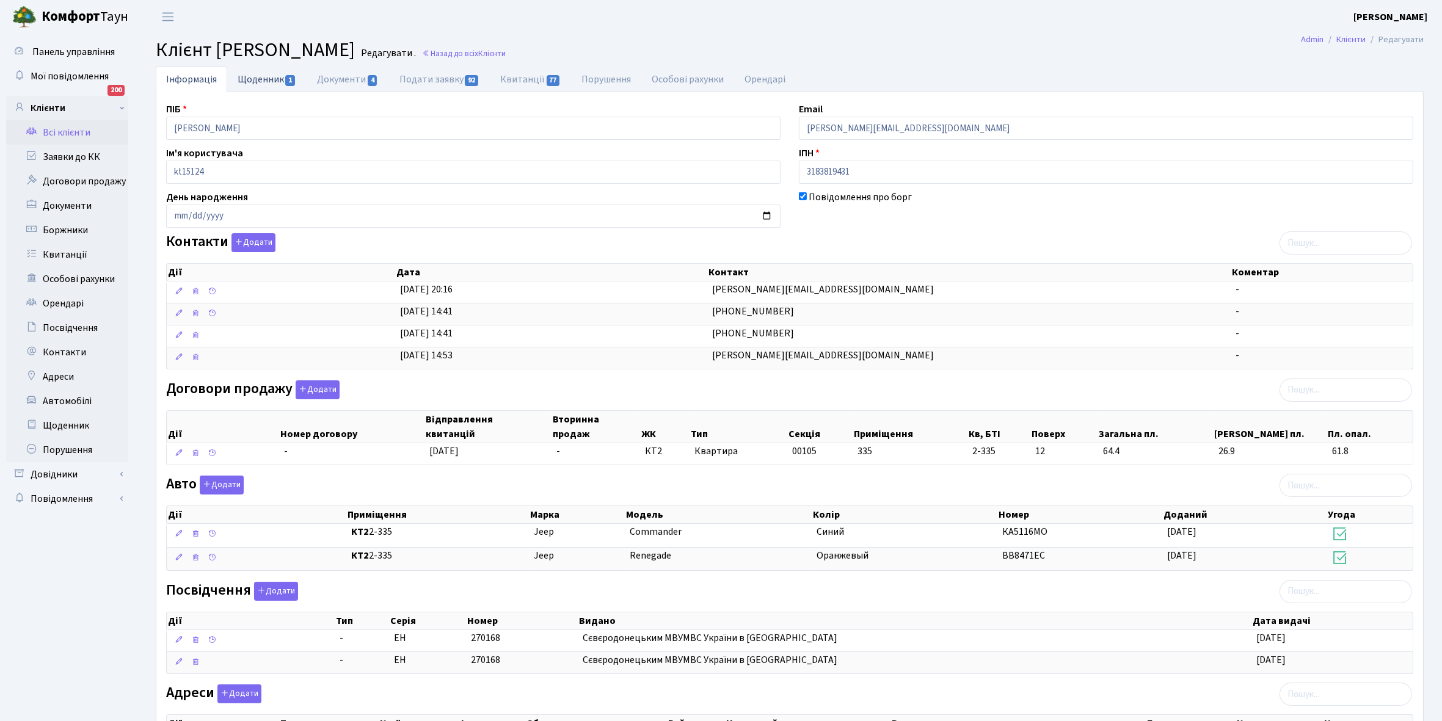
click at [242, 78] on link "Щоденник 1" at bounding box center [266, 79] width 79 height 25
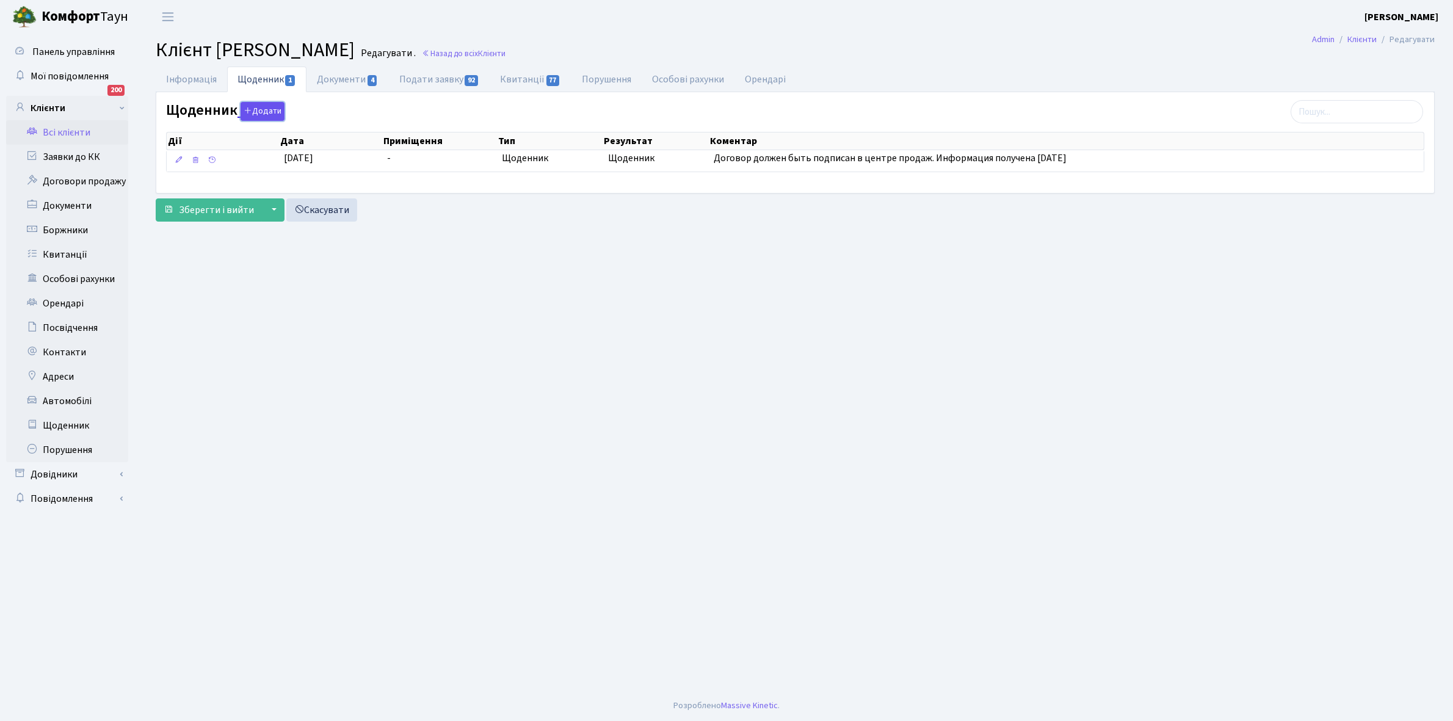
click at [264, 110] on button "Додати" at bounding box center [263, 111] width 44 height 19
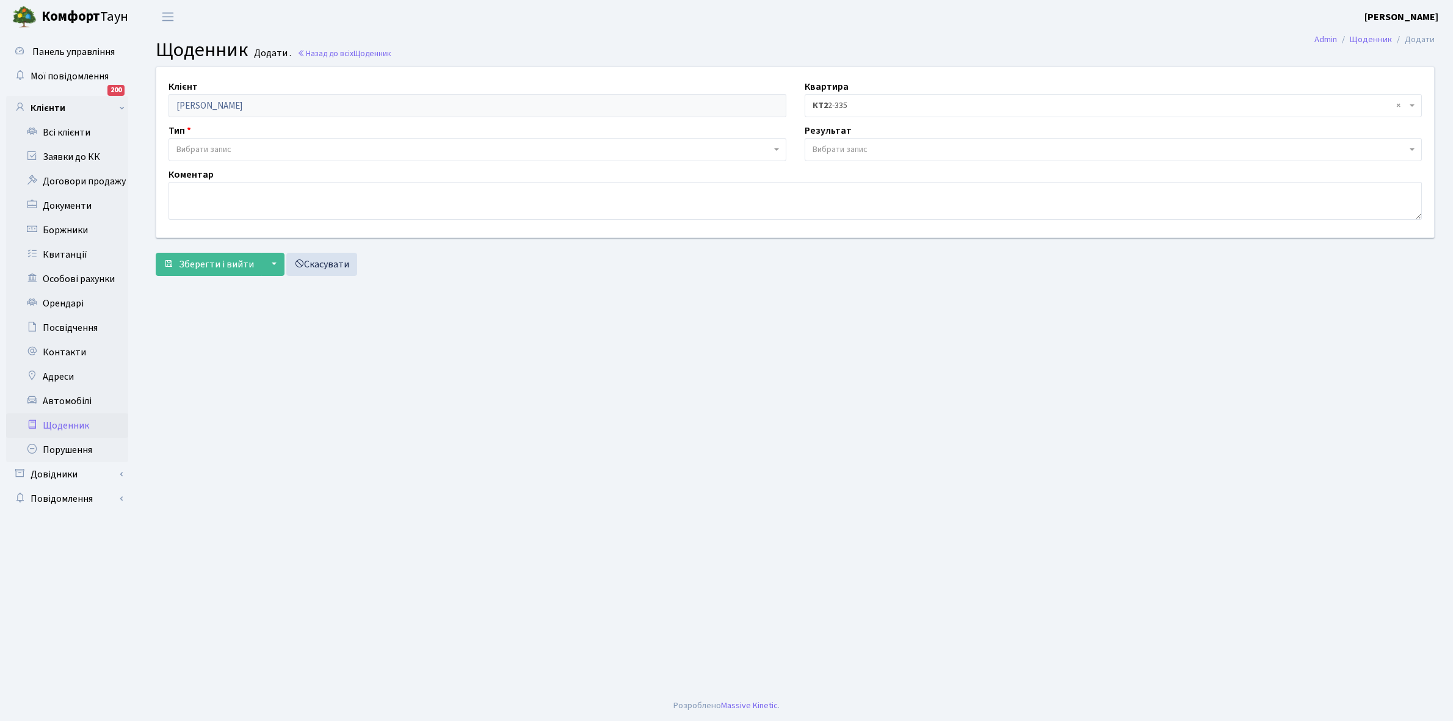
click at [231, 147] on span "Вибрати запис" at bounding box center [203, 150] width 55 height 12
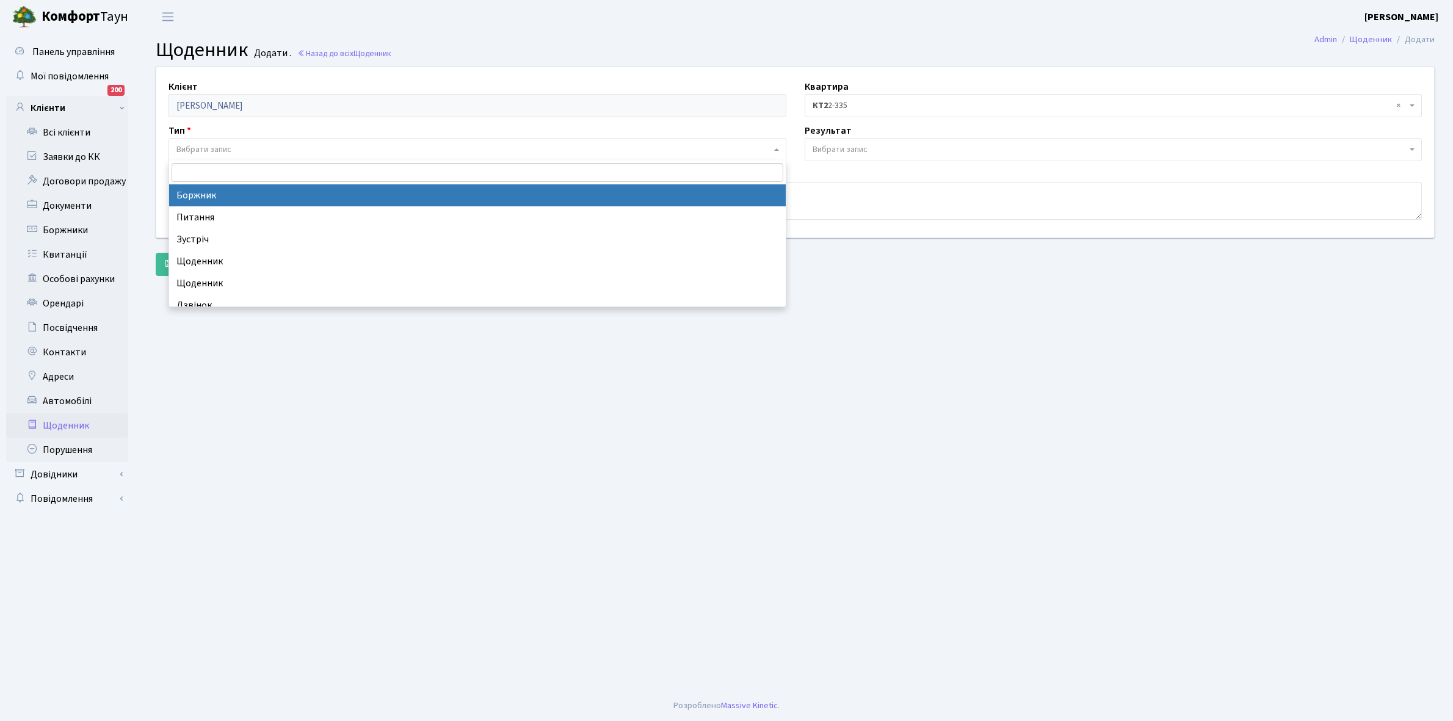
select select "189"
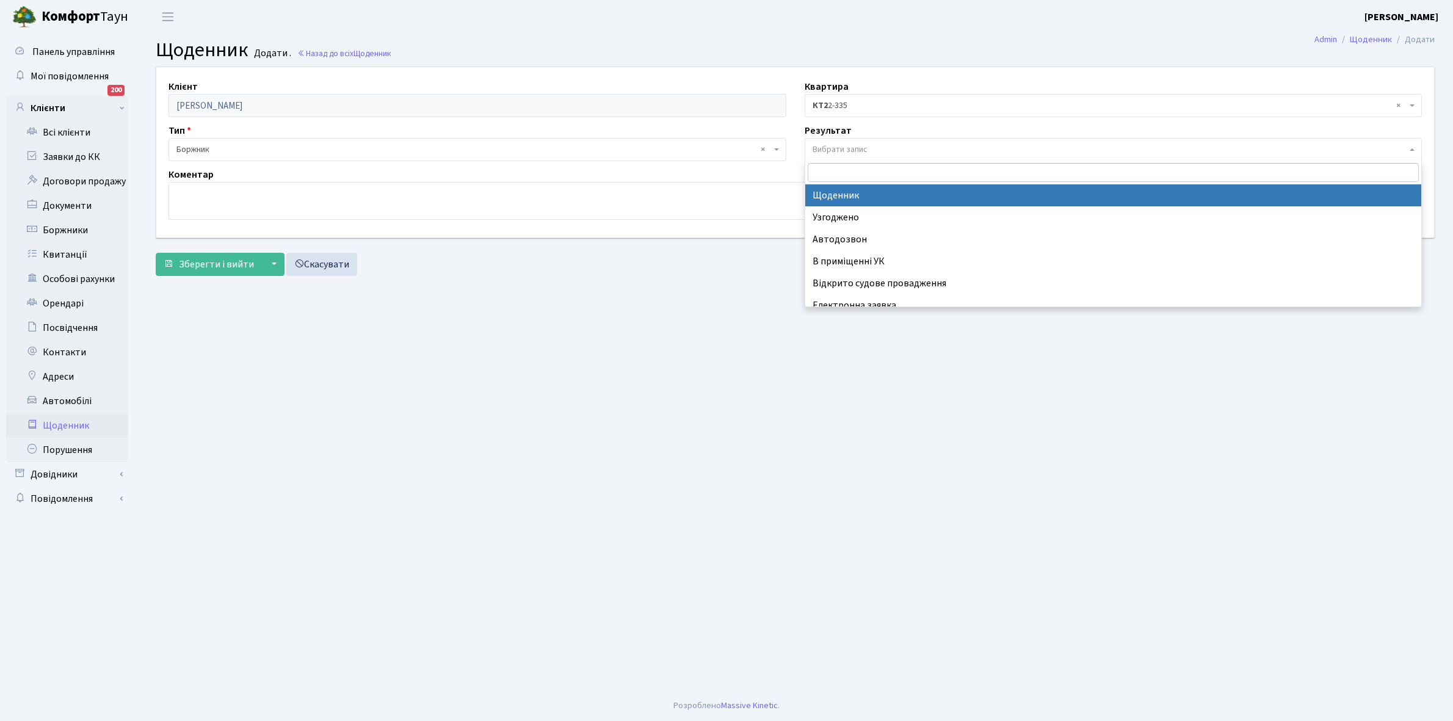
click at [840, 150] on span "Вибрати запис" at bounding box center [840, 150] width 55 height 12
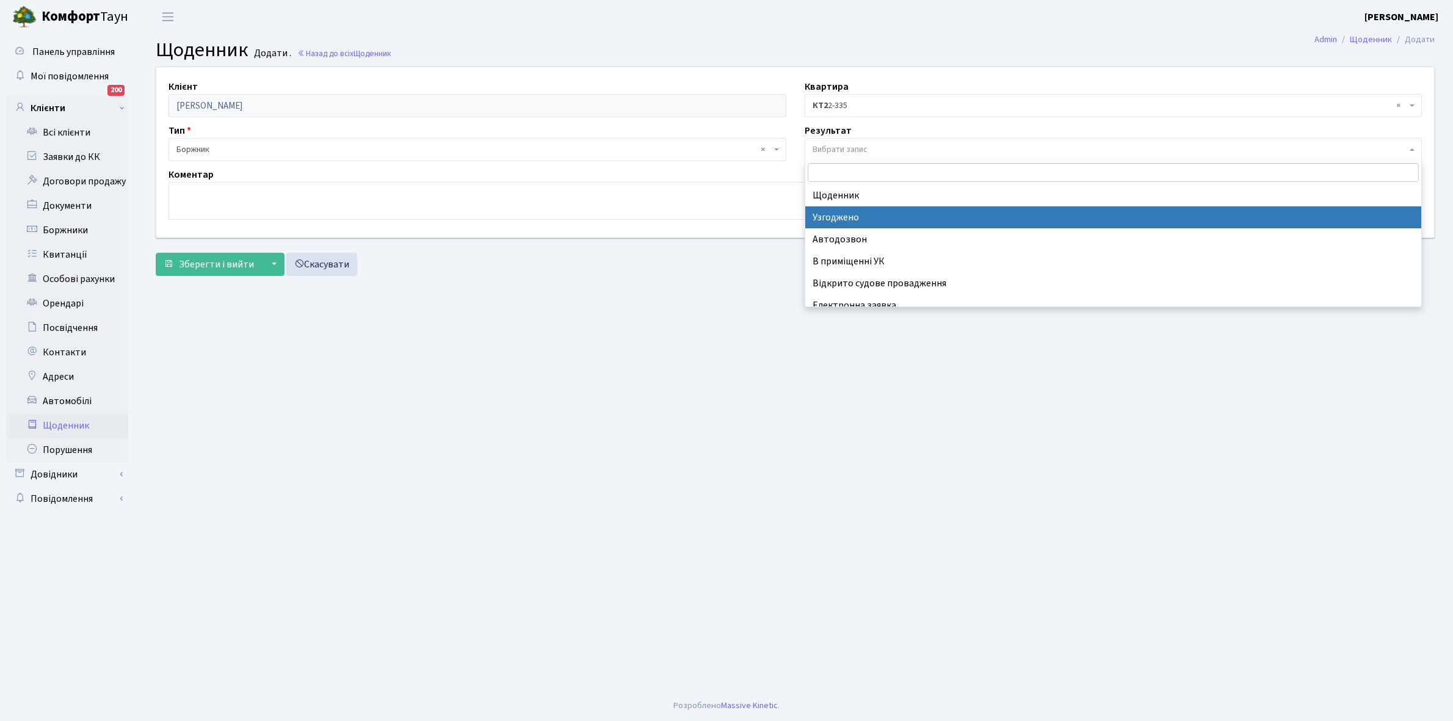
scroll to position [75, 0]
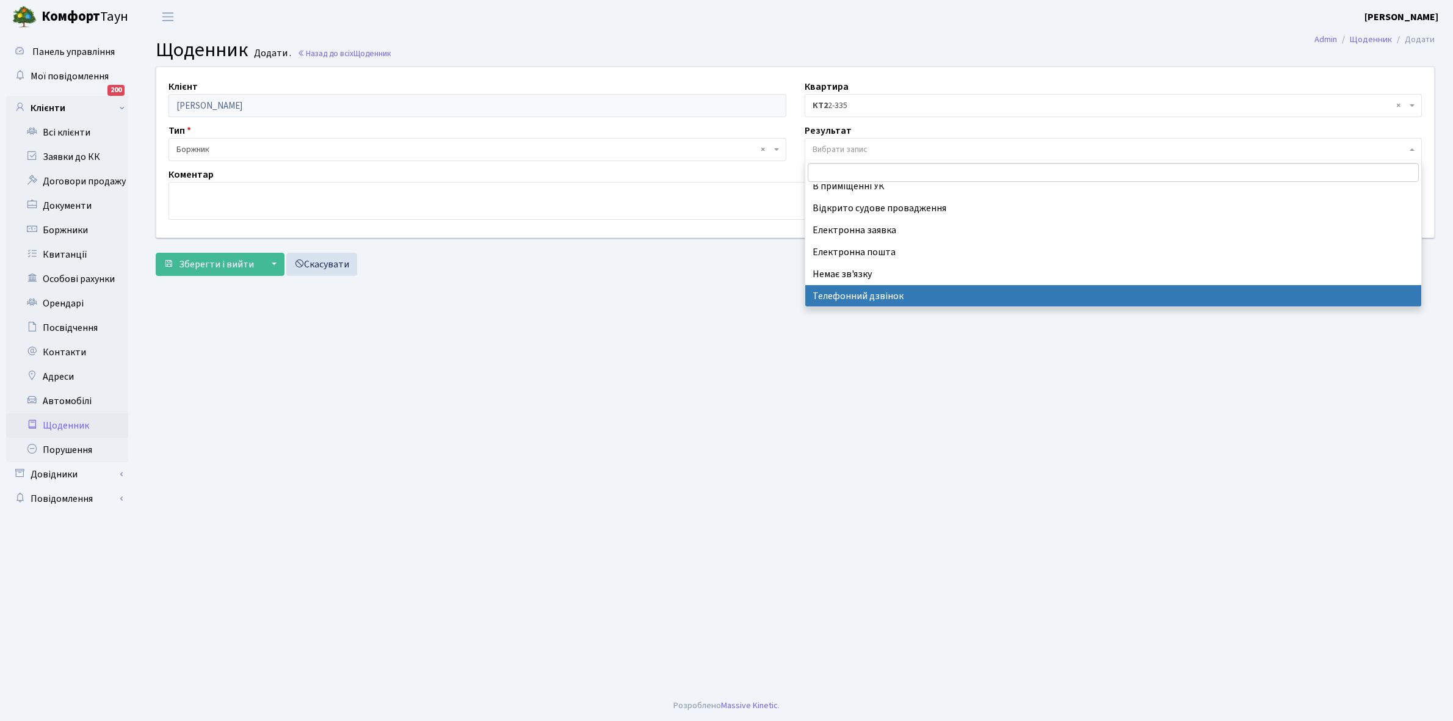
select select "196"
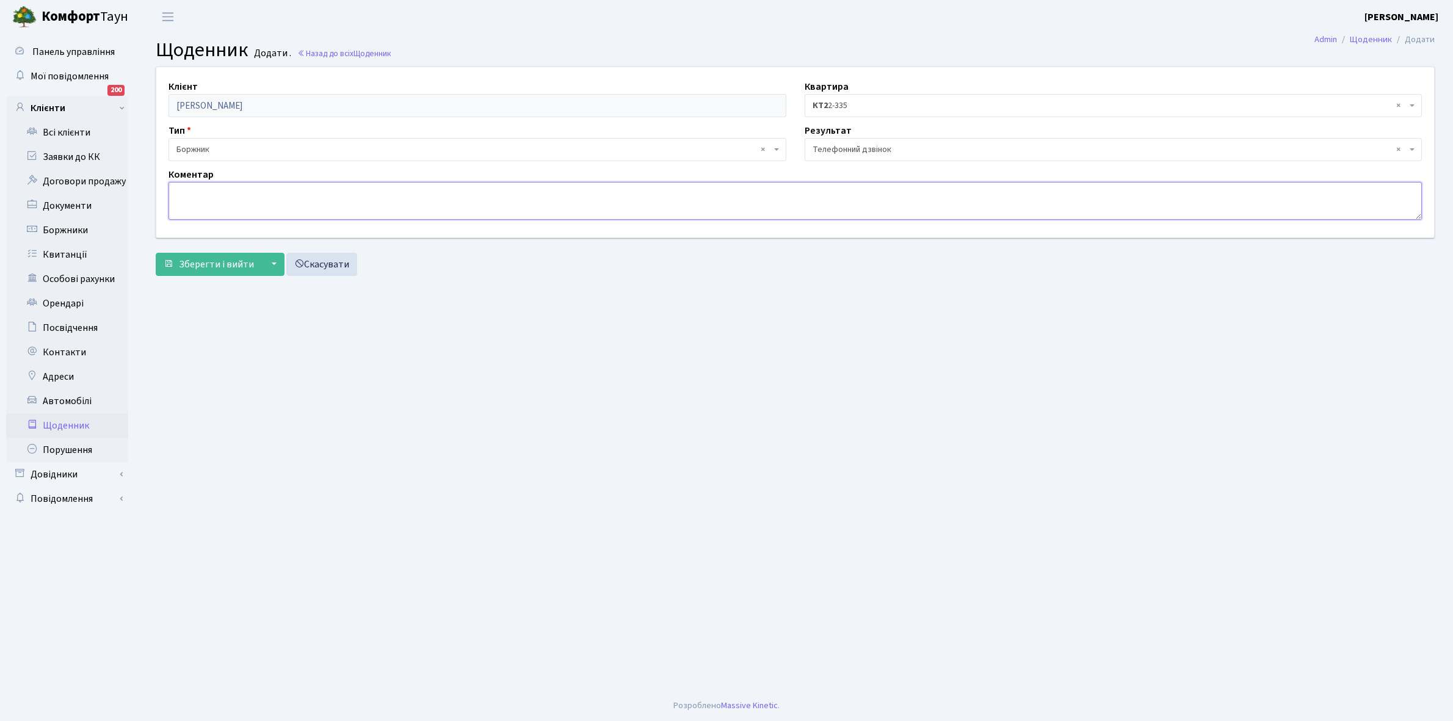
click at [220, 205] on textarea at bounding box center [796, 201] width 1254 height 38
type textarea "Протягом місяця оплатить борг"
click at [209, 267] on span "Зберегти і вийти" at bounding box center [216, 264] width 75 height 13
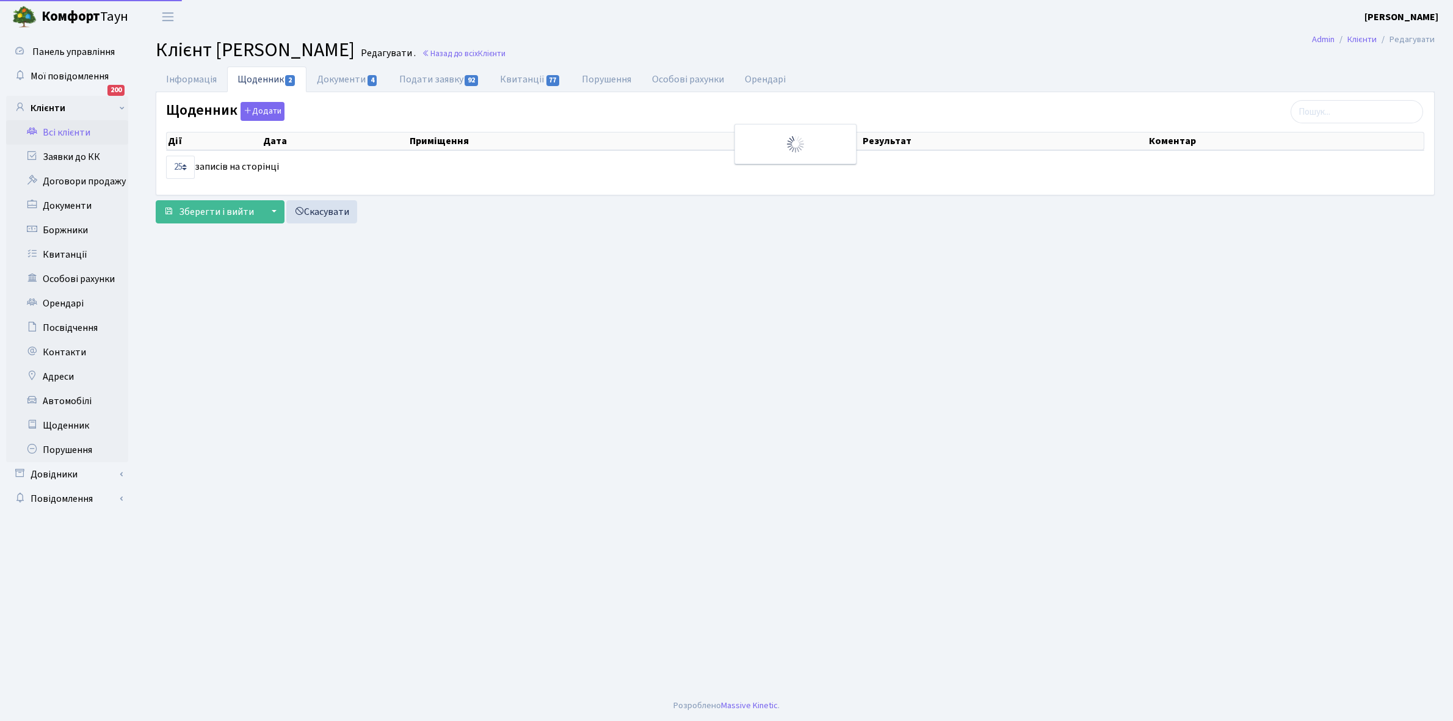
select select "25"
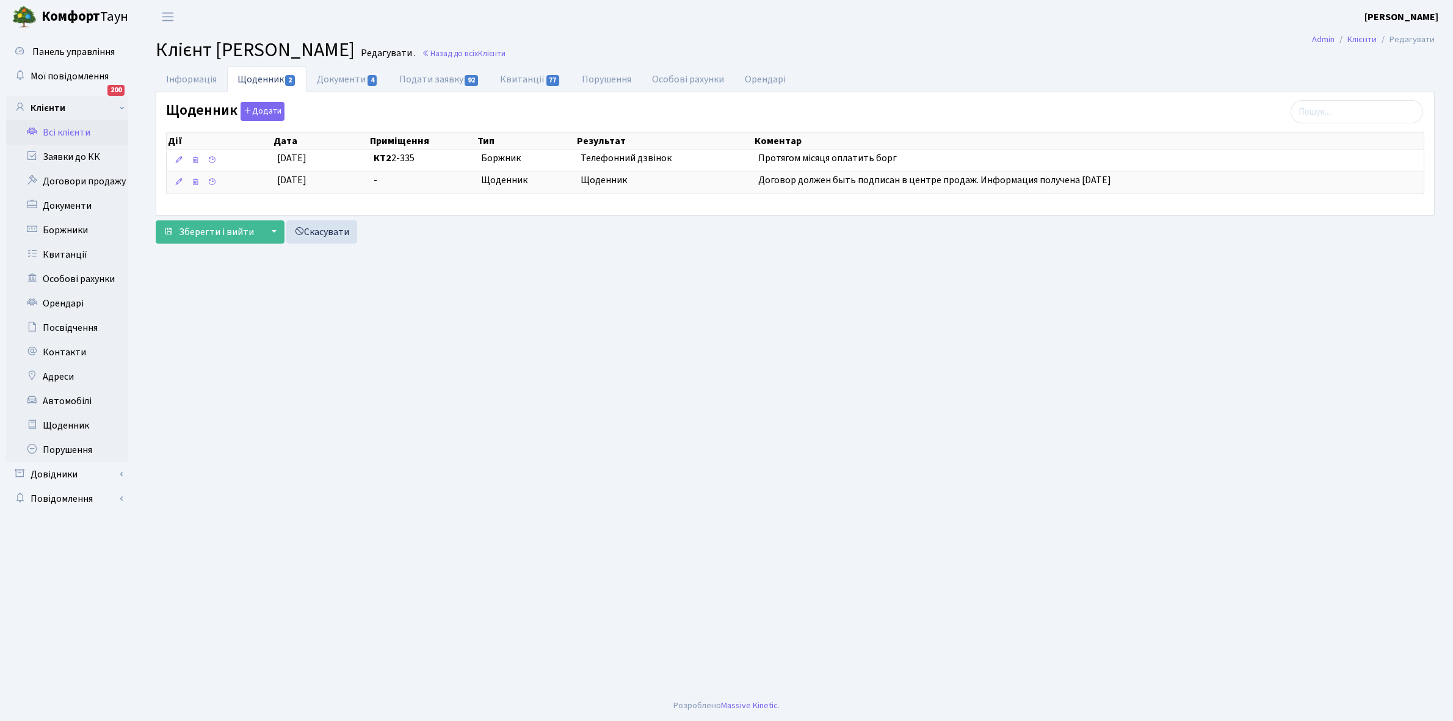
click at [60, 129] on link "Всі клієнти" at bounding box center [67, 132] width 122 height 24
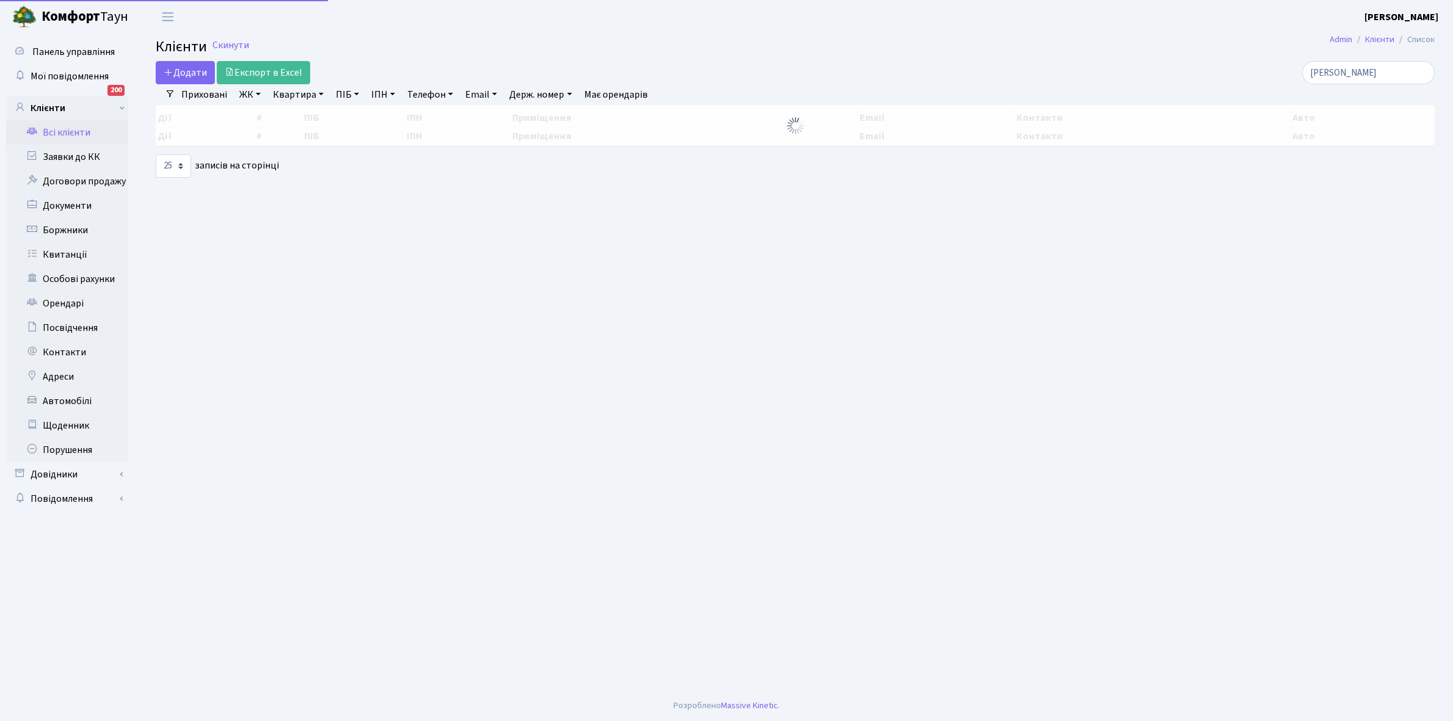
select select "25"
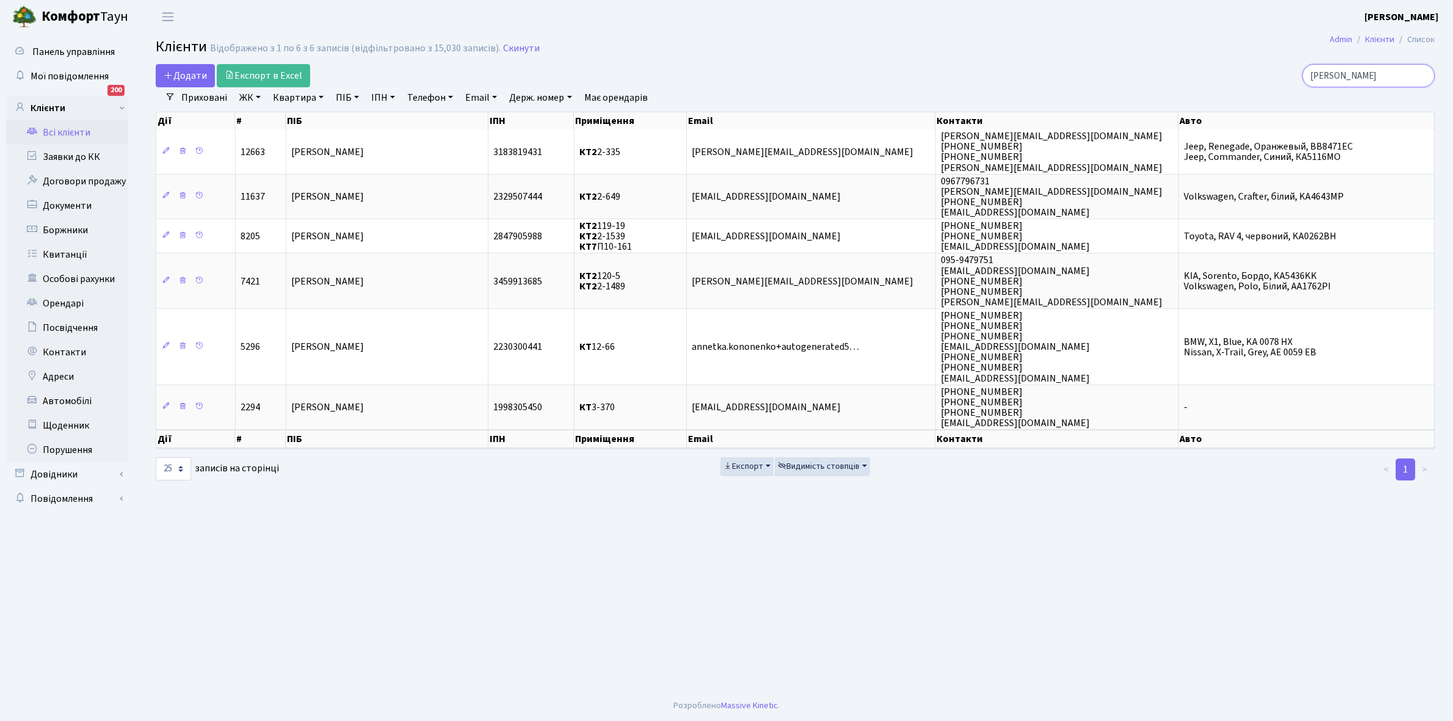
click at [1361, 75] on input "гусєв" at bounding box center [1369, 75] width 133 height 23
type input "г"
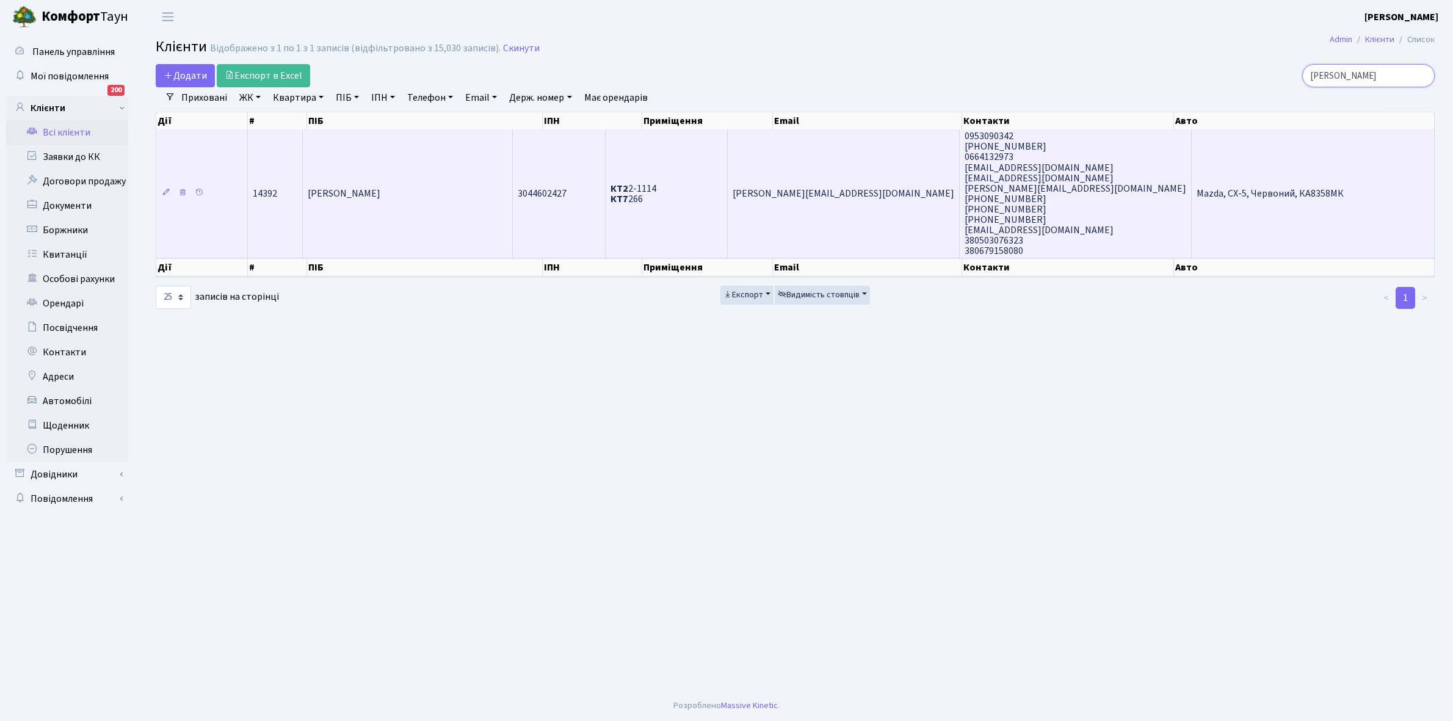
type input "міхньова"
click at [448, 214] on td "[PERSON_NAME]" at bounding box center [408, 193] width 210 height 128
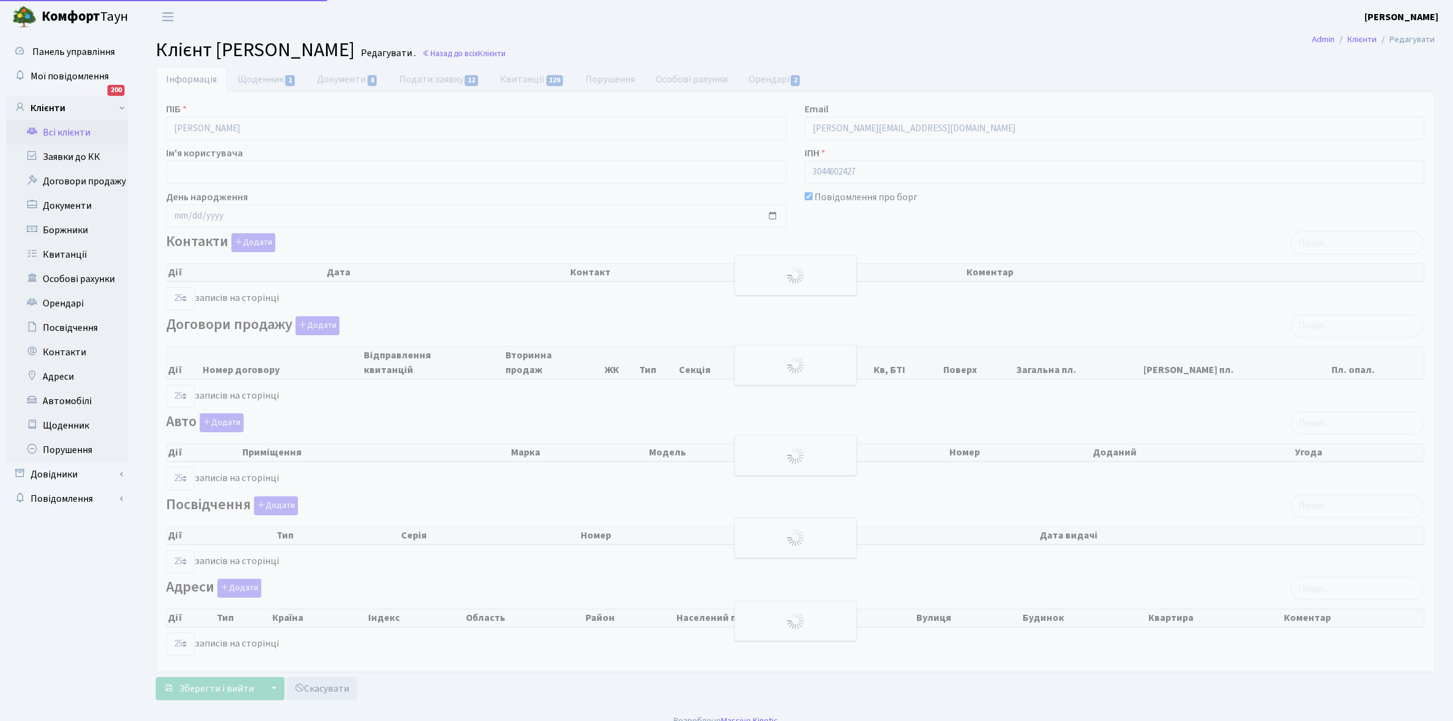
select select "25"
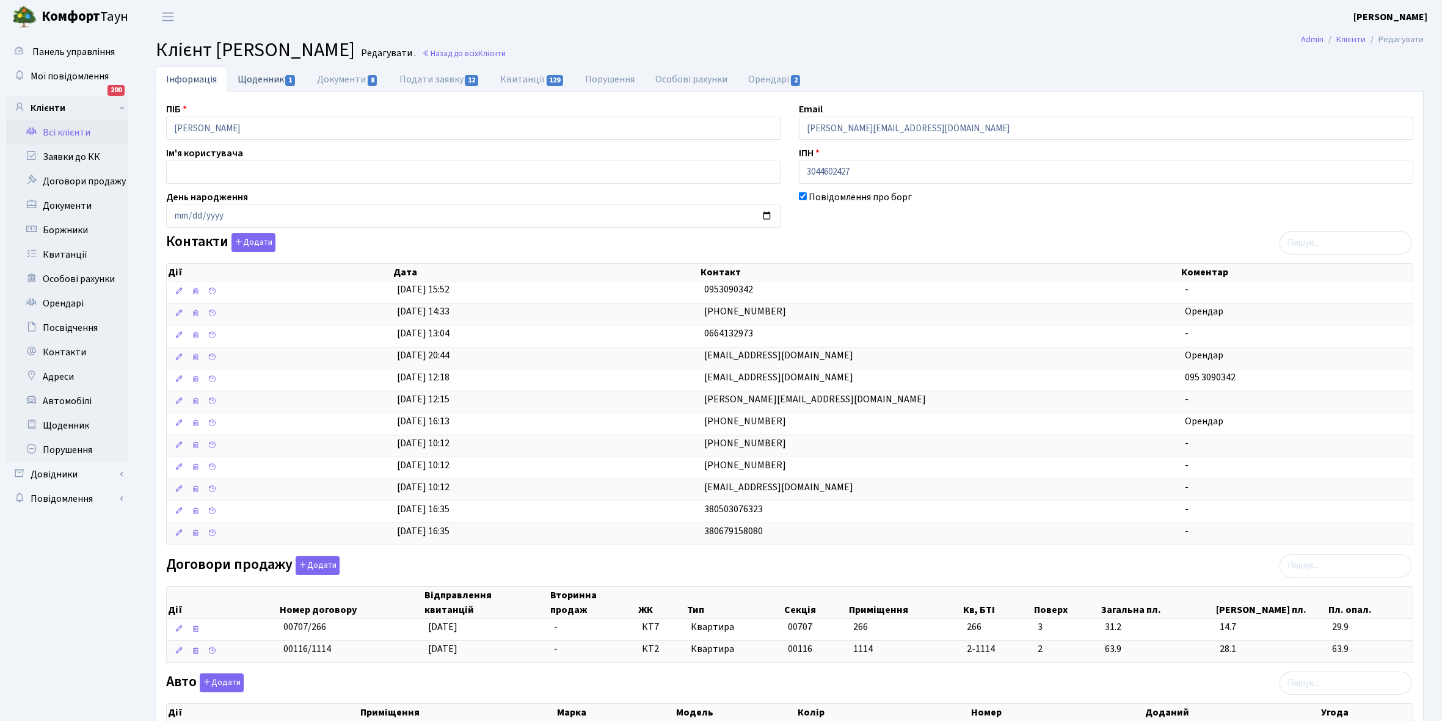
click at [249, 78] on link "Щоденник 1" at bounding box center [266, 79] width 79 height 25
select select "25"
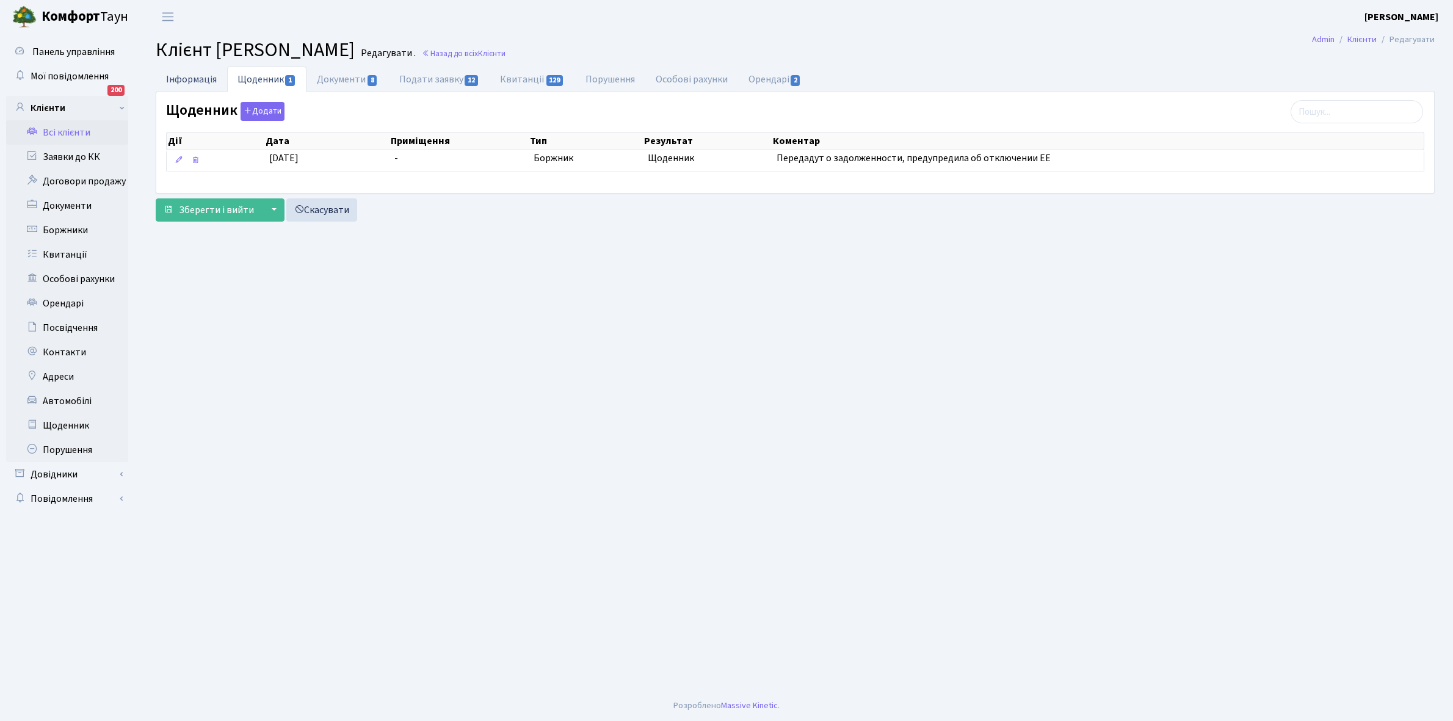
click at [176, 76] on link "Інформація" at bounding box center [191, 79] width 71 height 25
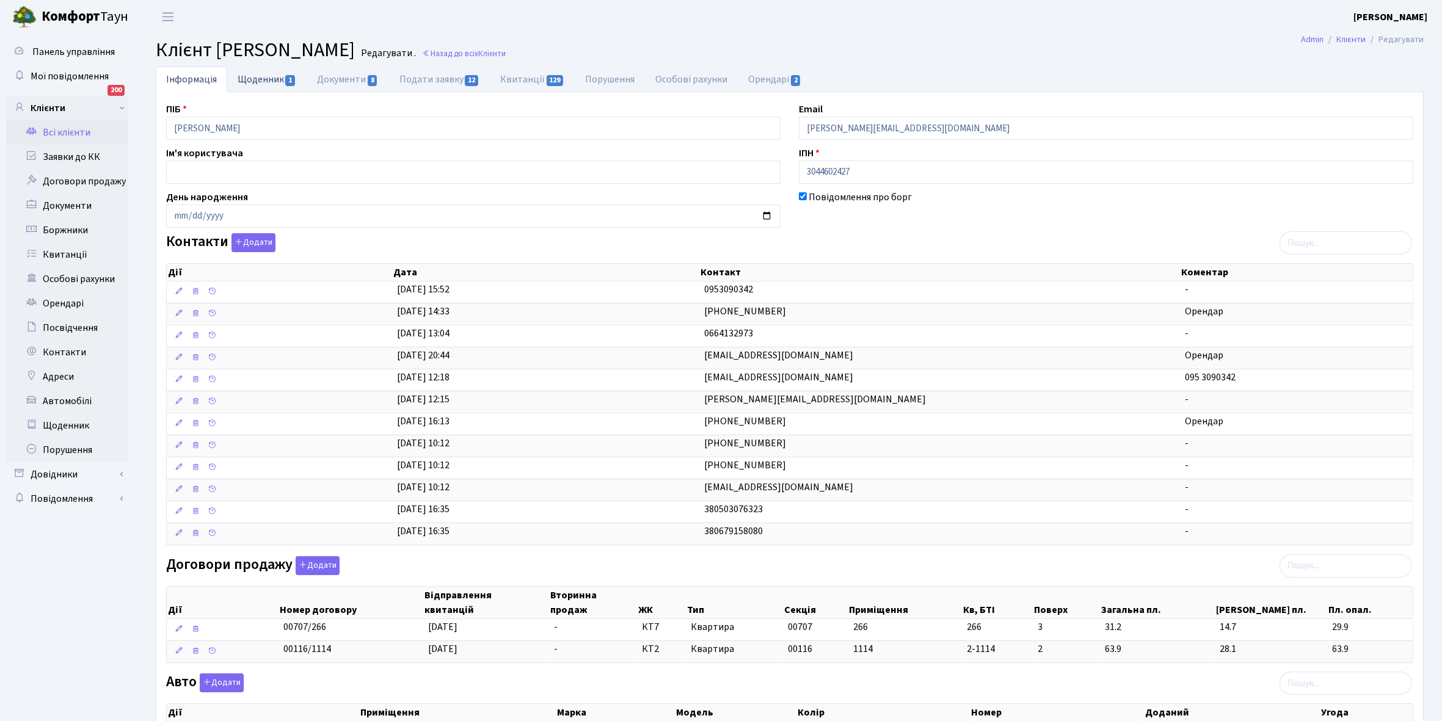
click at [246, 78] on link "Щоденник 1" at bounding box center [266, 79] width 79 height 25
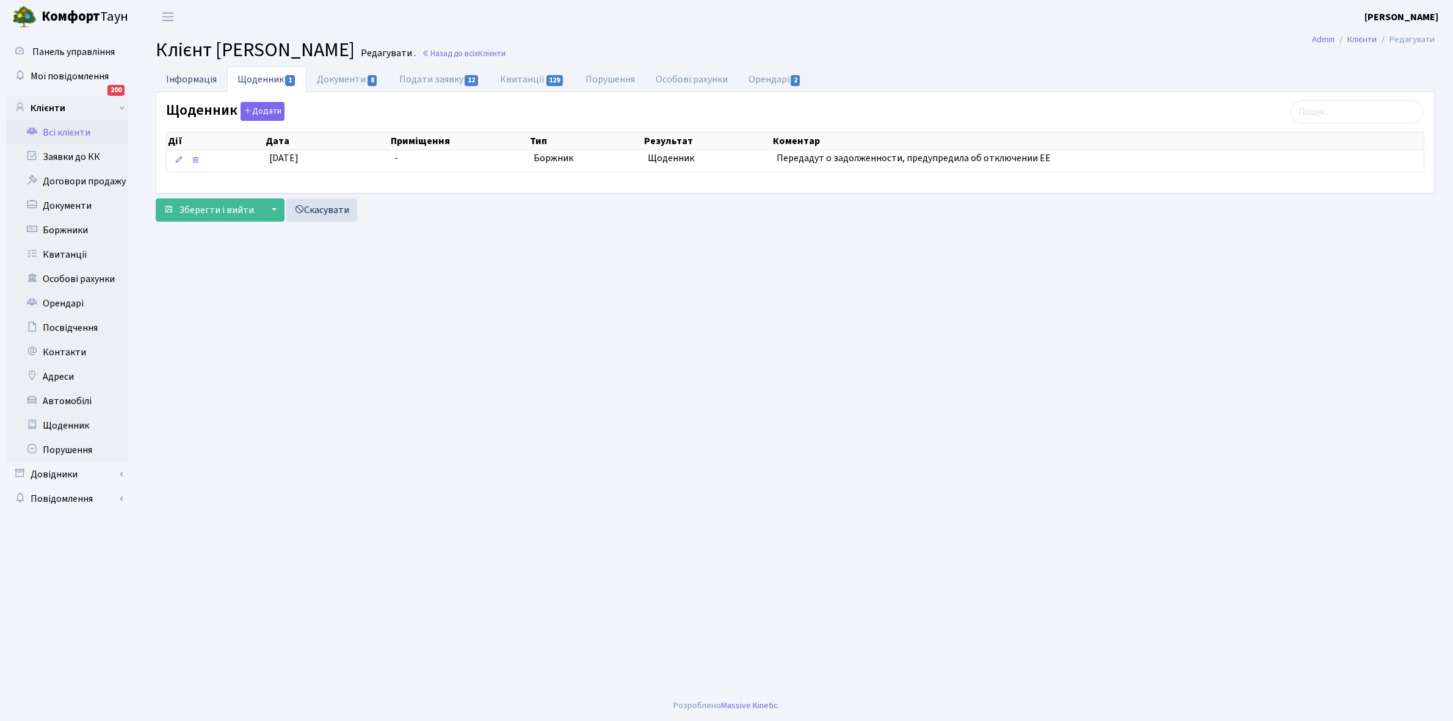
click at [178, 78] on link "Інформація" at bounding box center [191, 79] width 71 height 25
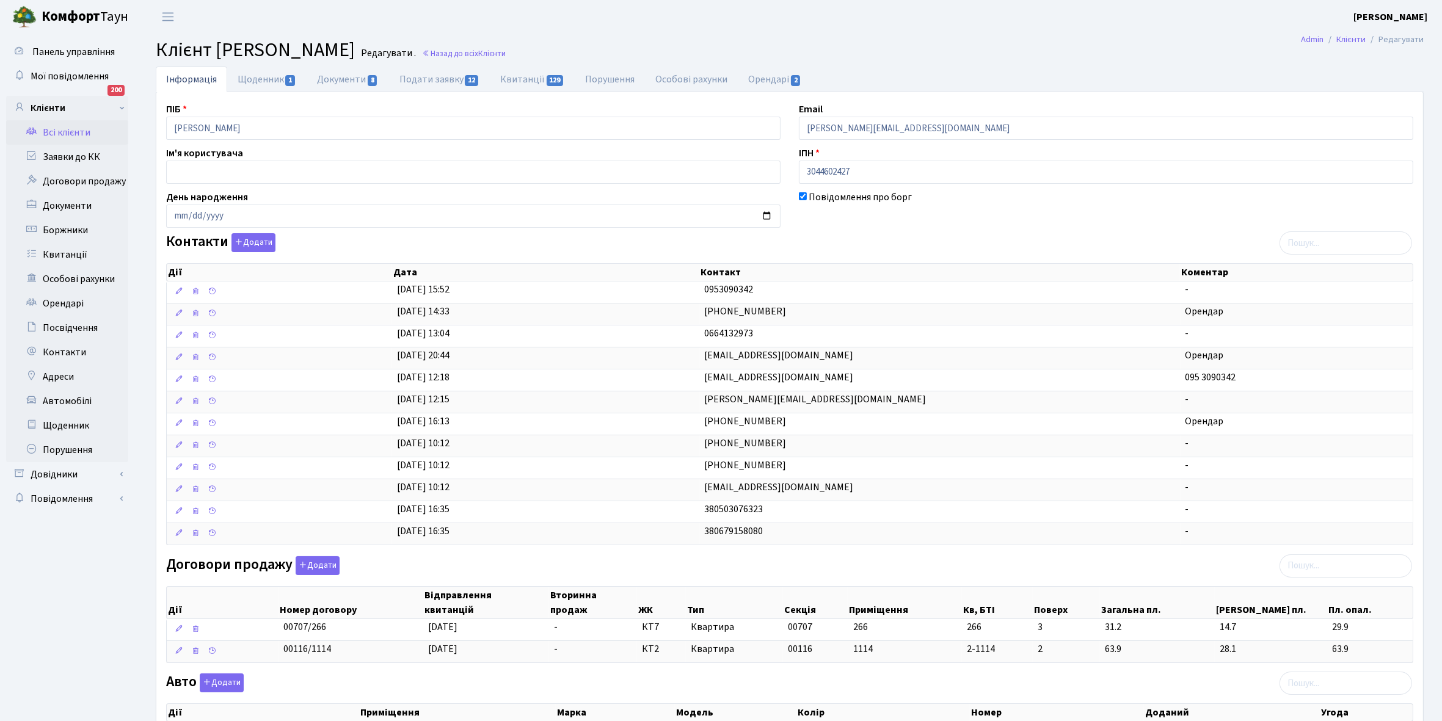
click at [75, 132] on link "Всі клієнти" at bounding box center [67, 132] width 122 height 24
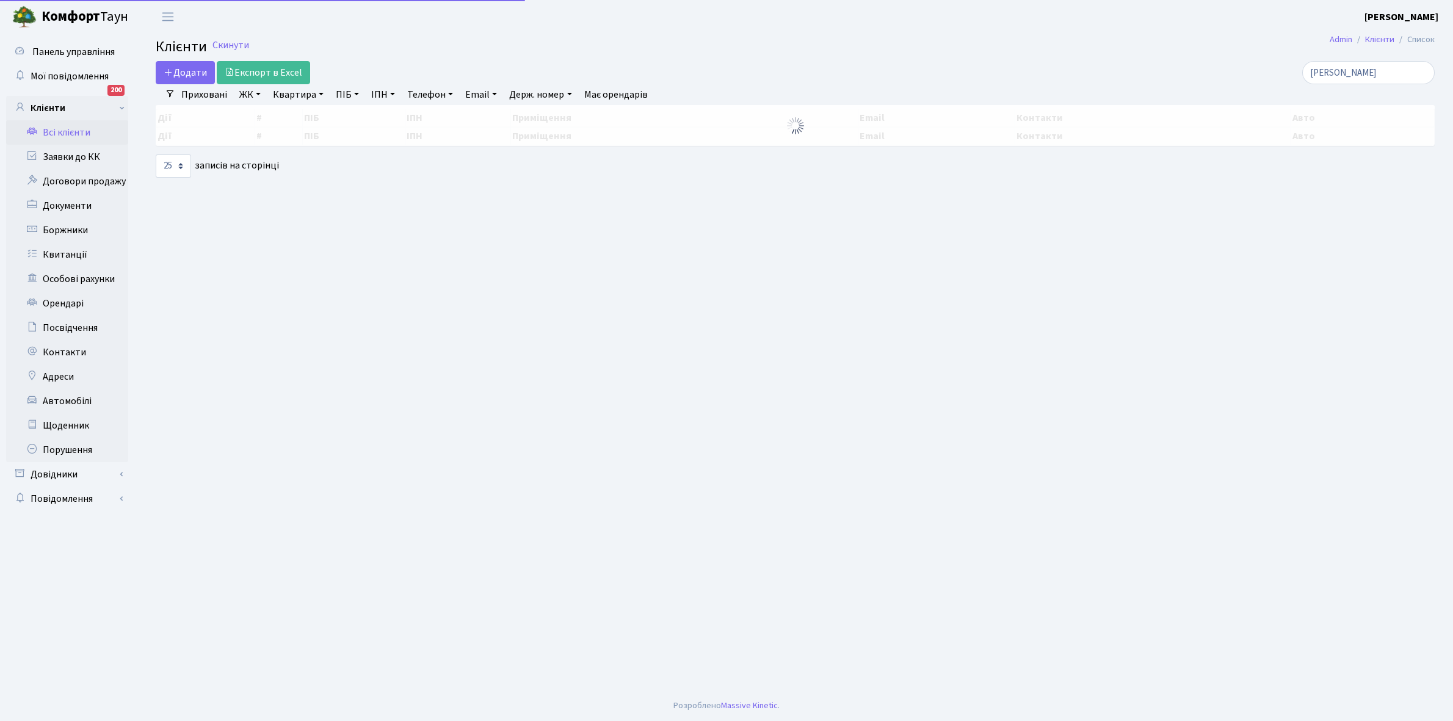
select select "25"
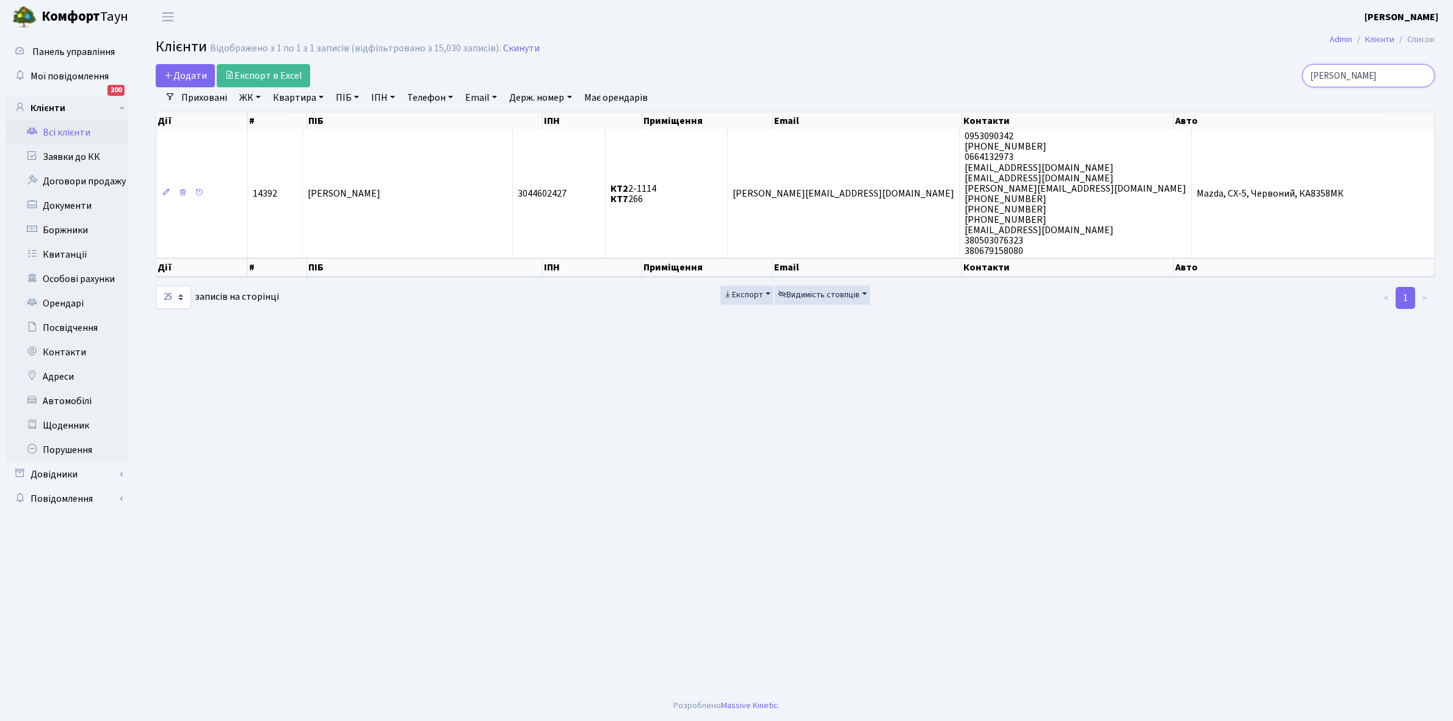
click at [1363, 75] on input "[PERSON_NAME]" at bounding box center [1369, 75] width 133 height 23
type input "м"
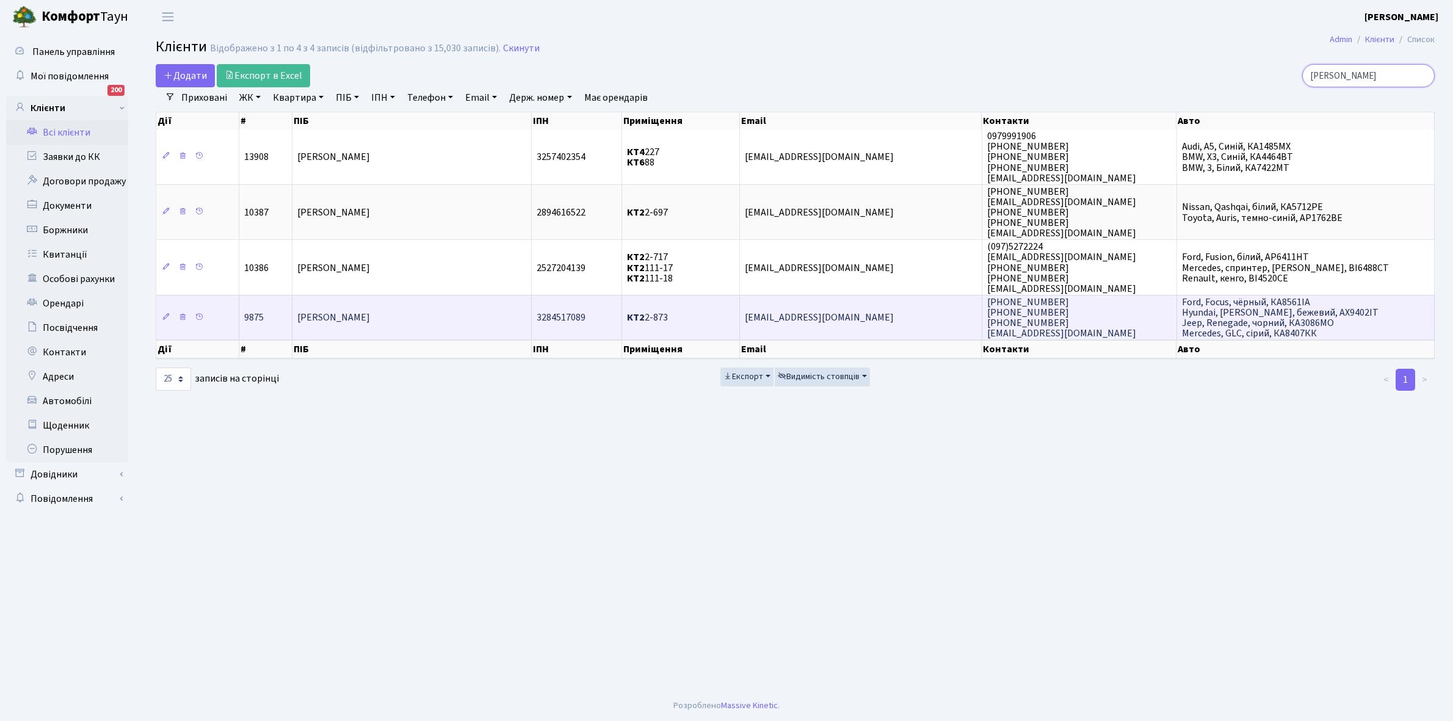
type input "[PERSON_NAME]"
click at [397, 315] on td "[PERSON_NAME]" at bounding box center [413, 317] width 240 height 45
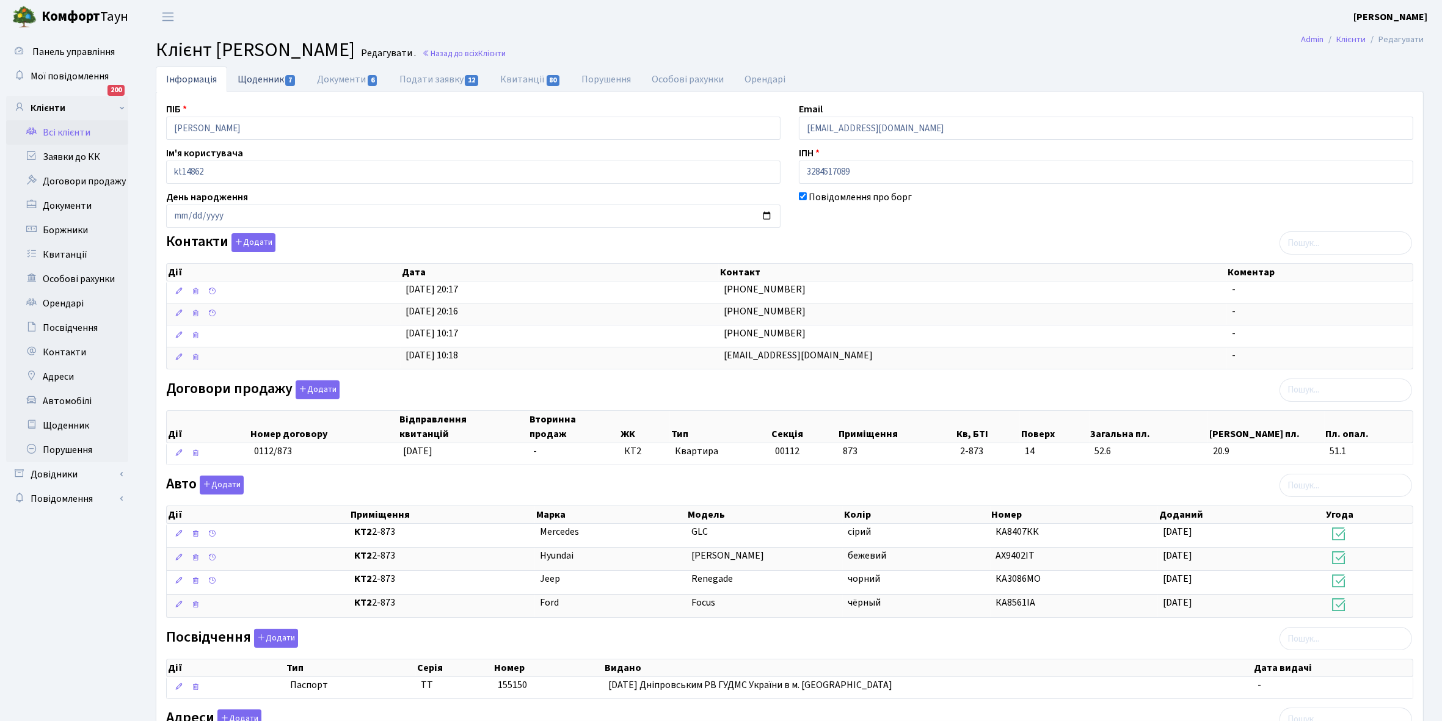
click at [250, 76] on link "Щоденник 7" at bounding box center [266, 79] width 79 height 25
select select "25"
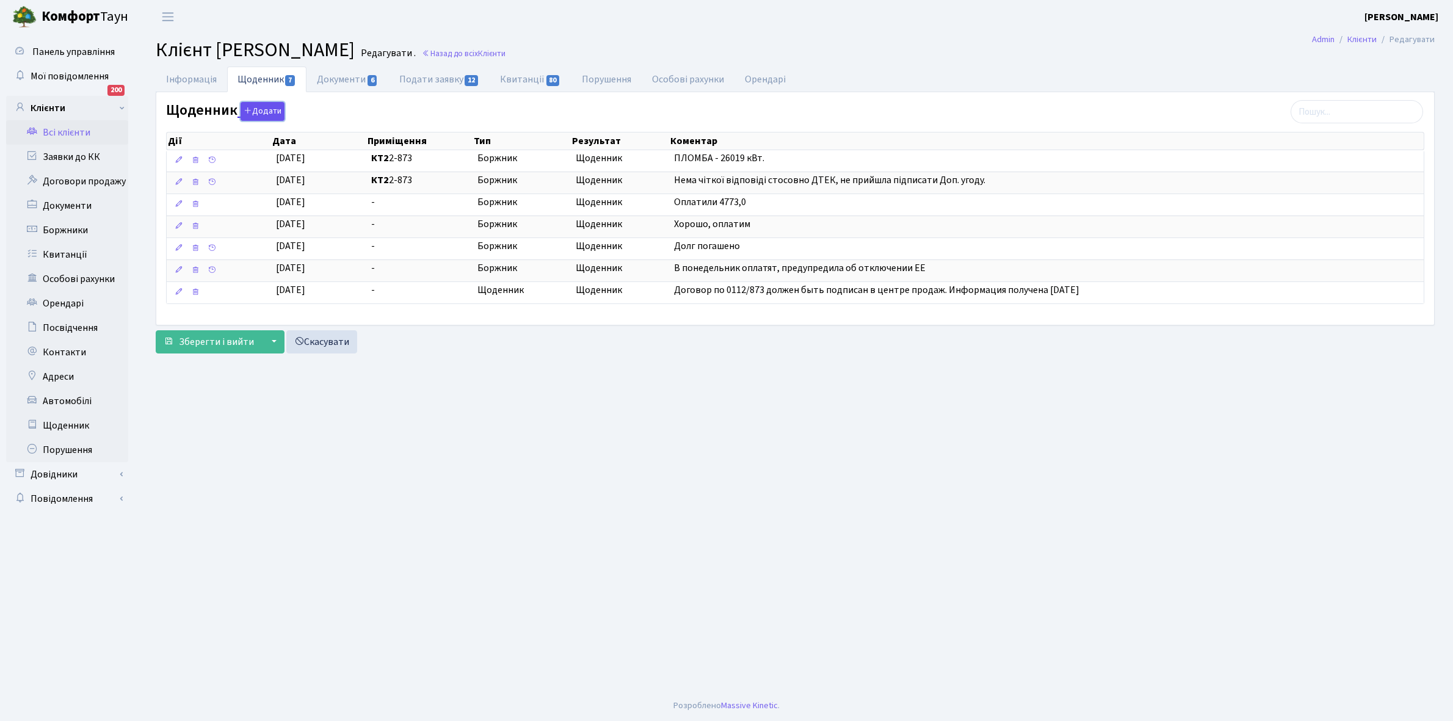
click at [264, 111] on button "Додати" at bounding box center [263, 111] width 44 height 19
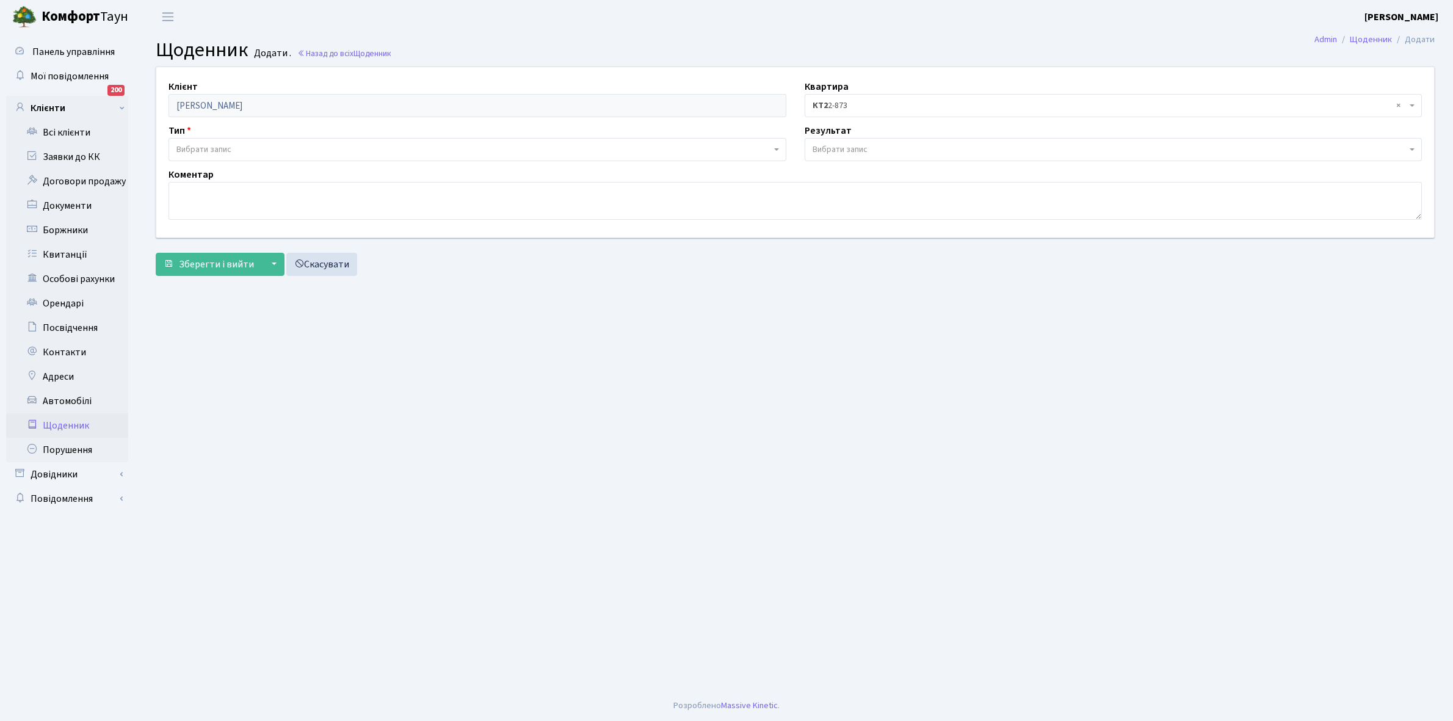
click at [223, 144] on span "Вибрати запис" at bounding box center [203, 150] width 55 height 12
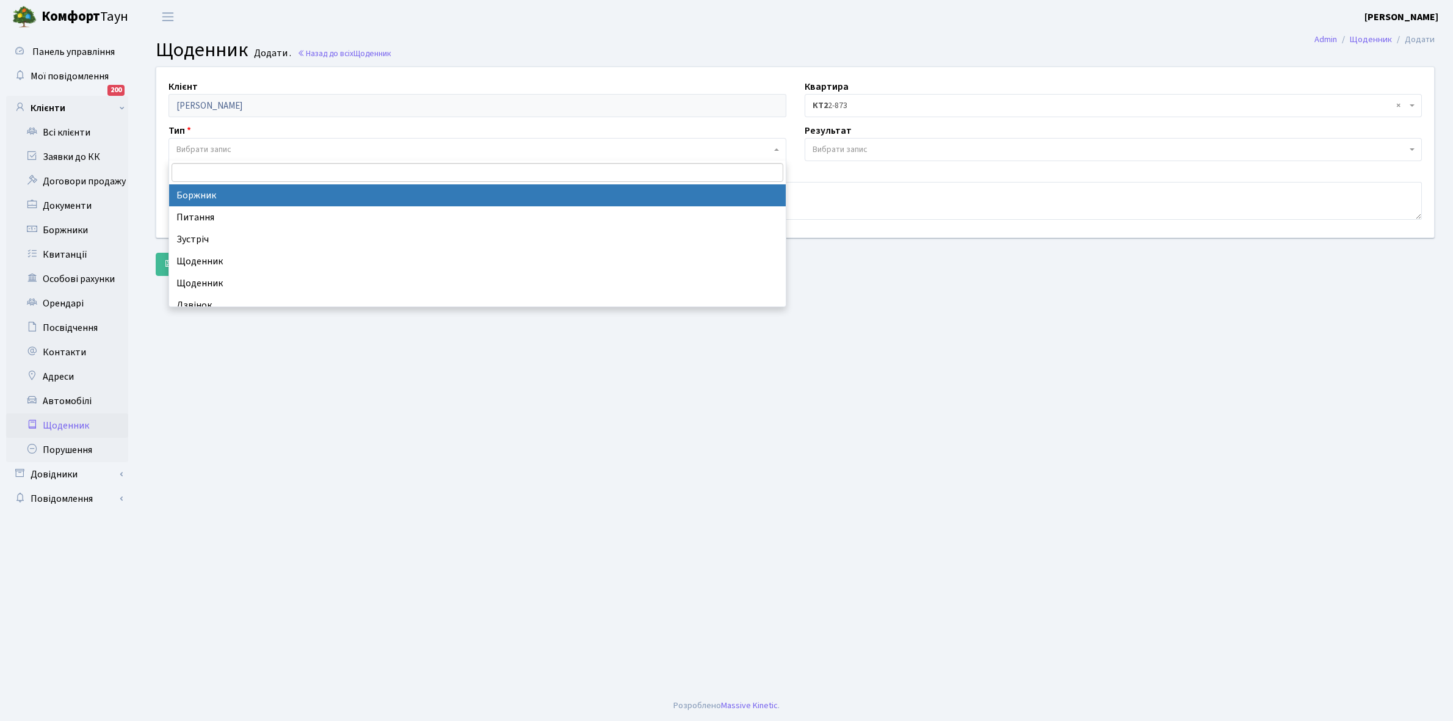
select select "189"
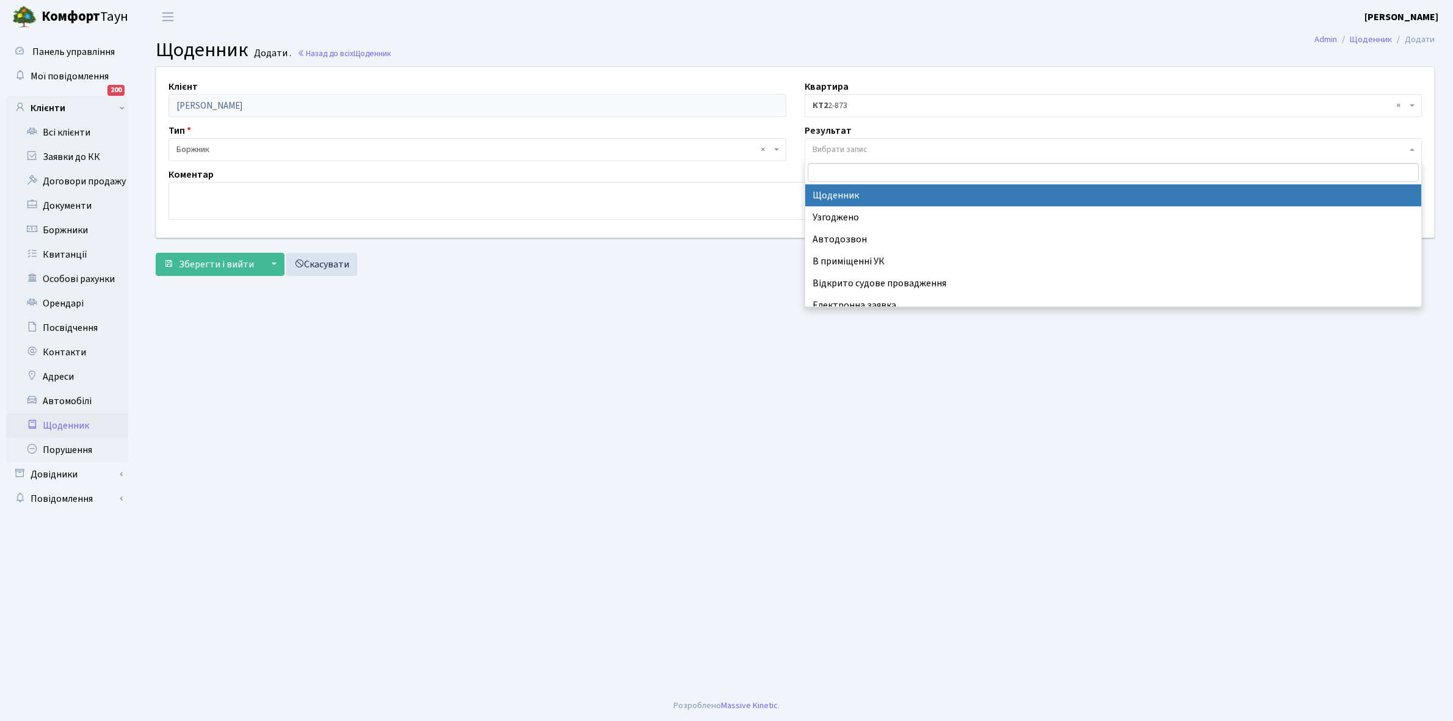
click at [862, 147] on span "Вибрати запис" at bounding box center [840, 150] width 55 height 12
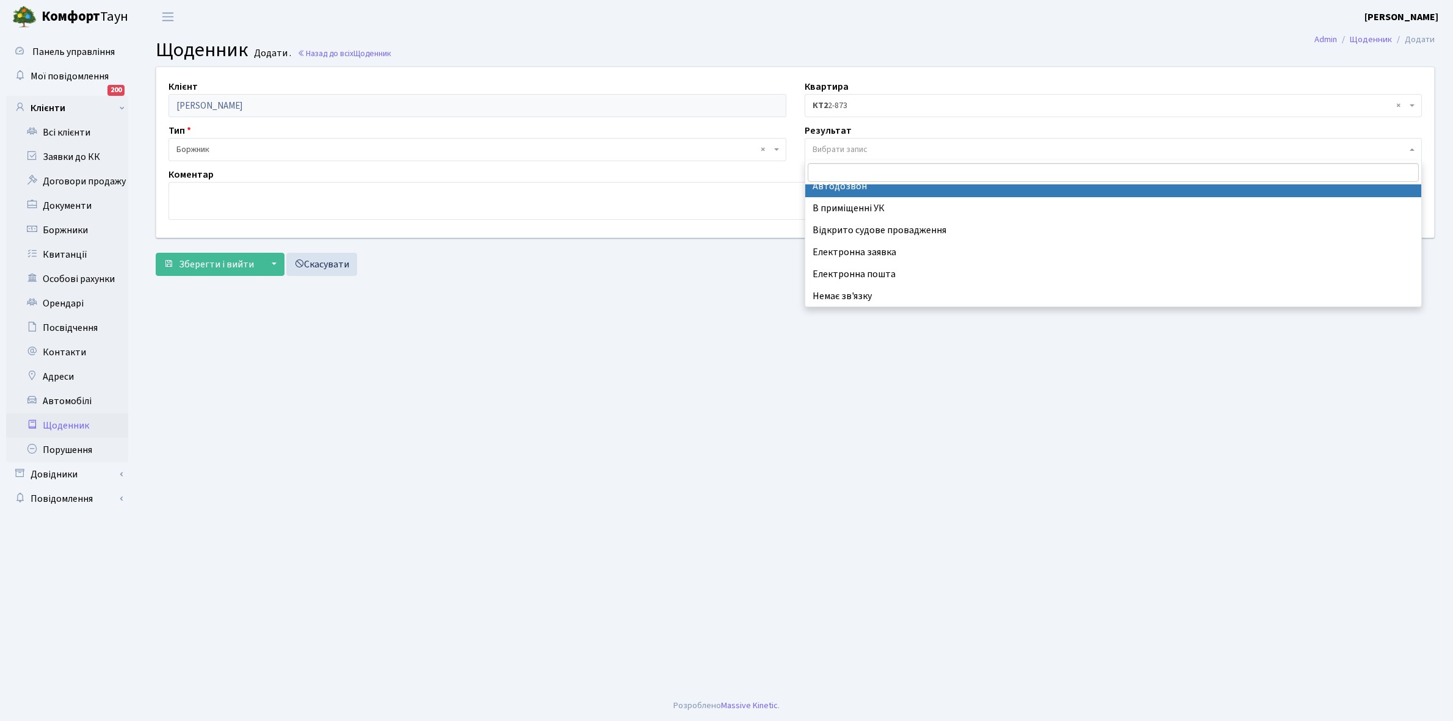
scroll to position [75, 0]
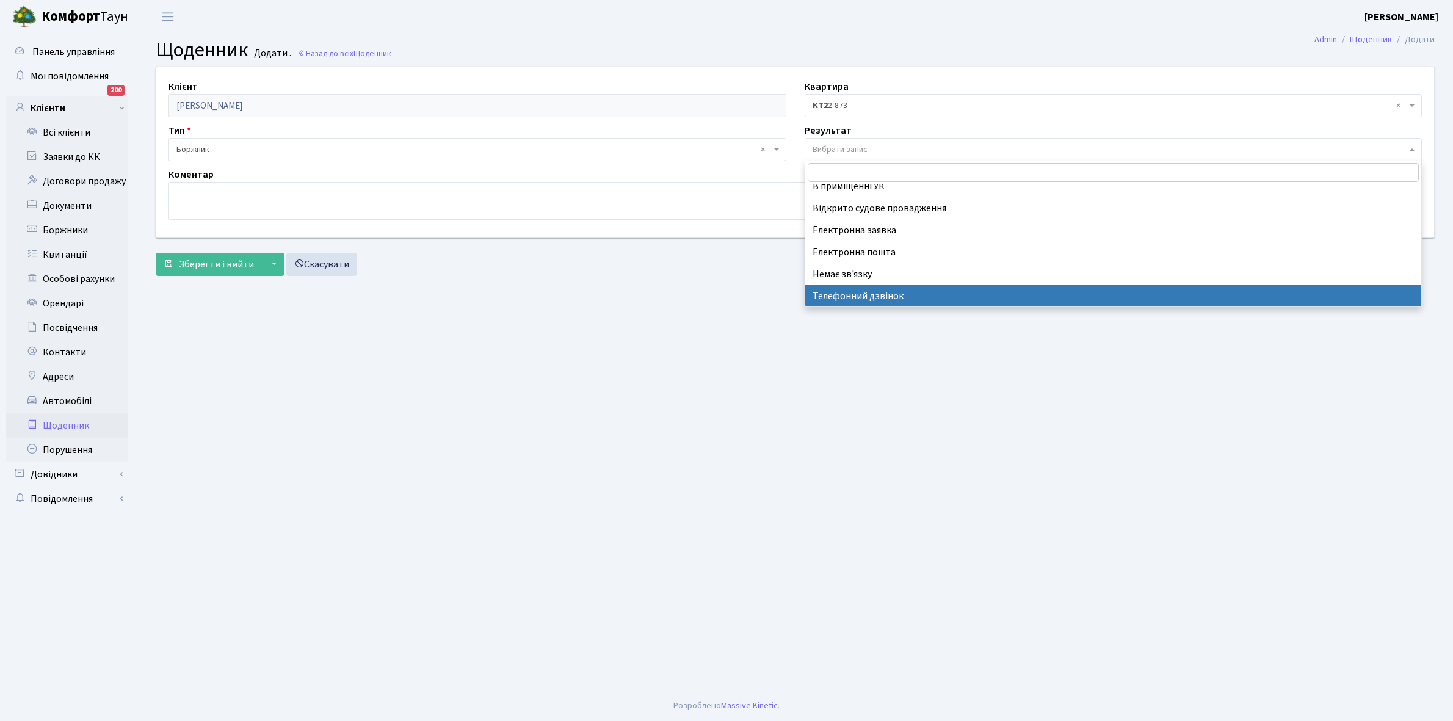
select select "196"
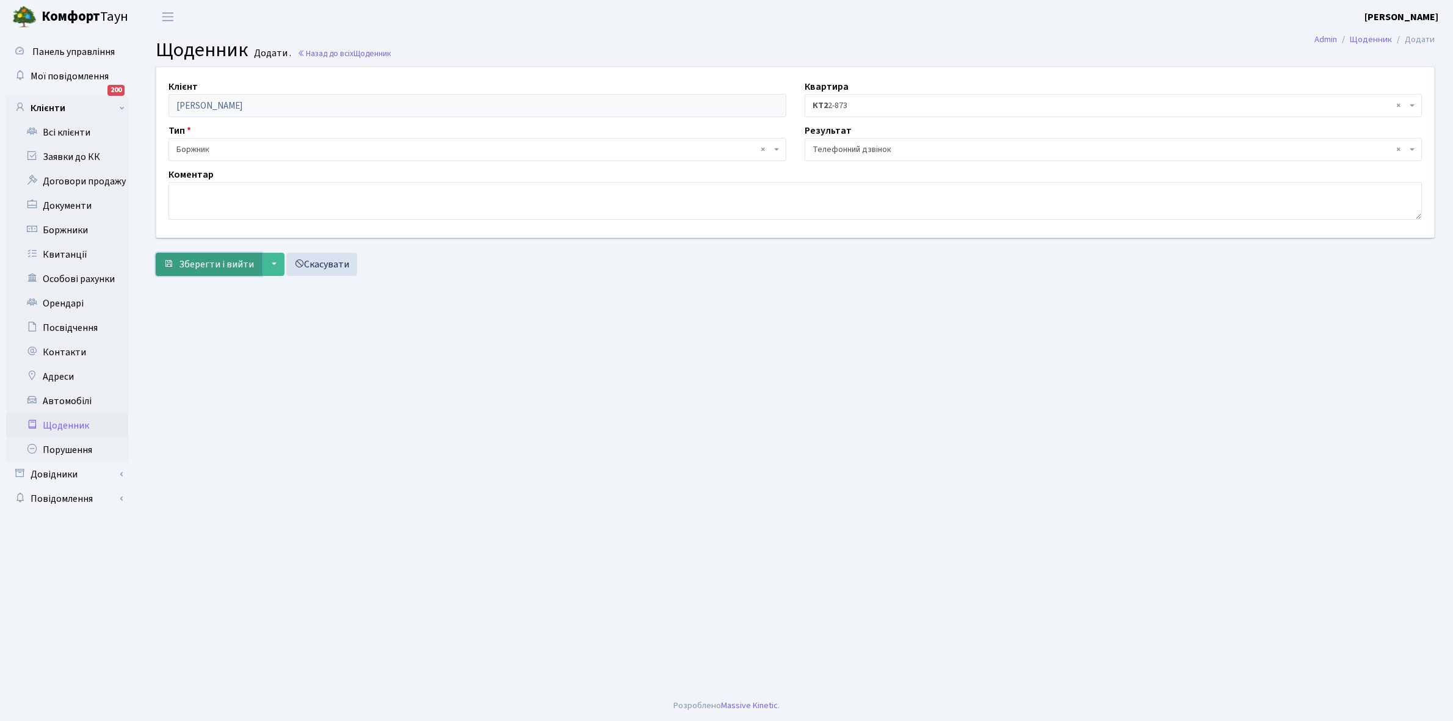
click at [224, 264] on span "Зберегти і вийти" at bounding box center [216, 264] width 75 height 13
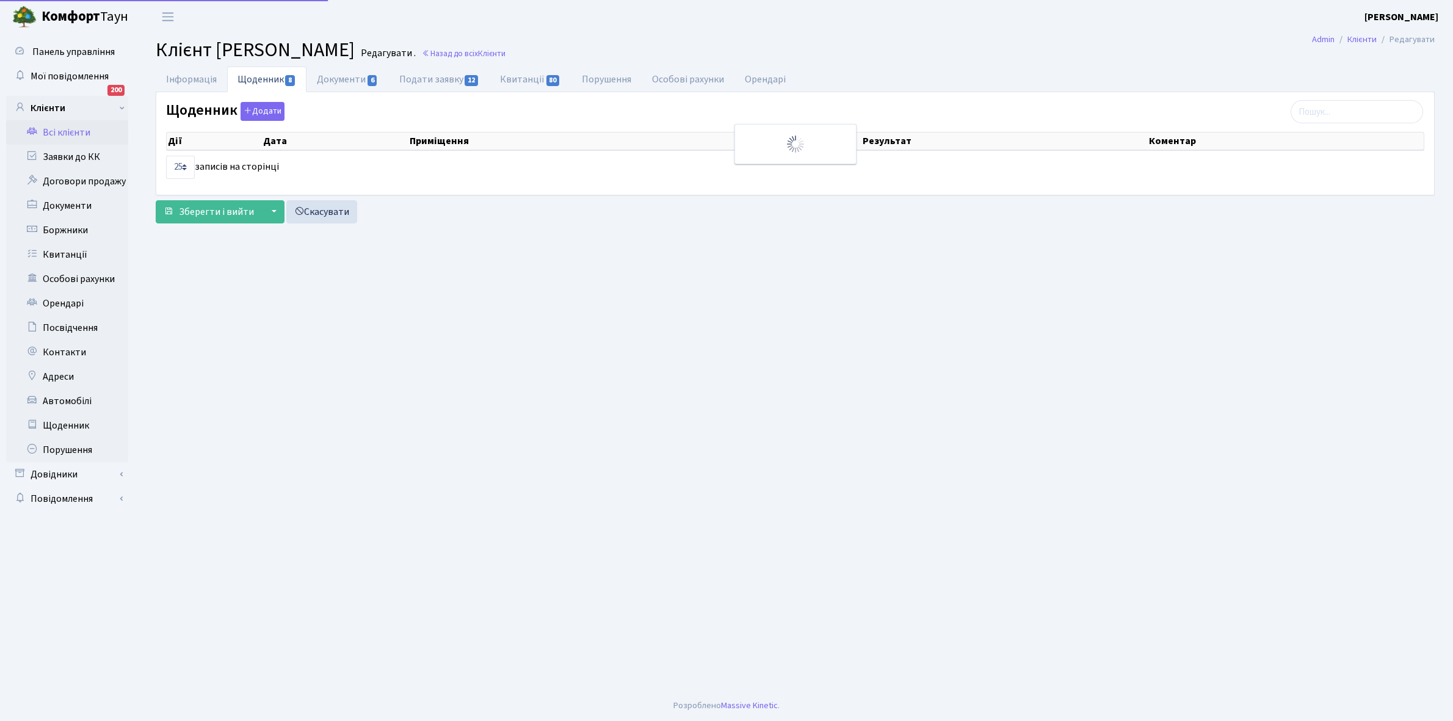
select select "25"
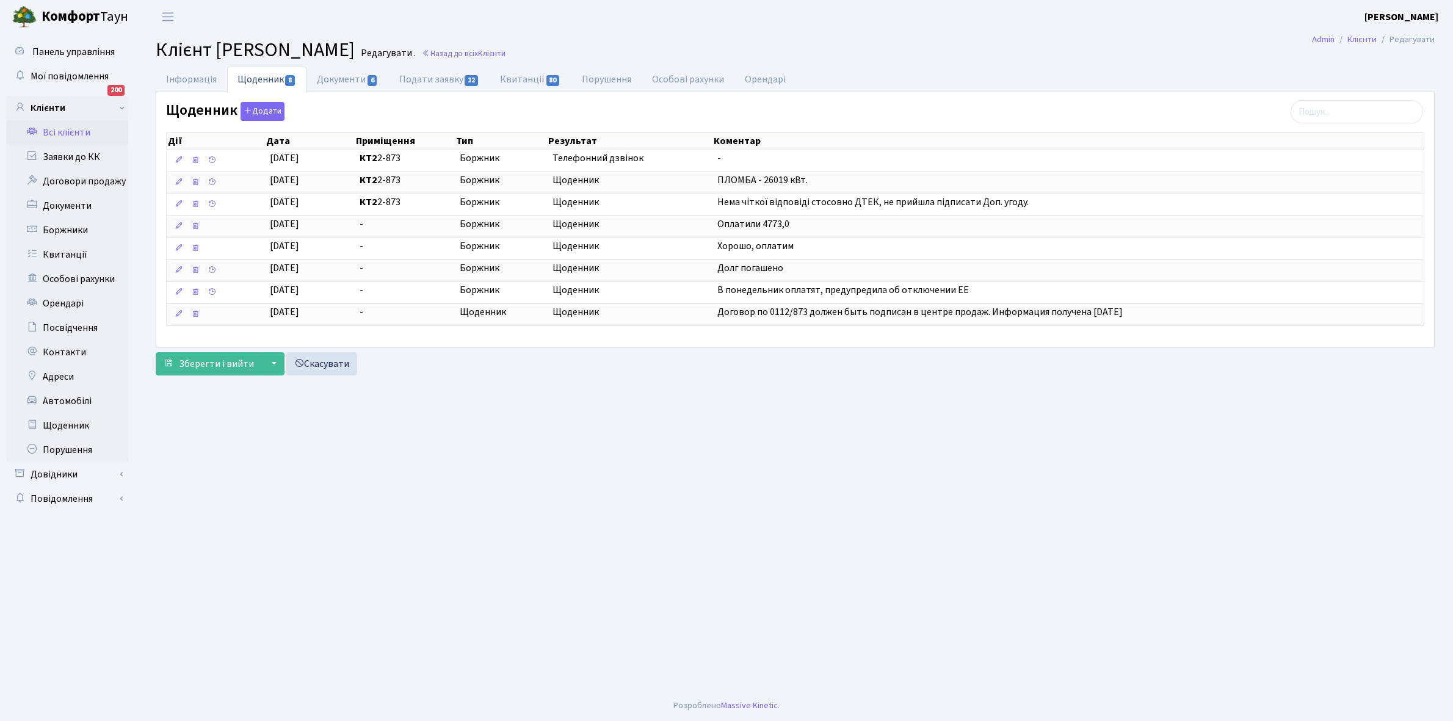
click at [60, 130] on link "Всі клієнти" at bounding box center [67, 132] width 122 height 24
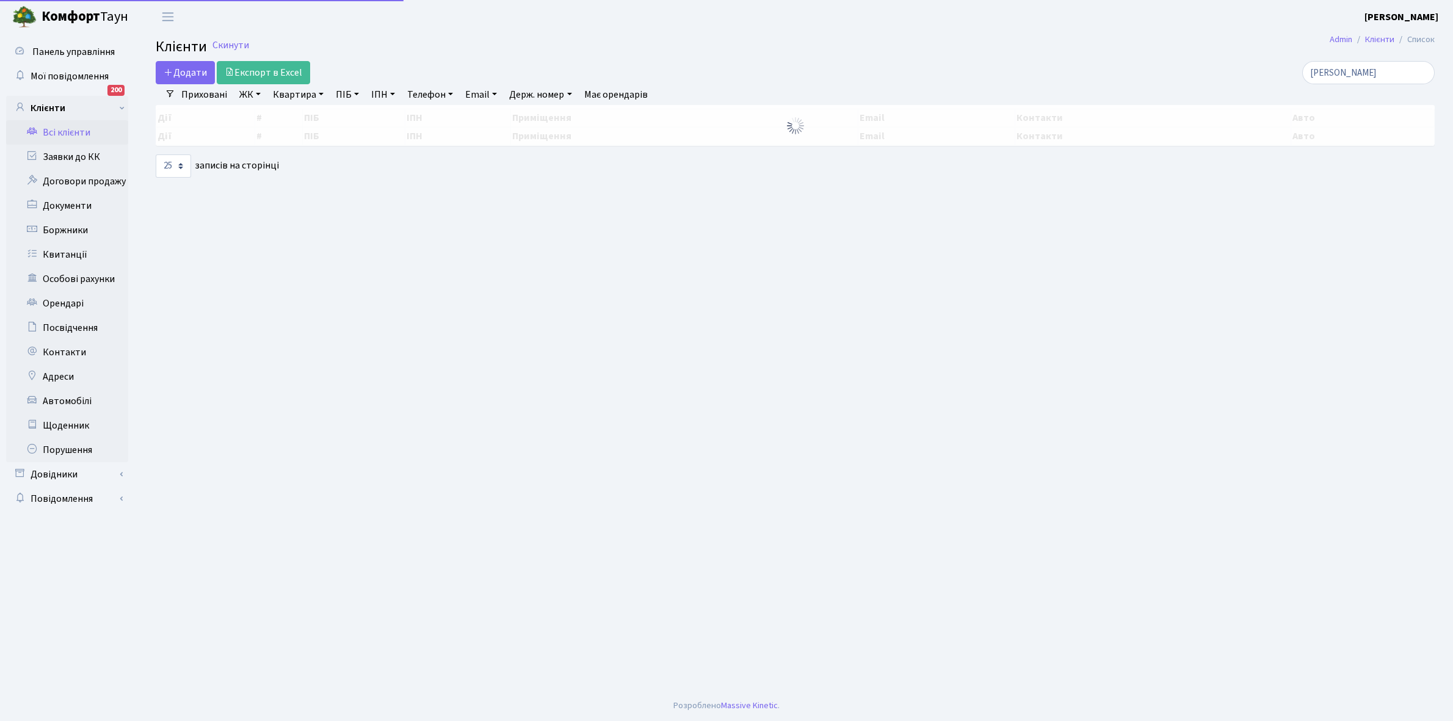
select select "25"
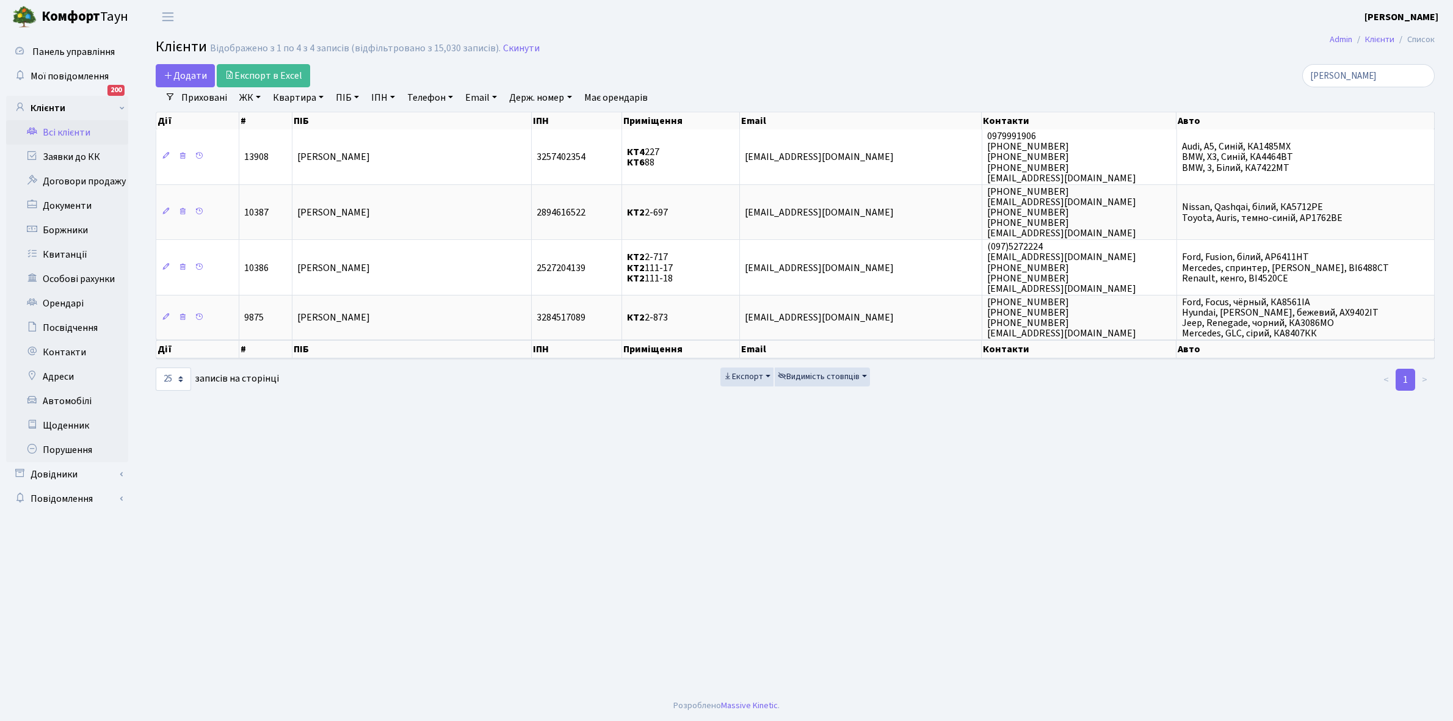
click at [62, 132] on link "Всі клієнти" at bounding box center [67, 132] width 122 height 24
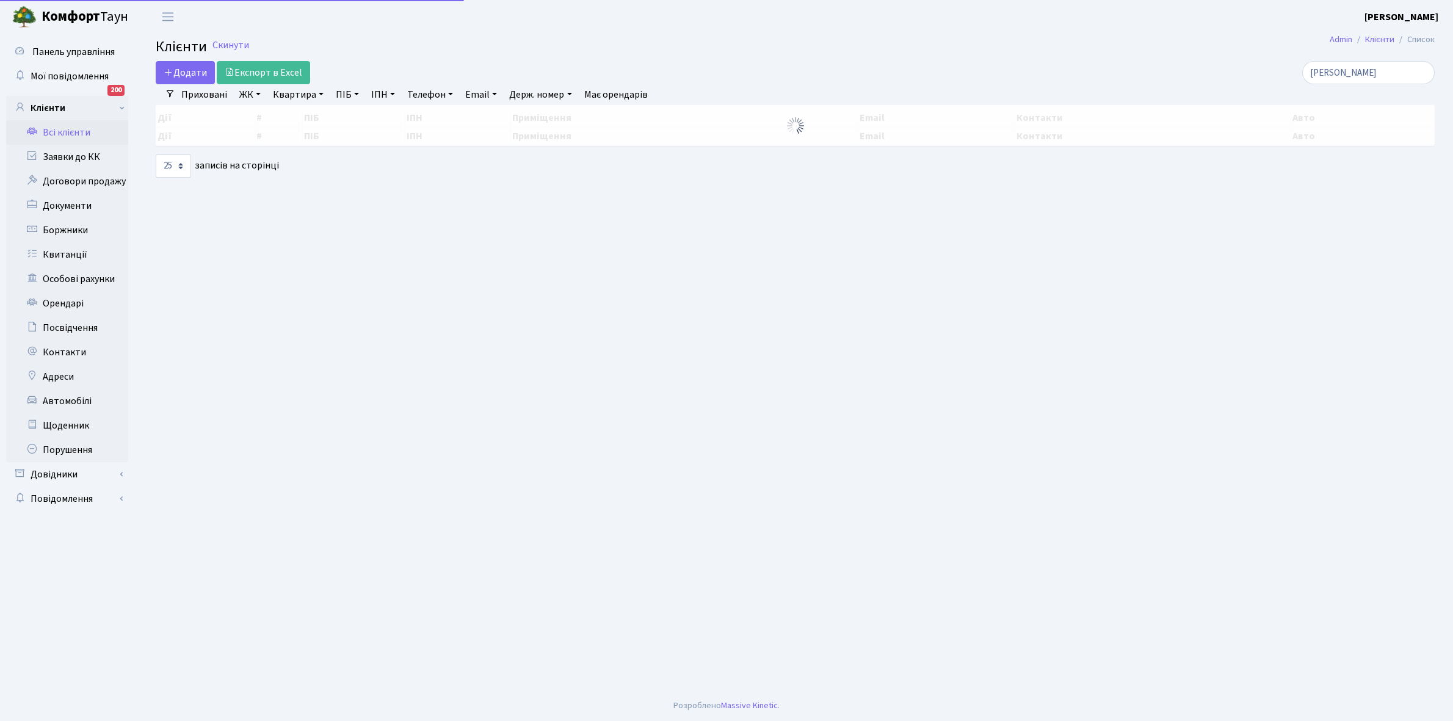
select select "25"
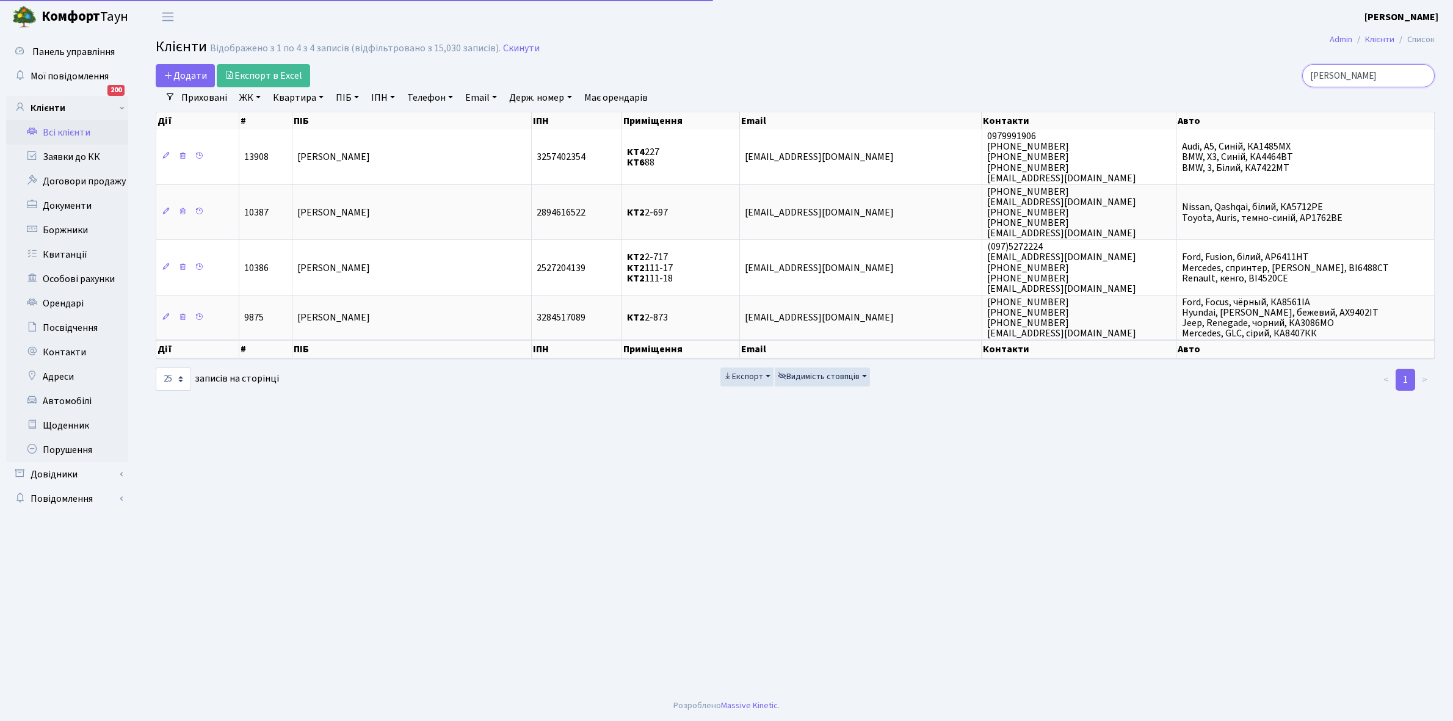
click at [1372, 75] on input "[PERSON_NAME]" at bounding box center [1369, 75] width 133 height 23
type input "п"
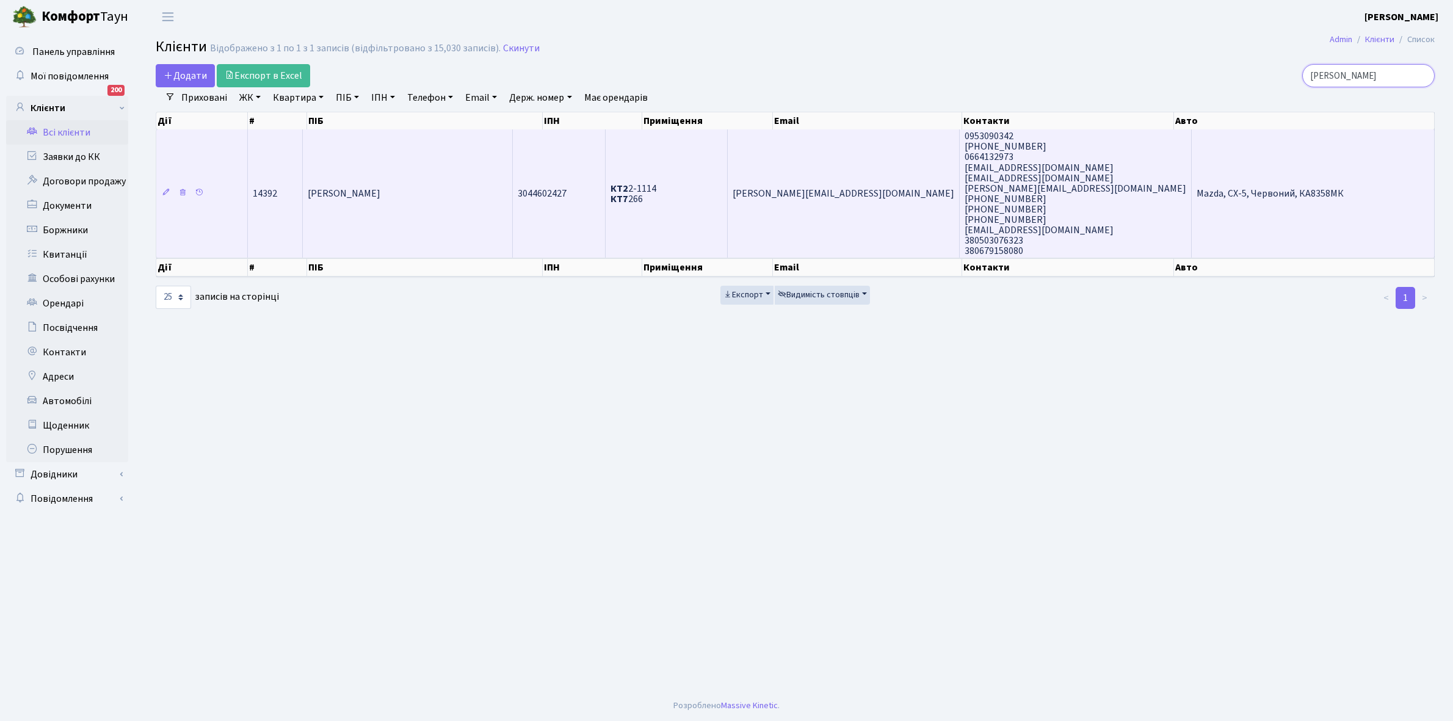
type input "[PERSON_NAME]"
click at [459, 229] on td "[PERSON_NAME]" at bounding box center [408, 193] width 210 height 128
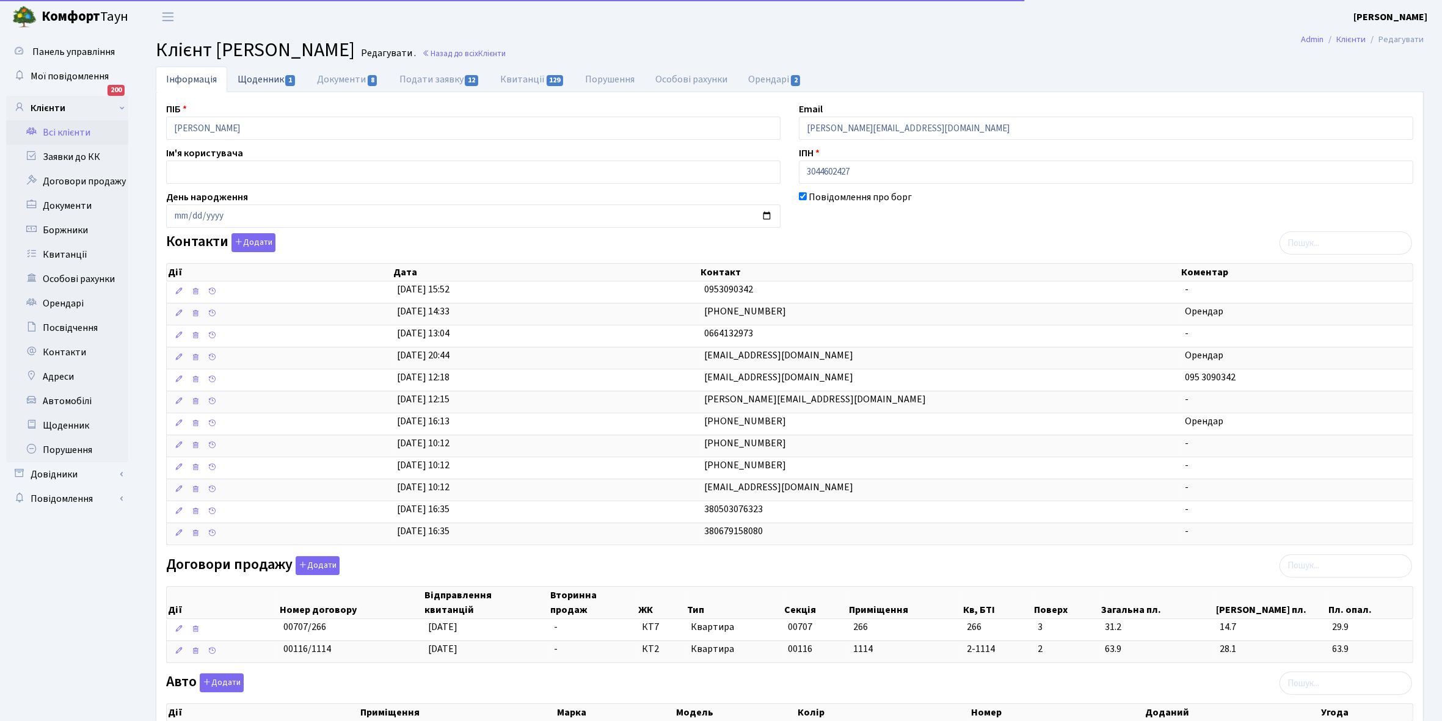
click at [254, 78] on link "Щоденник 1" at bounding box center [266, 79] width 79 height 25
select select "25"
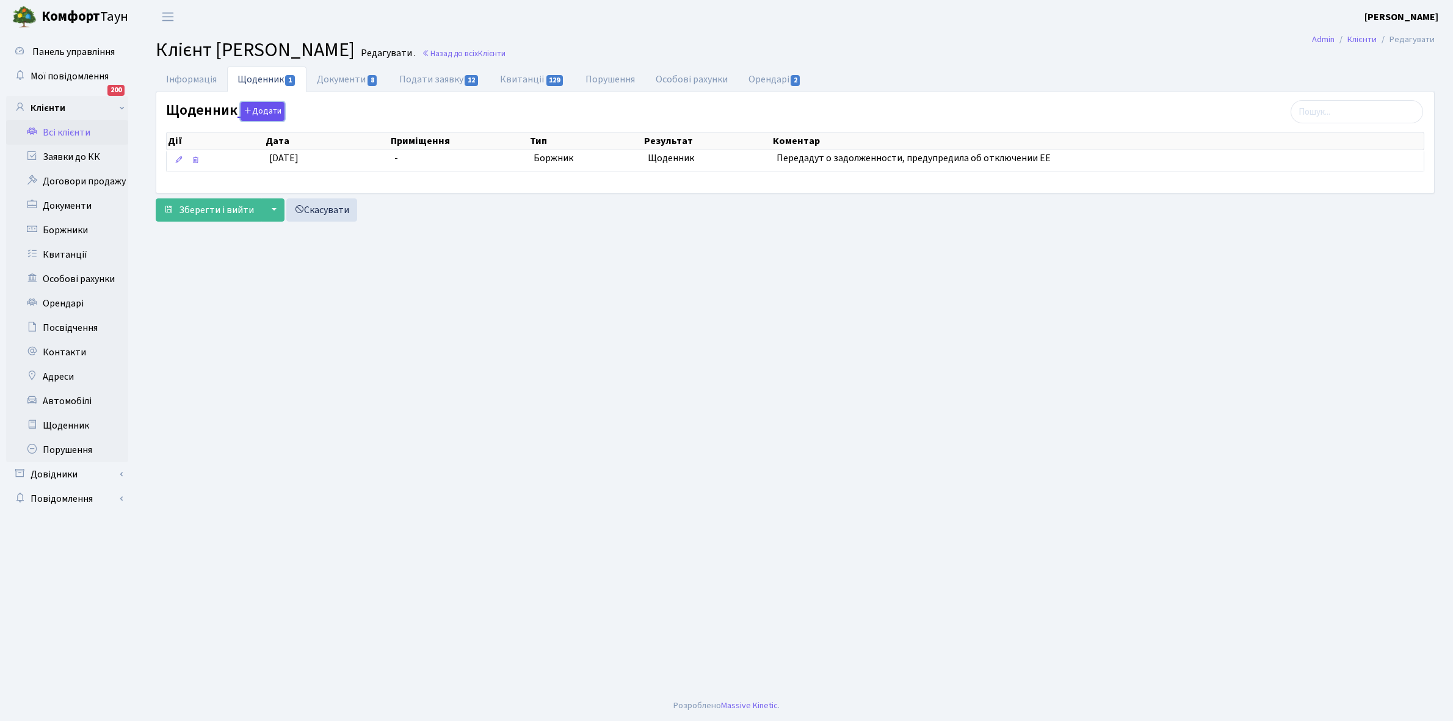
click at [260, 112] on button "Додати" at bounding box center [263, 111] width 44 height 19
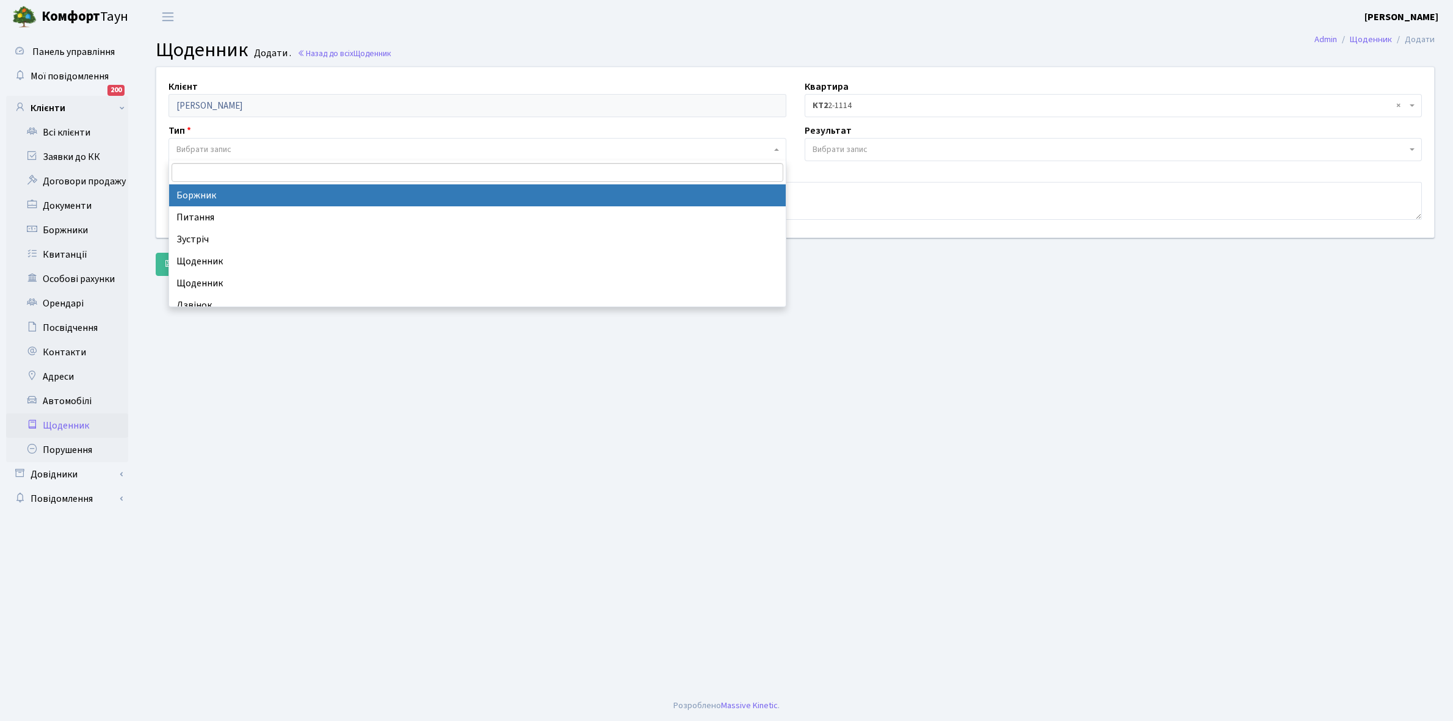
click at [202, 144] on span "Вибрати запис" at bounding box center [203, 150] width 55 height 12
select select "189"
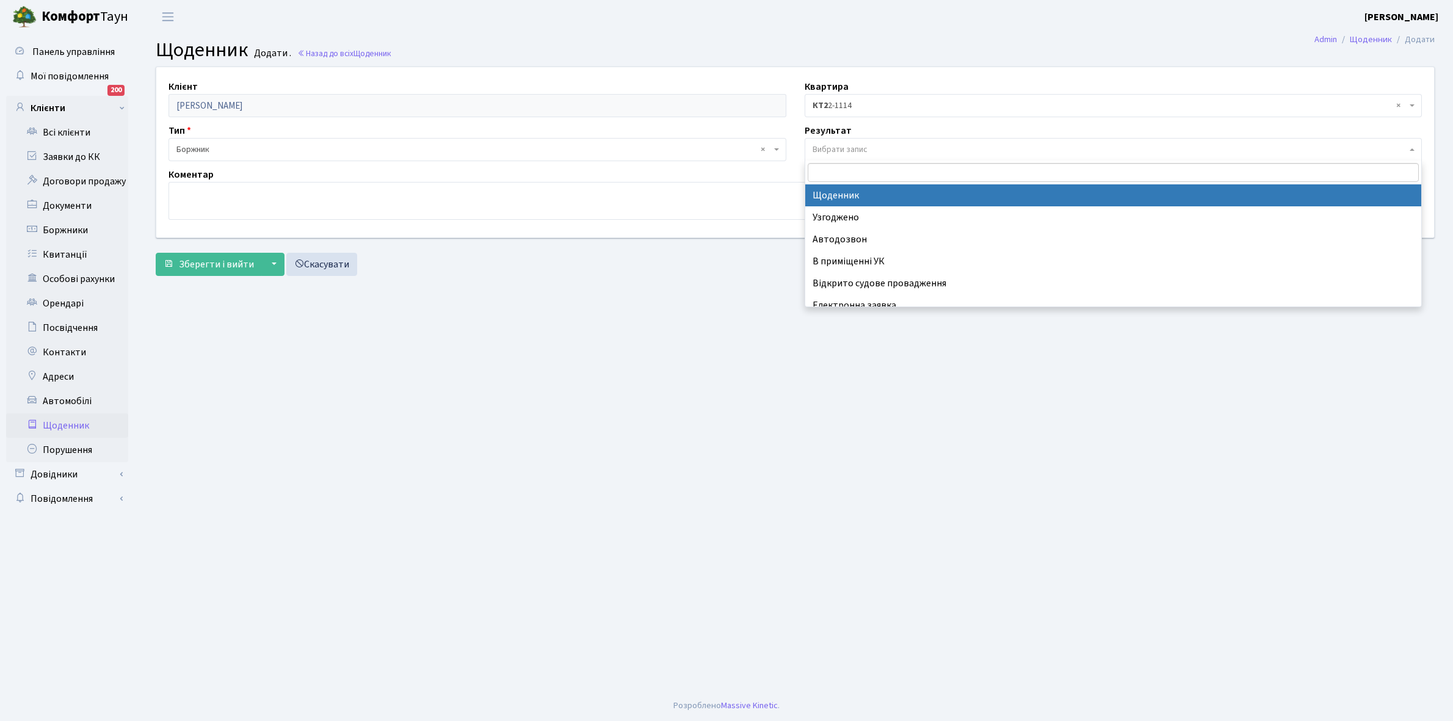
click at [865, 140] on span "Вибрати запис" at bounding box center [1114, 149] width 618 height 23
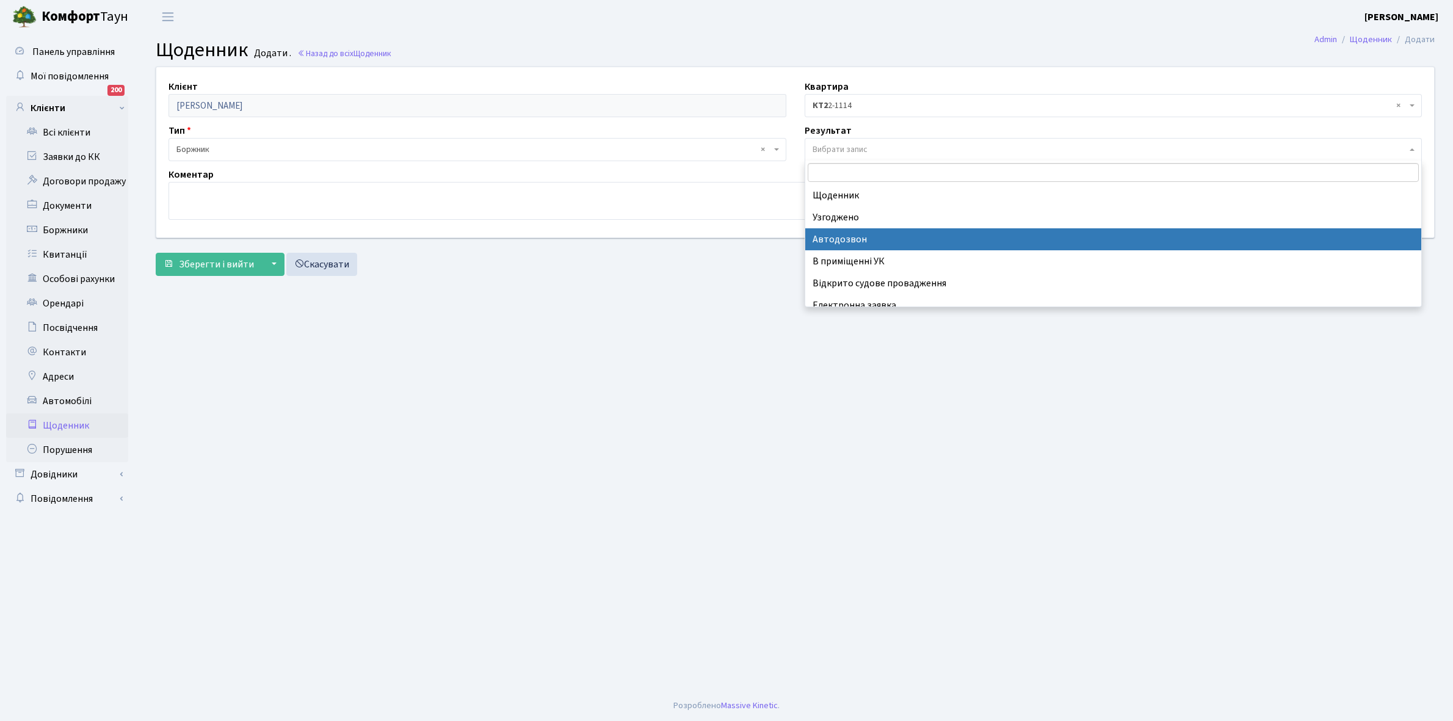
scroll to position [75, 0]
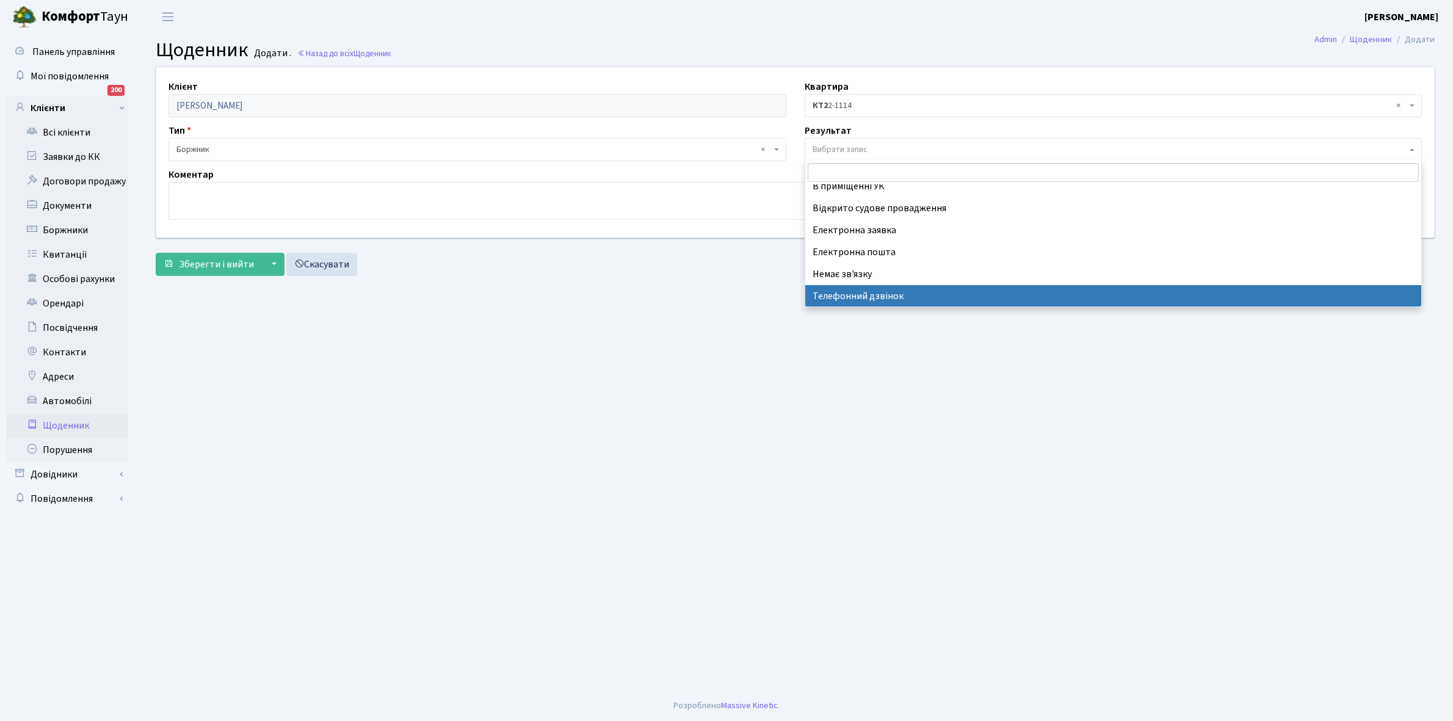
select select "196"
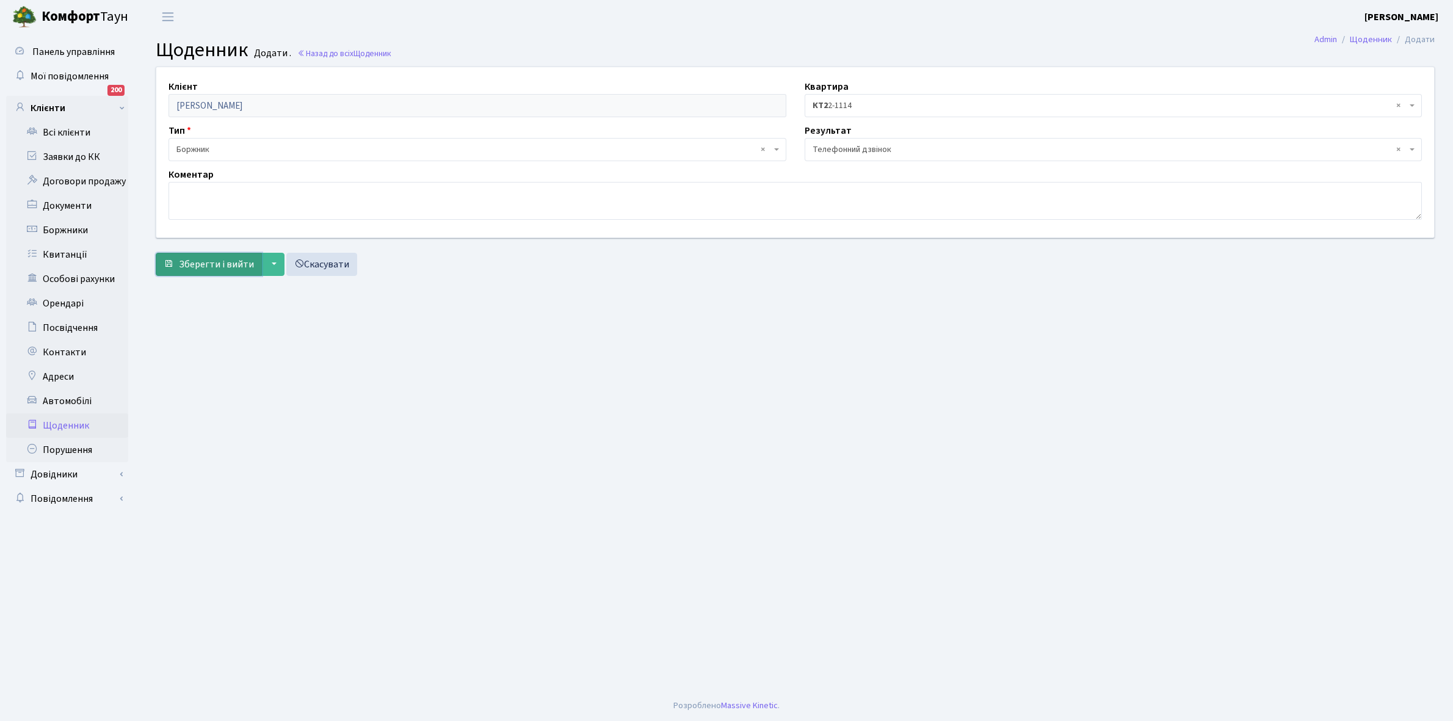
click at [209, 267] on span "Зберегти і вийти" at bounding box center [216, 264] width 75 height 13
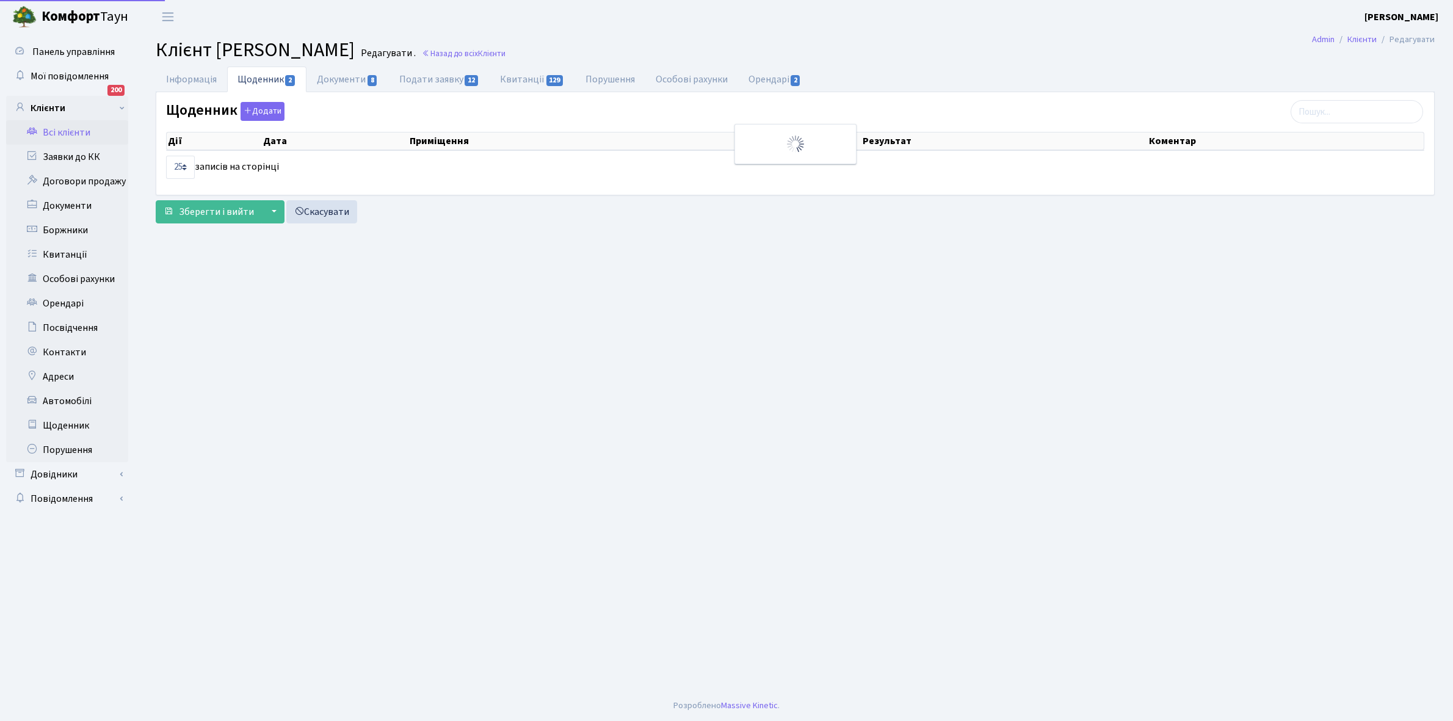
select select "25"
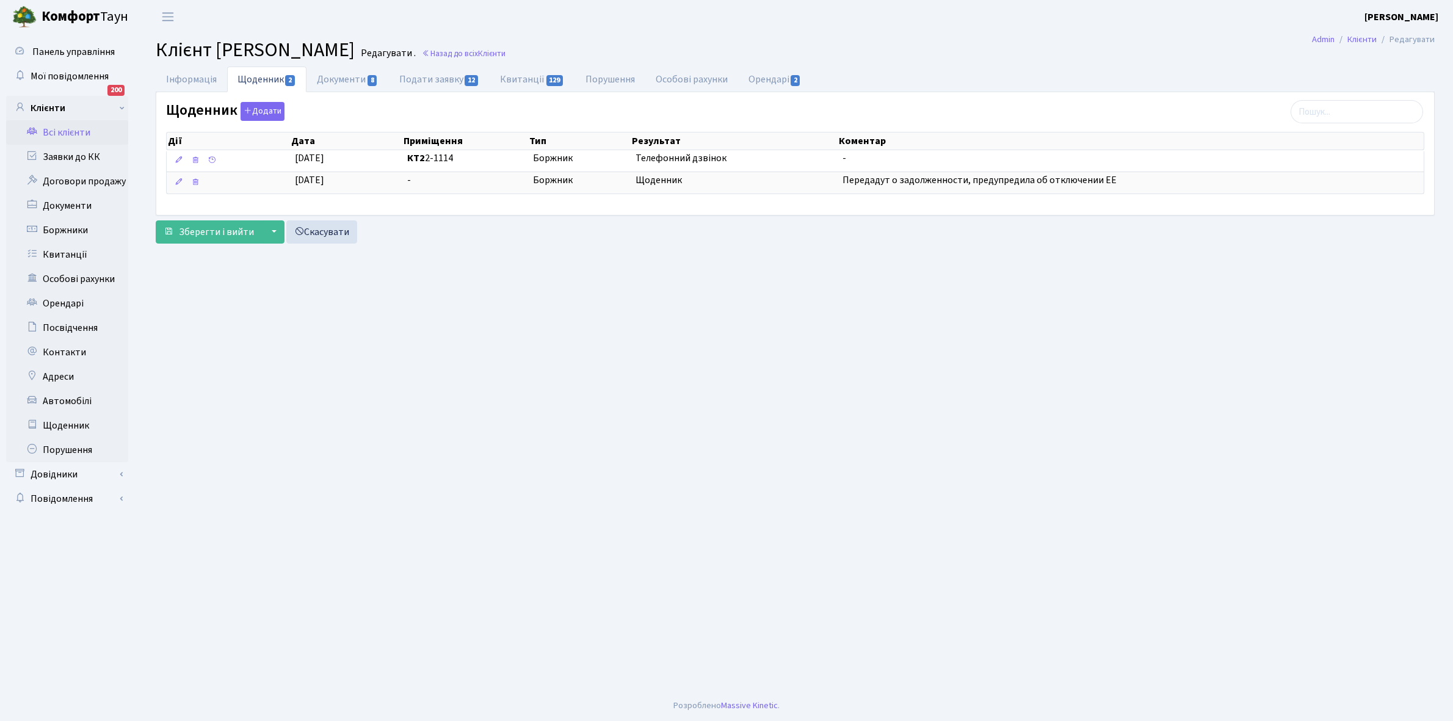
click at [66, 130] on link "Всі клієнти" at bounding box center [67, 132] width 122 height 24
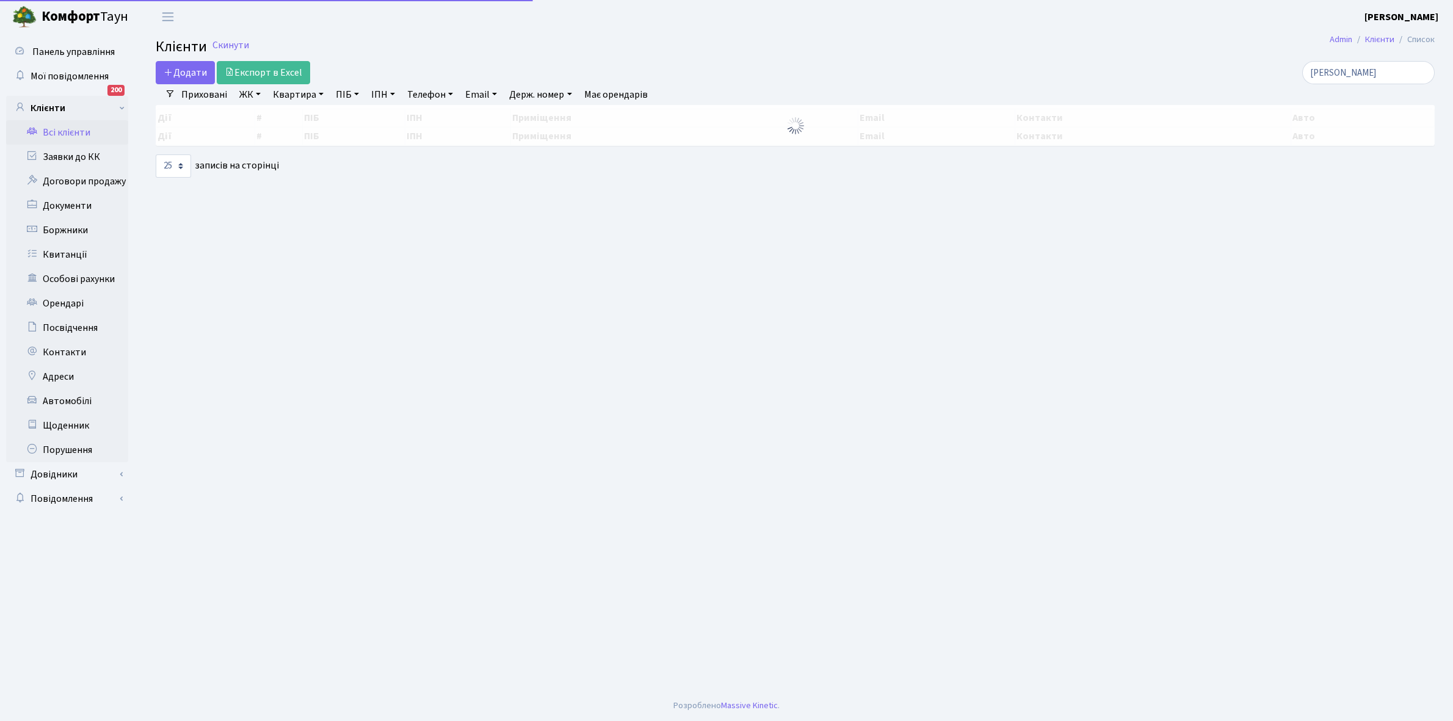
select select "25"
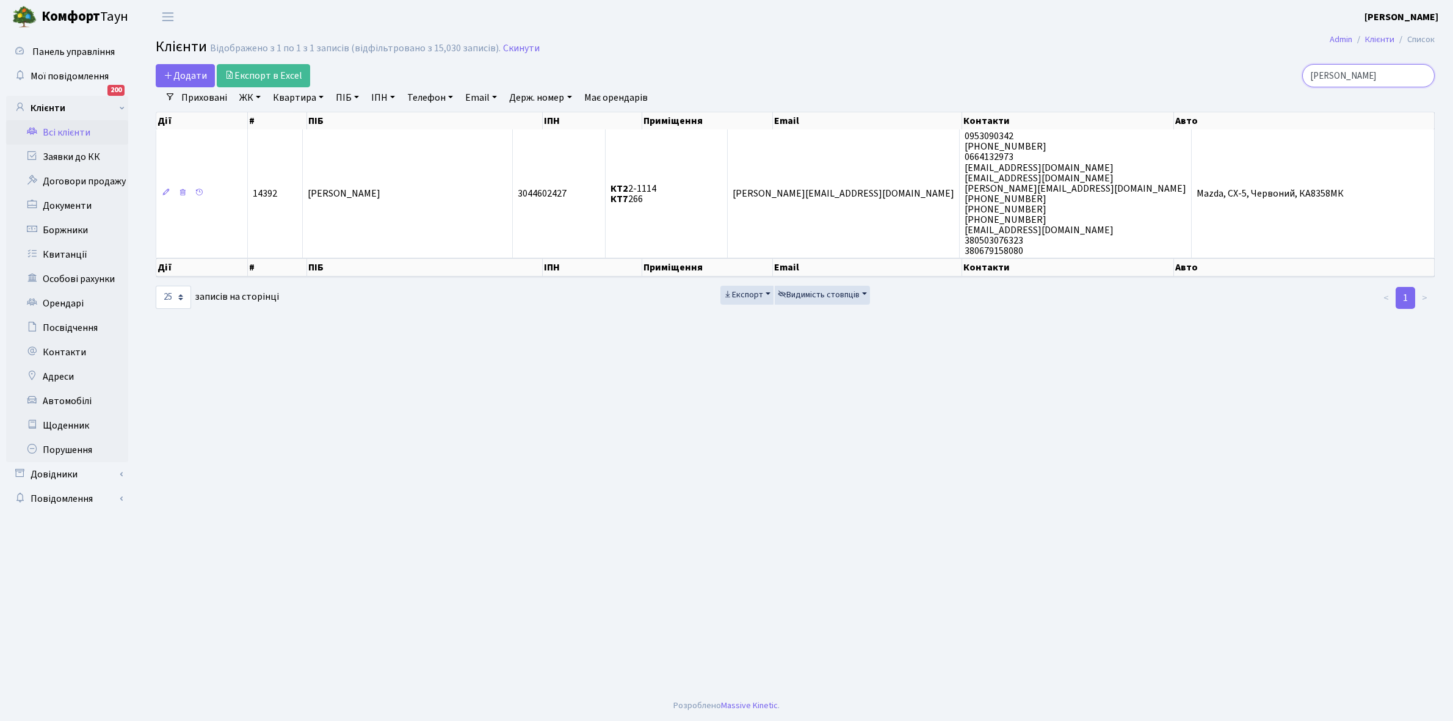
click at [1374, 71] on input "[PERSON_NAME]" at bounding box center [1369, 75] width 133 height 23
type input "м"
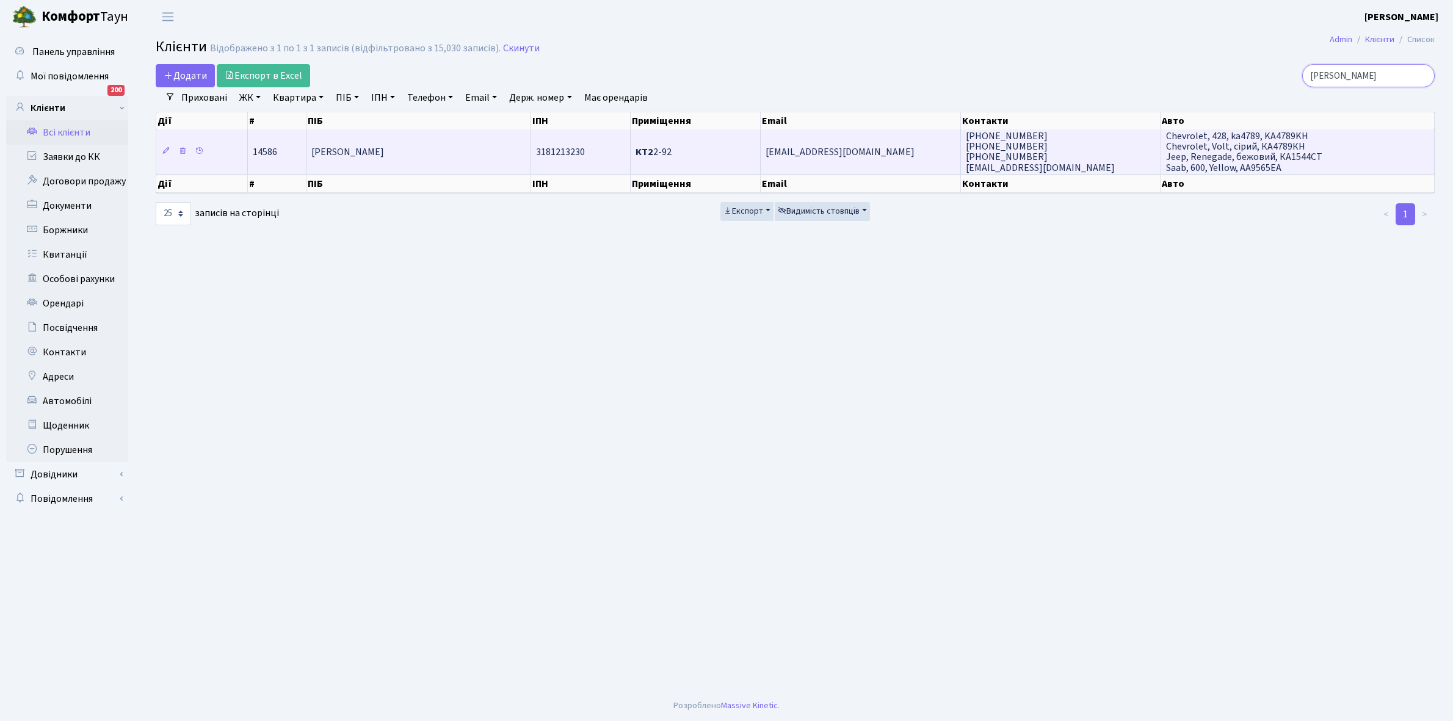
type input "[PERSON_NAME]"
click at [384, 151] on span "[PERSON_NAME]" at bounding box center [347, 151] width 73 height 13
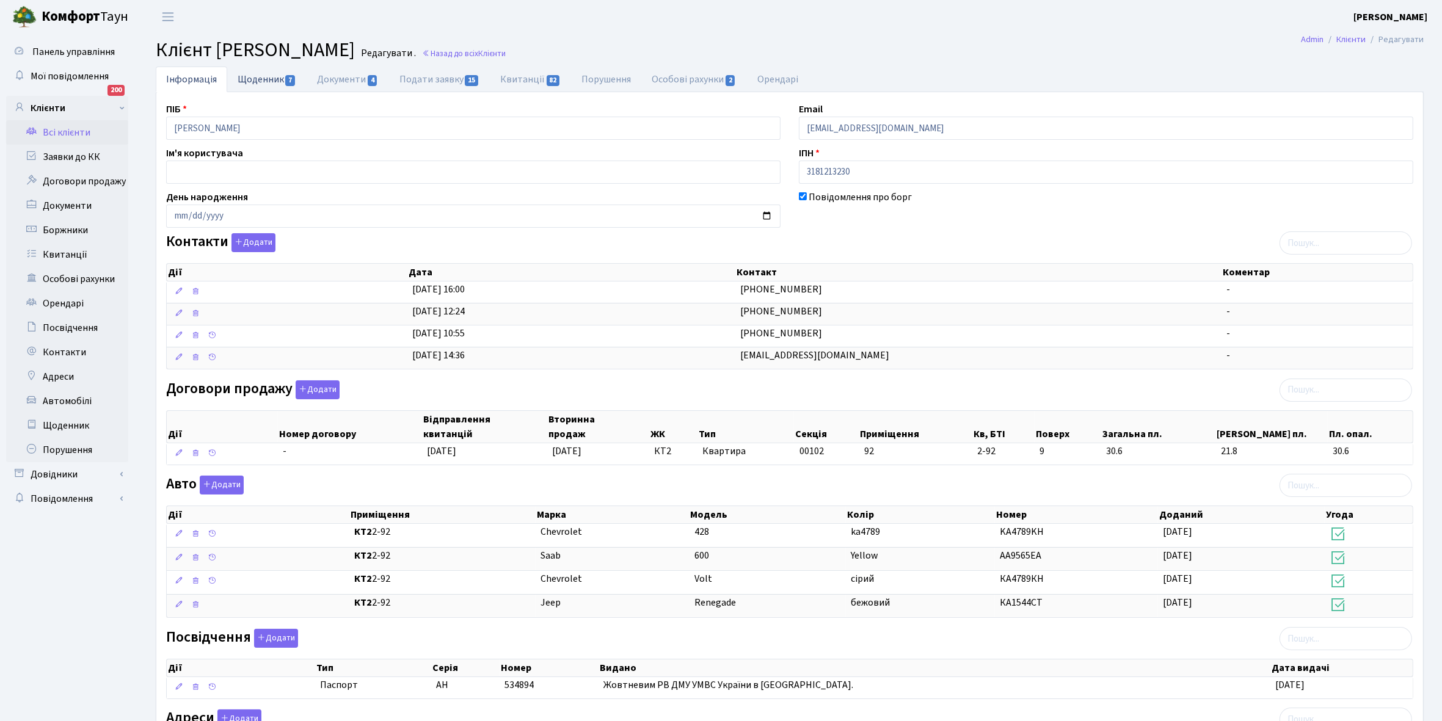
click at [255, 81] on link "Щоденник 7" at bounding box center [266, 79] width 79 height 25
select select "25"
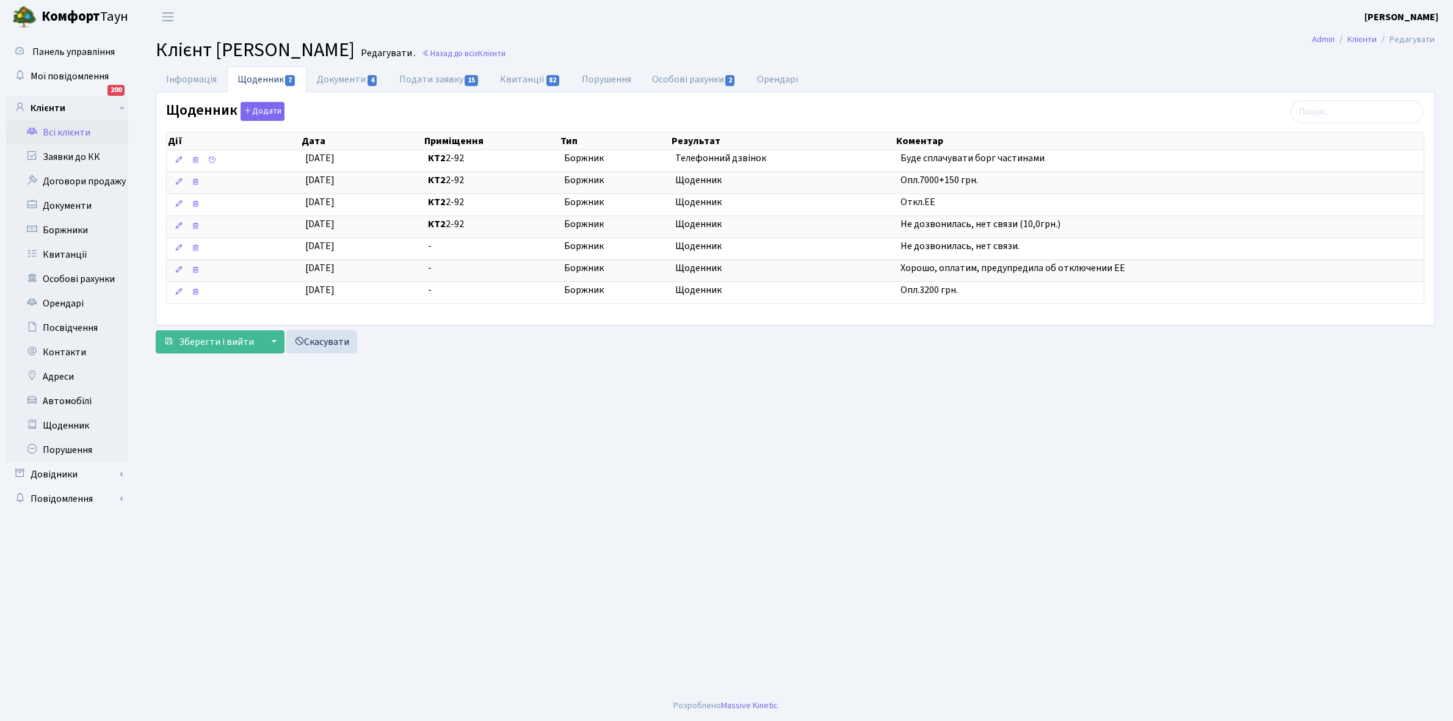
click at [64, 133] on link "Всі клієнти" at bounding box center [67, 132] width 122 height 24
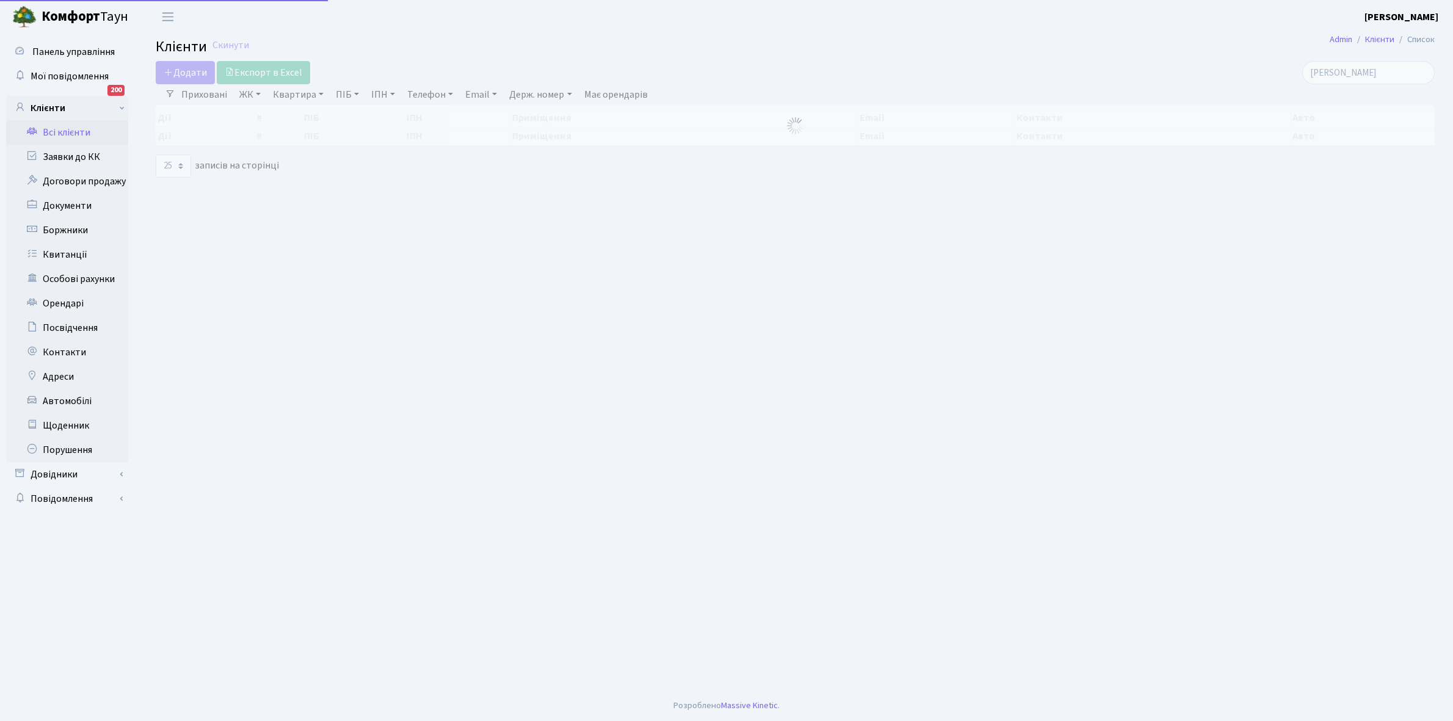
select select "25"
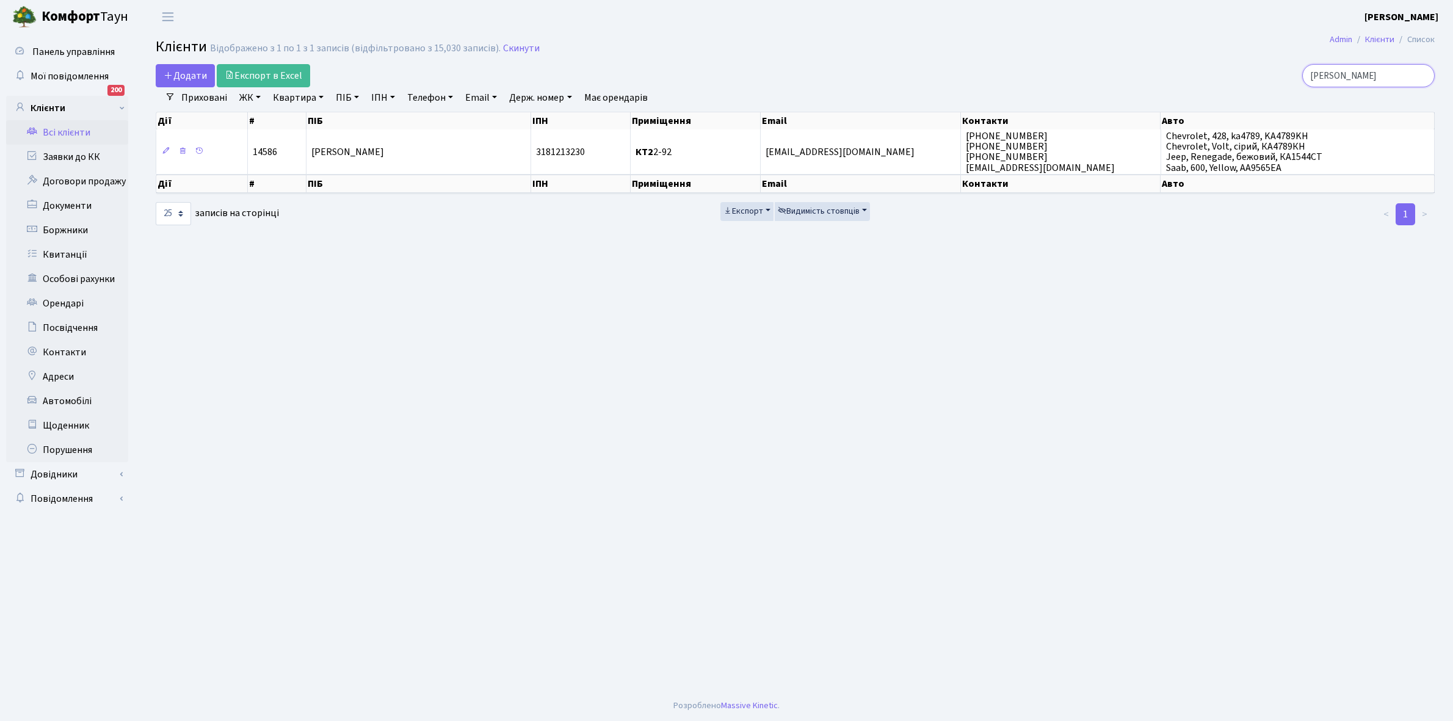
click at [1386, 75] on input "павлов мак" at bounding box center [1369, 75] width 133 height 23
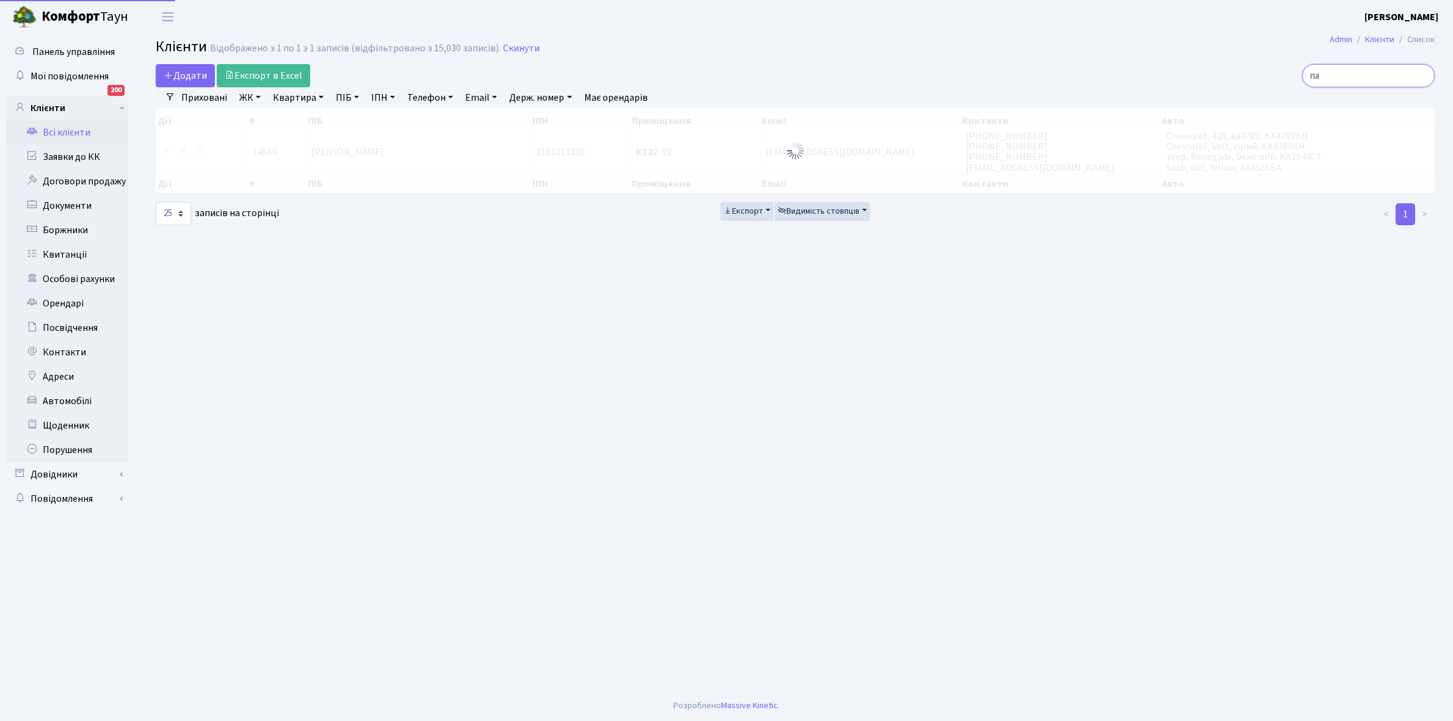
type input "п"
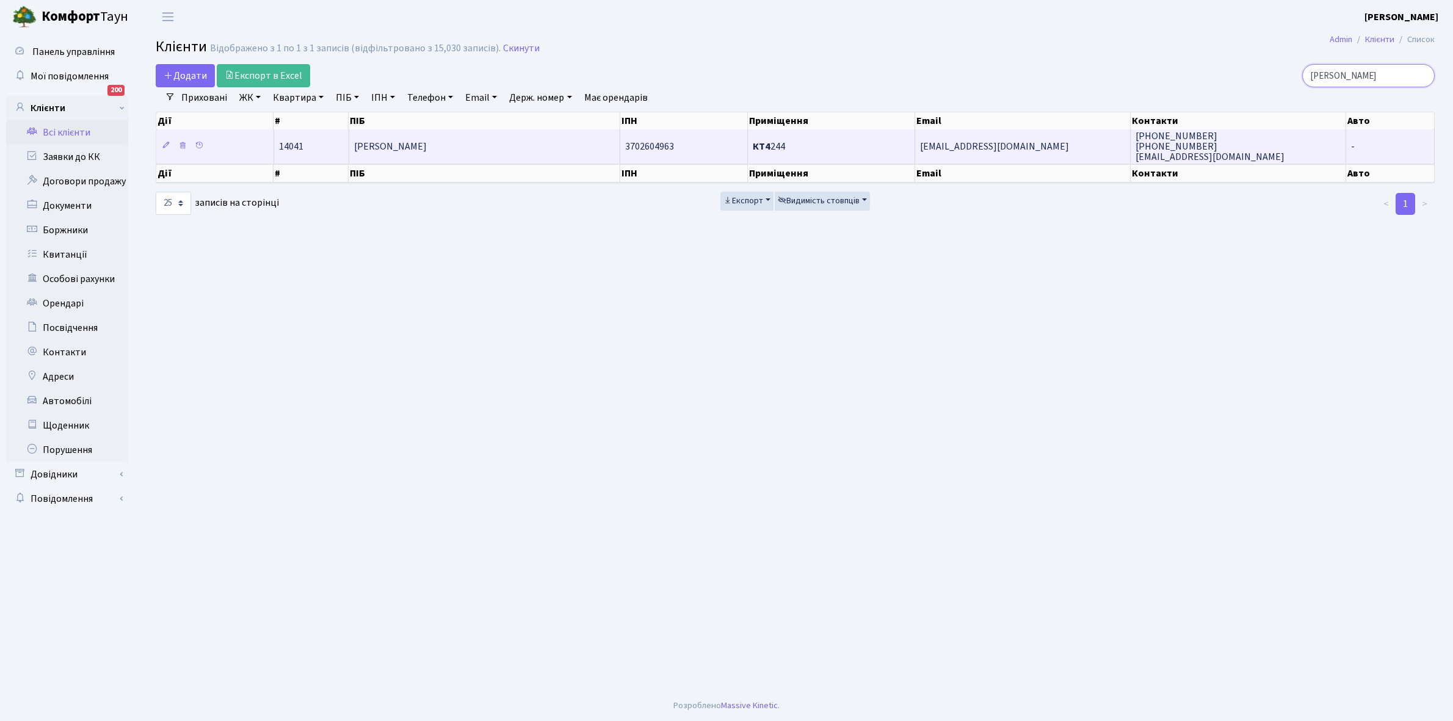
type input "біляк"
click at [427, 142] on span "Біляк Єлизавета Василівна" at bounding box center [390, 146] width 73 height 13
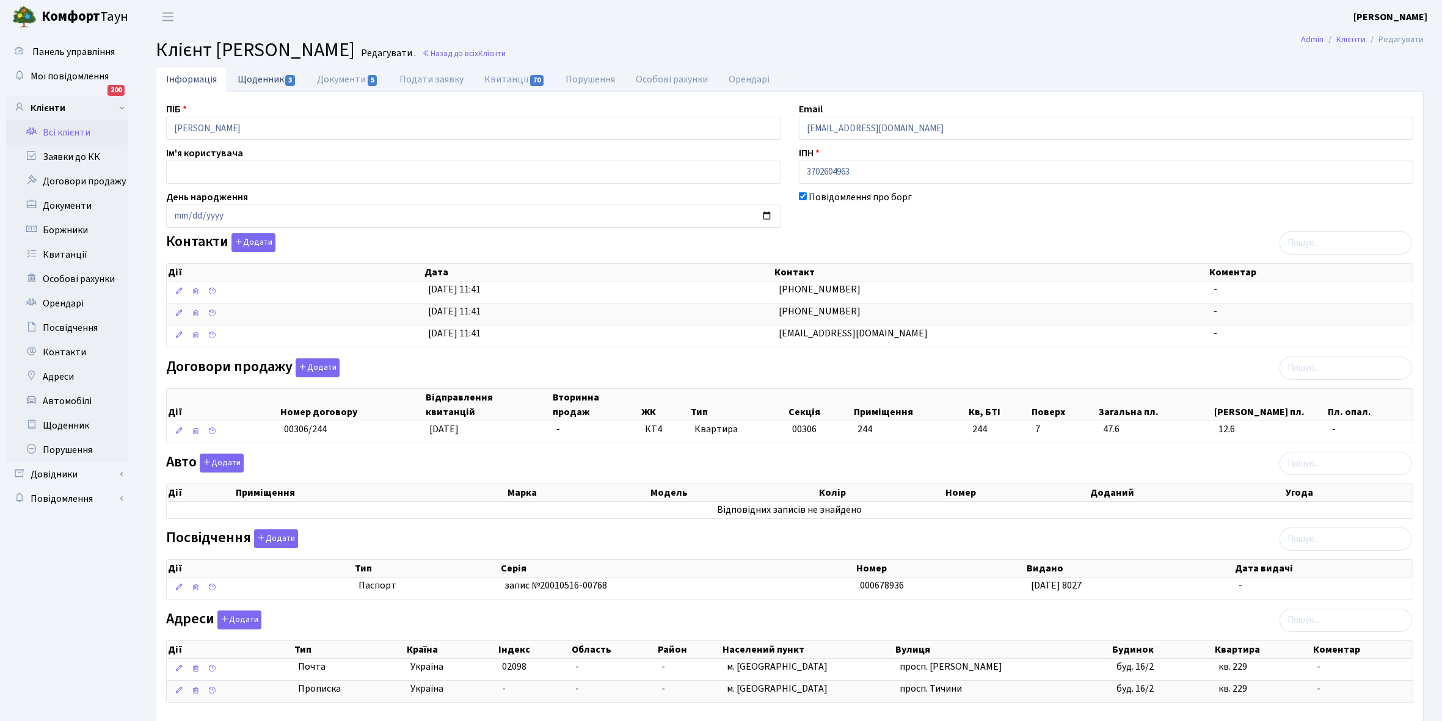
click at [255, 76] on link "Щоденник 3" at bounding box center [266, 79] width 79 height 25
select select "25"
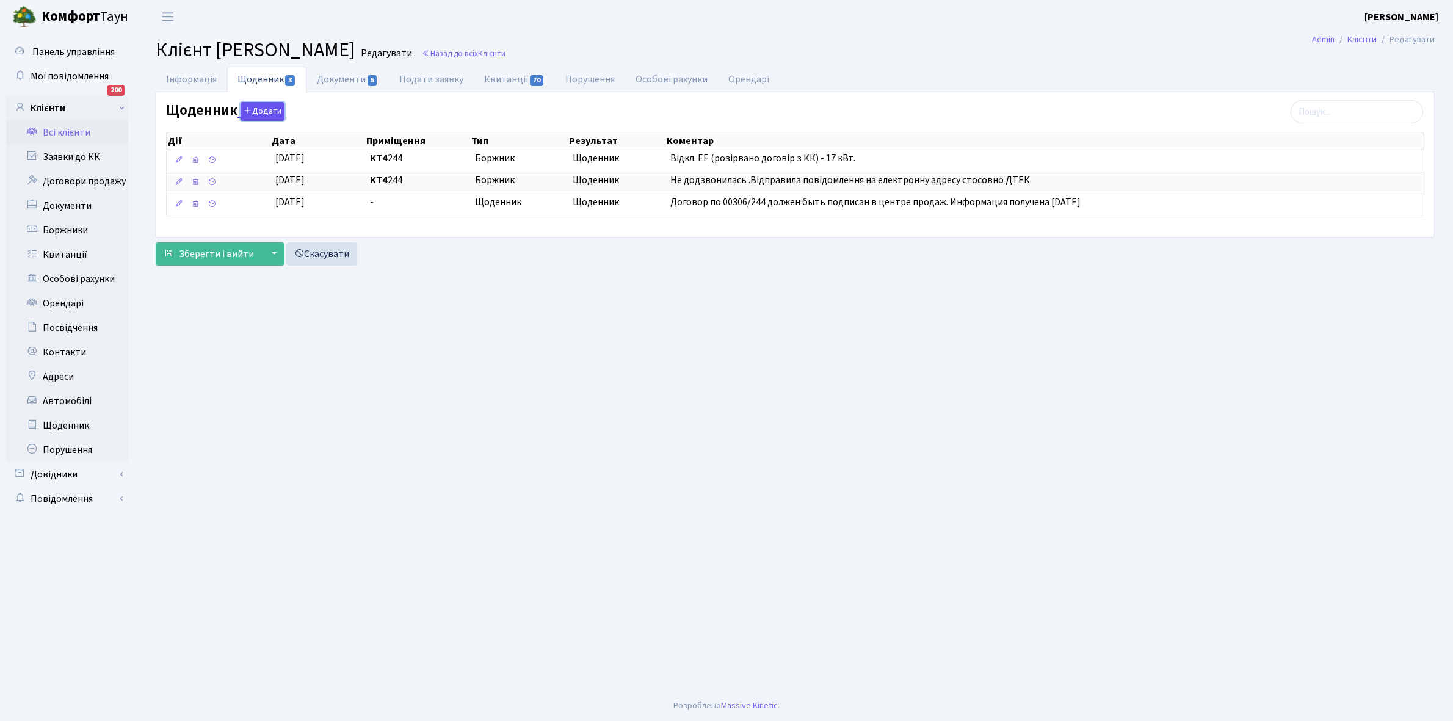
click at [261, 111] on button "Додати" at bounding box center [263, 111] width 44 height 19
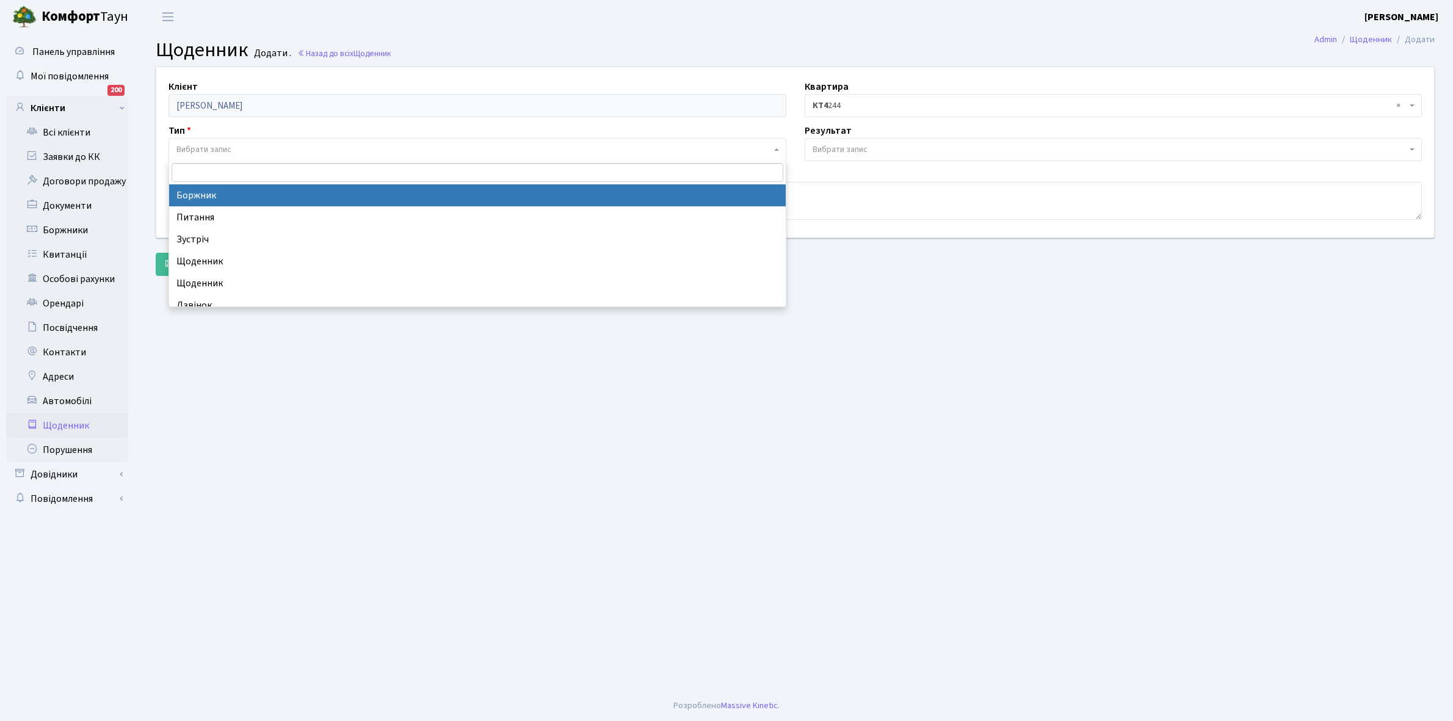
click at [208, 147] on span "Вибрати запис" at bounding box center [203, 150] width 55 height 12
select select "189"
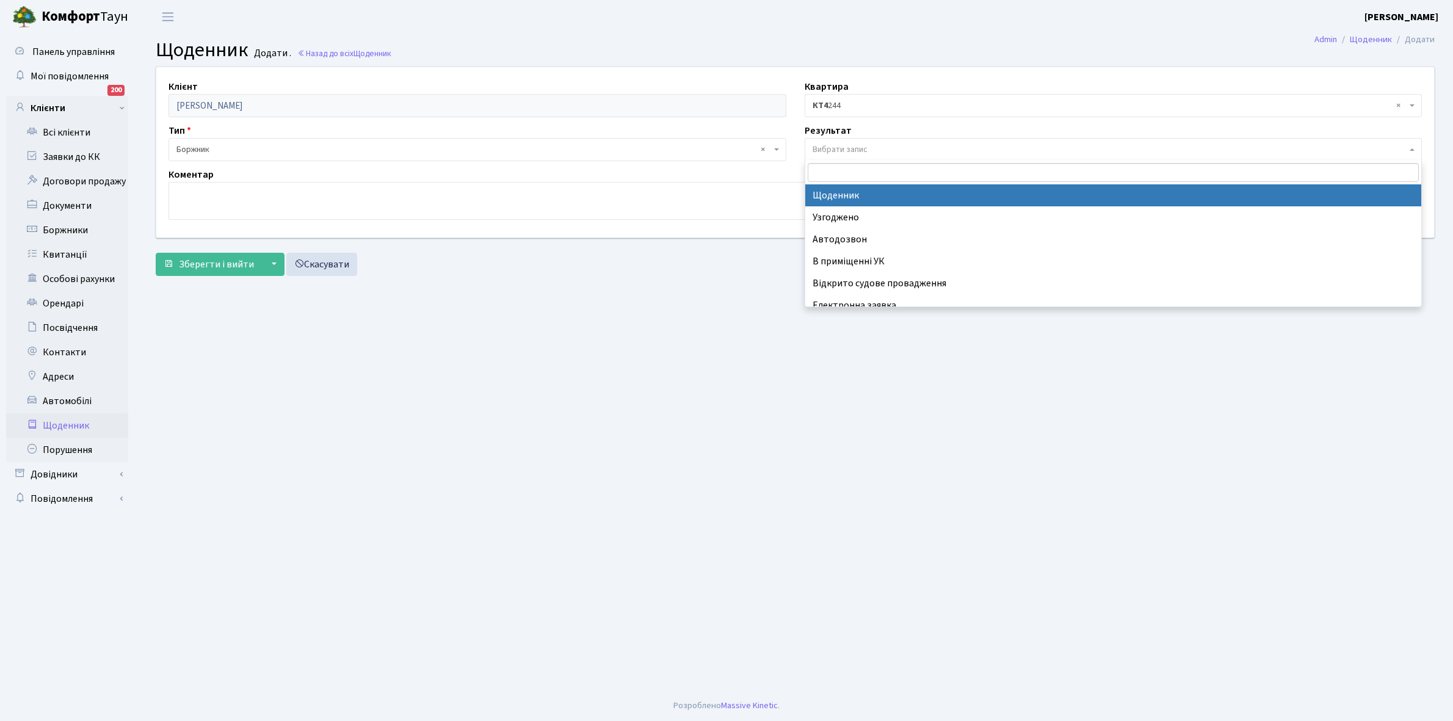
click at [856, 150] on span "Вибрати запис" at bounding box center [840, 150] width 55 height 12
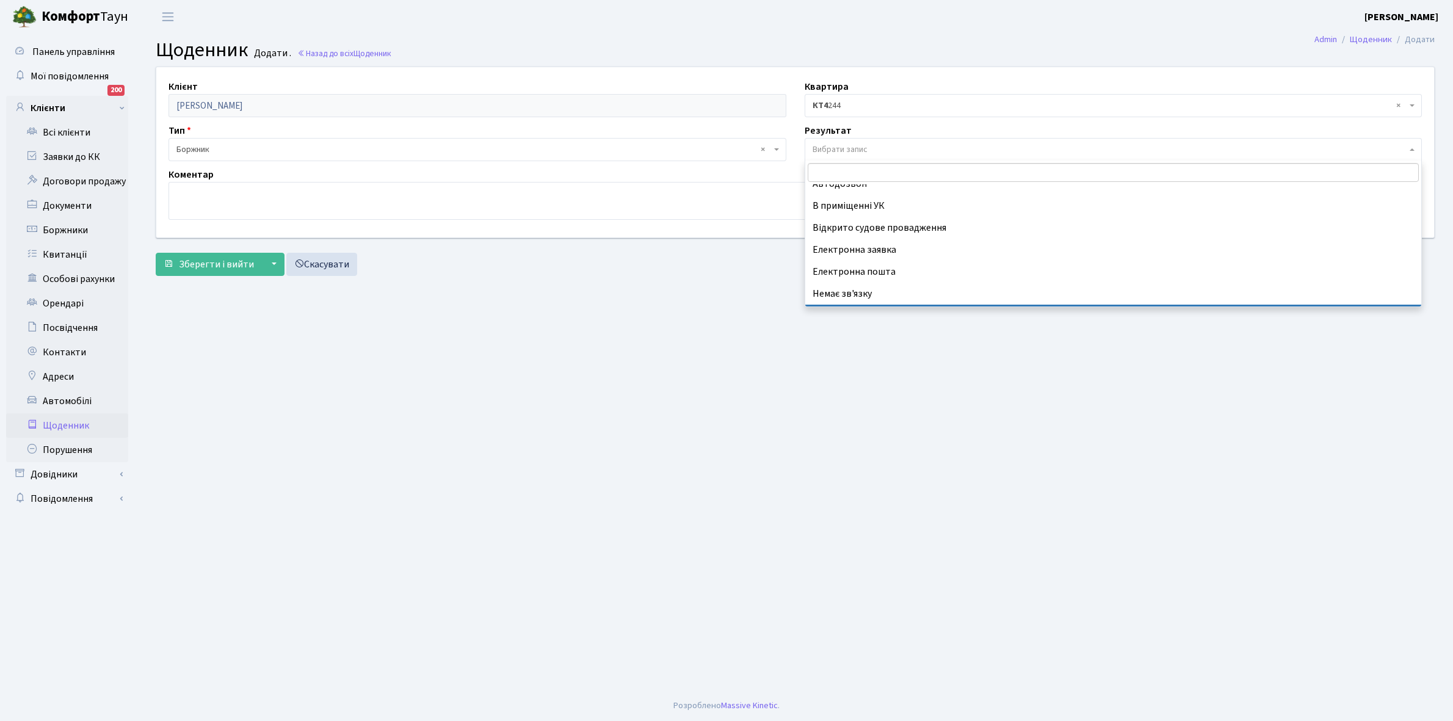
scroll to position [75, 0]
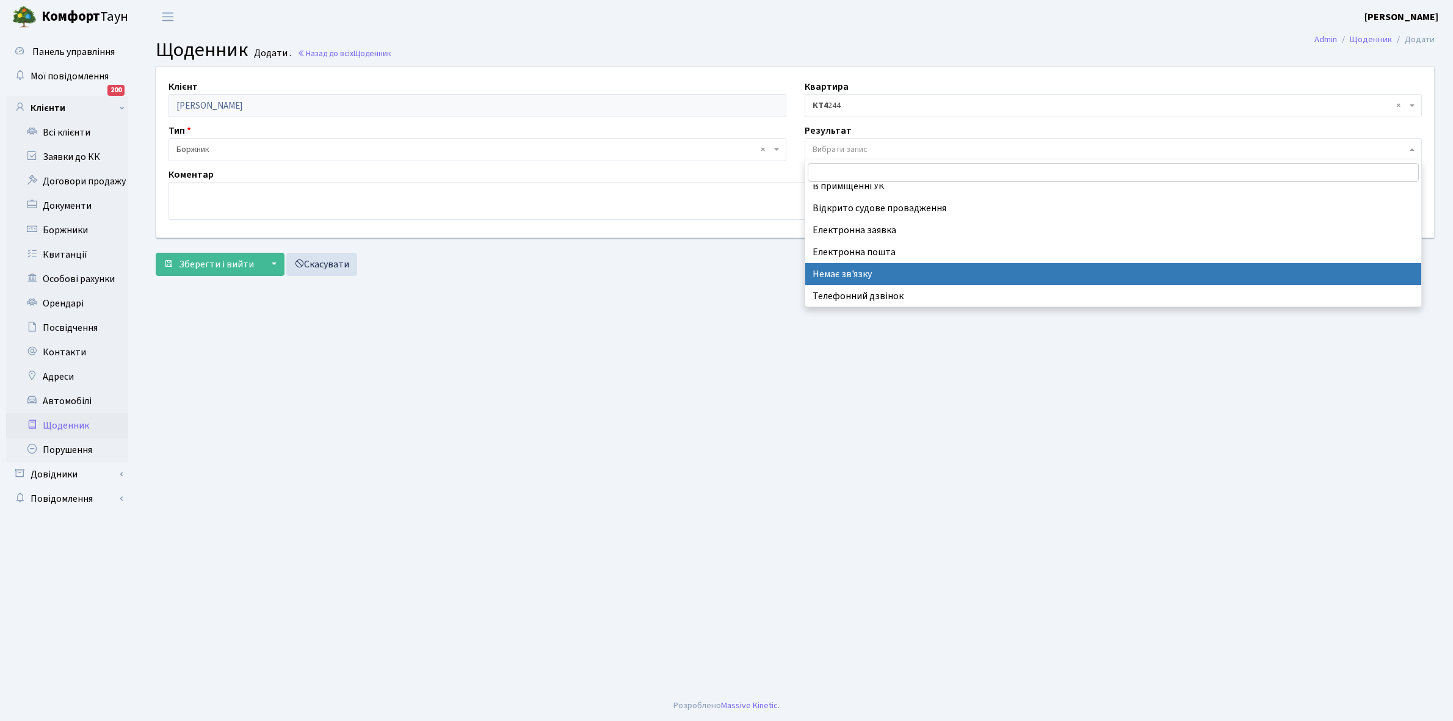
select select "197"
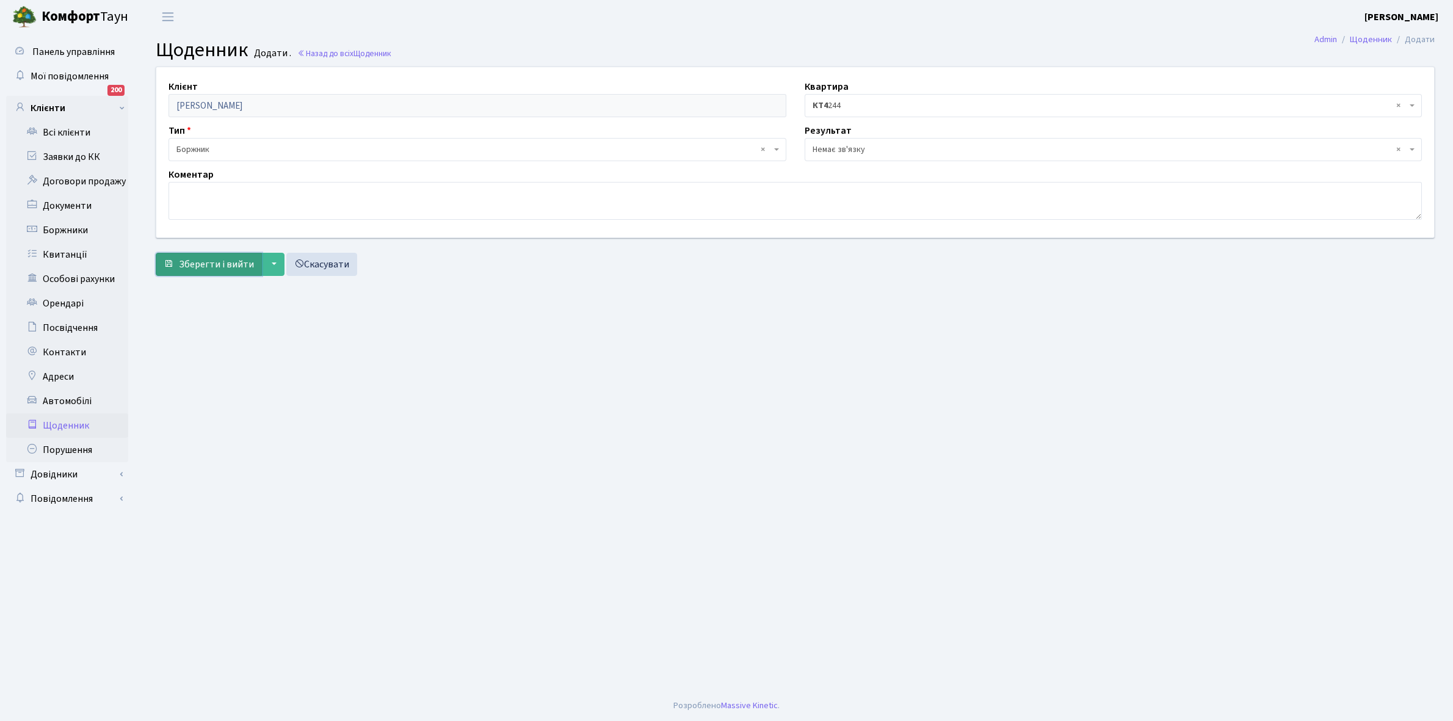
click at [209, 266] on span "Зберегти і вийти" at bounding box center [216, 264] width 75 height 13
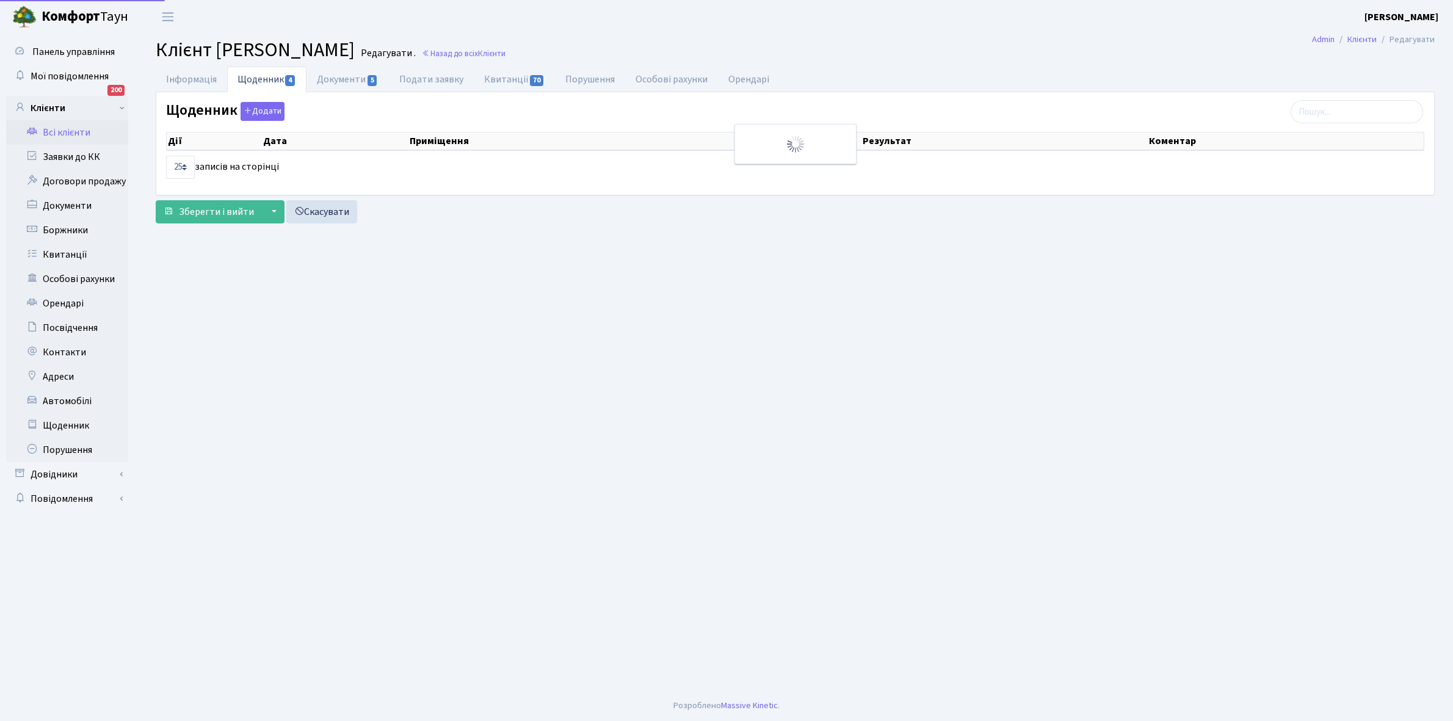
select select "25"
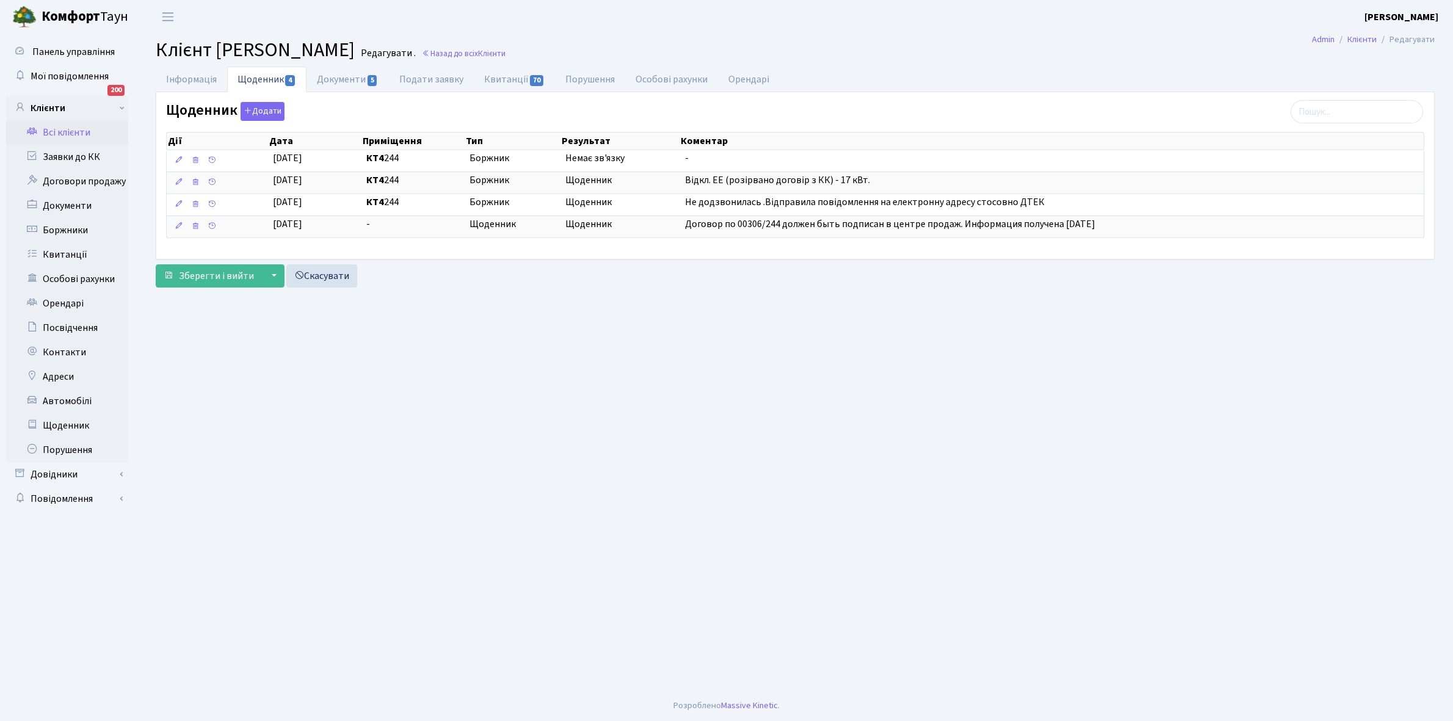
click at [64, 133] on link "Всі клієнти" at bounding box center [67, 132] width 122 height 24
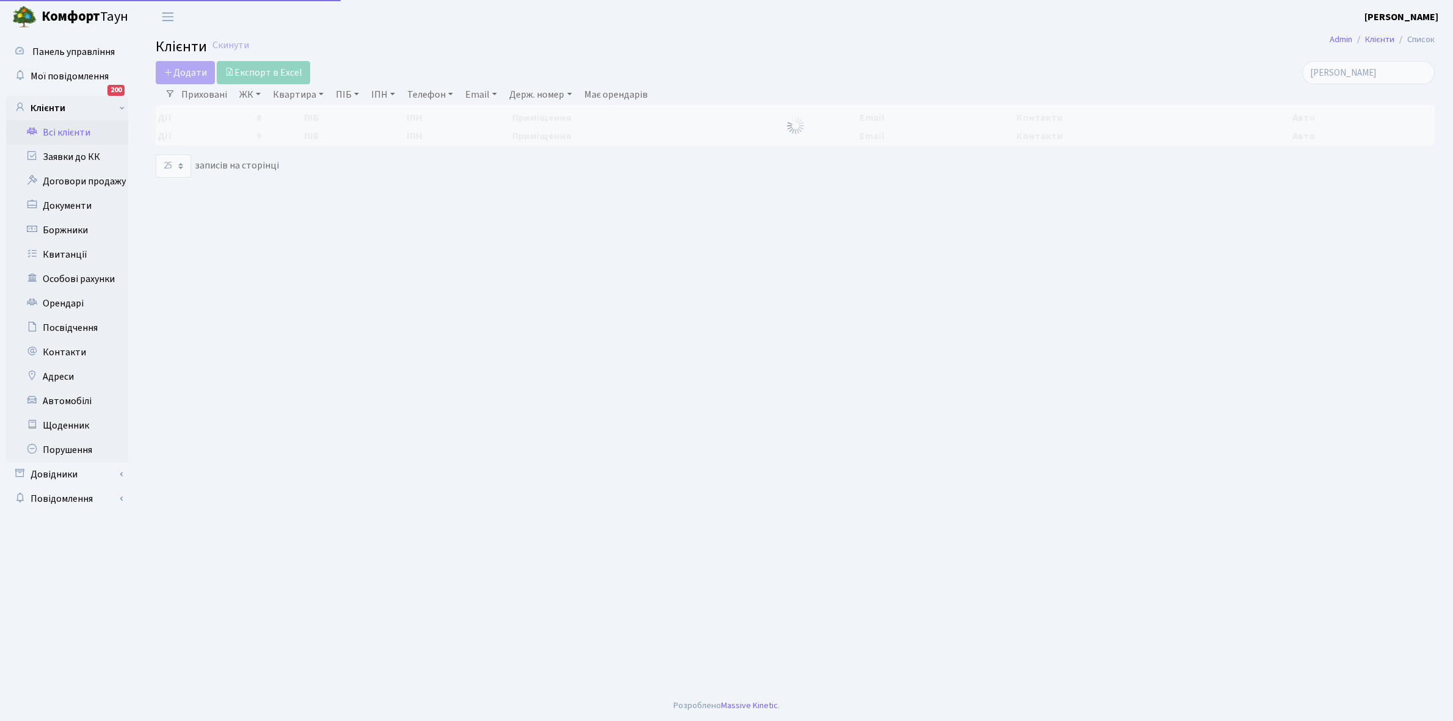
select select "25"
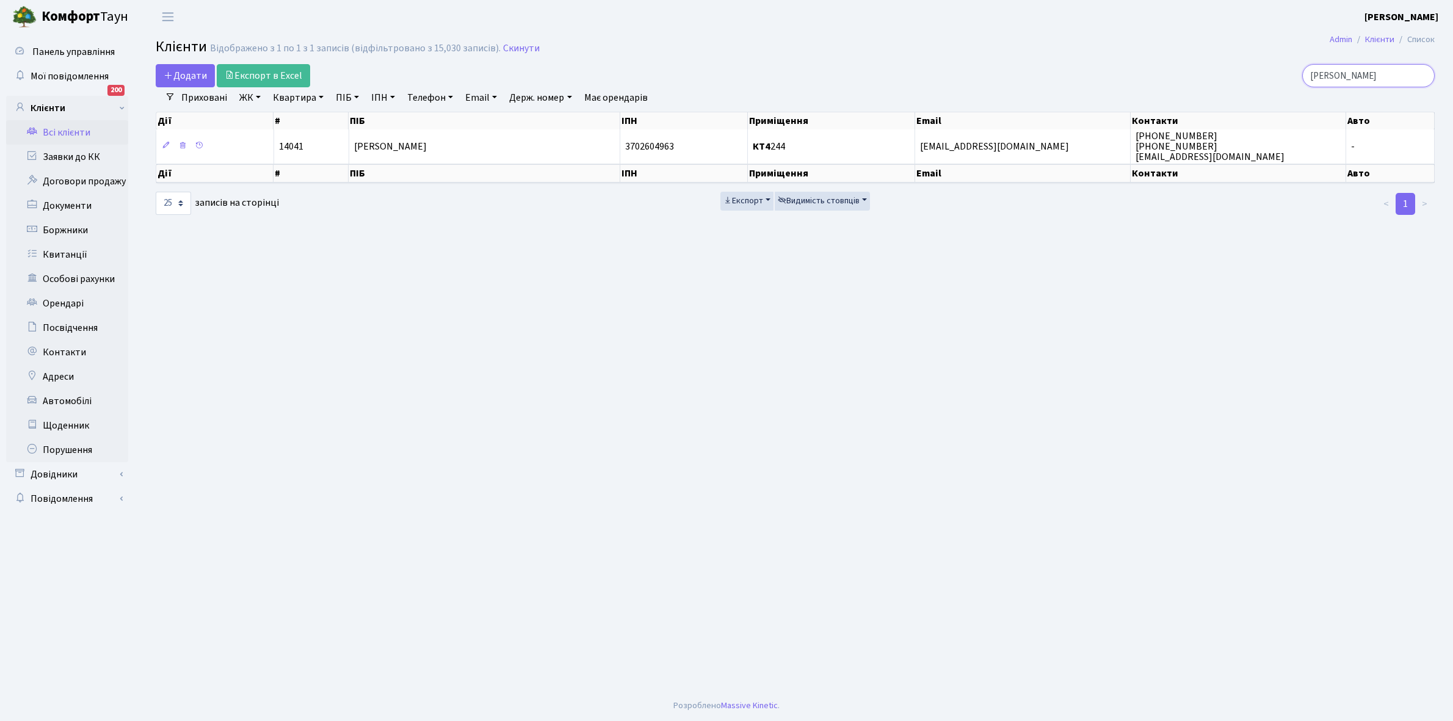
click at [1358, 81] on input "біляк" at bounding box center [1369, 75] width 133 height 23
type input "б"
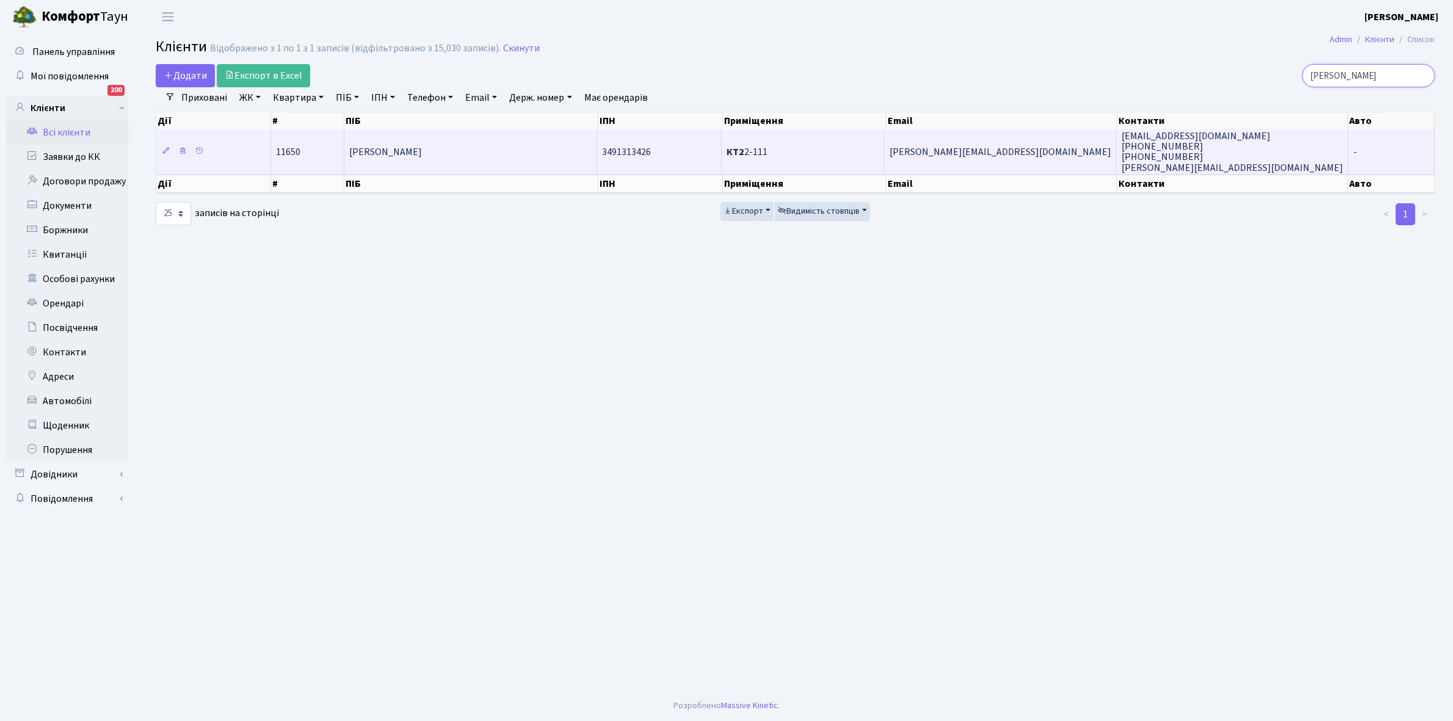
type input "маскова"
click at [483, 158] on td "[PERSON_NAME]" at bounding box center [470, 151] width 253 height 44
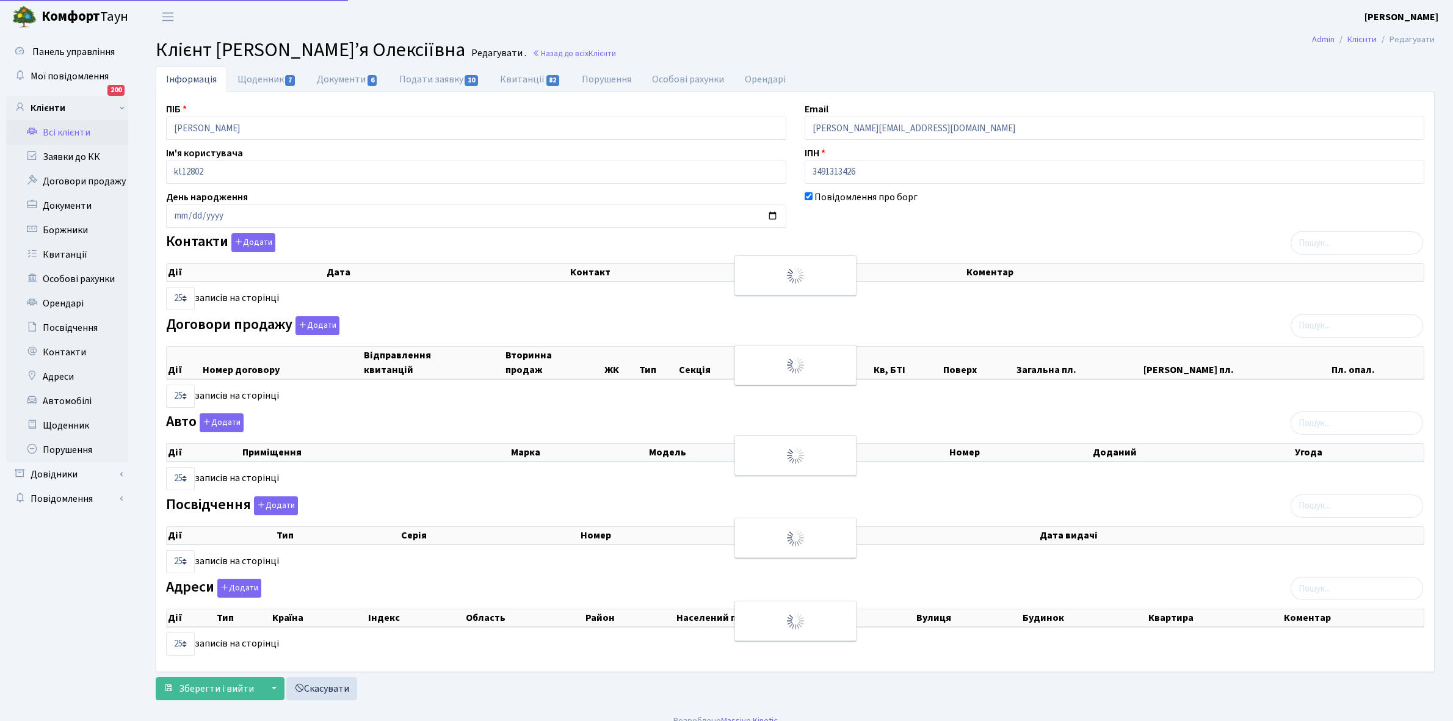
select select "25"
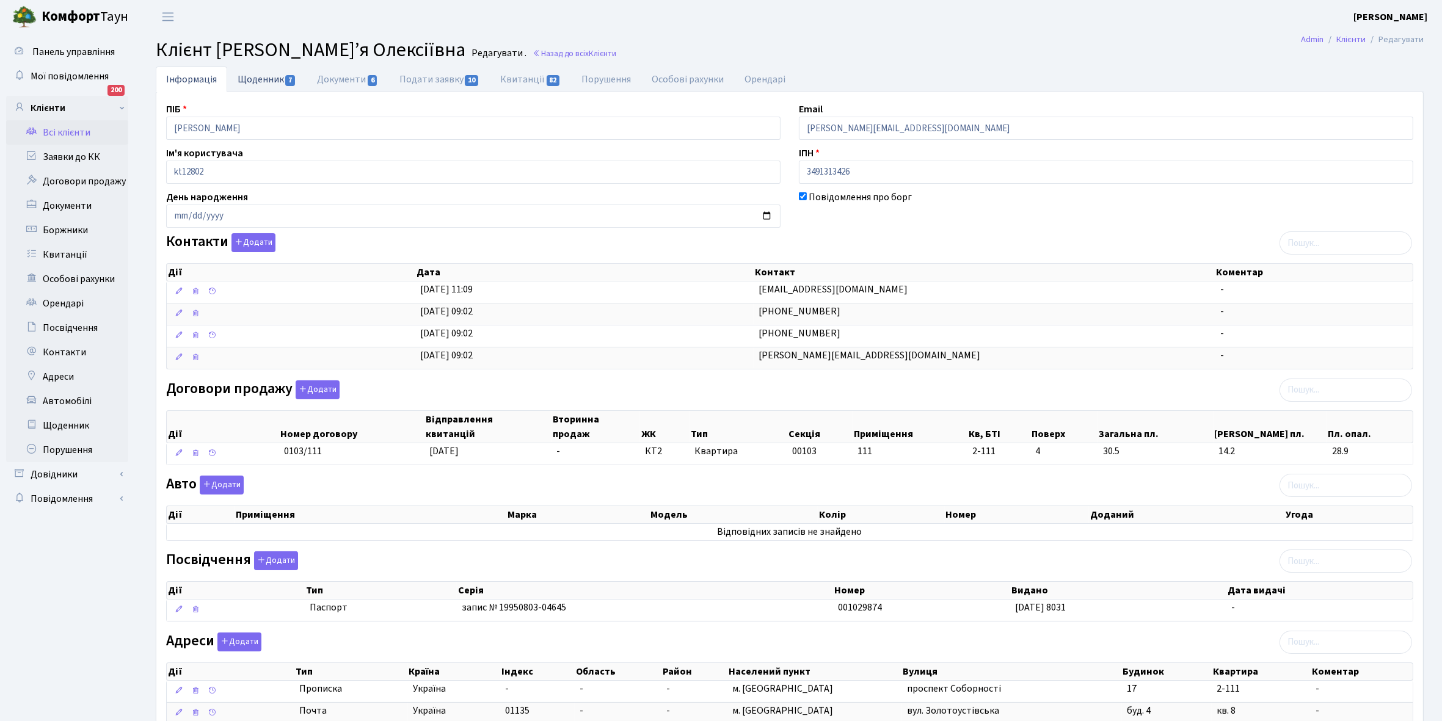
click at [249, 78] on link "Щоденник 7" at bounding box center [266, 79] width 79 height 25
select select "25"
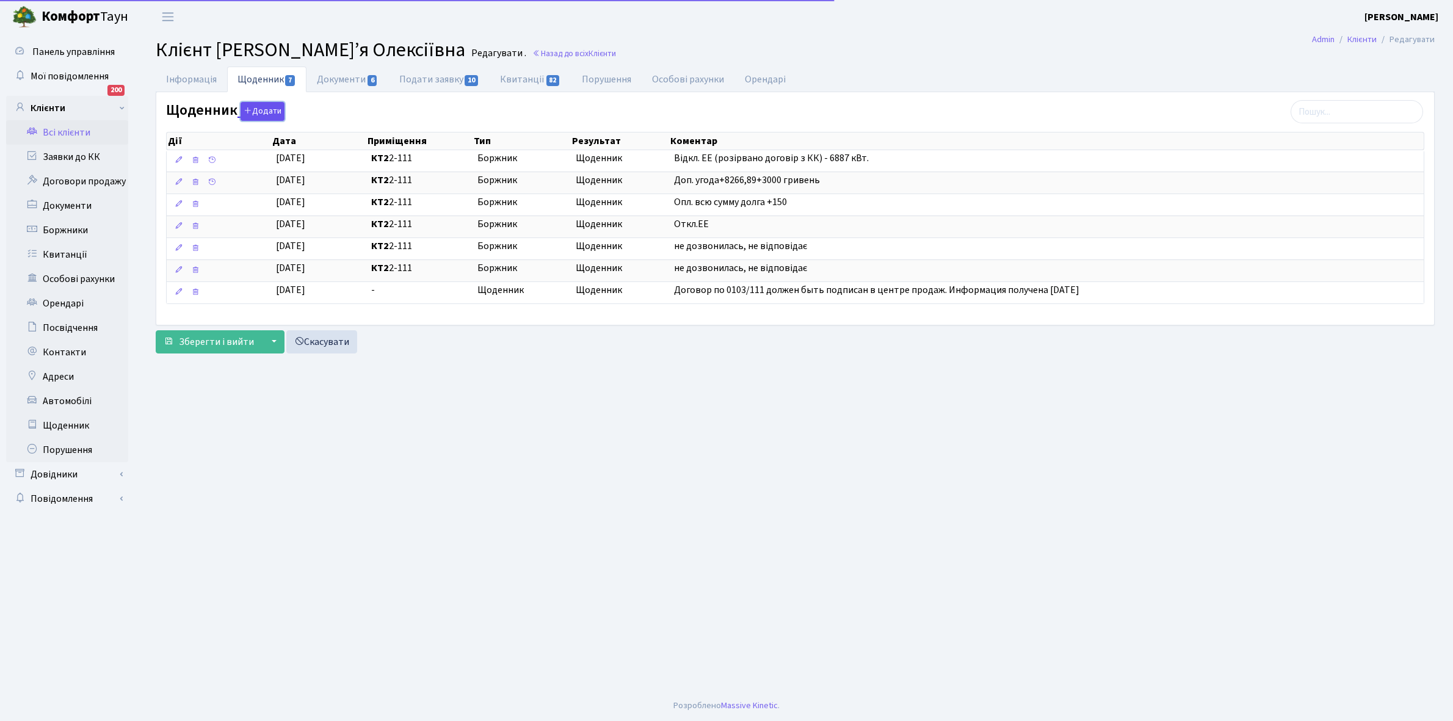
click at [269, 104] on button "Додати" at bounding box center [263, 111] width 44 height 19
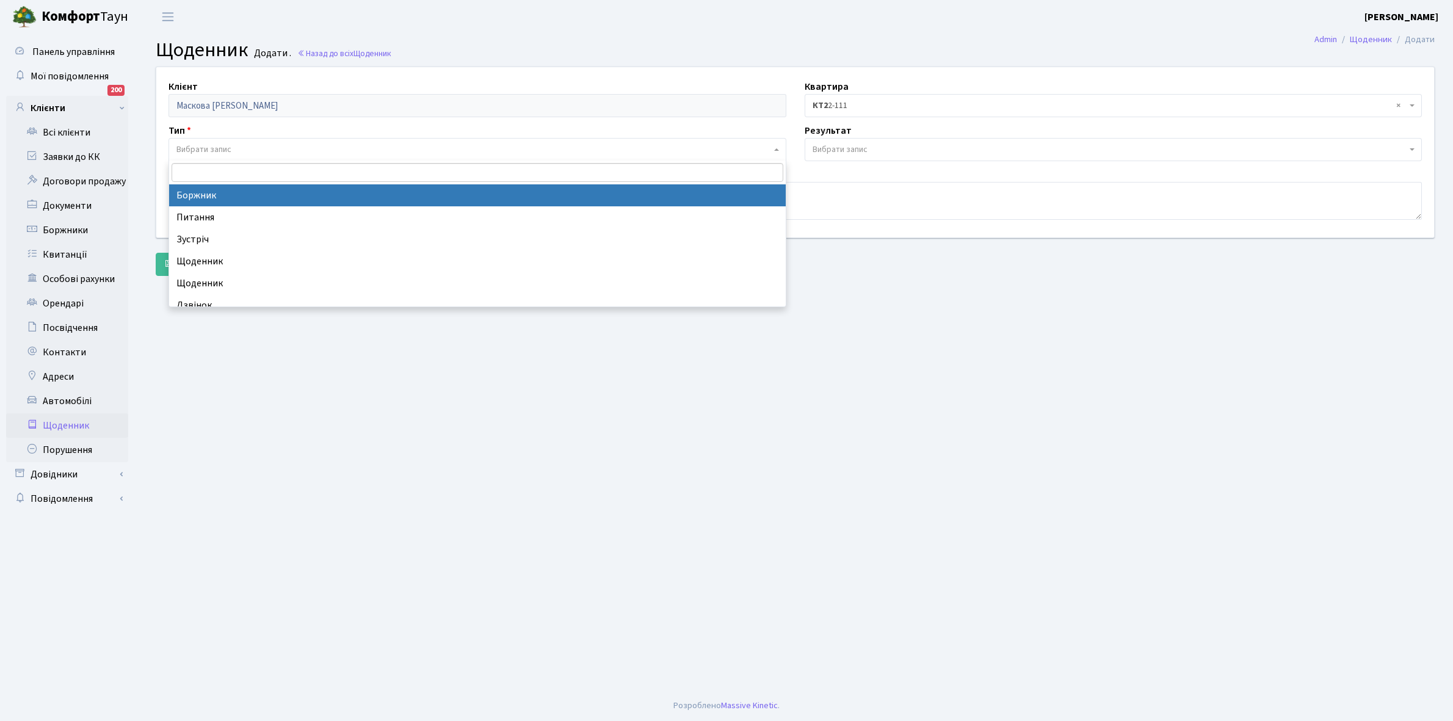
click at [220, 142] on span "Вибрати запис" at bounding box center [478, 149] width 618 height 23
select select "189"
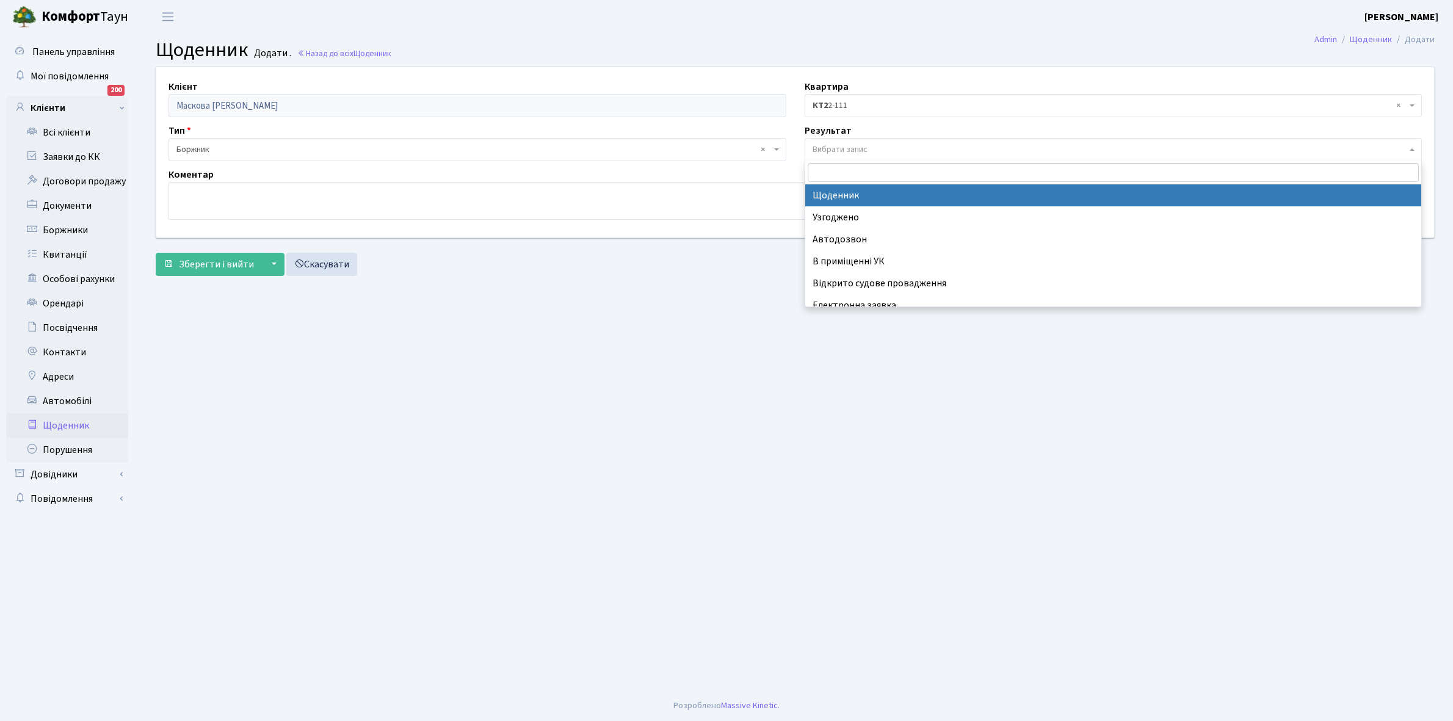
click at [855, 147] on span "Вибрати запис" at bounding box center [840, 150] width 55 height 12
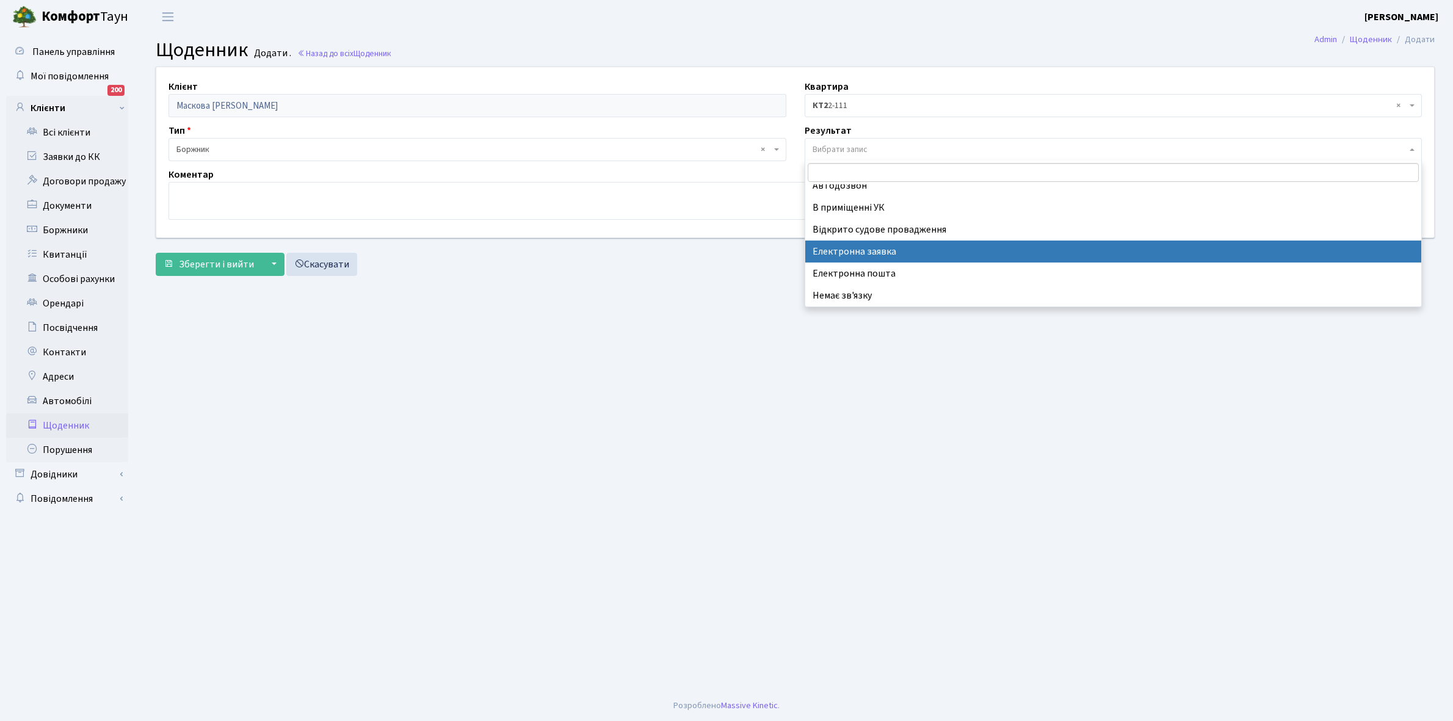
scroll to position [75, 0]
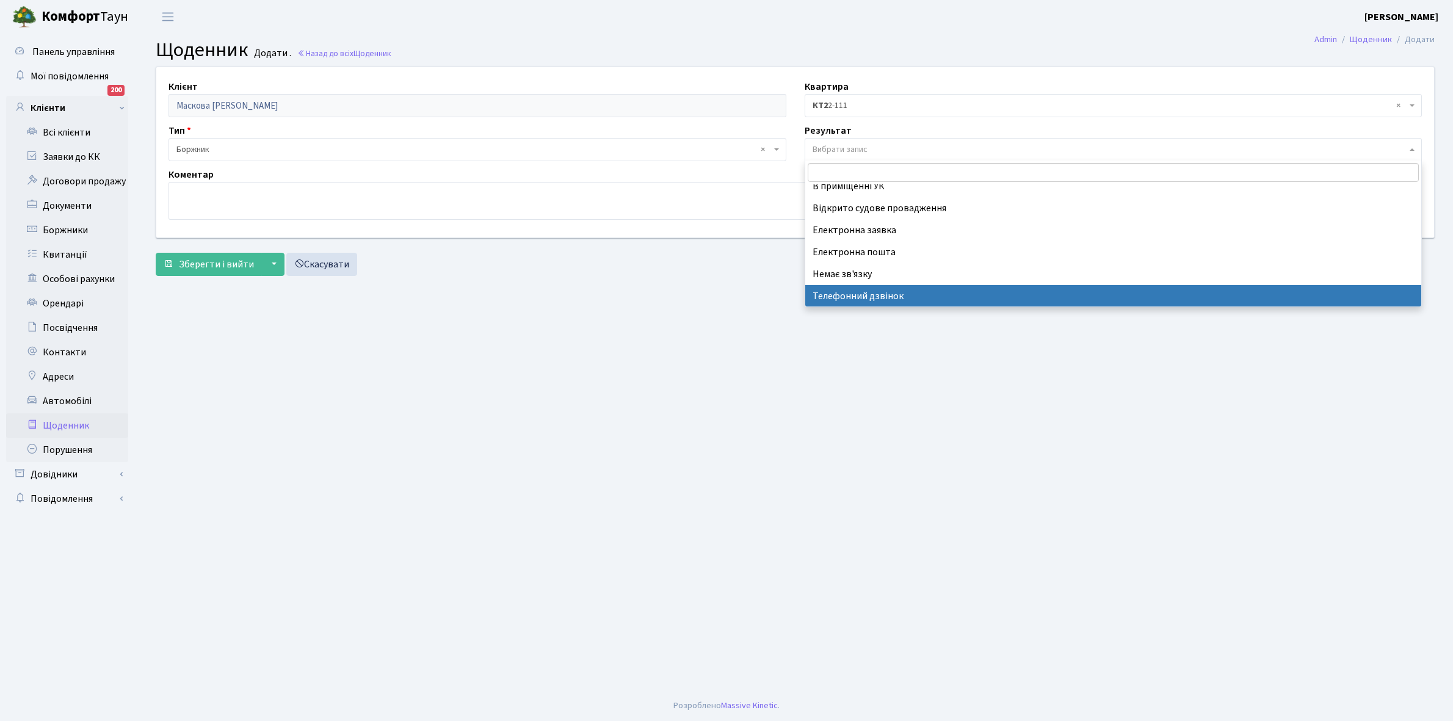
select select "196"
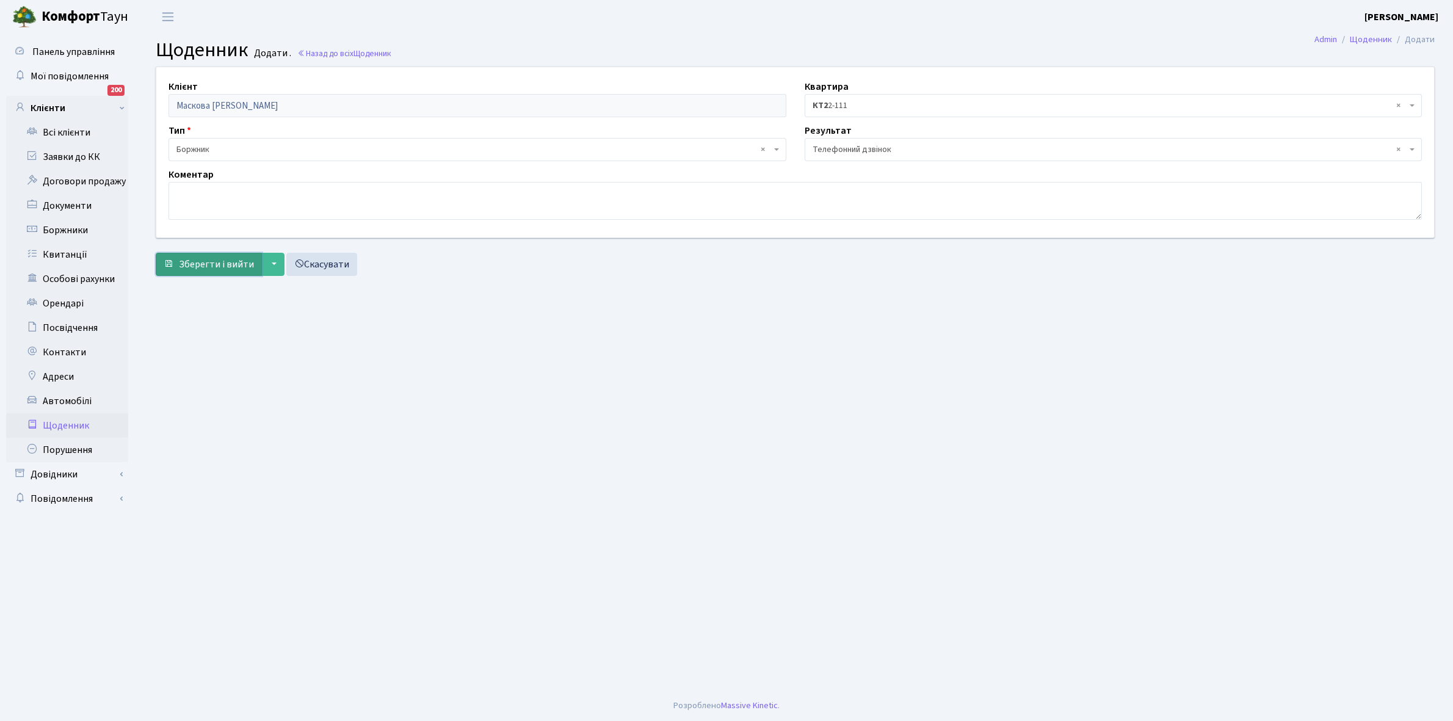
click at [227, 260] on span "Зберегти і вийти" at bounding box center [216, 264] width 75 height 13
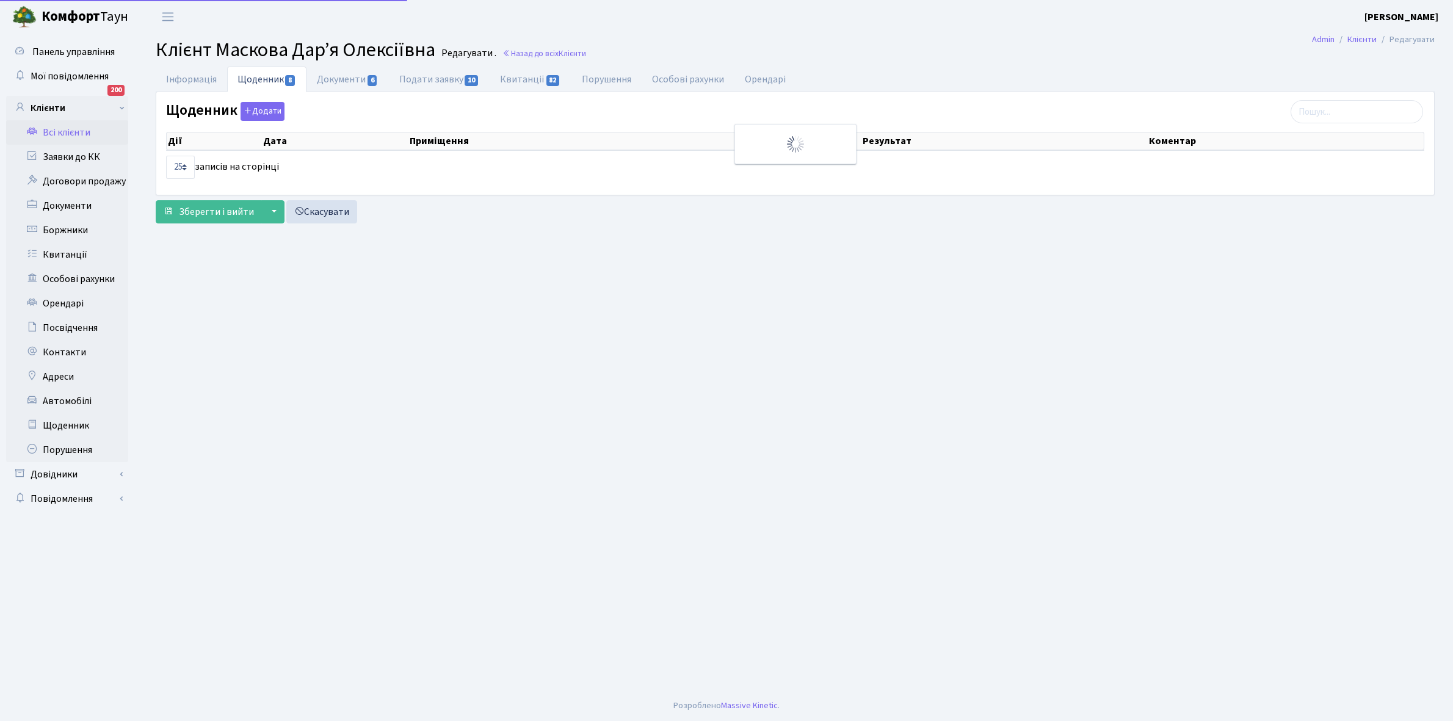
select select "25"
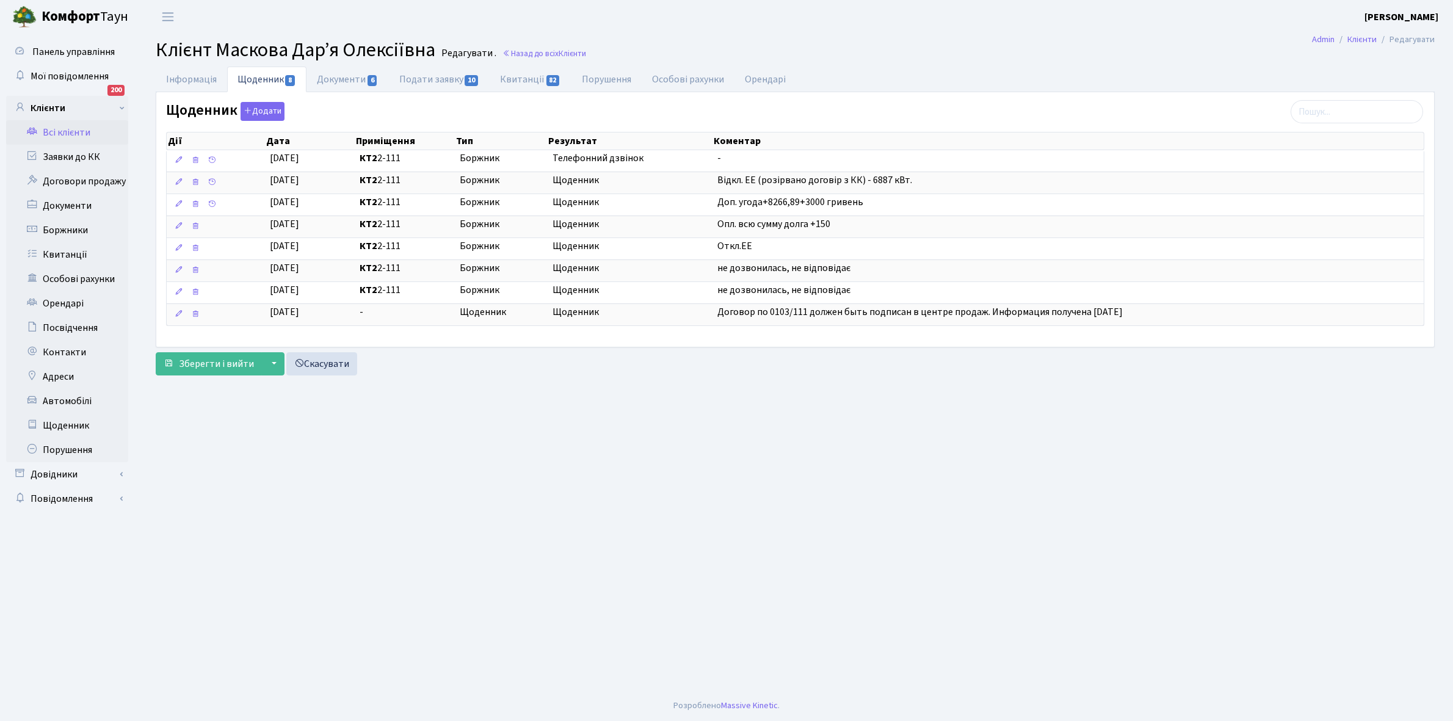
click at [71, 128] on link "Всі клієнти" at bounding box center [67, 132] width 122 height 24
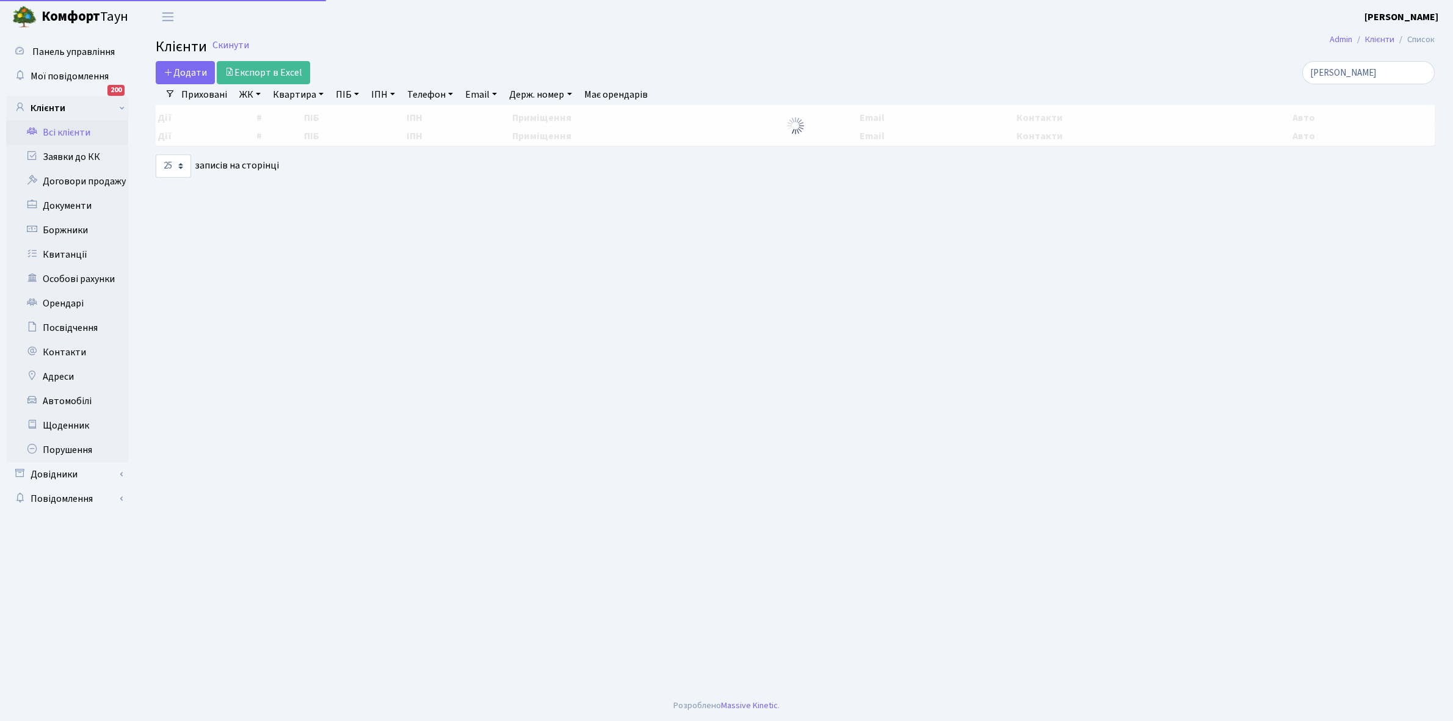
select select "25"
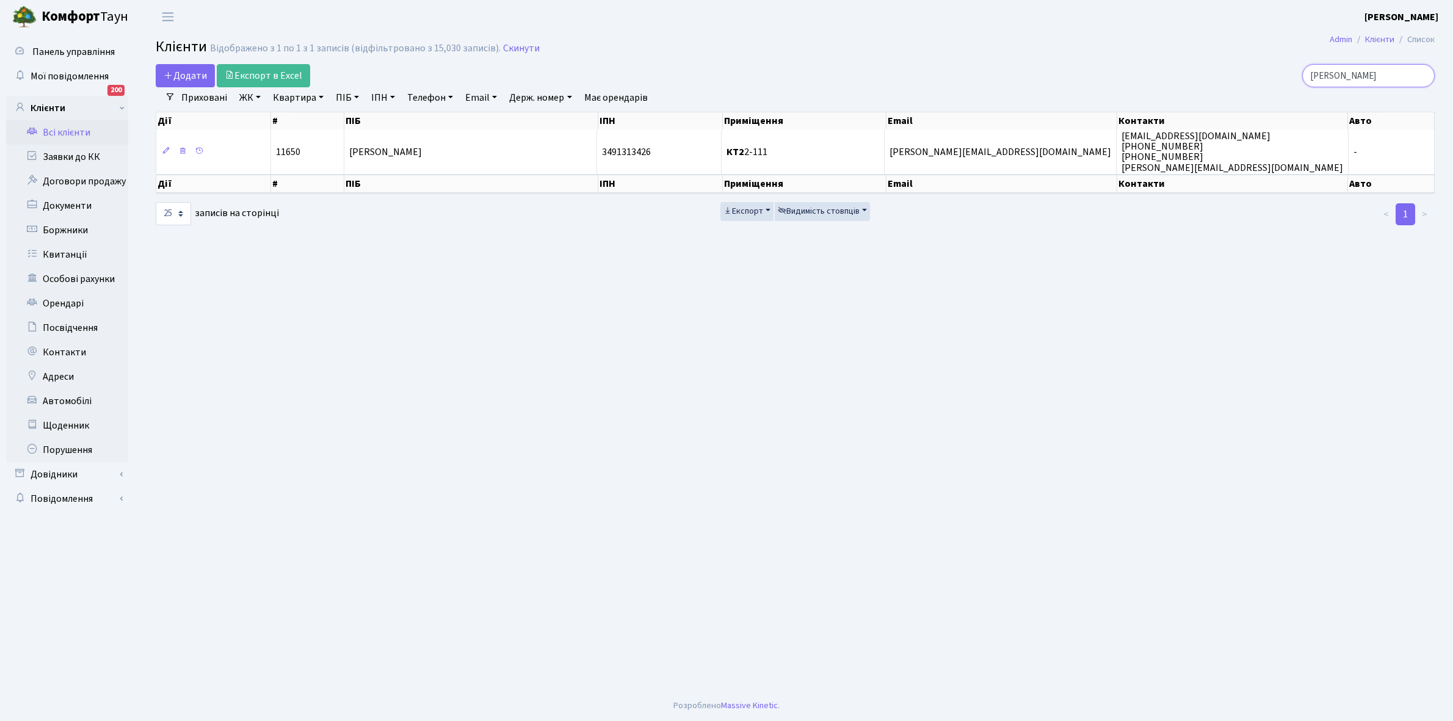
click at [1370, 73] on input "[PERSON_NAME]" at bounding box center [1369, 75] width 133 height 23
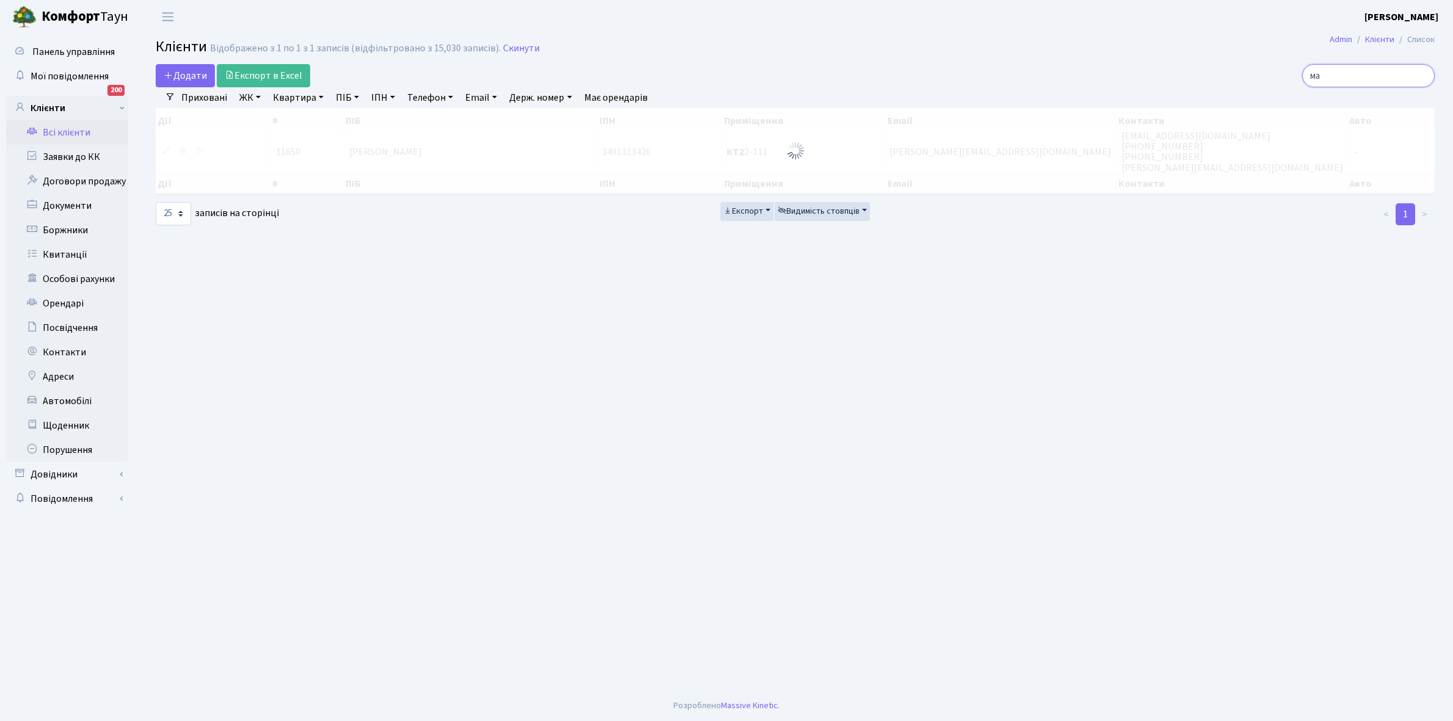
type input "м"
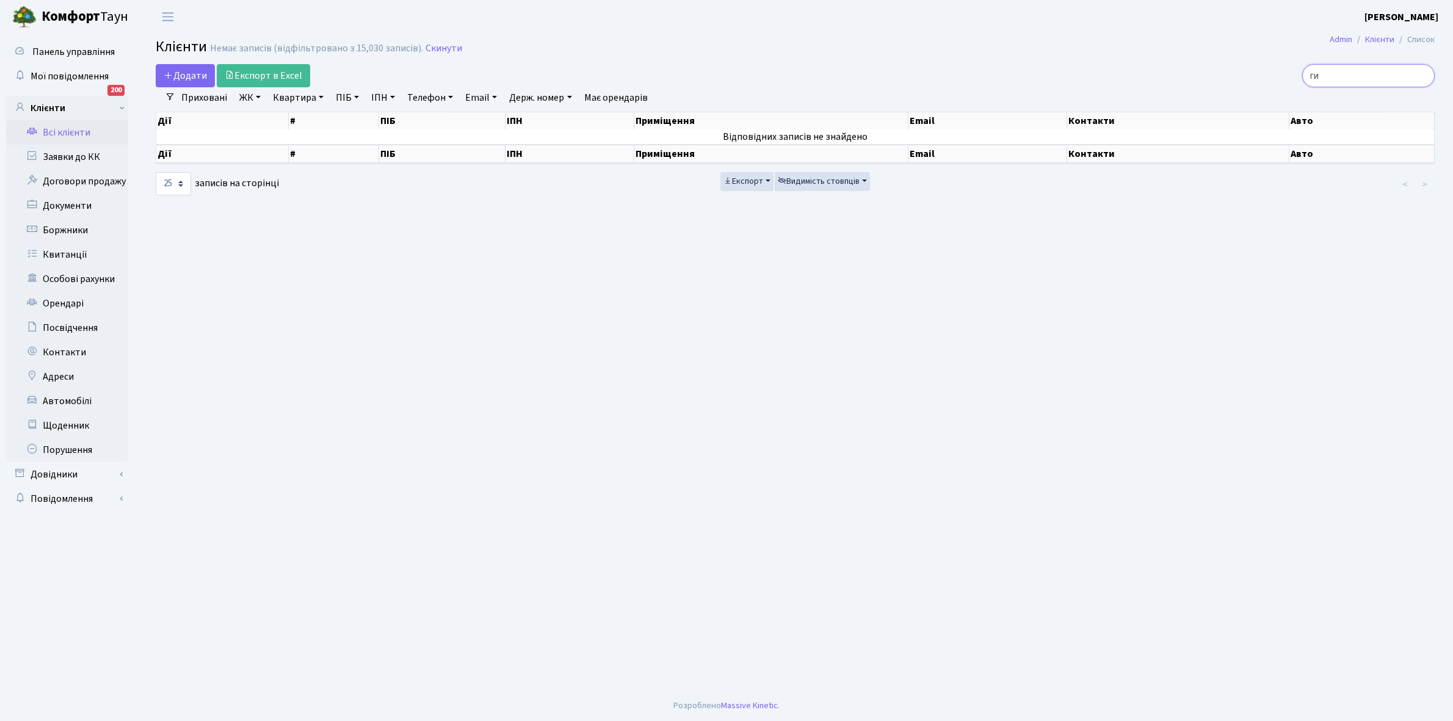
type input "г"
